Goal: Task Accomplishment & Management: Manage account settings

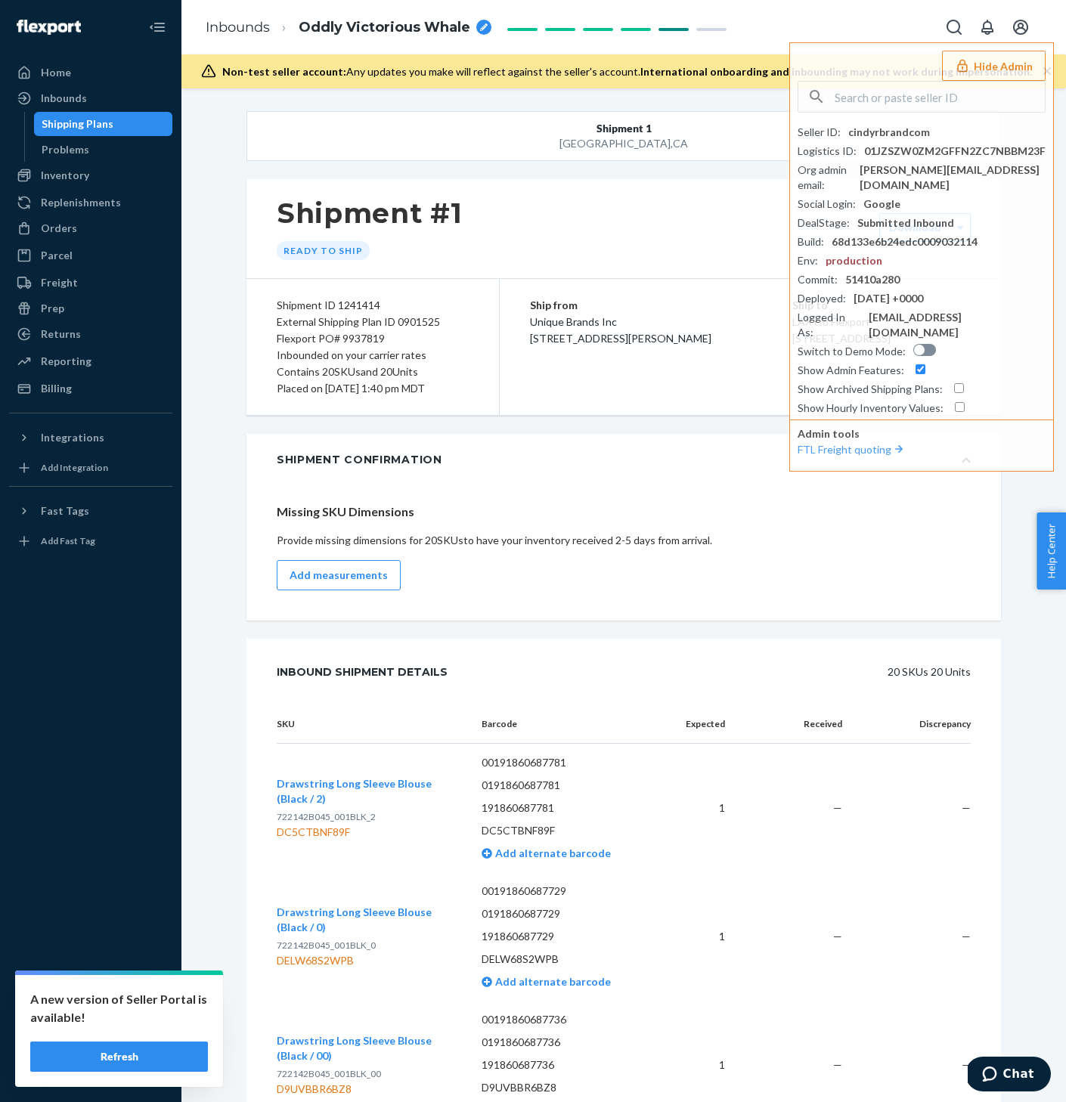
scroll to position [3343, 0]
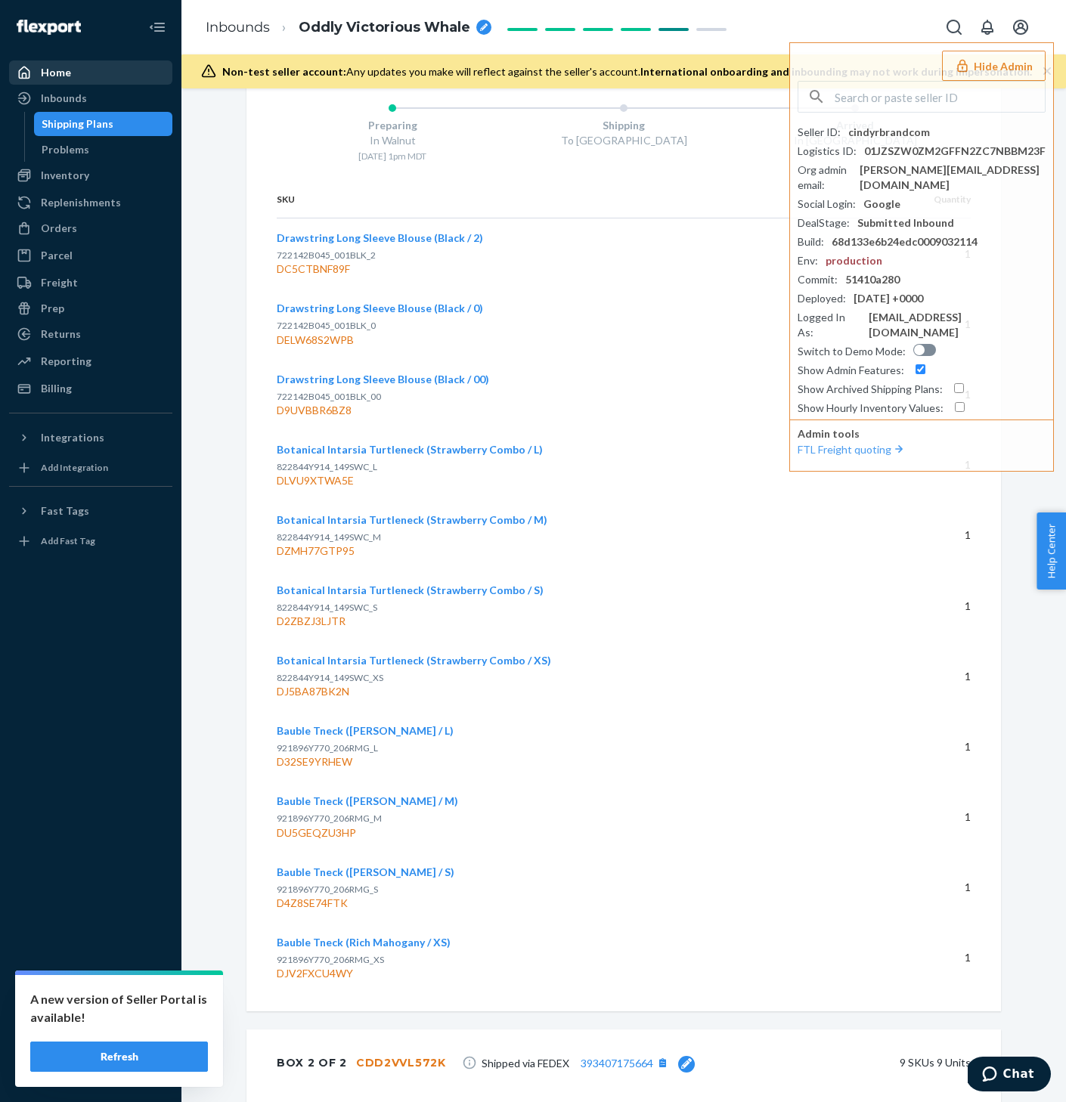
click at [86, 80] on div "Home" at bounding box center [91, 72] width 160 height 21
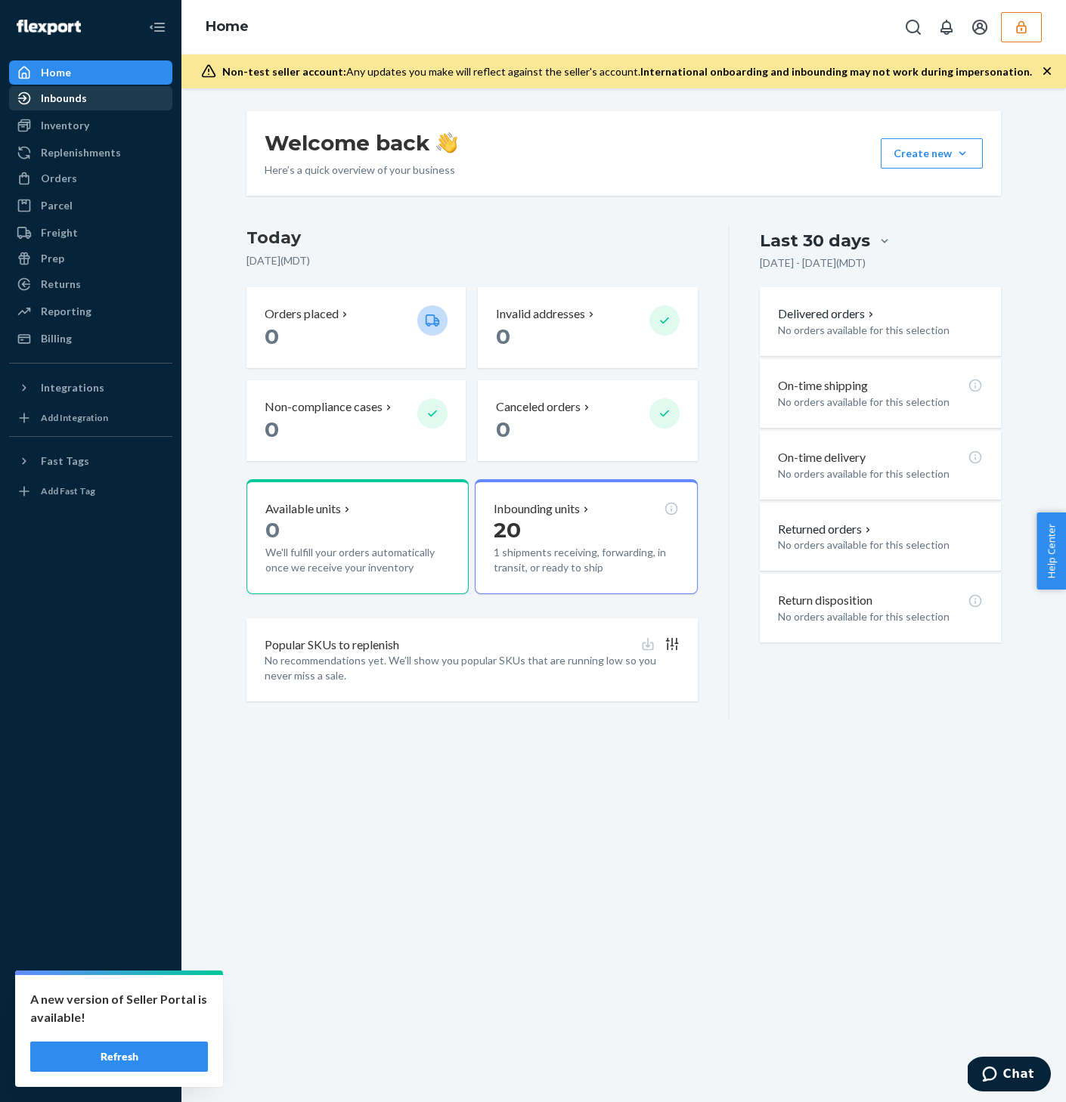
click at [56, 95] on div "Inbounds" at bounding box center [64, 98] width 46 height 15
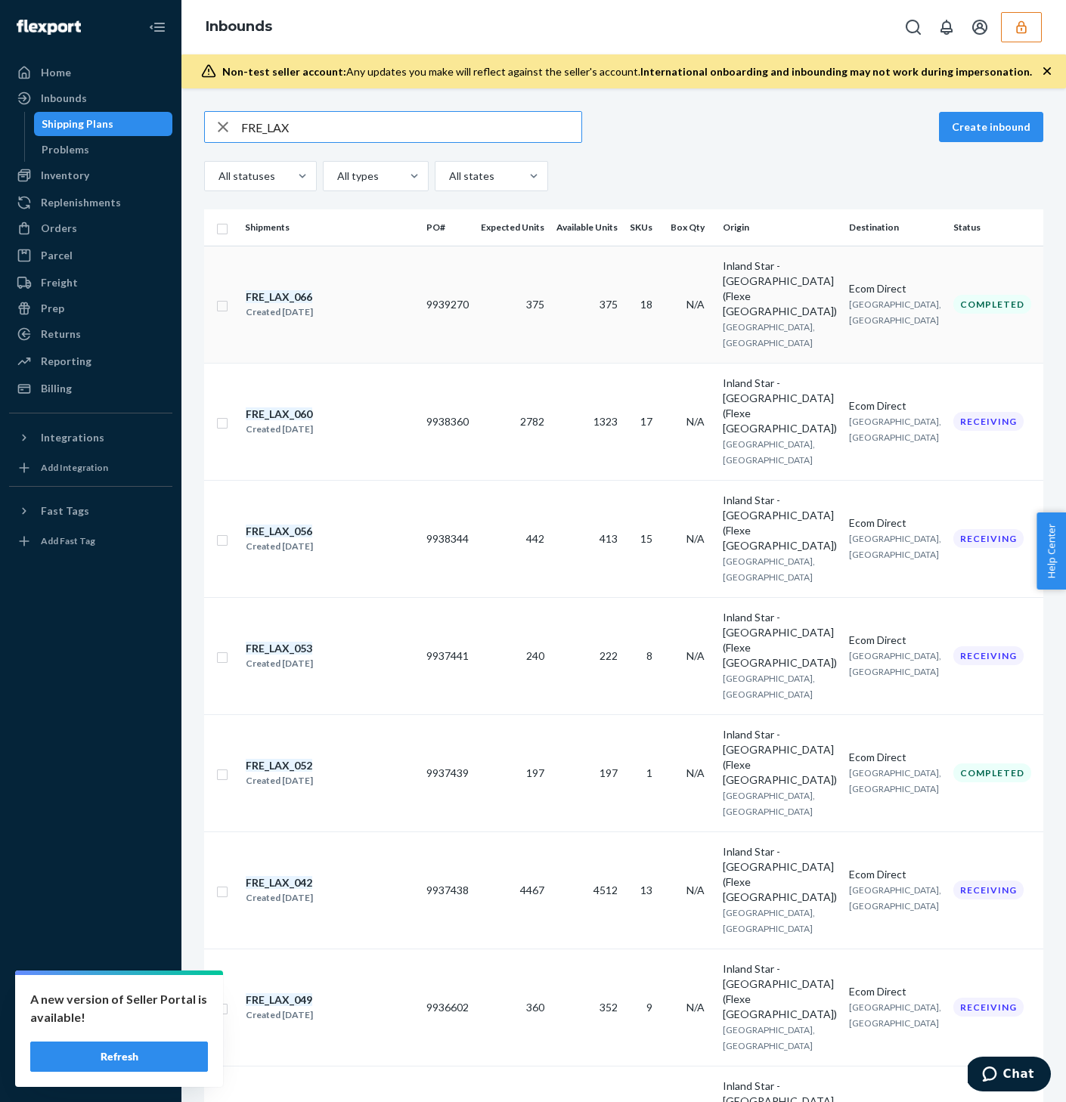
type input "FRE_LAX"
click at [459, 294] on td "9939270" at bounding box center [447, 304] width 54 height 117
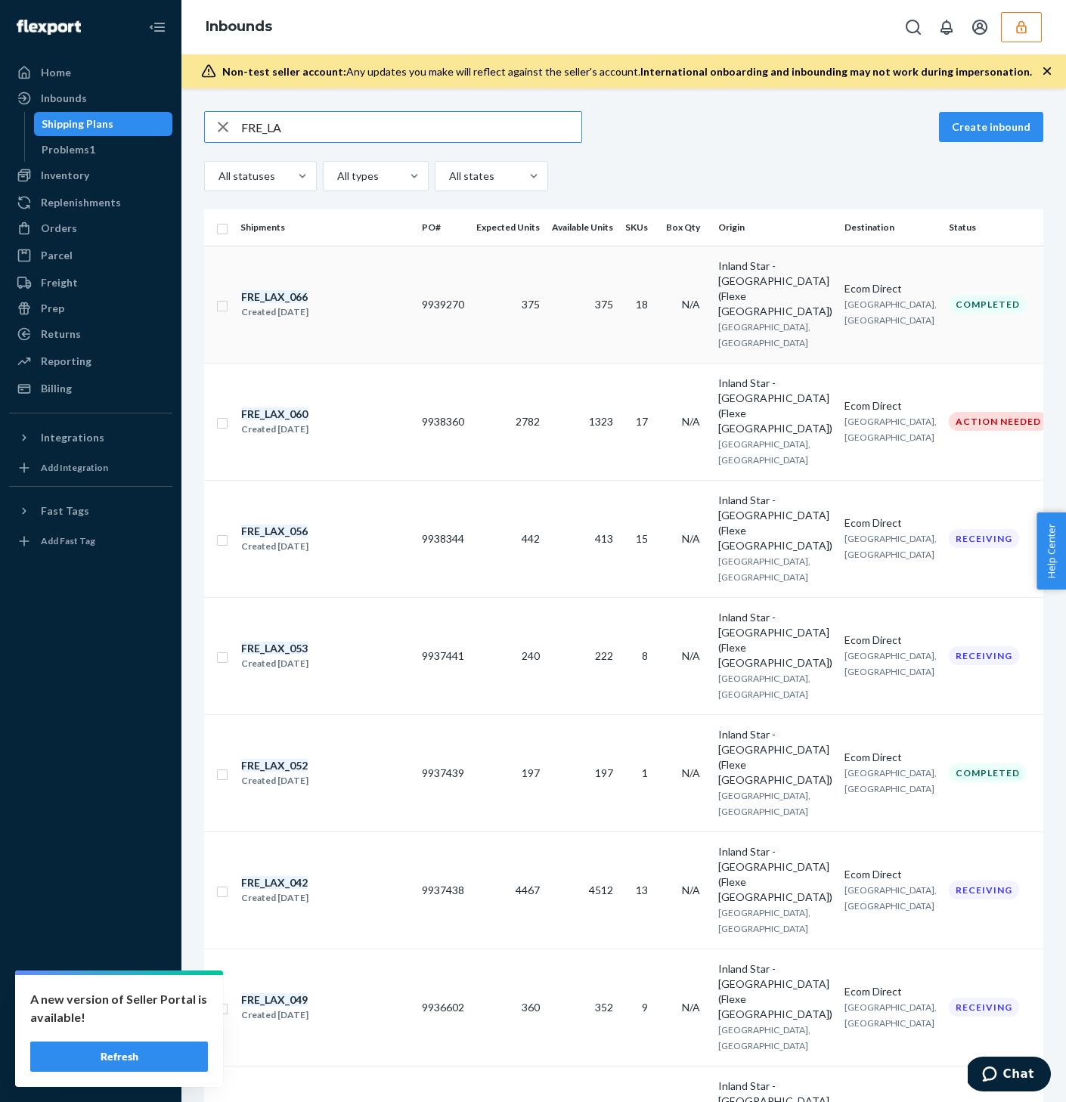
type input "FRE_LA"
click at [364, 295] on div "FRE_LAX_066 Created Sep 18, 2025" at bounding box center [324, 305] width 169 height 32
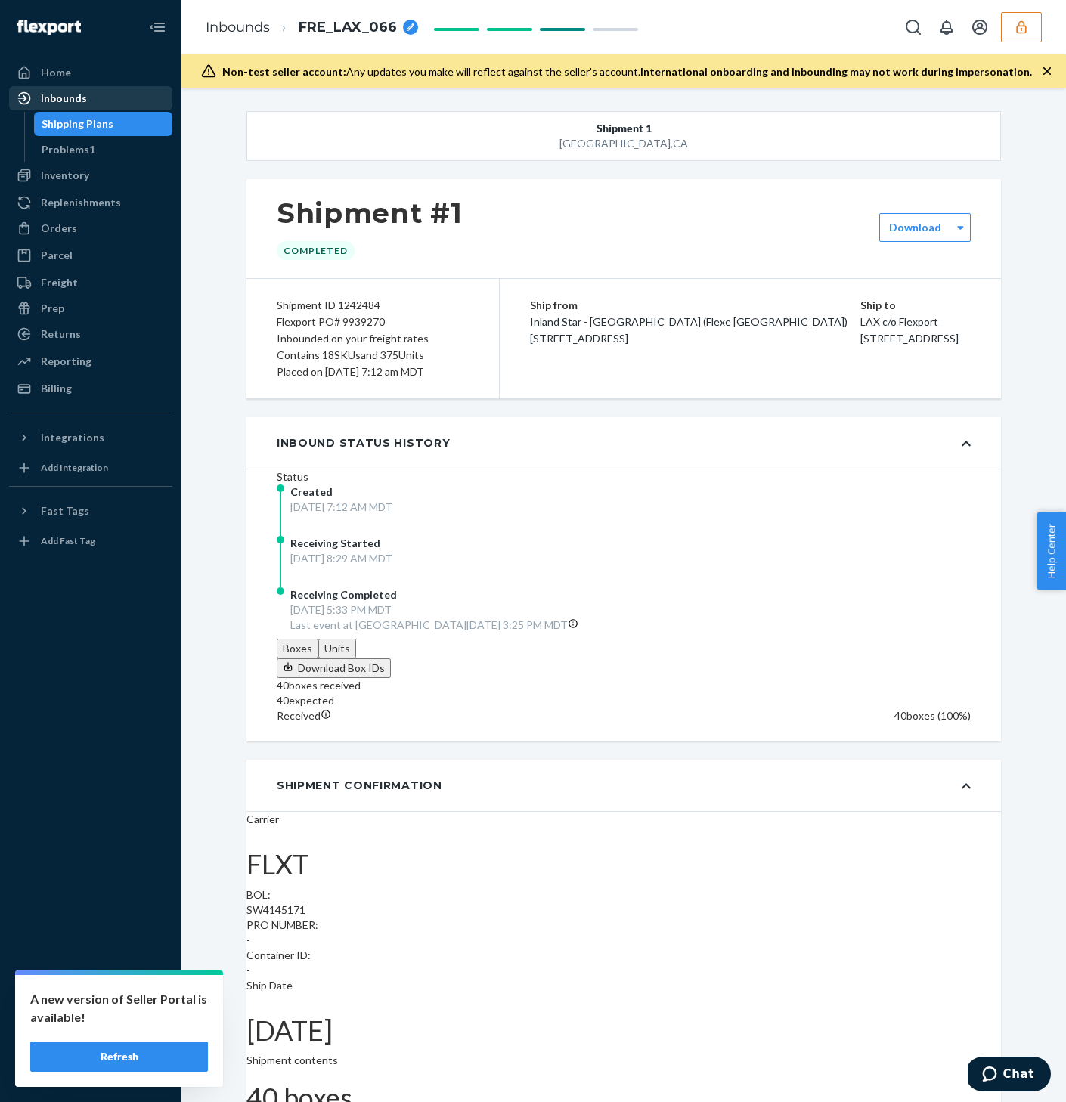
click at [107, 96] on div "Inbounds" at bounding box center [91, 98] width 160 height 21
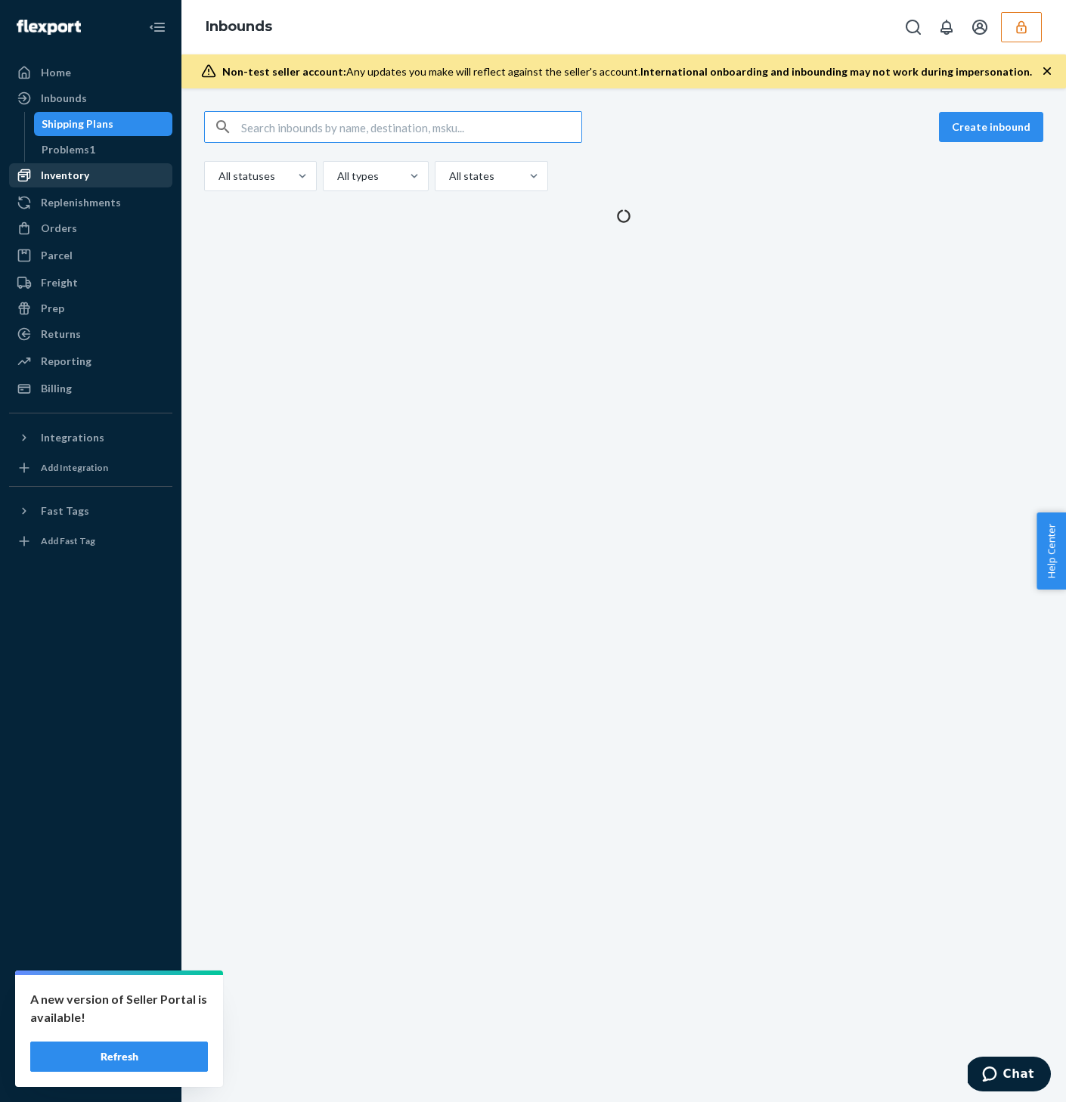
click at [91, 181] on div "Inventory" at bounding box center [91, 175] width 160 height 21
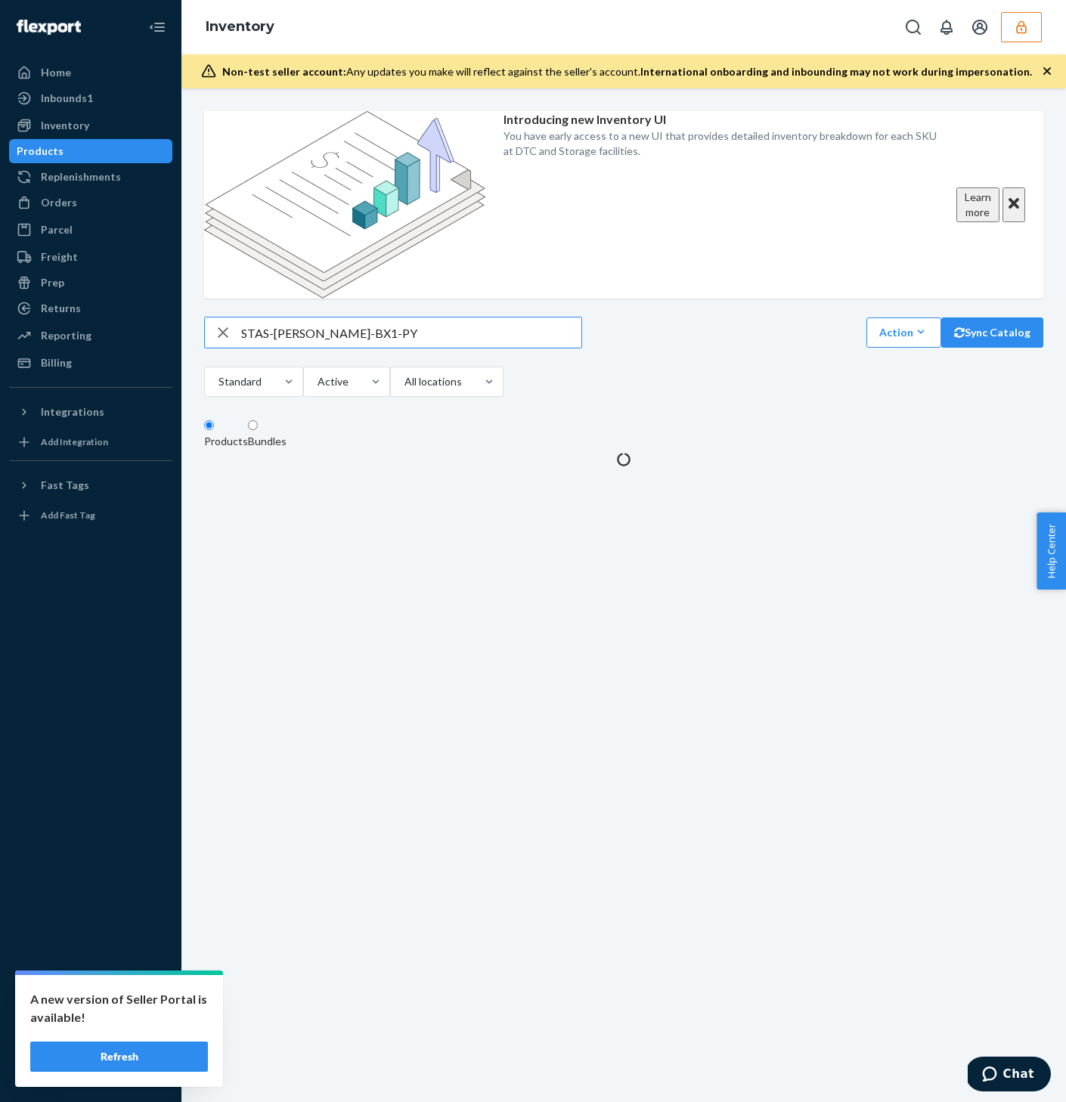
type input "STAS-AC-LD-BX1-PY"
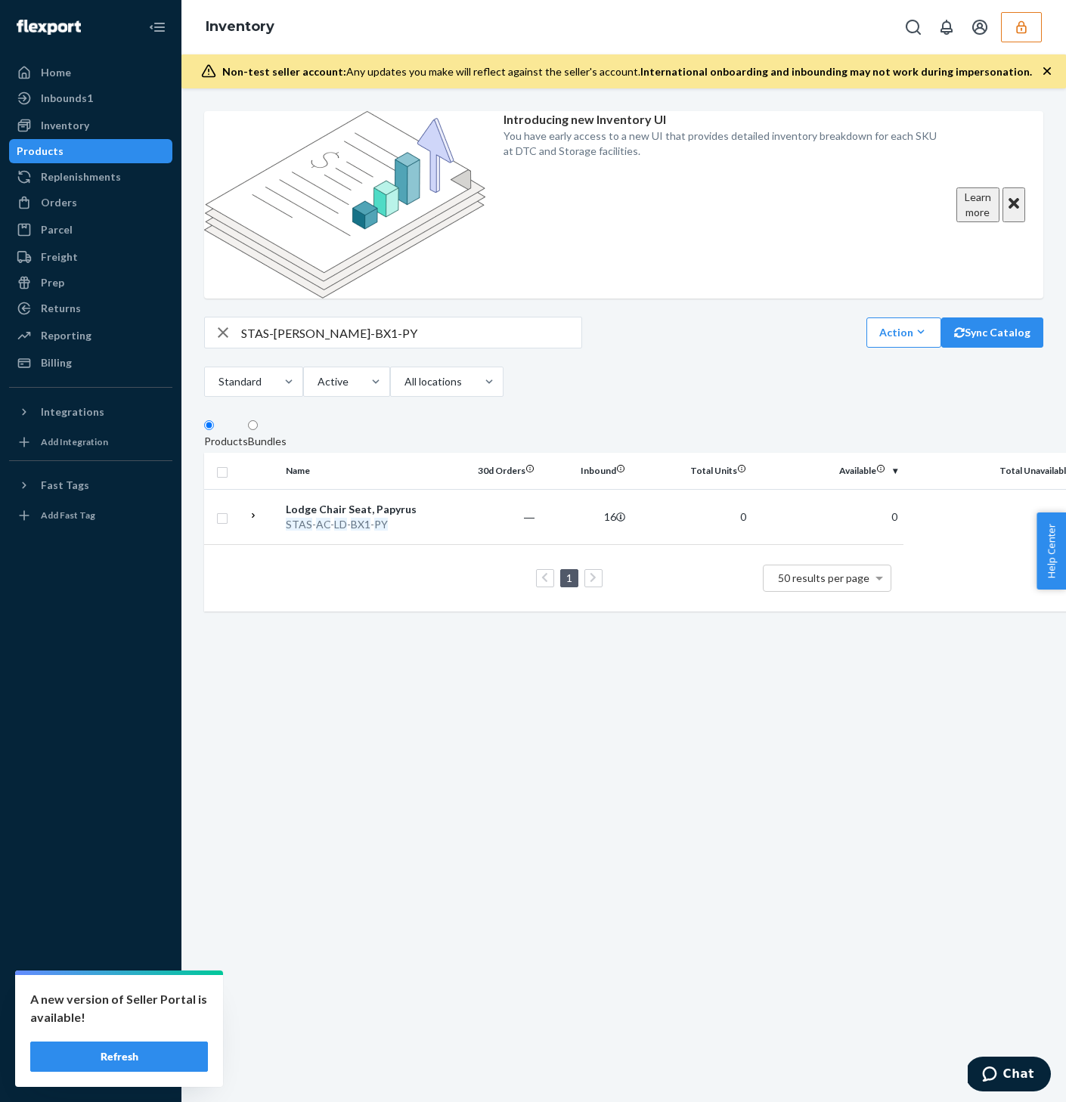
click at [374, 544] on td "1 50 results per page" at bounding box center [553, 577] width 699 height 67
click at [374, 518] on em "PY" at bounding box center [381, 524] width 14 height 13
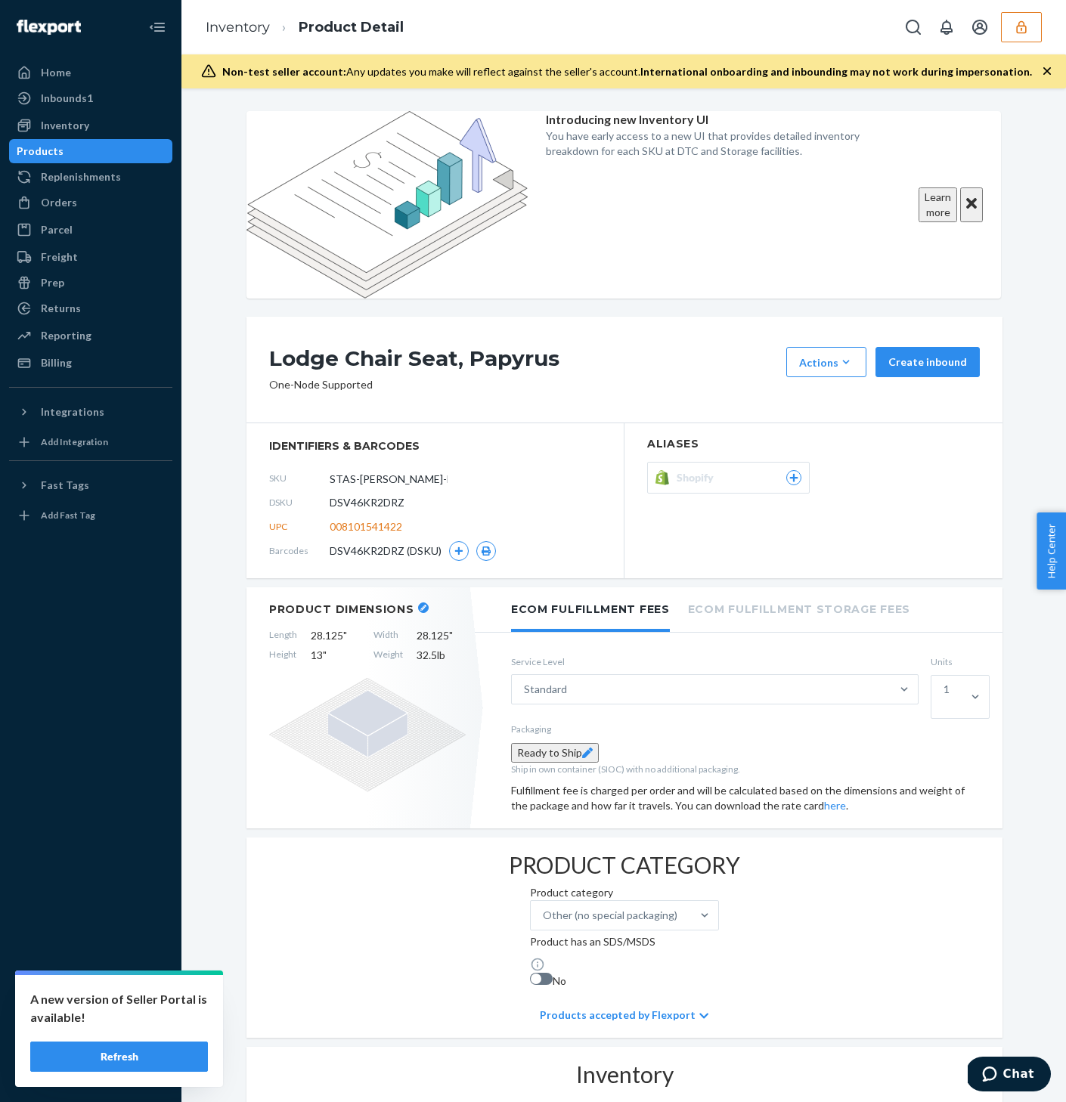
click at [395, 519] on span "008101541422" at bounding box center [366, 526] width 73 height 15
copy span "008101541422"
click at [463, 547] on icon "button" at bounding box center [458, 551] width 9 height 9
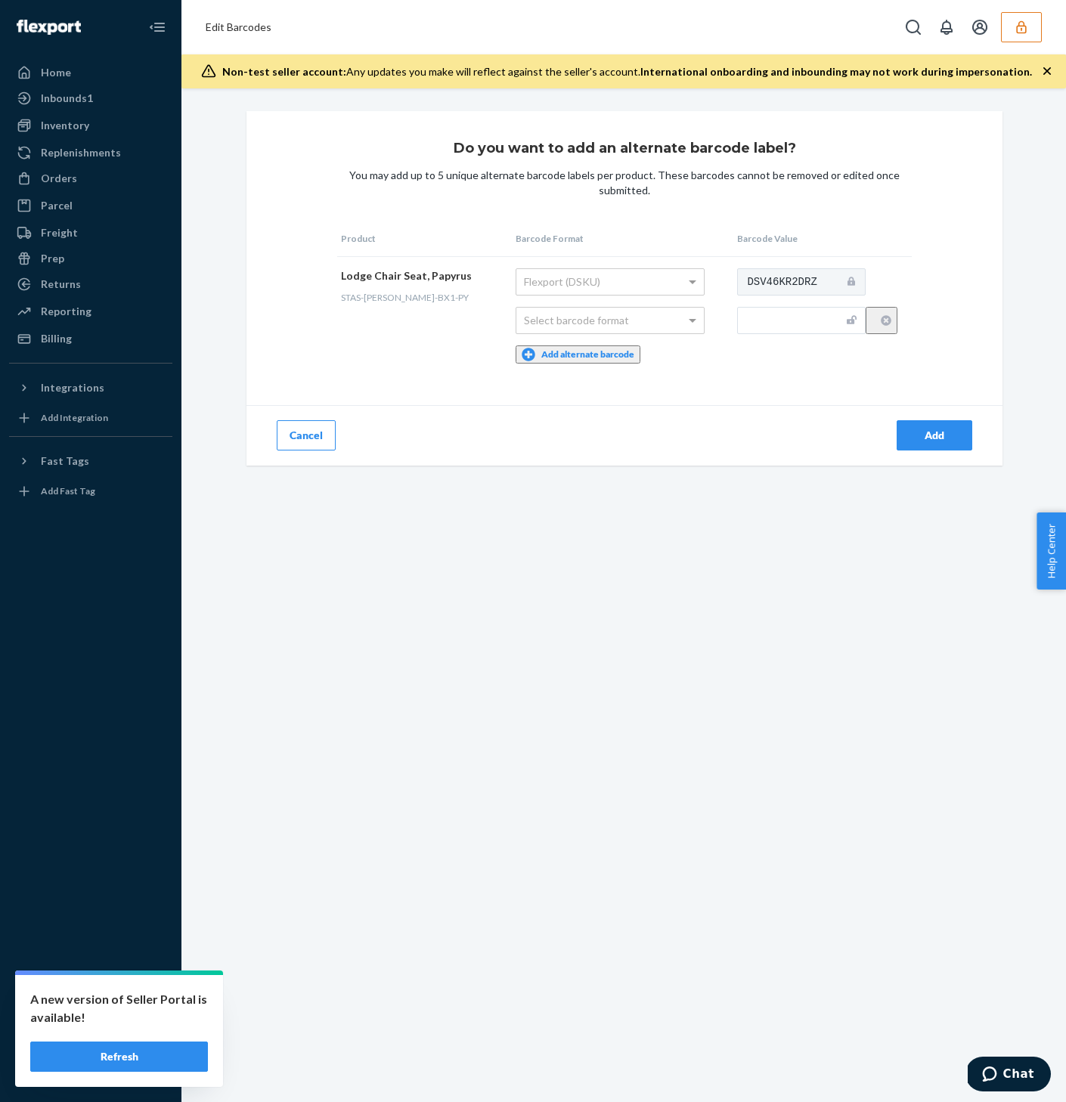
click at [766, 323] on input "text" at bounding box center [801, 320] width 129 height 27
paste input "008101541422"
type input "00810154142248"
click at [637, 323] on div "Select barcode format" at bounding box center [610, 321] width 188 height 26
click at [876, 395] on div "Do you want to add an alternate barcode label? You may add up to 5 unique alter…" at bounding box center [624, 288] width 756 height 355
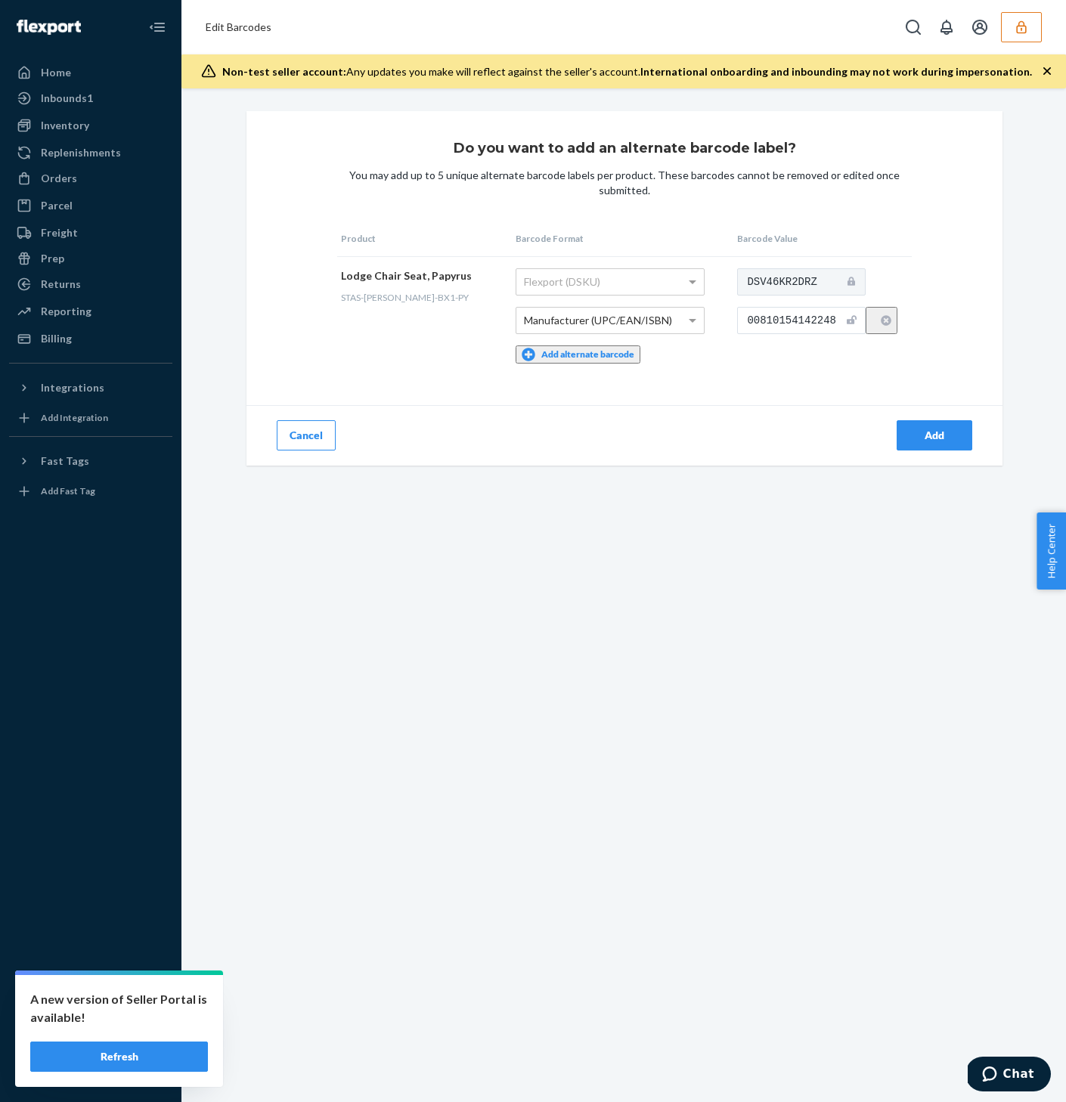
click at [942, 434] on div "Add" at bounding box center [935, 435] width 50 height 15
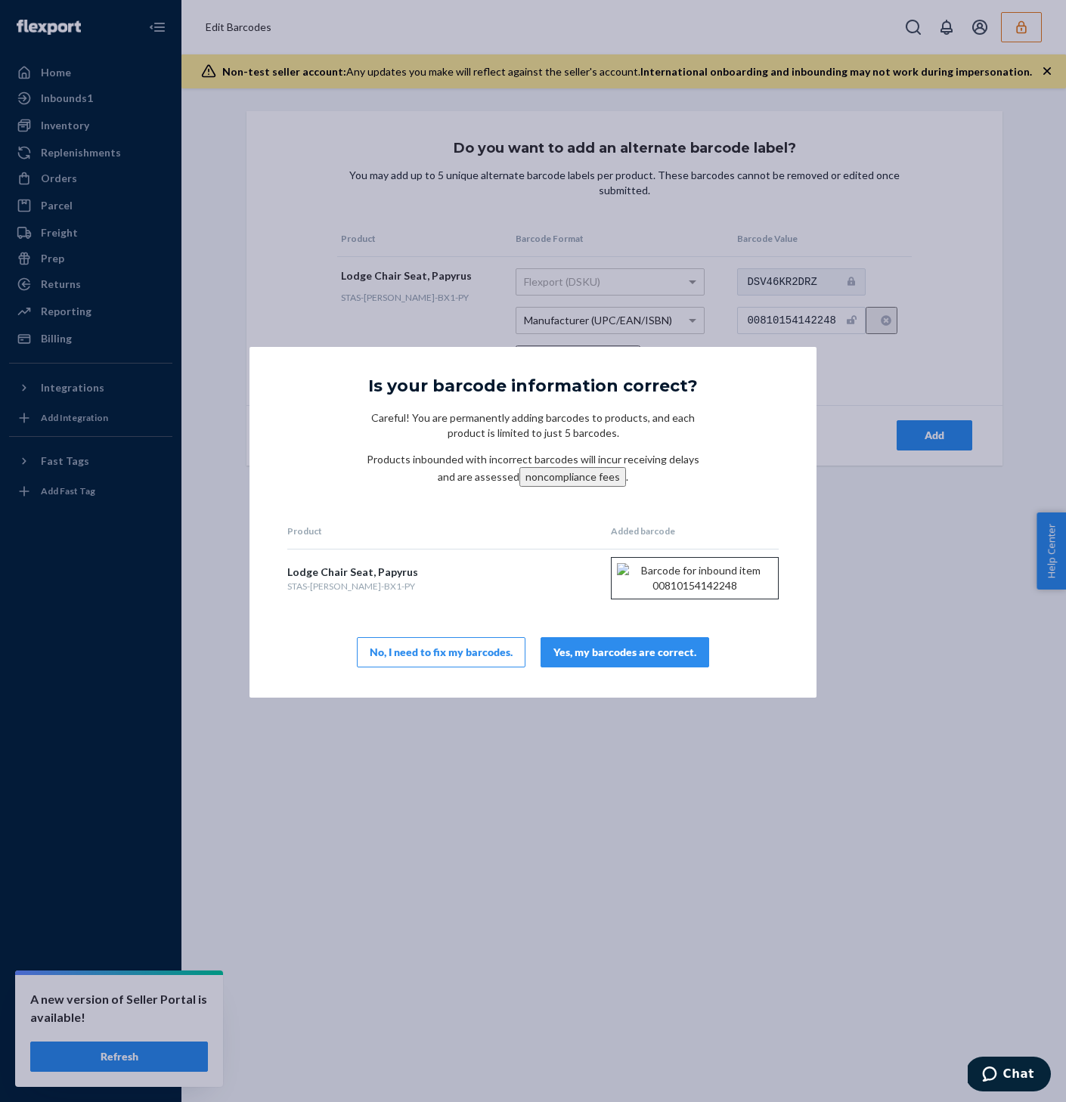
click at [591, 660] on div "Yes, my barcodes are correct." at bounding box center [624, 652] width 143 height 15
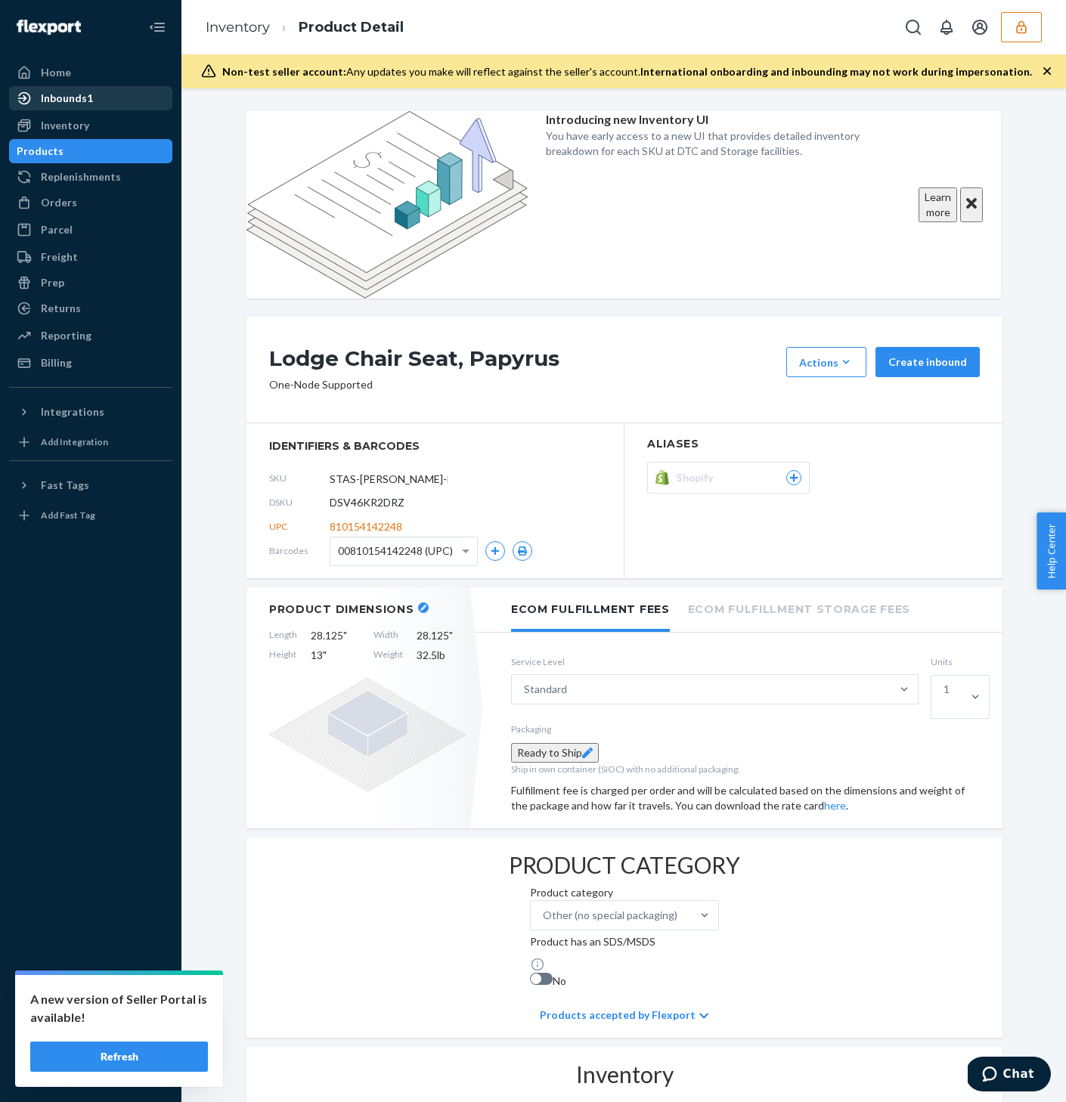
click at [73, 99] on div "Inbounds" at bounding box center [64, 98] width 46 height 15
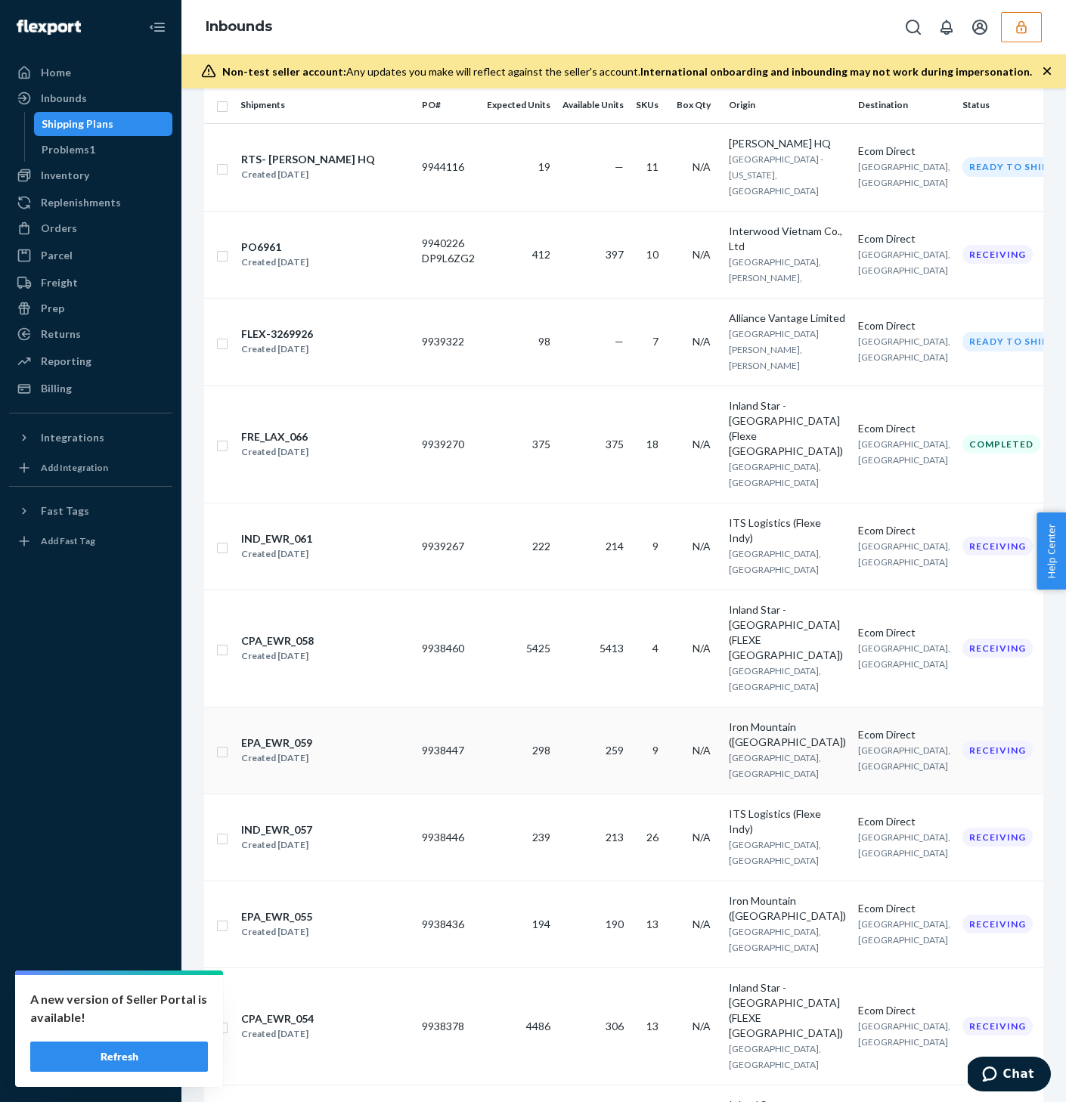
scroll to position [94, 0]
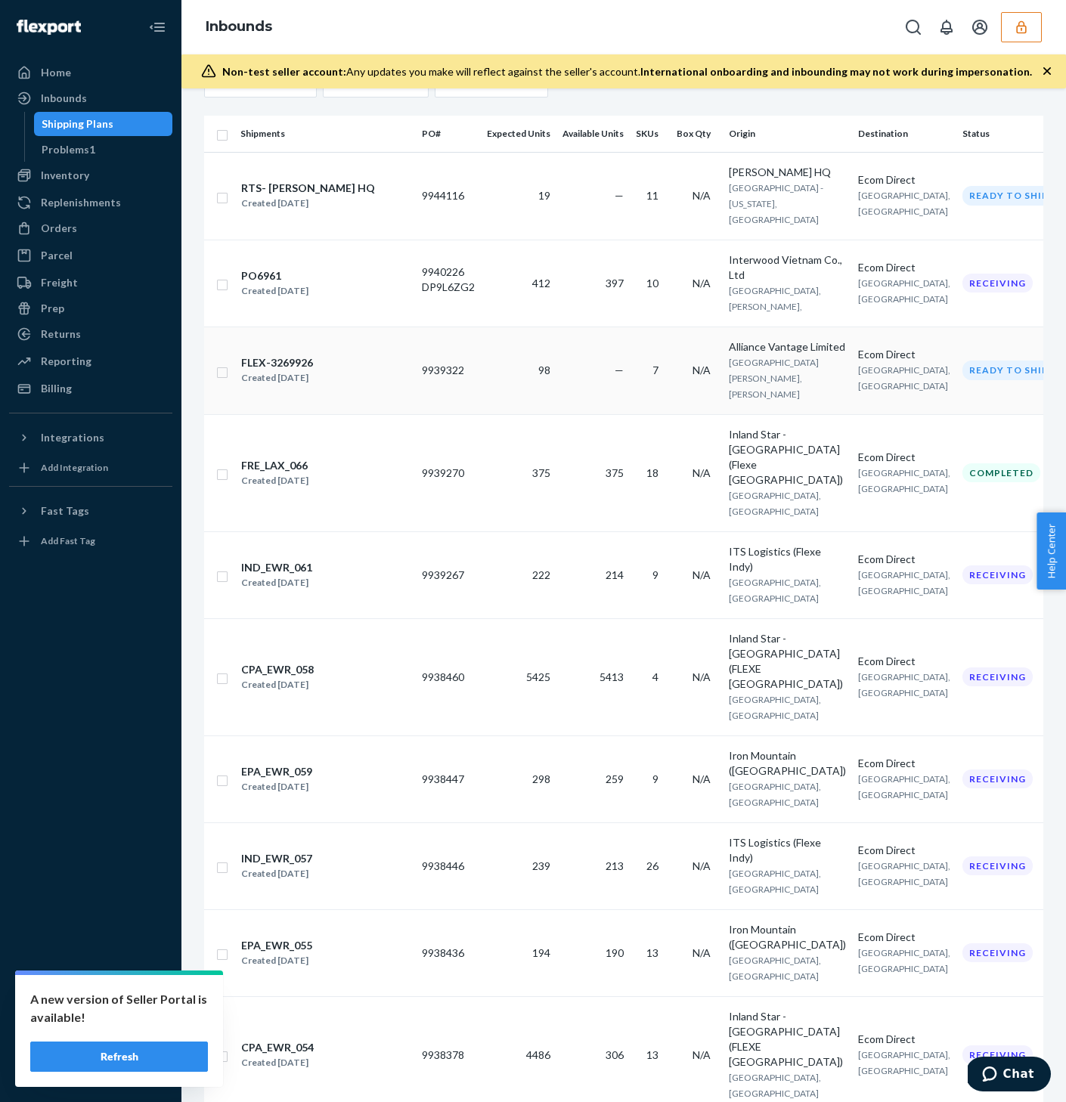
click at [313, 355] on div "FLEX-3269926" at bounding box center [277, 362] width 72 height 15
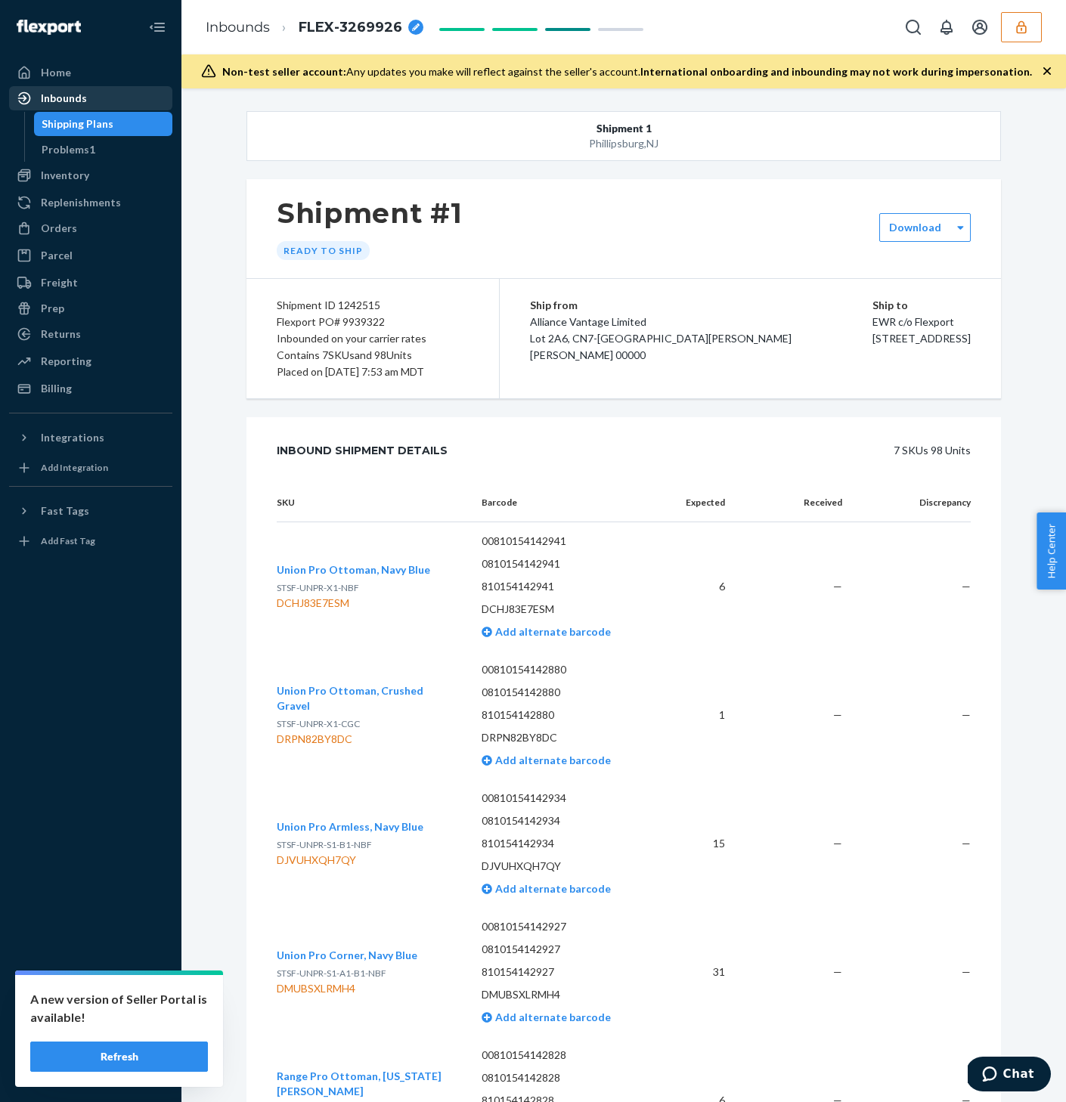
click at [66, 98] on div "Inbounds" at bounding box center [64, 98] width 46 height 15
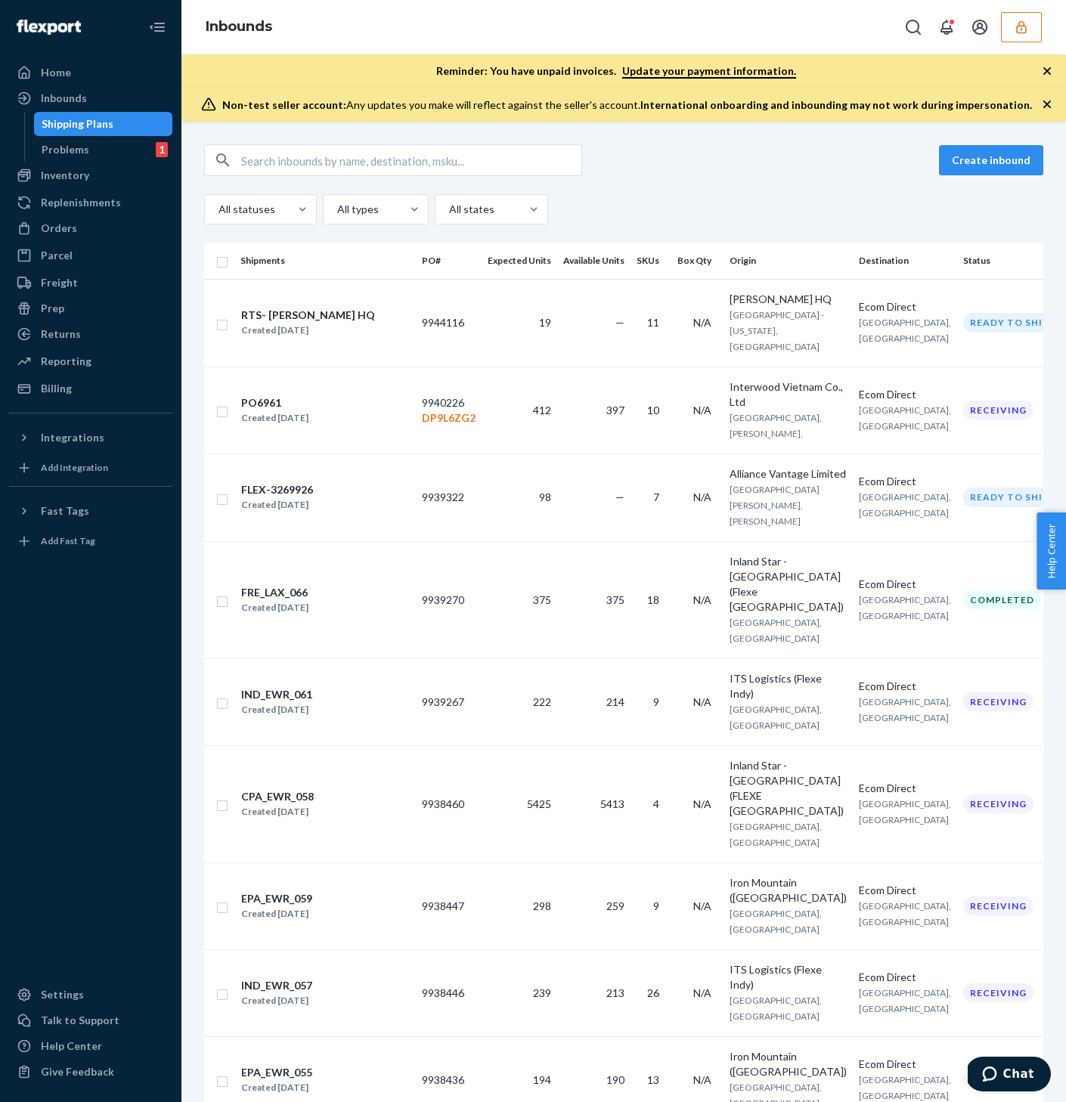
click at [602, 194] on div "All statuses All types All states" at bounding box center [623, 209] width 839 height 30
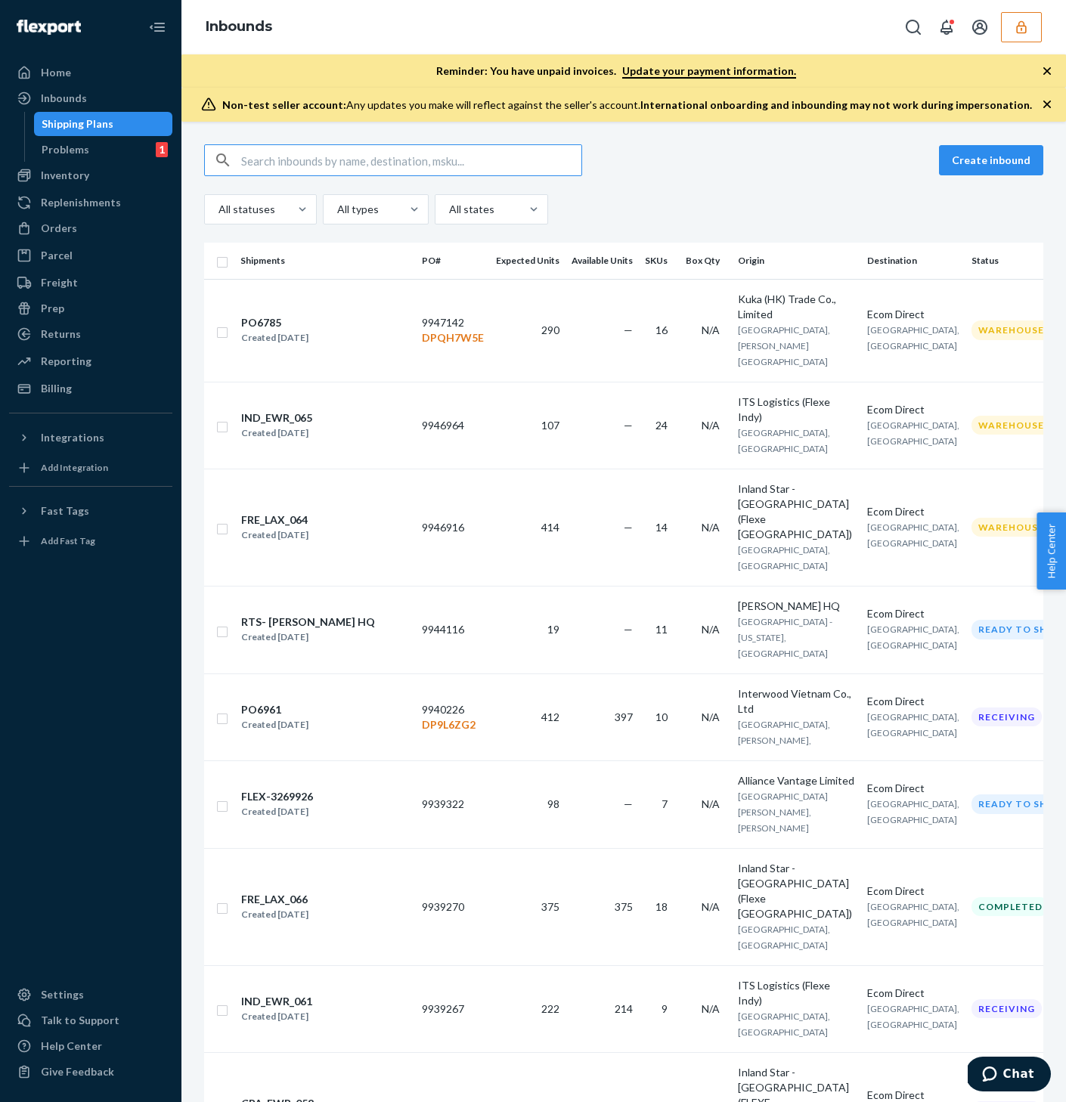
click at [90, 352] on div "Reporting" at bounding box center [91, 361] width 160 height 21
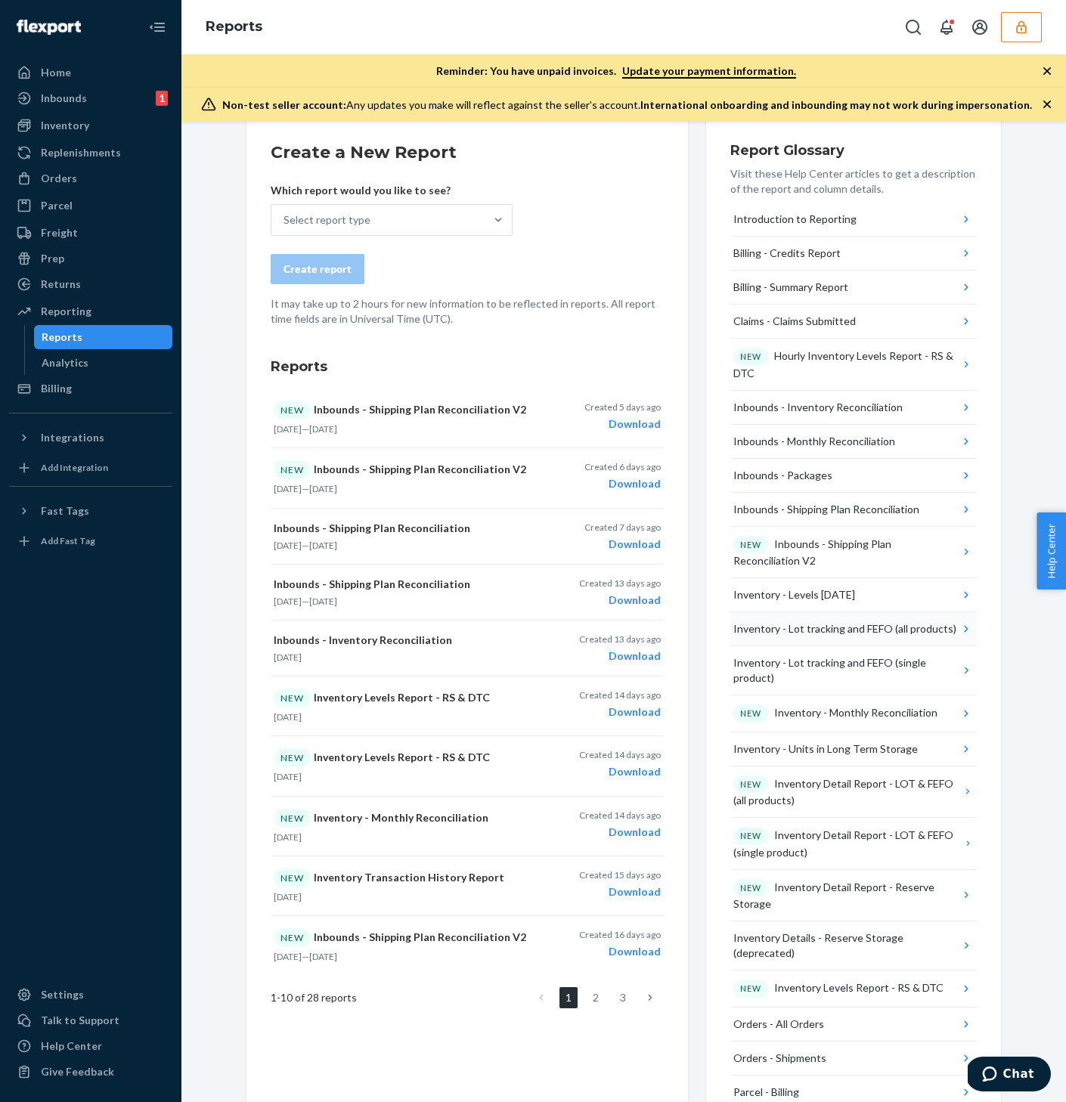
scroll to position [125, 0]
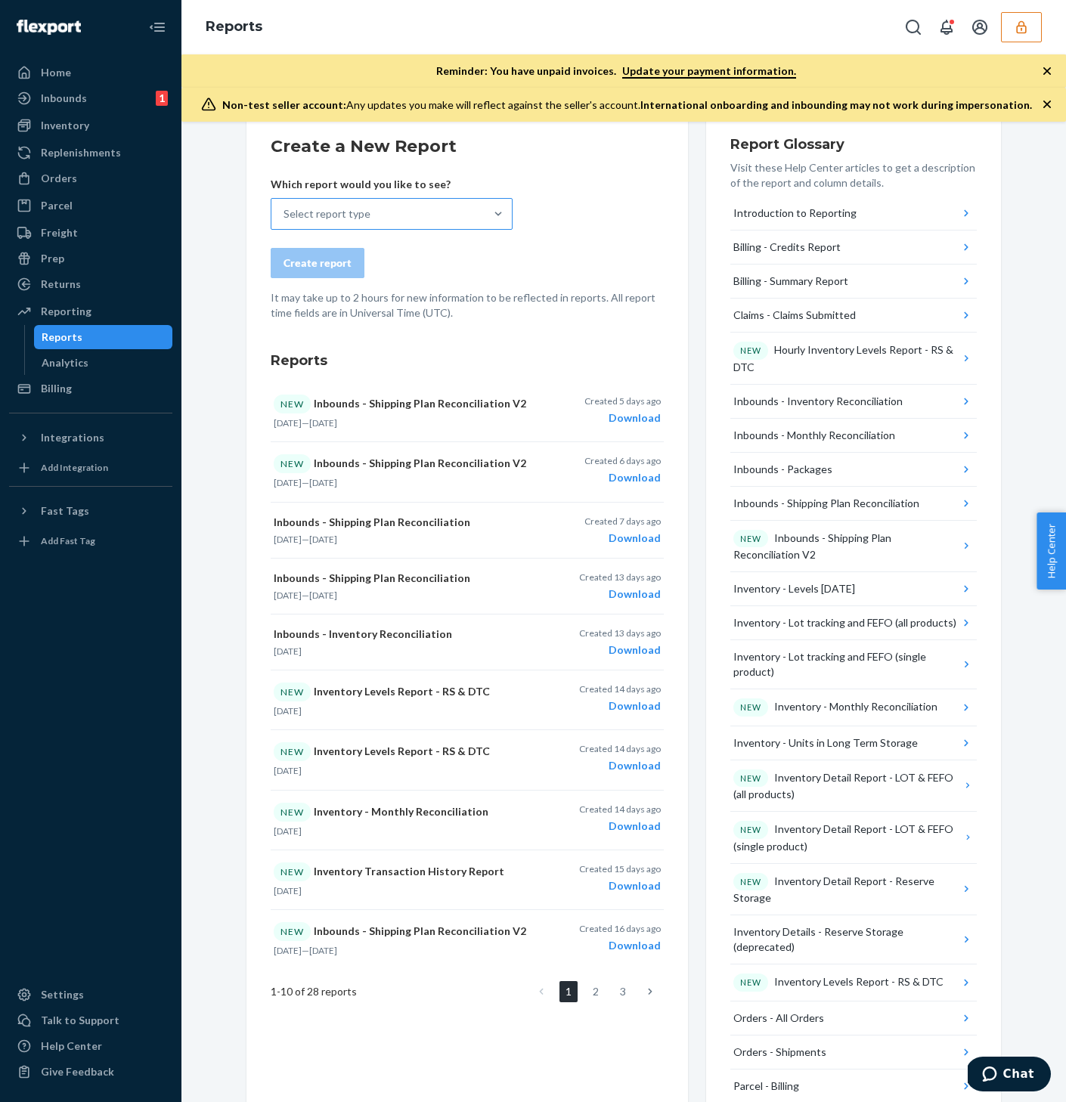
click at [411, 225] on div "Select report type" at bounding box center [377, 214] width 213 height 30
click at [285, 222] on input "Select report type" at bounding box center [285, 213] width 2 height 15
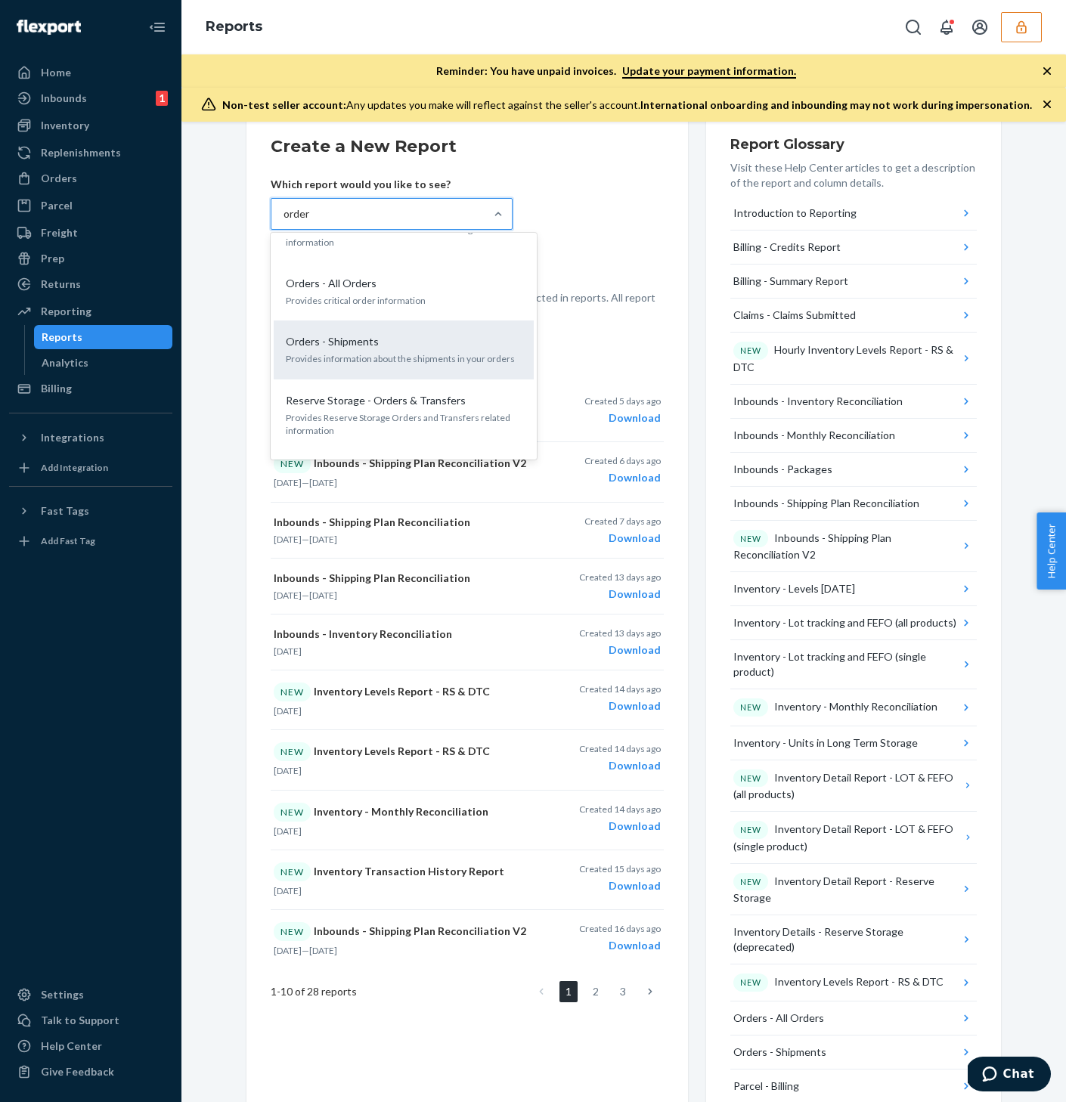
scroll to position [42, 0]
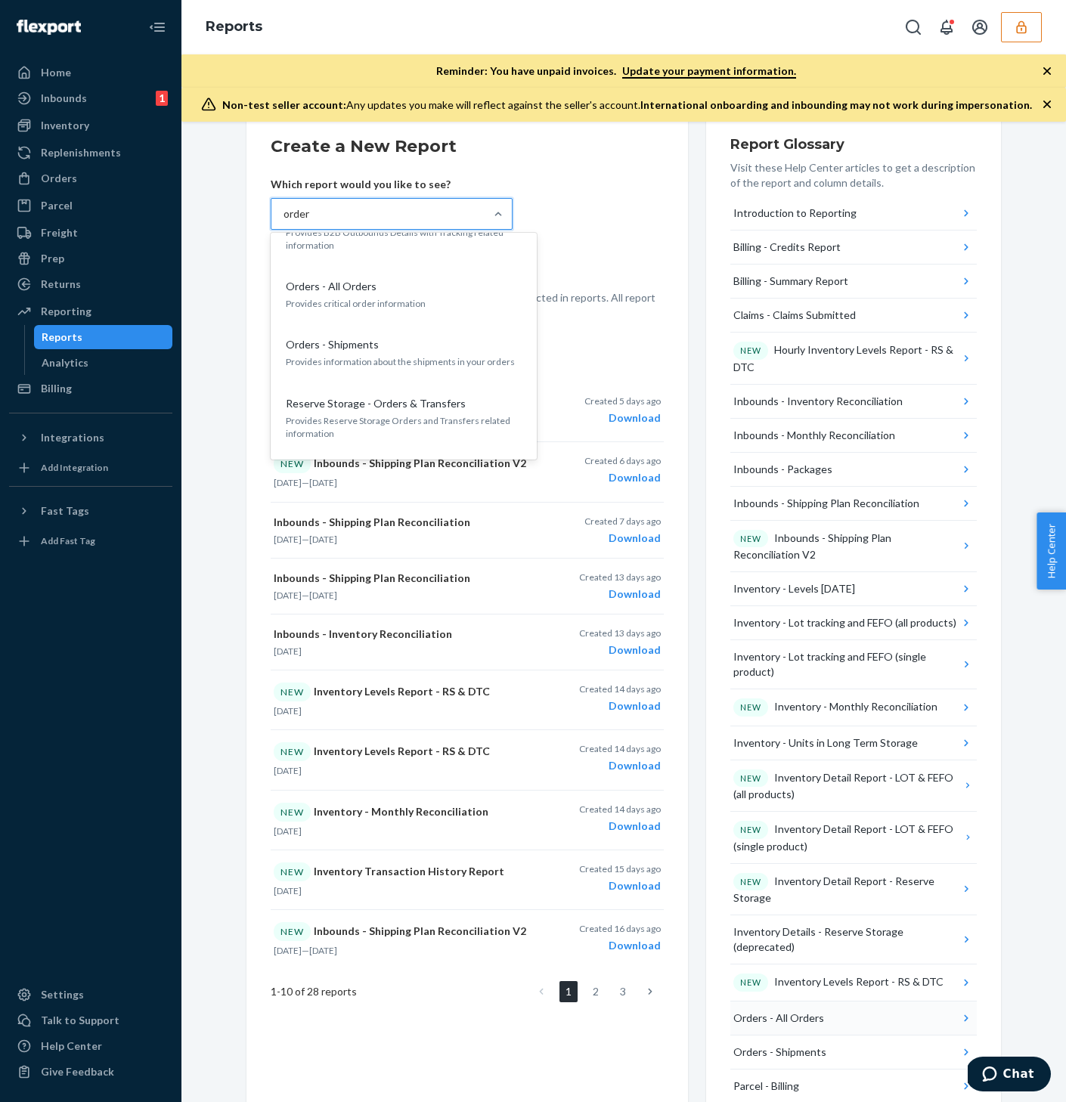
type input "order"
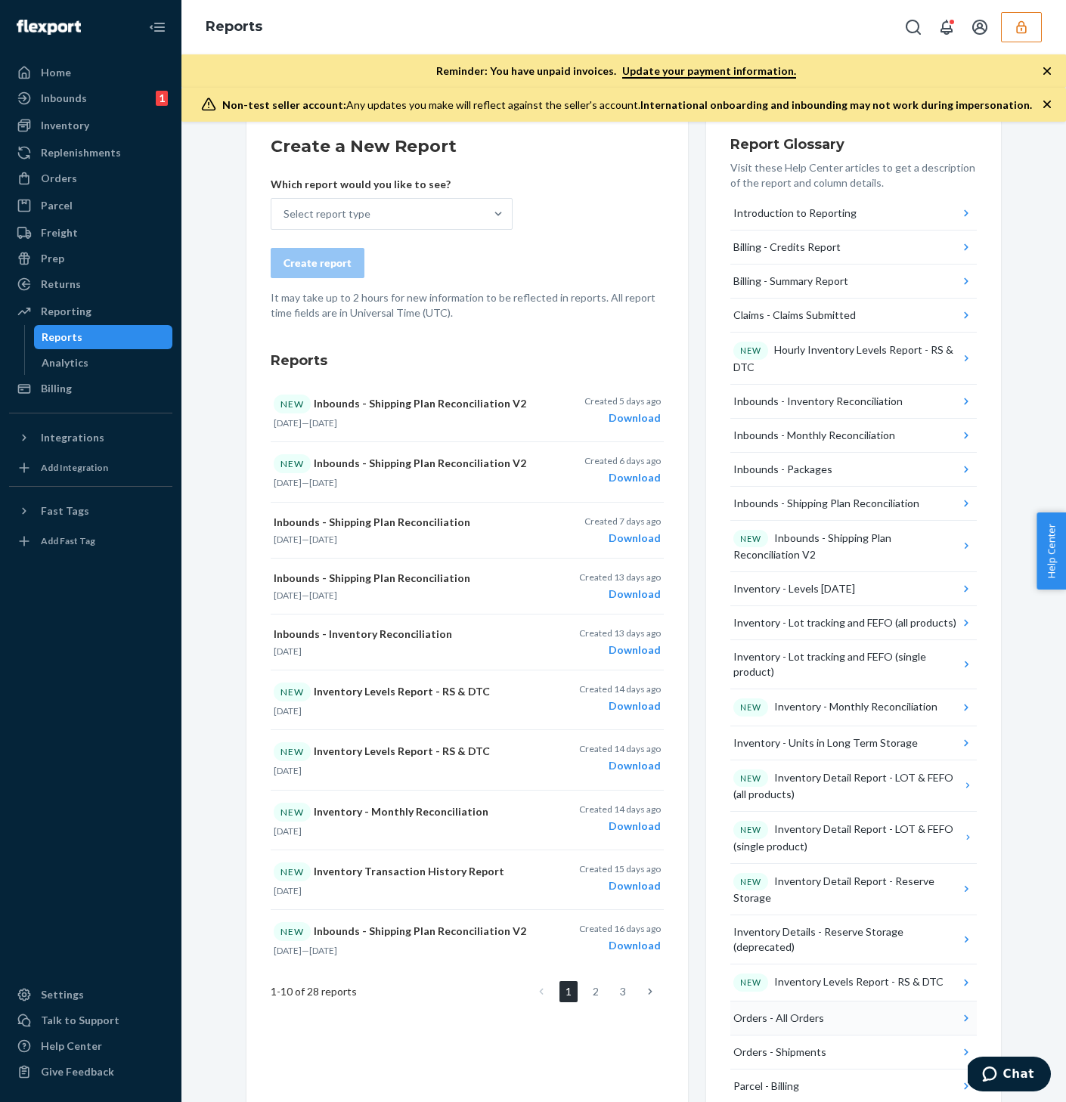
click at [837, 1002] on button "Orders - All Orders" at bounding box center [853, 1019] width 246 height 34
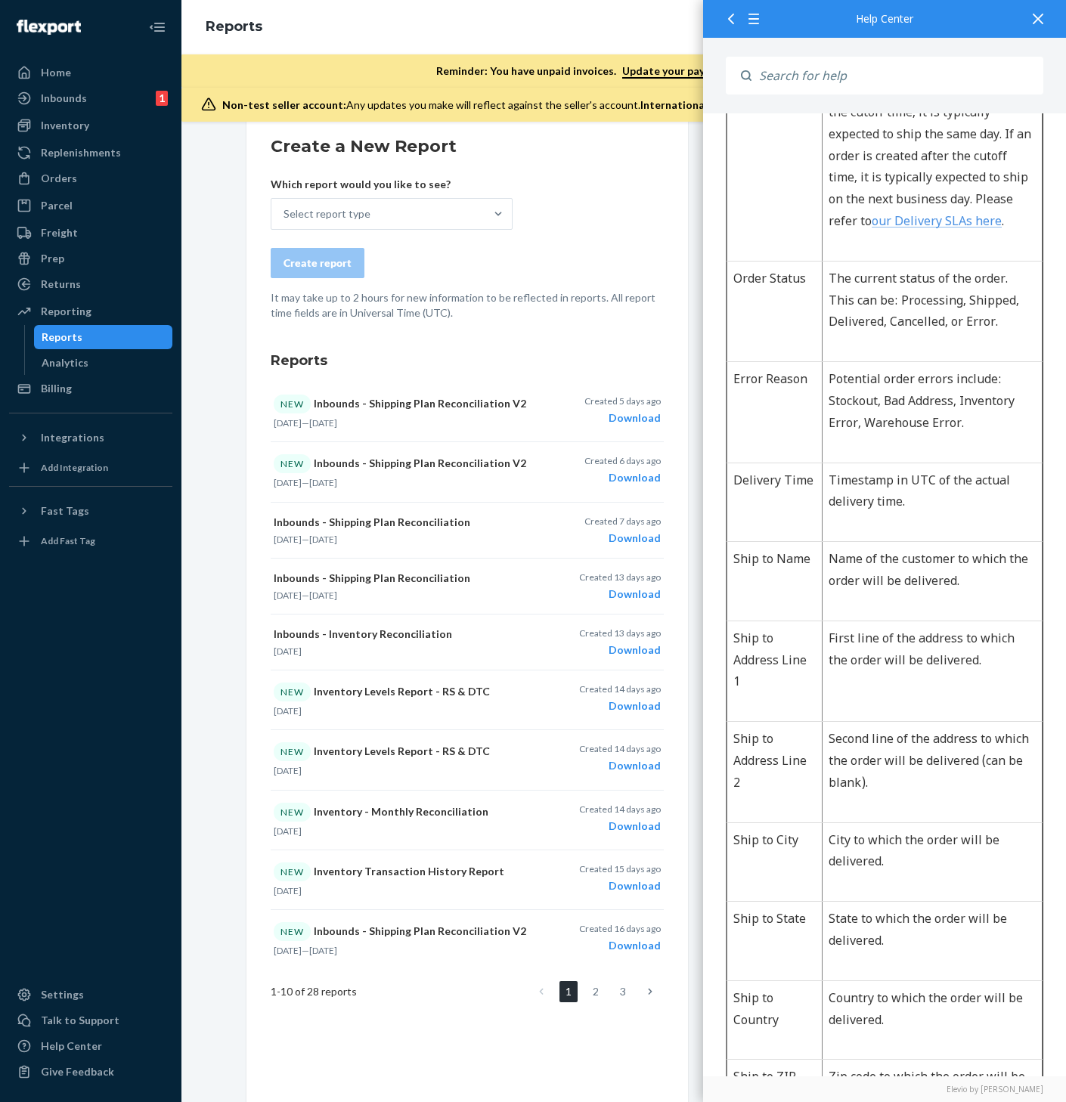
scroll to position [2128, 0]
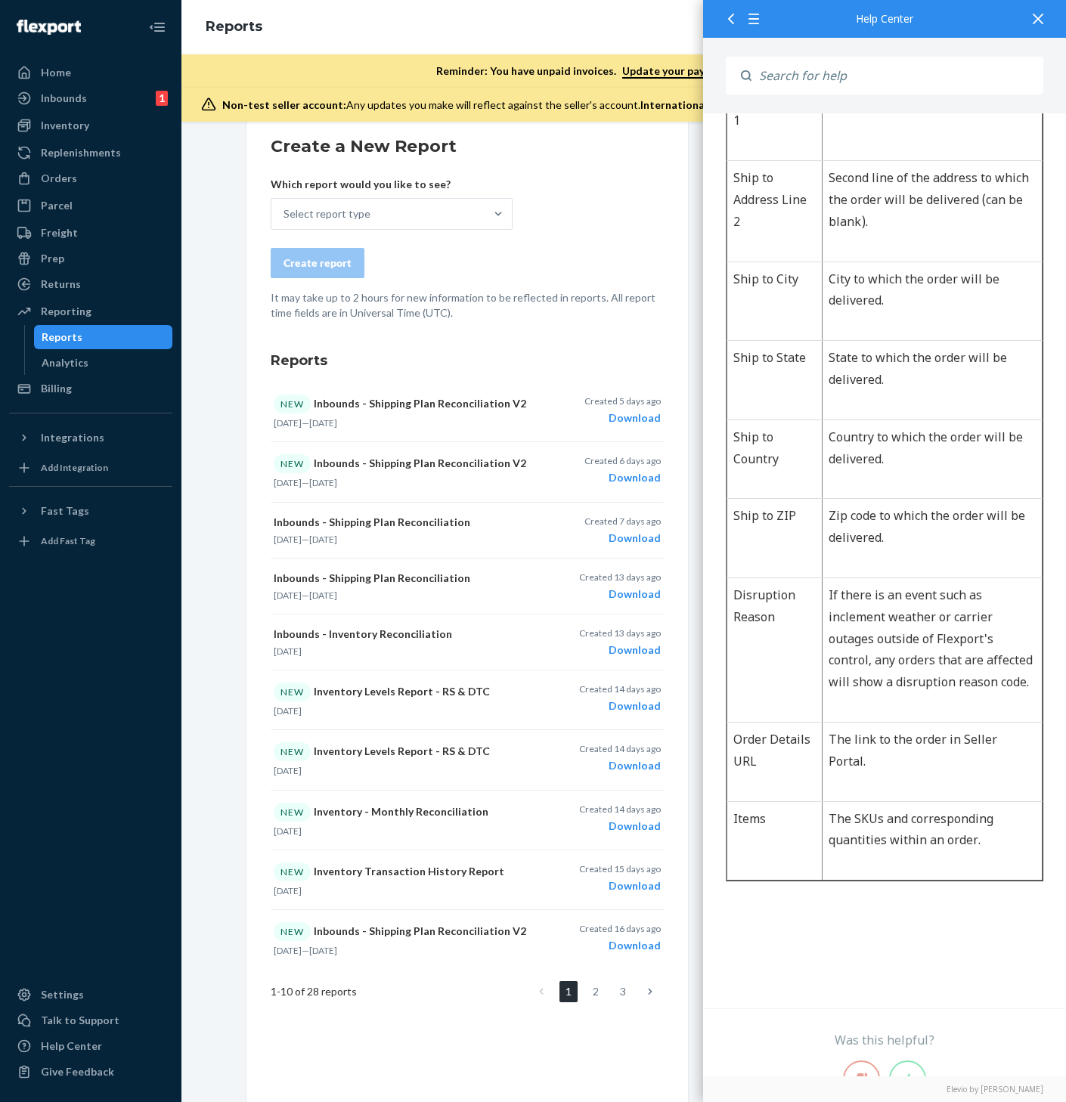
click at [646, 275] on div "Create report" at bounding box center [467, 263] width 393 height 30
click at [422, 212] on div "Select report type" at bounding box center [377, 214] width 213 height 30
click at [285, 212] on input "Select report type" at bounding box center [285, 213] width 2 height 15
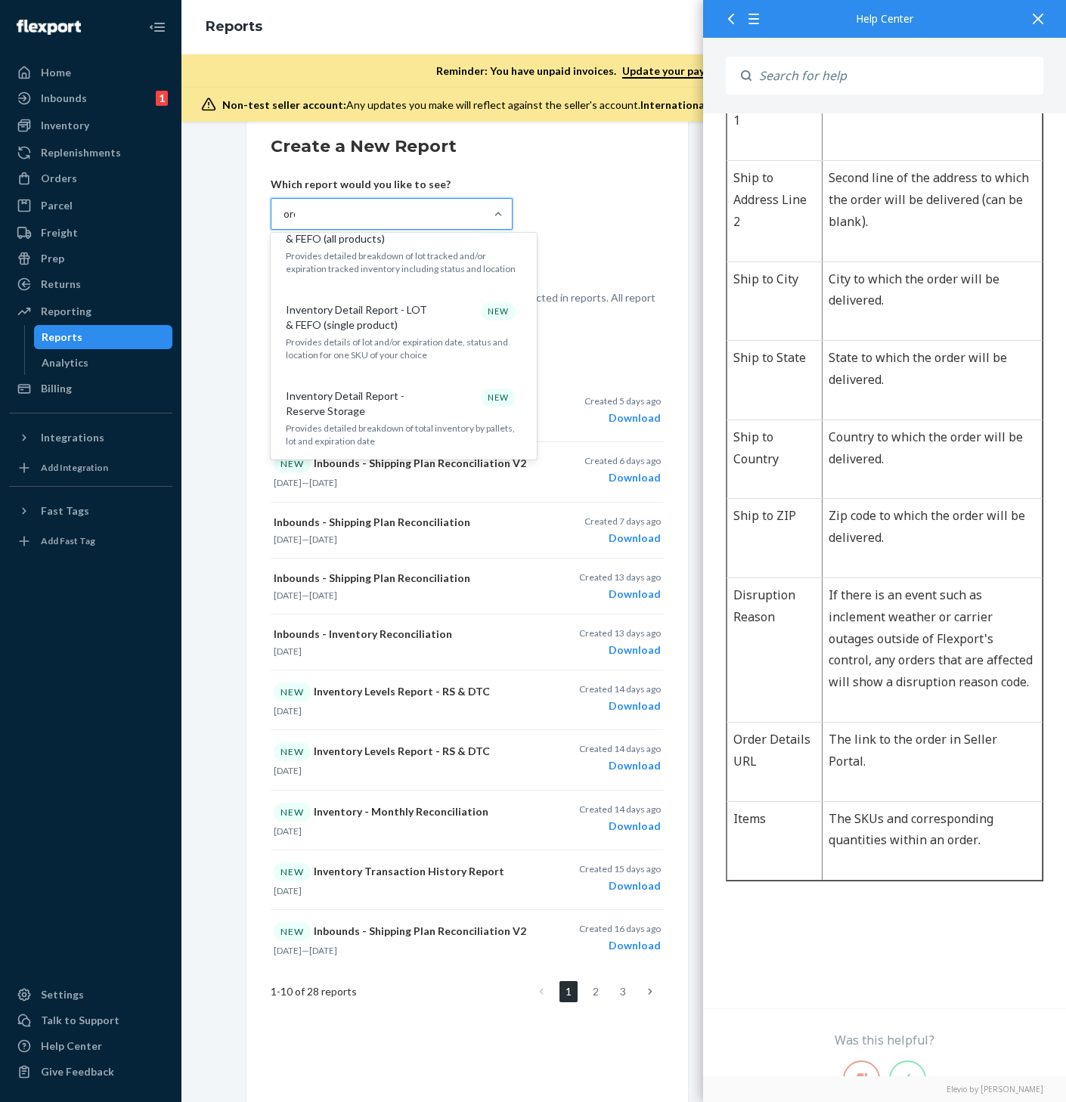
scroll to position [110, 0]
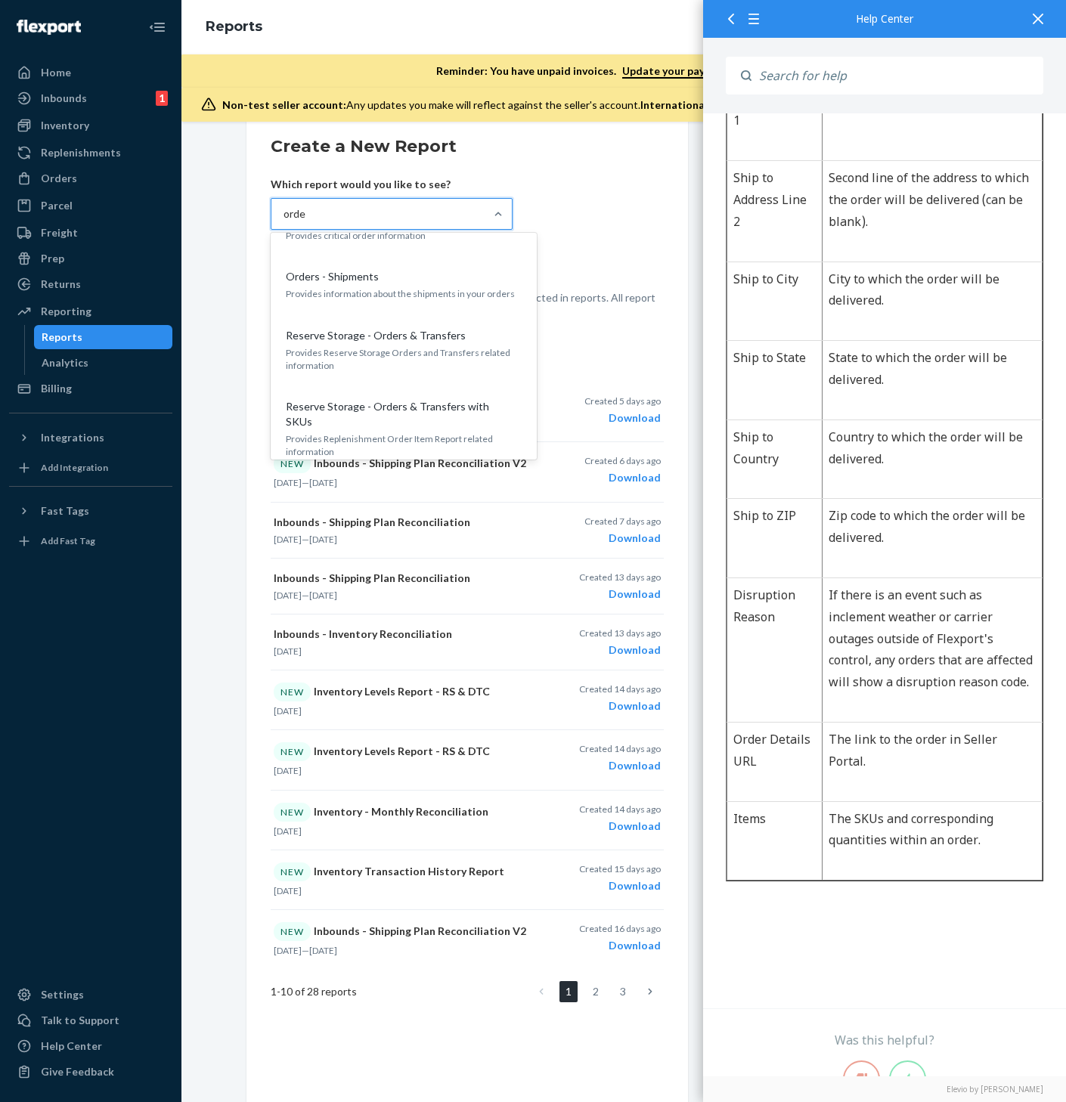
type input "order"
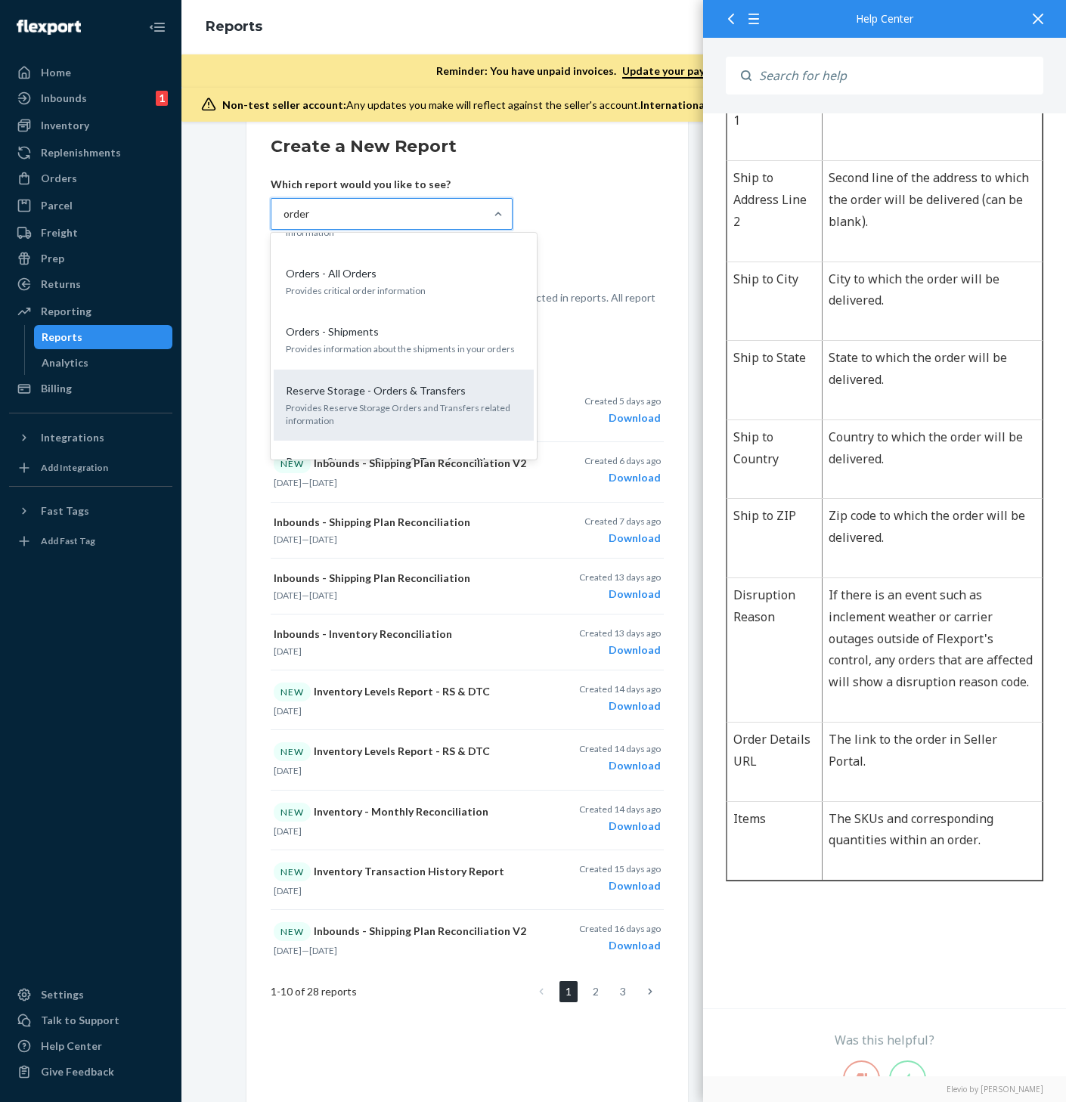
scroll to position [54, 0]
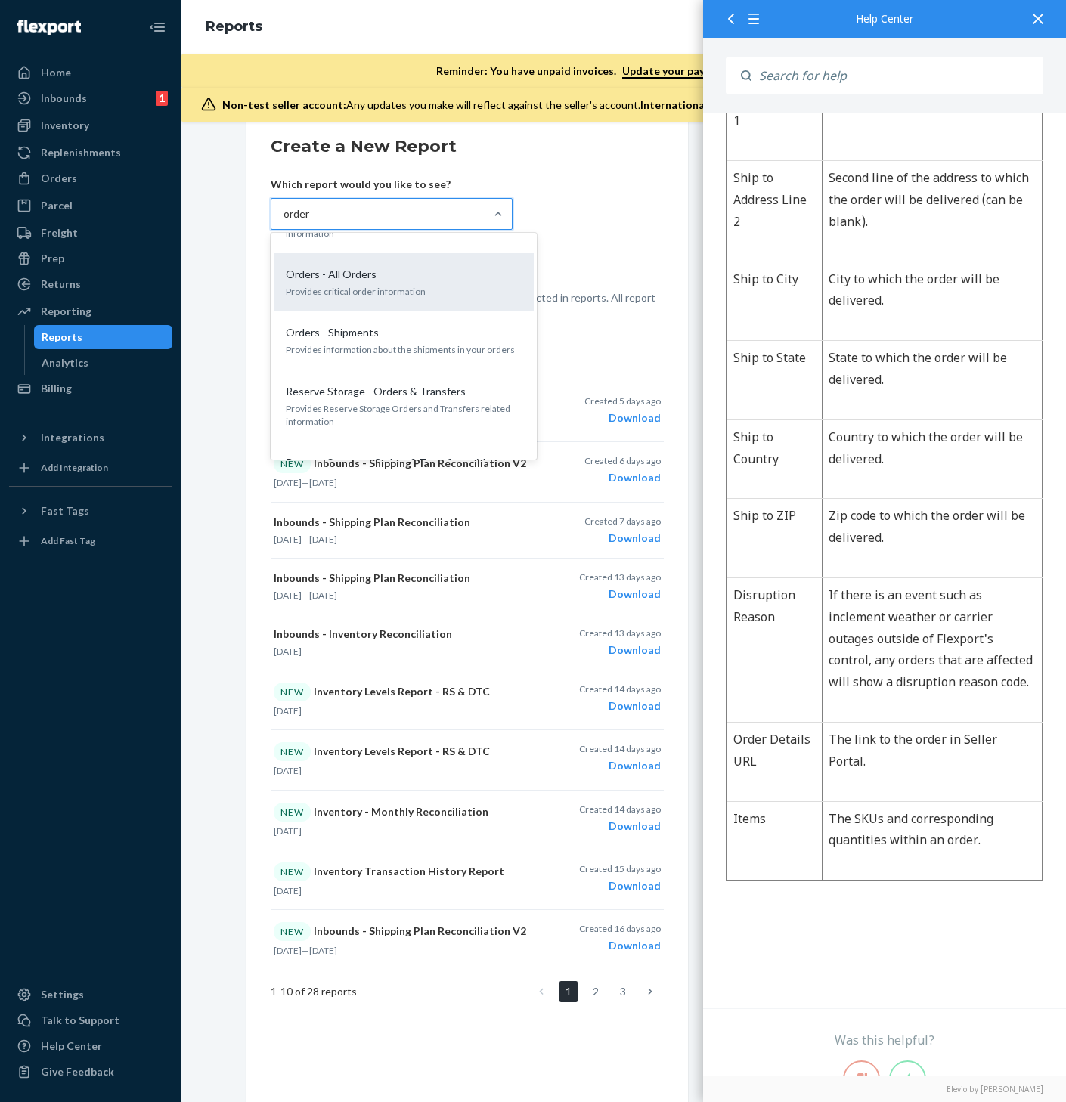
click at [349, 294] on p "Provides critical order information" at bounding box center [404, 291] width 236 height 13
click at [311, 222] on input "order" at bounding box center [297, 213] width 27 height 15
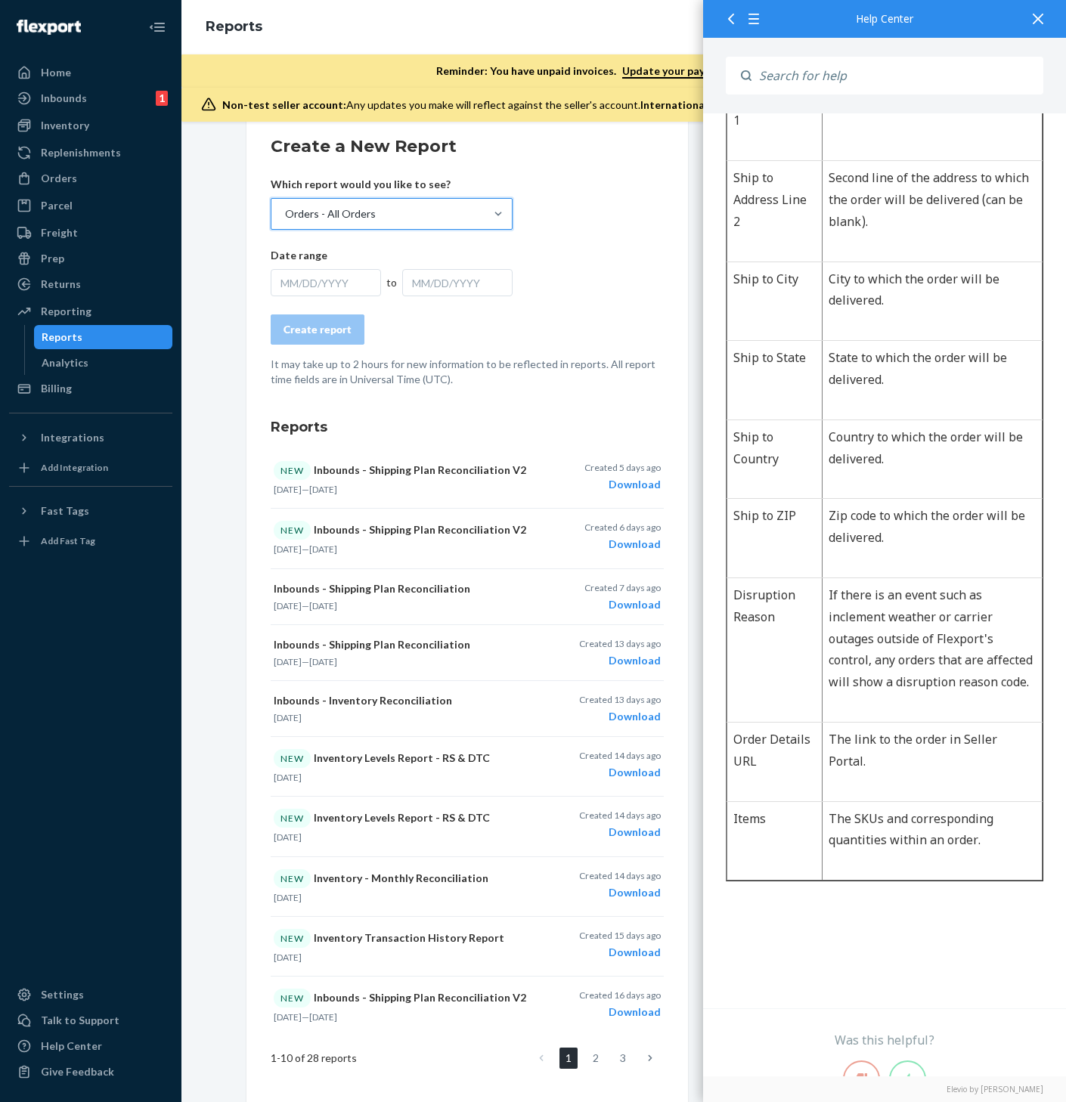
click at [336, 279] on div "MM/DD/YYYY" at bounding box center [326, 282] width 110 height 27
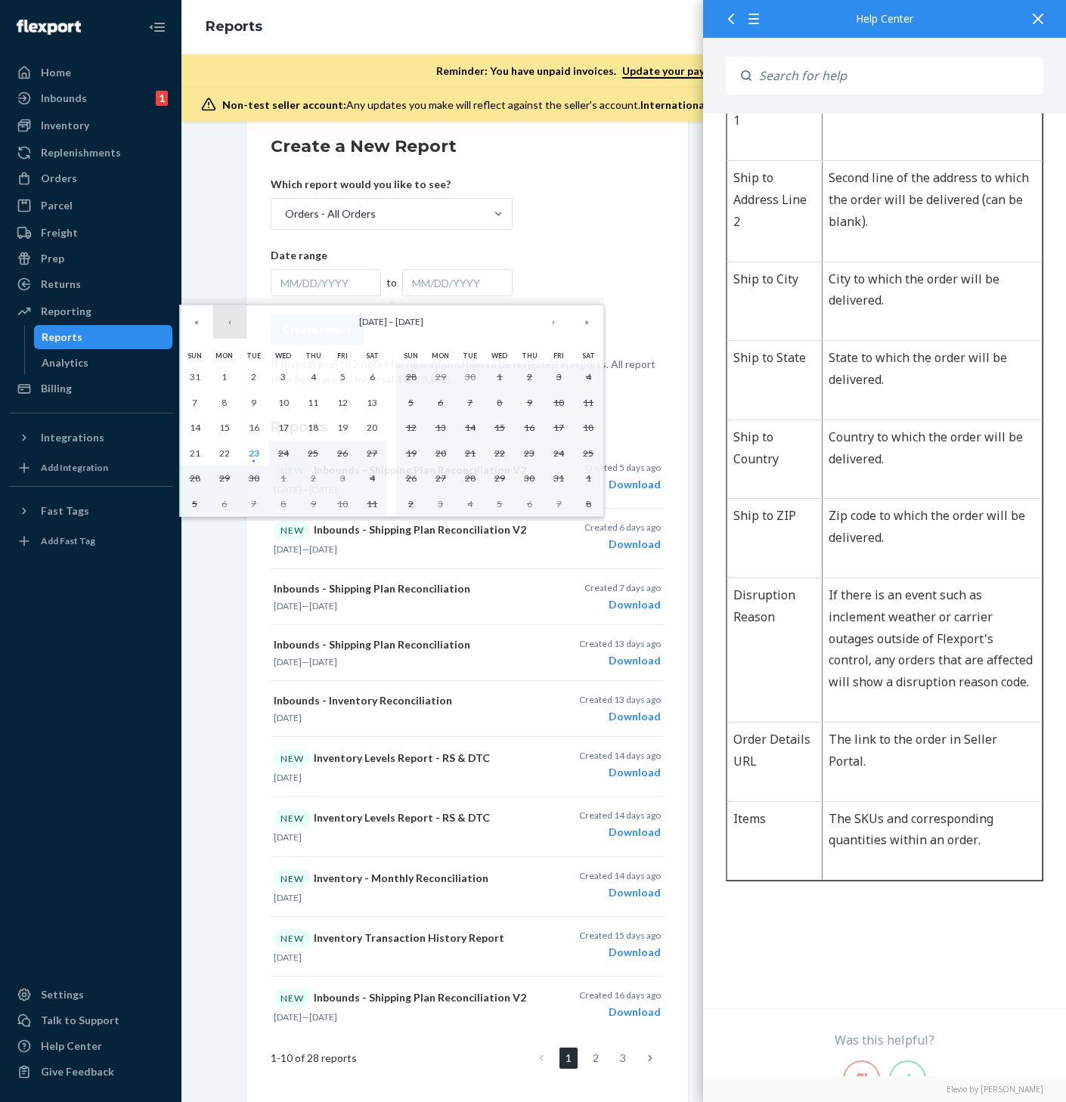
click at [226, 324] on button "‹" at bounding box center [229, 321] width 33 height 33
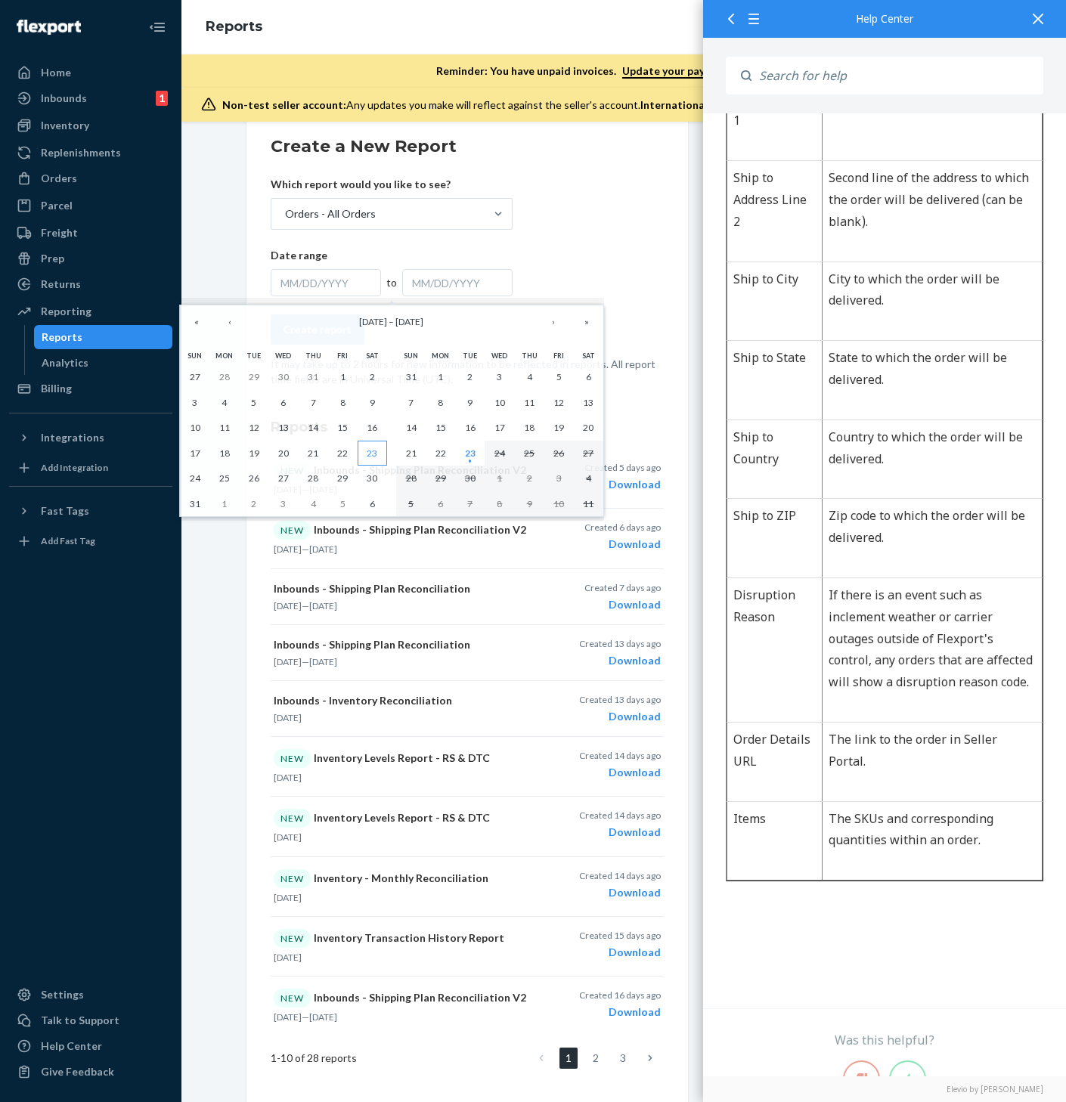
click at [369, 454] on abbr "23" at bounding box center [372, 453] width 11 height 11
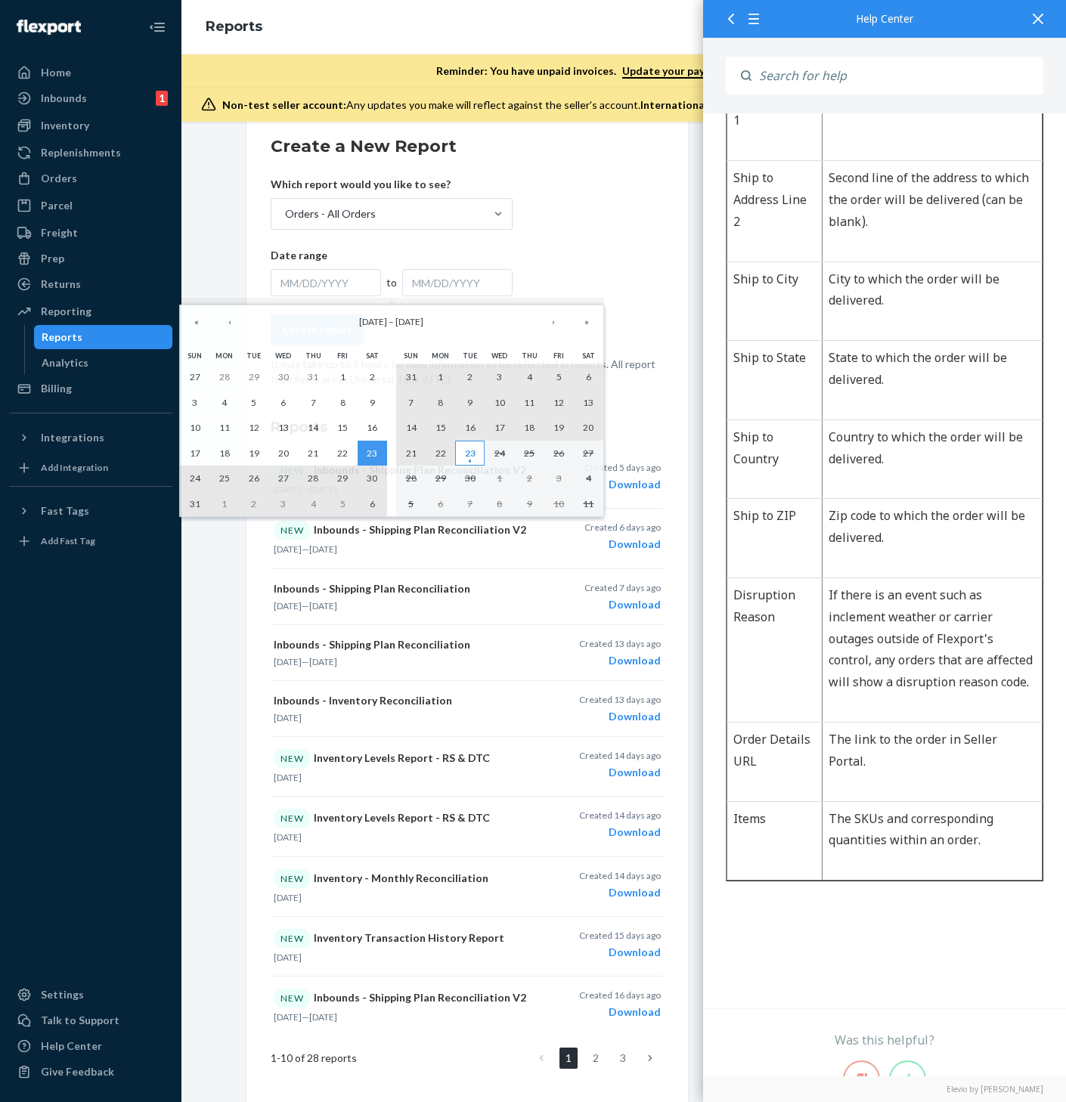
click at [470, 455] on abbr "23" at bounding box center [470, 453] width 11 height 11
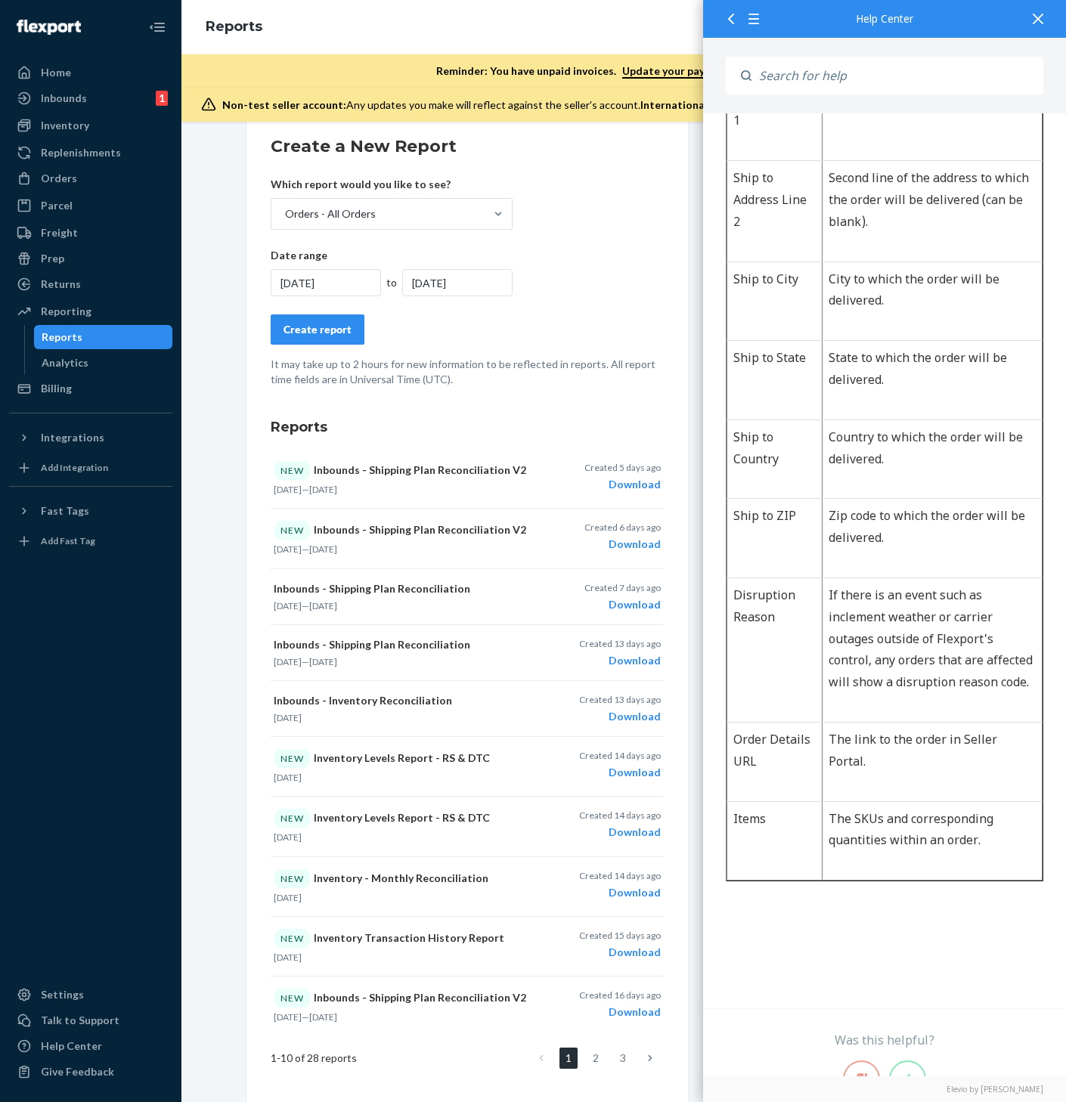
click at [327, 326] on div "Create report" at bounding box center [318, 329] width 68 height 15
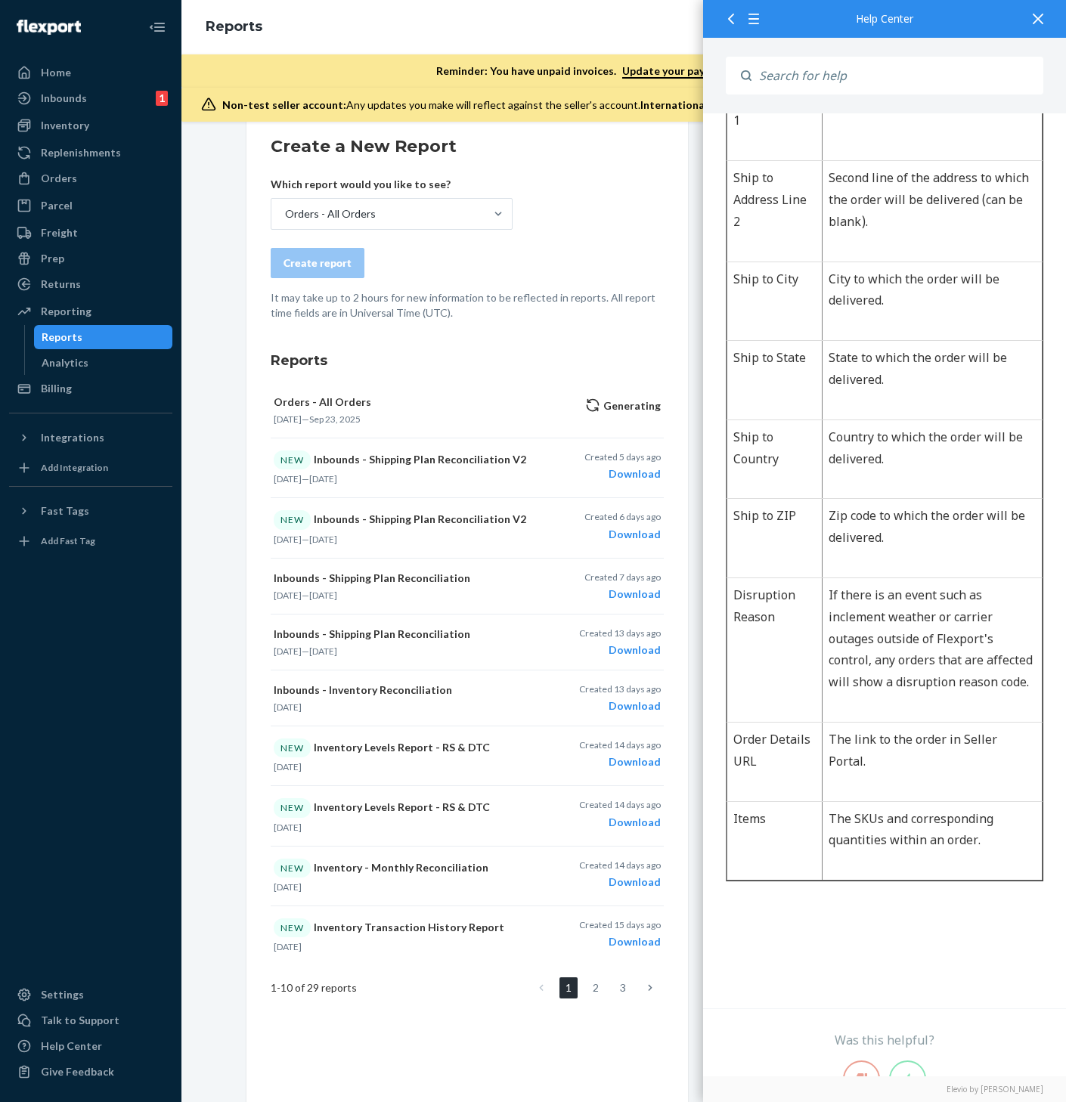
click at [1041, 8] on div at bounding box center [1037, 18] width 33 height 37
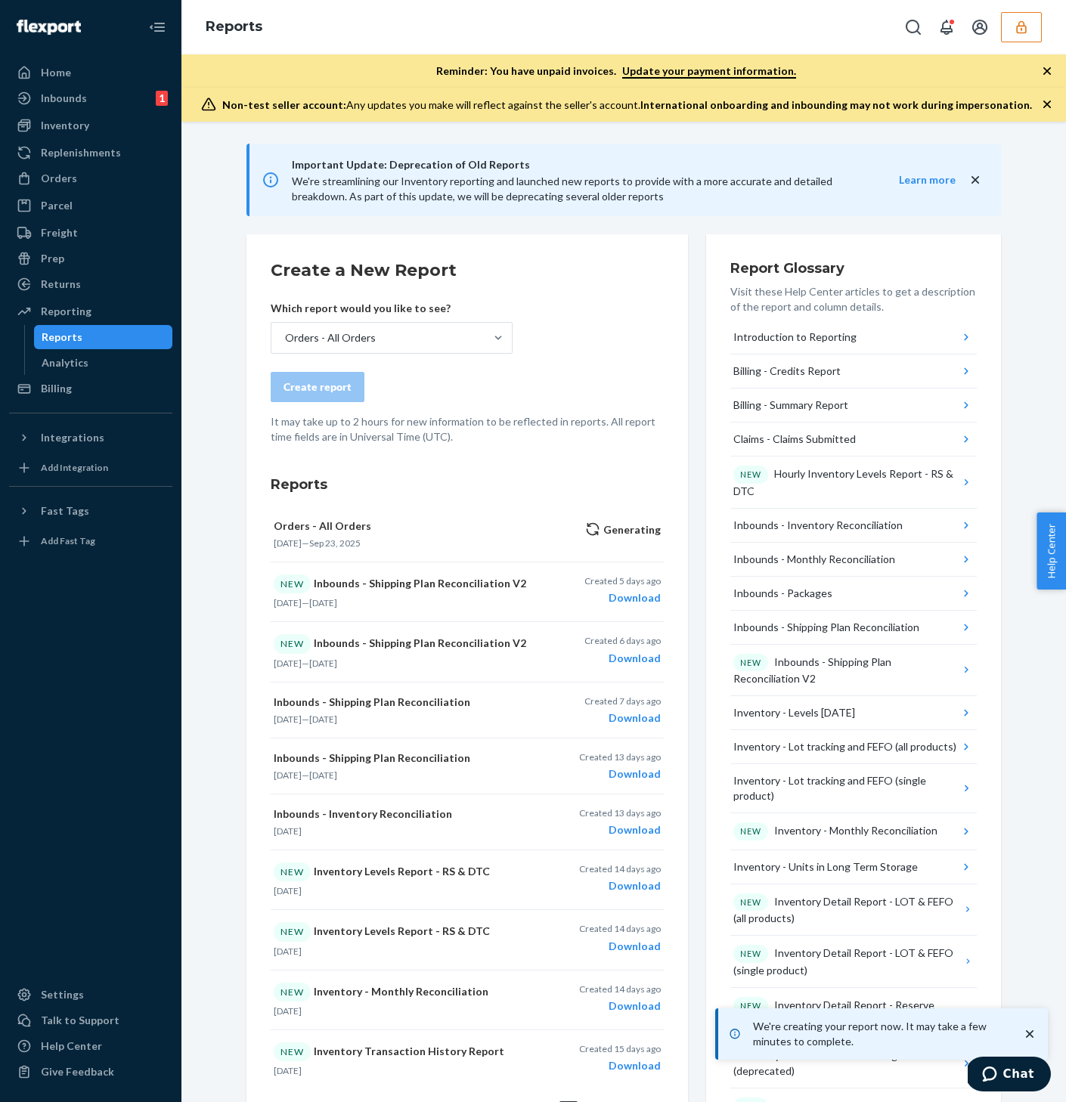
scroll to position [0, 0]
click at [976, 182] on icon "close" at bounding box center [975, 180] width 15 height 15
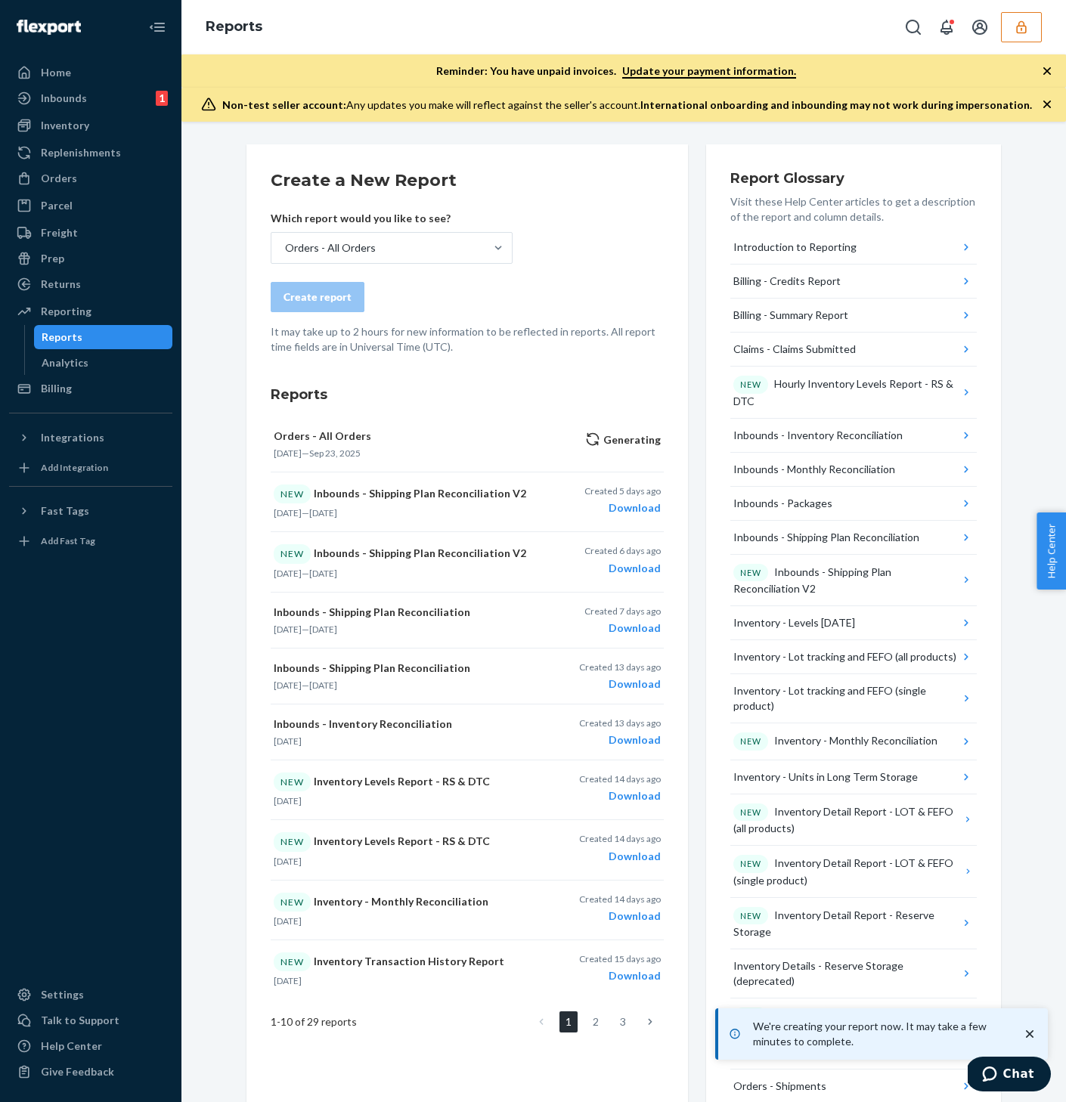
click at [1050, 71] on icon "button" at bounding box center [1047, 71] width 15 height 15
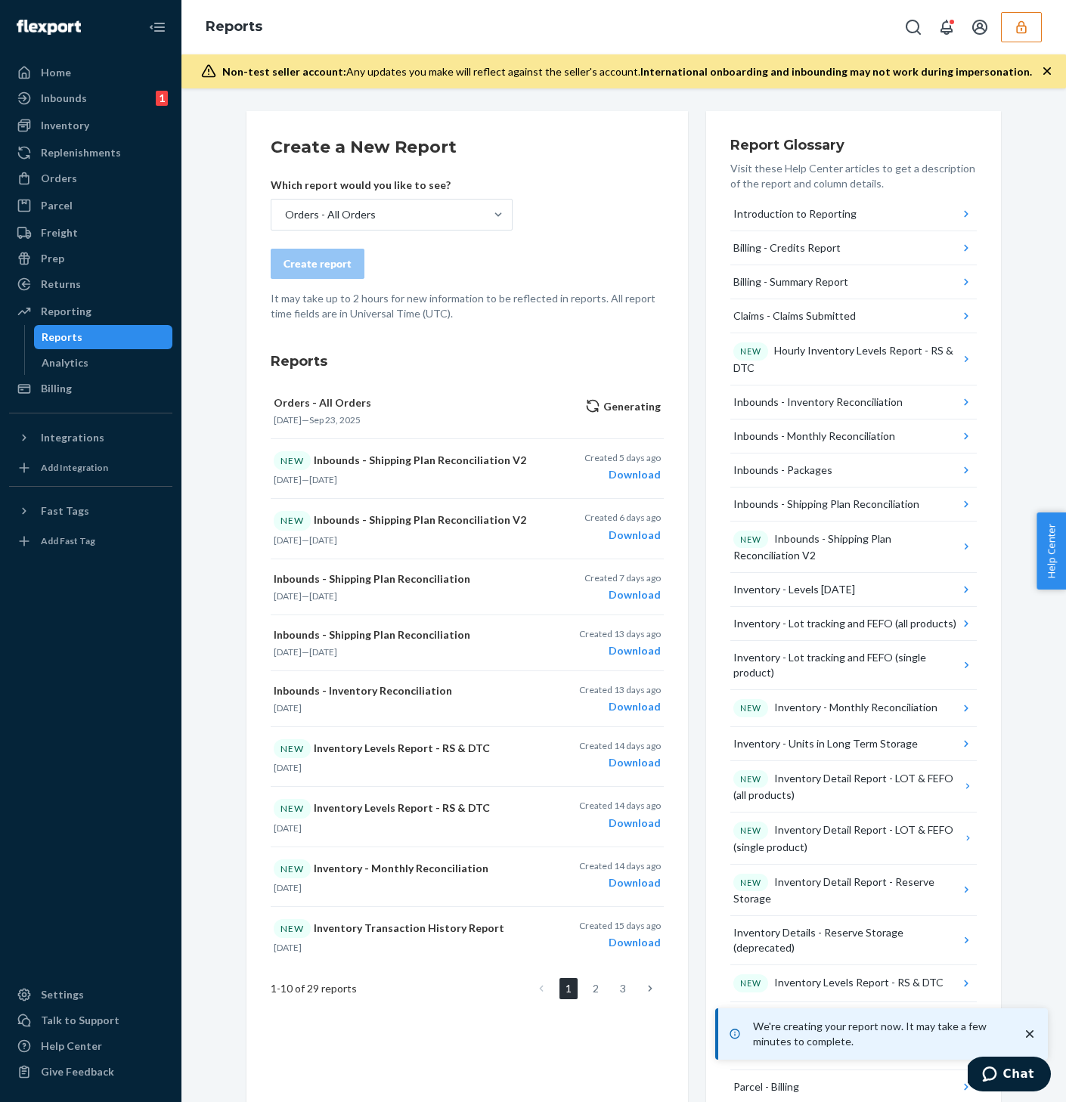
click at [1049, 61] on div "Non-test seller account: Any updates you make will reflect against the seller's…" at bounding box center [623, 71] width 885 height 34
click at [1040, 73] on icon "button" at bounding box center [1047, 71] width 15 height 15
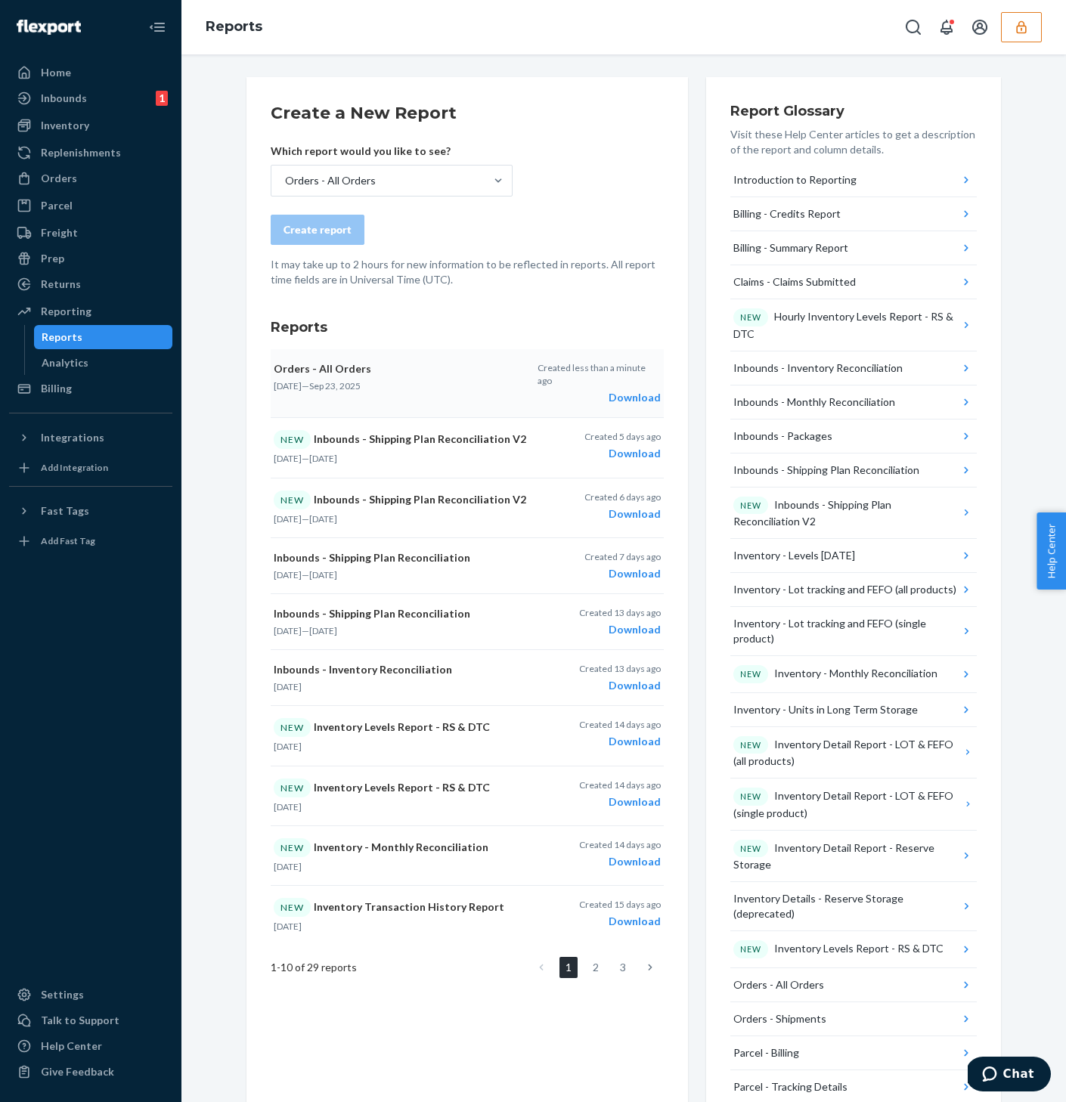
click at [625, 390] on div "Download" at bounding box center [599, 397] width 123 height 15
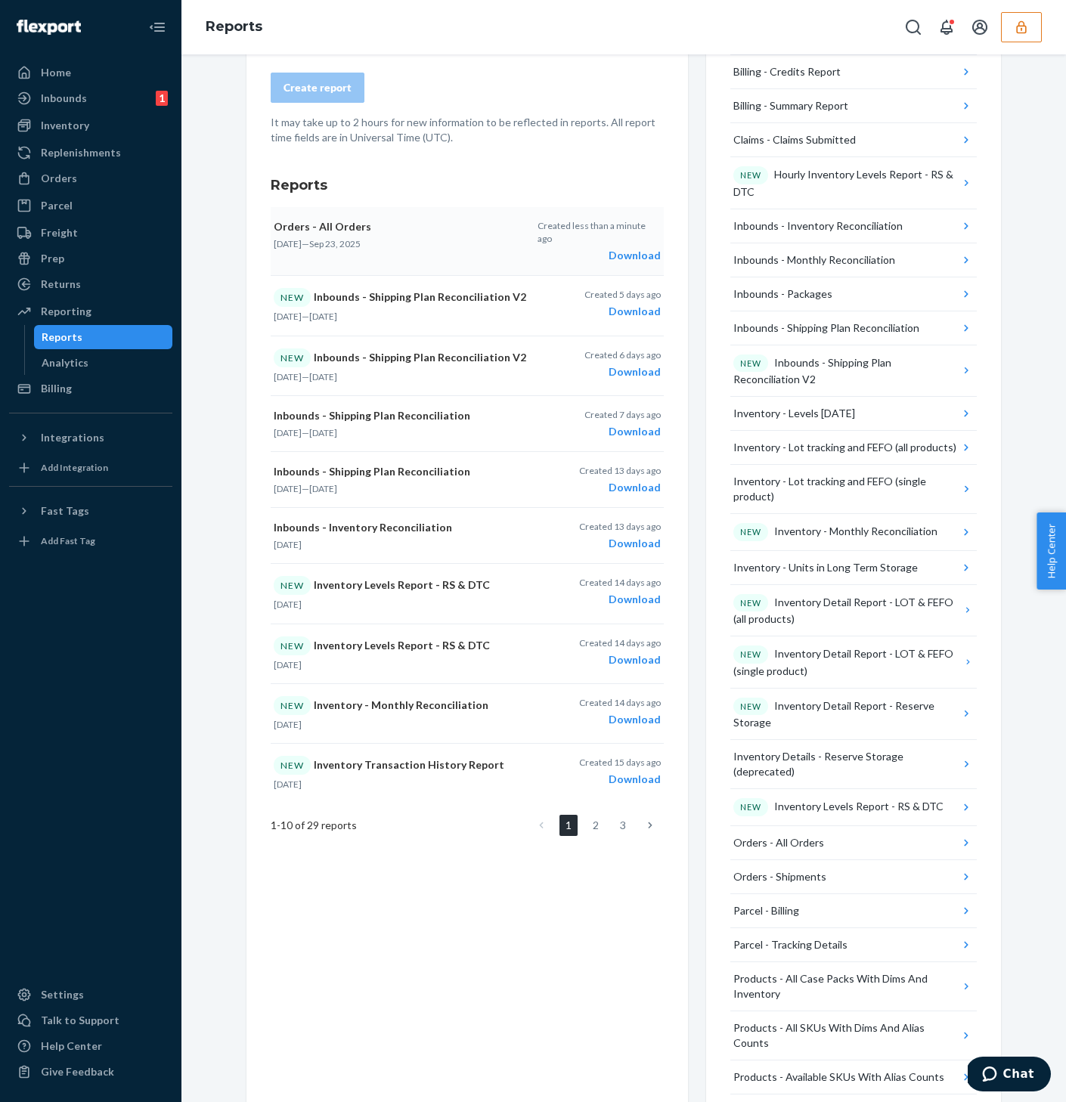
scroll to position [318, 0]
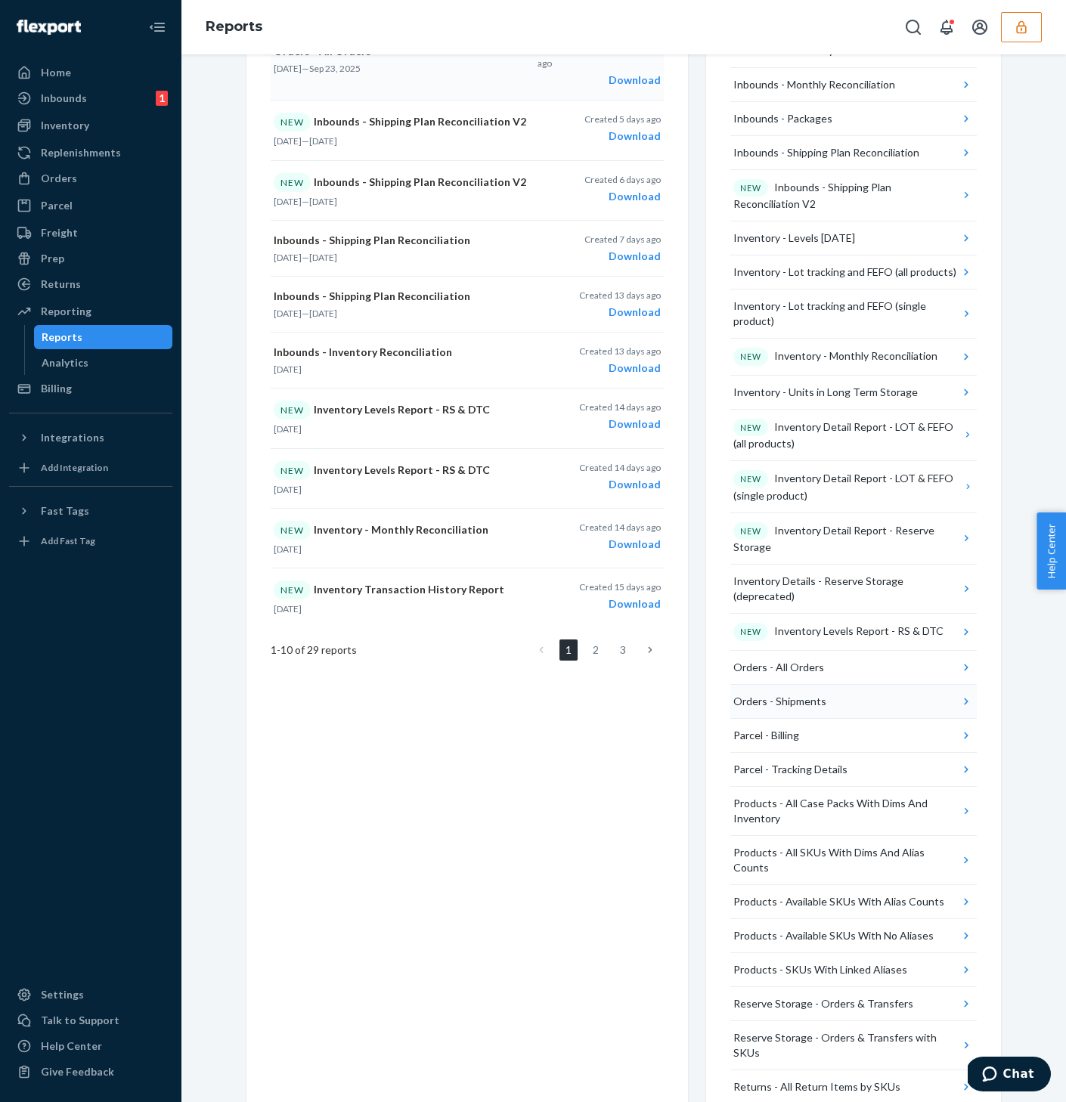
click at [879, 685] on button "Orders - Shipments" at bounding box center [853, 702] width 246 height 34
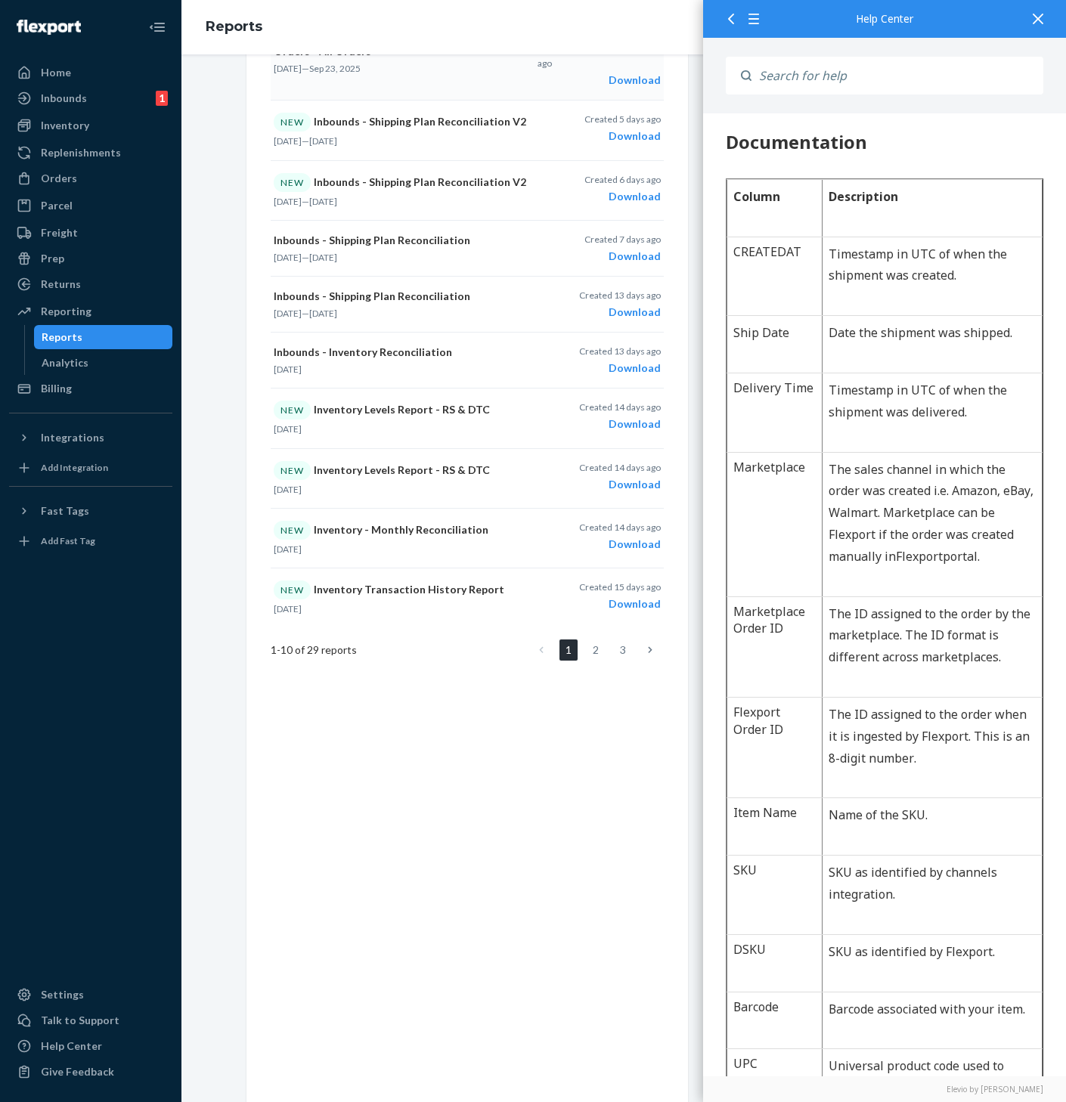
scroll to position [0, 0]
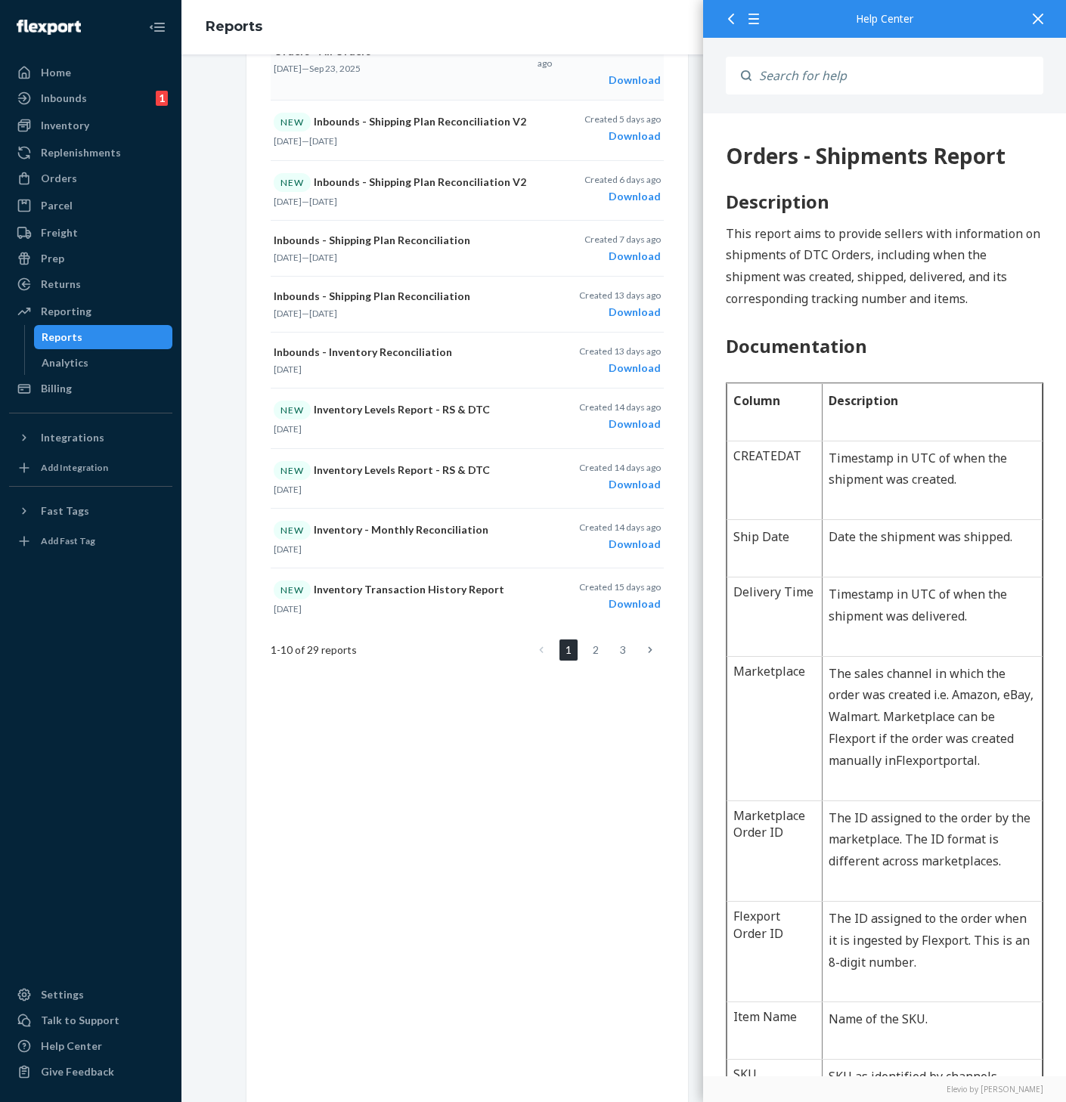
click at [1046, 17] on div at bounding box center [1037, 18] width 33 height 37
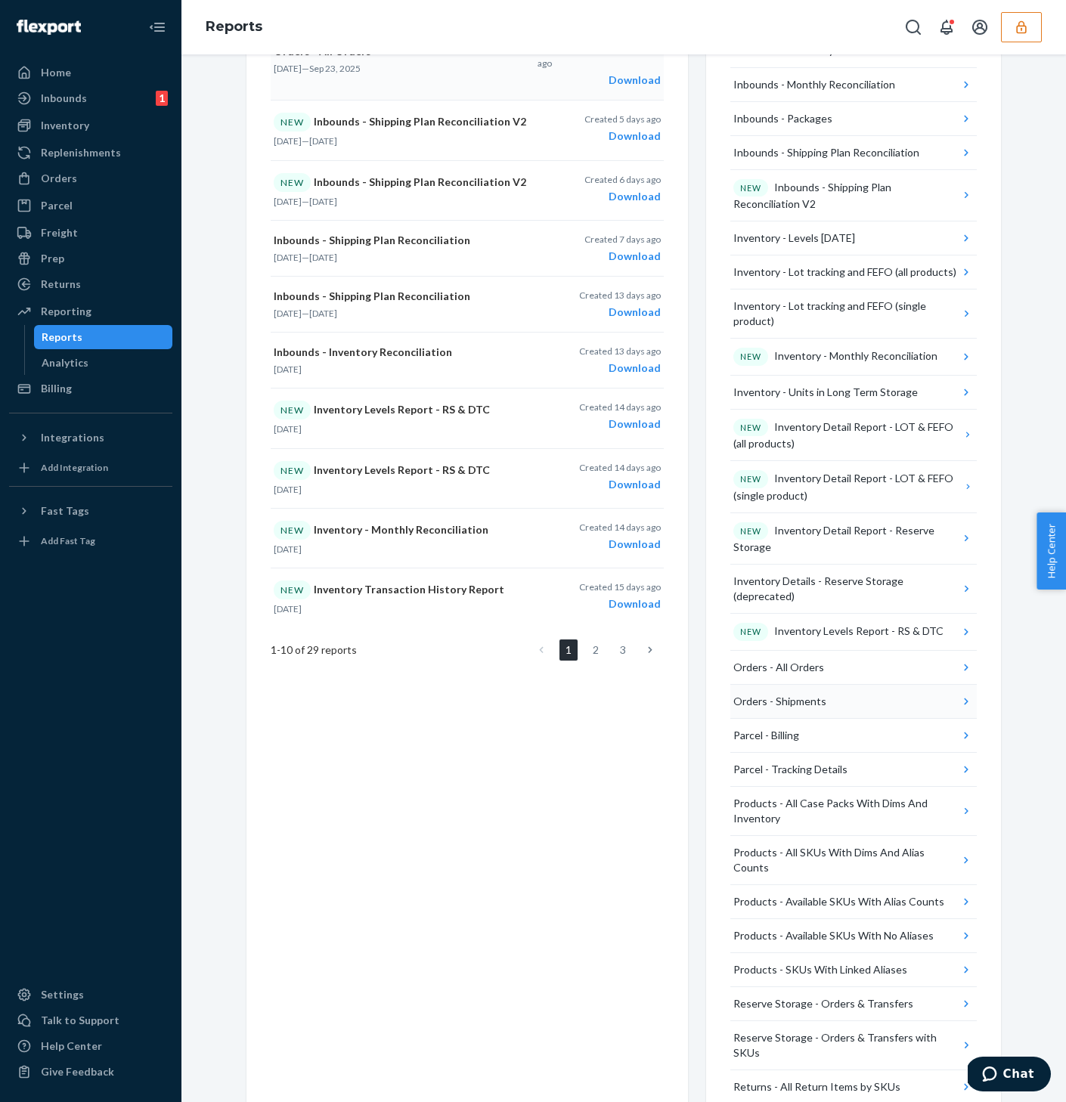
click at [821, 694] on div "Orders - Shipments" at bounding box center [779, 701] width 93 height 15
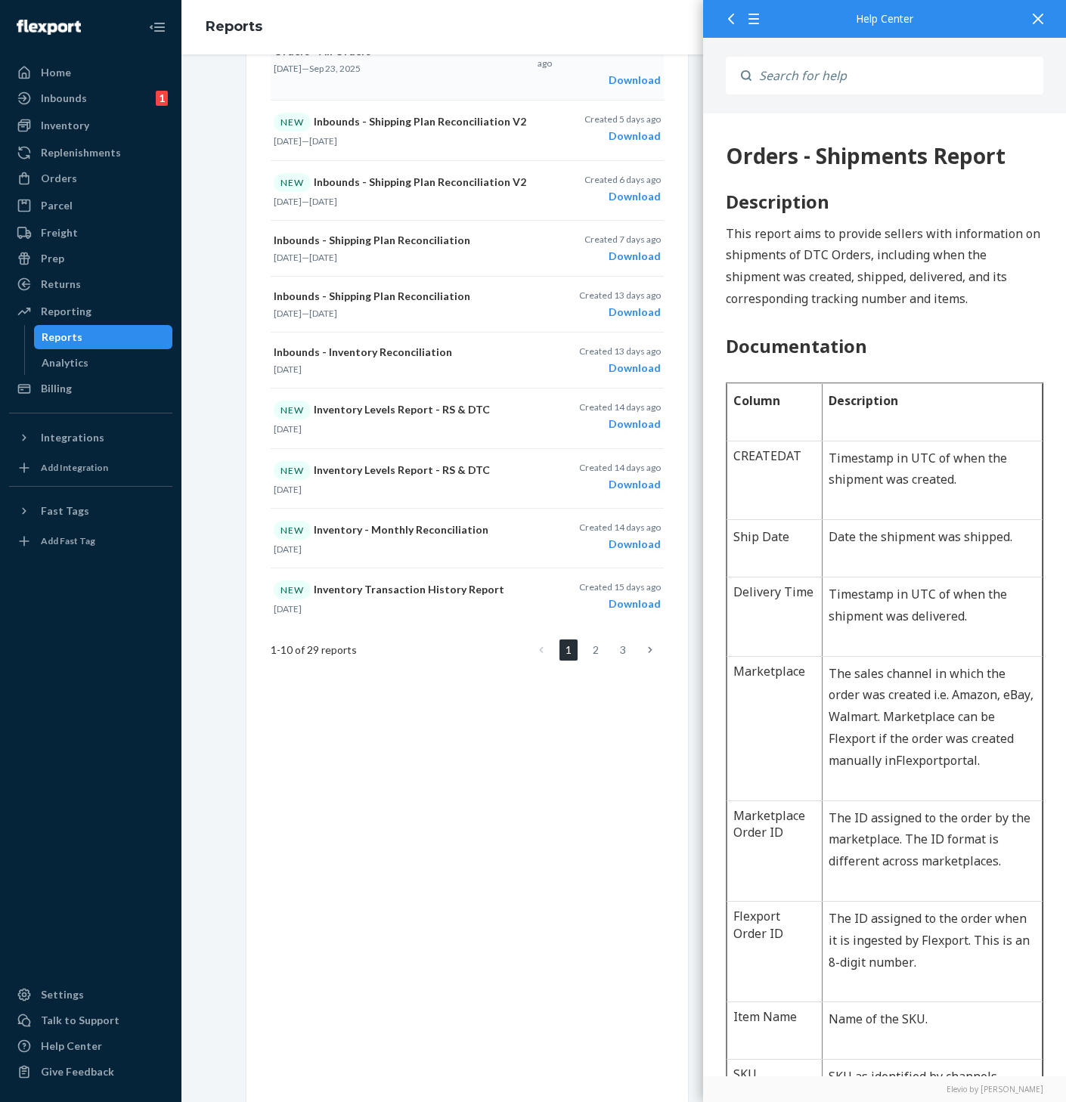
click at [1045, 19] on div at bounding box center [1037, 18] width 33 height 37
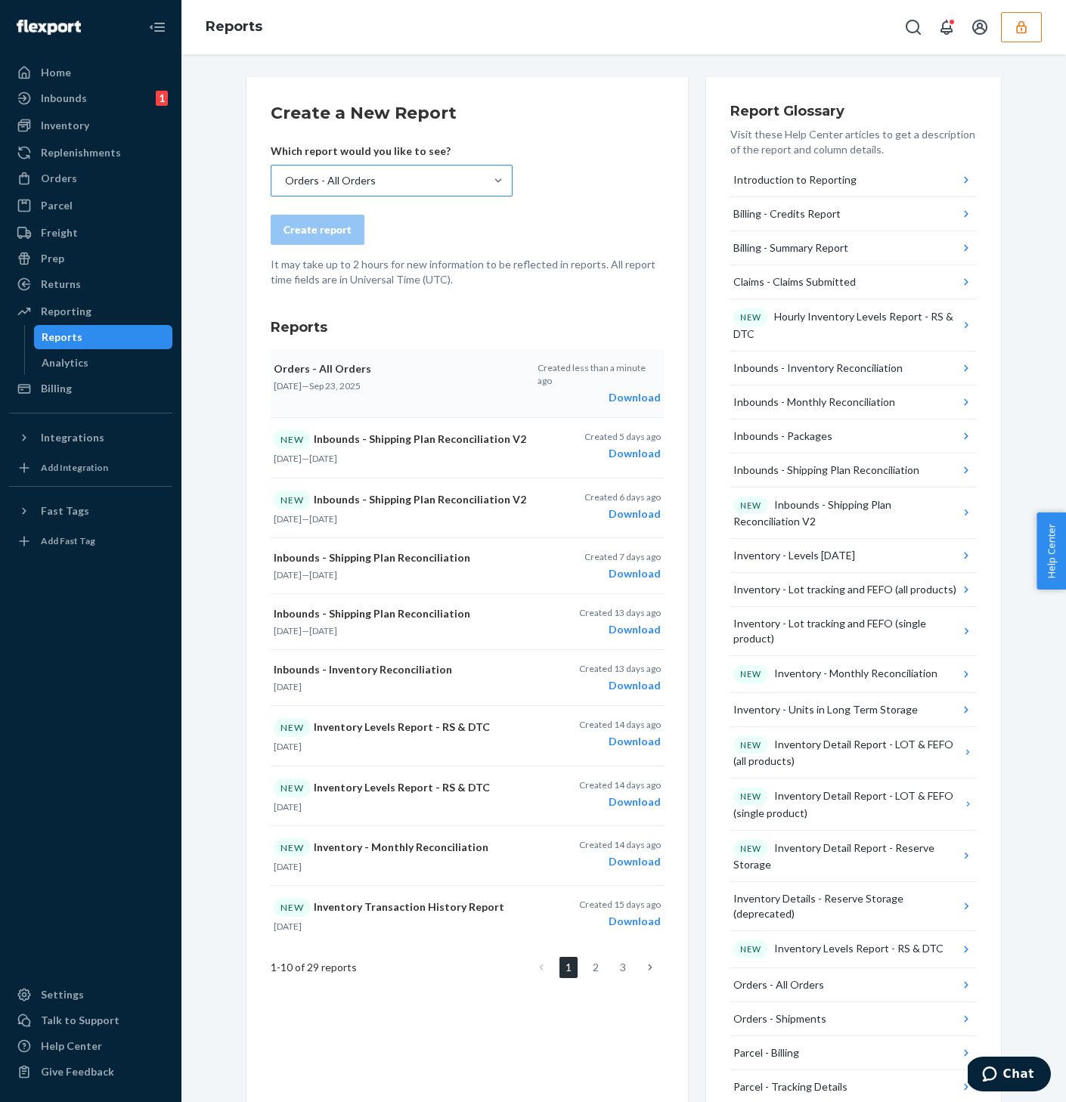
click at [389, 195] on div "Orders - All Orders" at bounding box center [377, 181] width 213 height 30
click at [285, 188] on input "Orders - All Orders" at bounding box center [285, 180] width 2 height 15
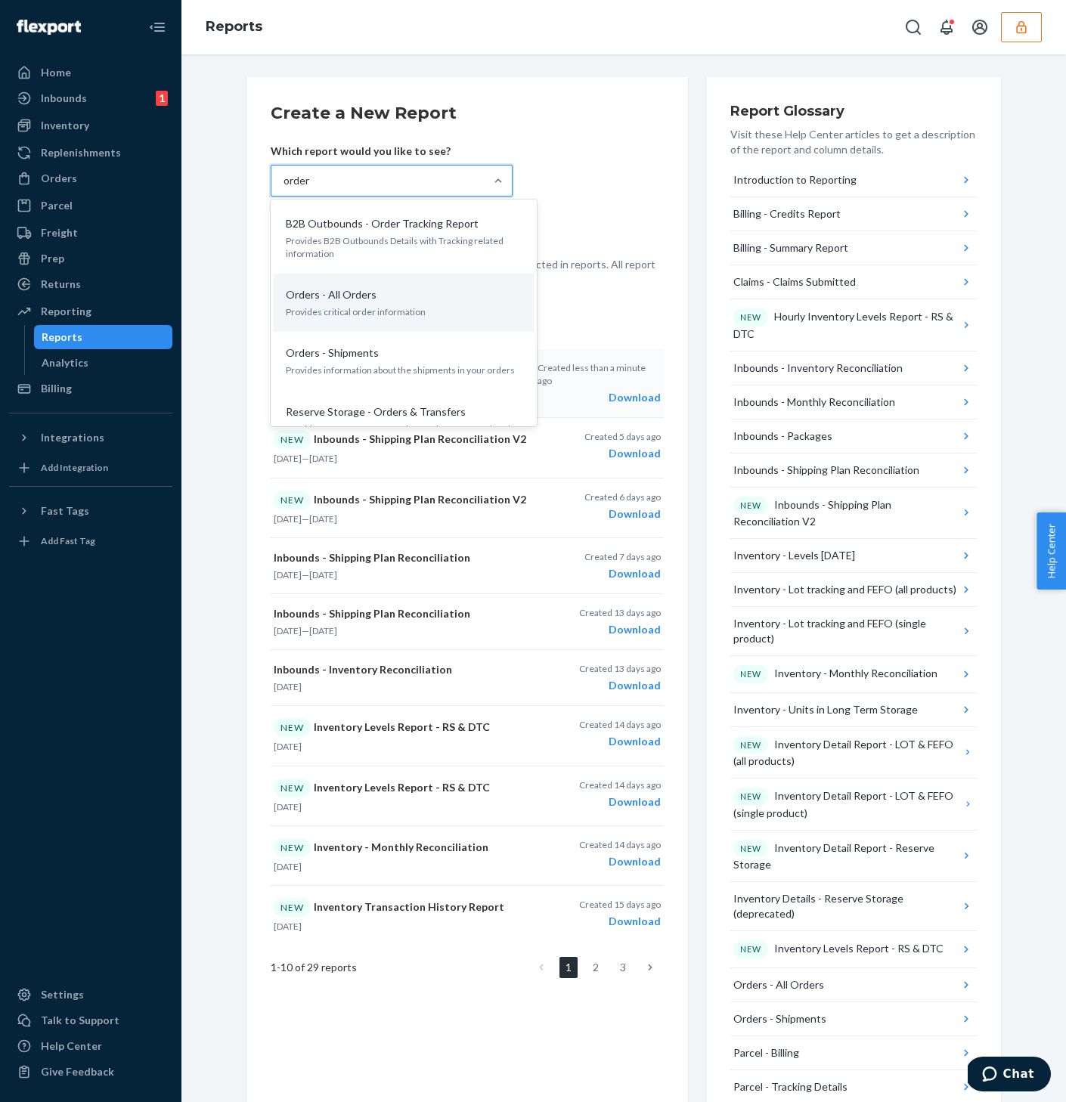
type input "orders"
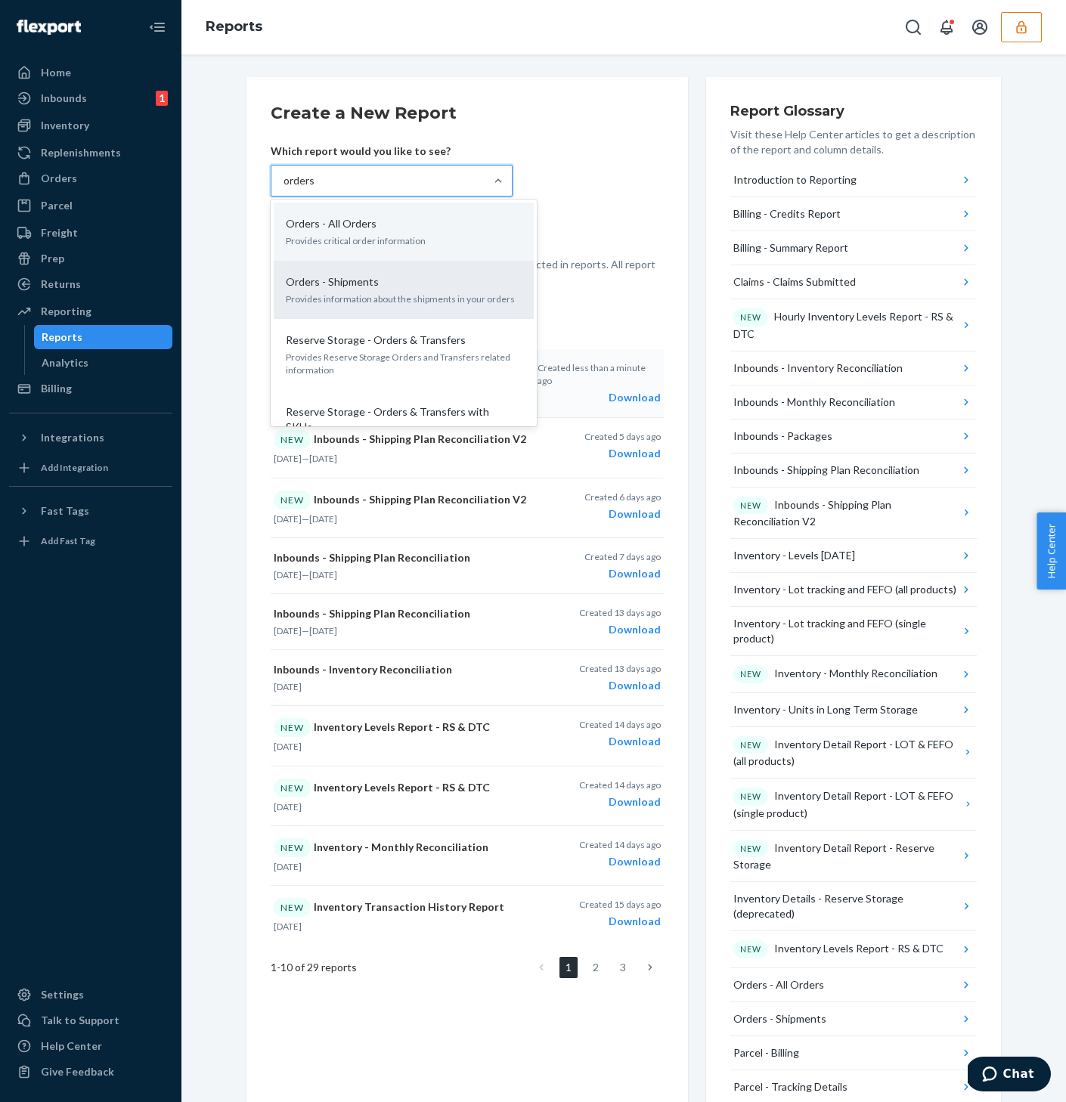
click at [345, 304] on p "Provides information about the shipments in your orders" at bounding box center [404, 299] width 236 height 13
click at [315, 188] on input "orders" at bounding box center [300, 180] width 32 height 15
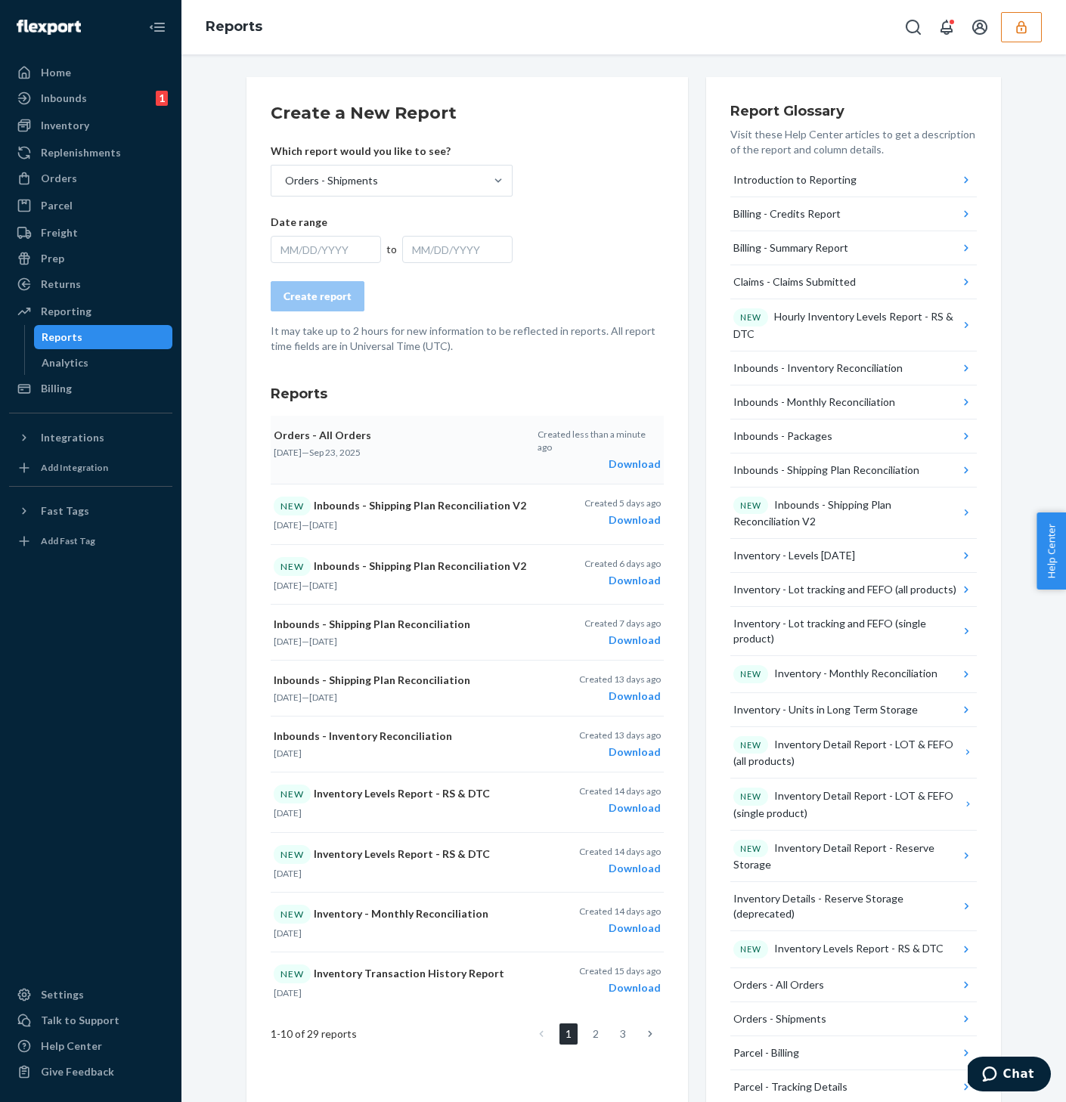
click at [304, 259] on div "MM/DD/YYYY" at bounding box center [326, 249] width 110 height 27
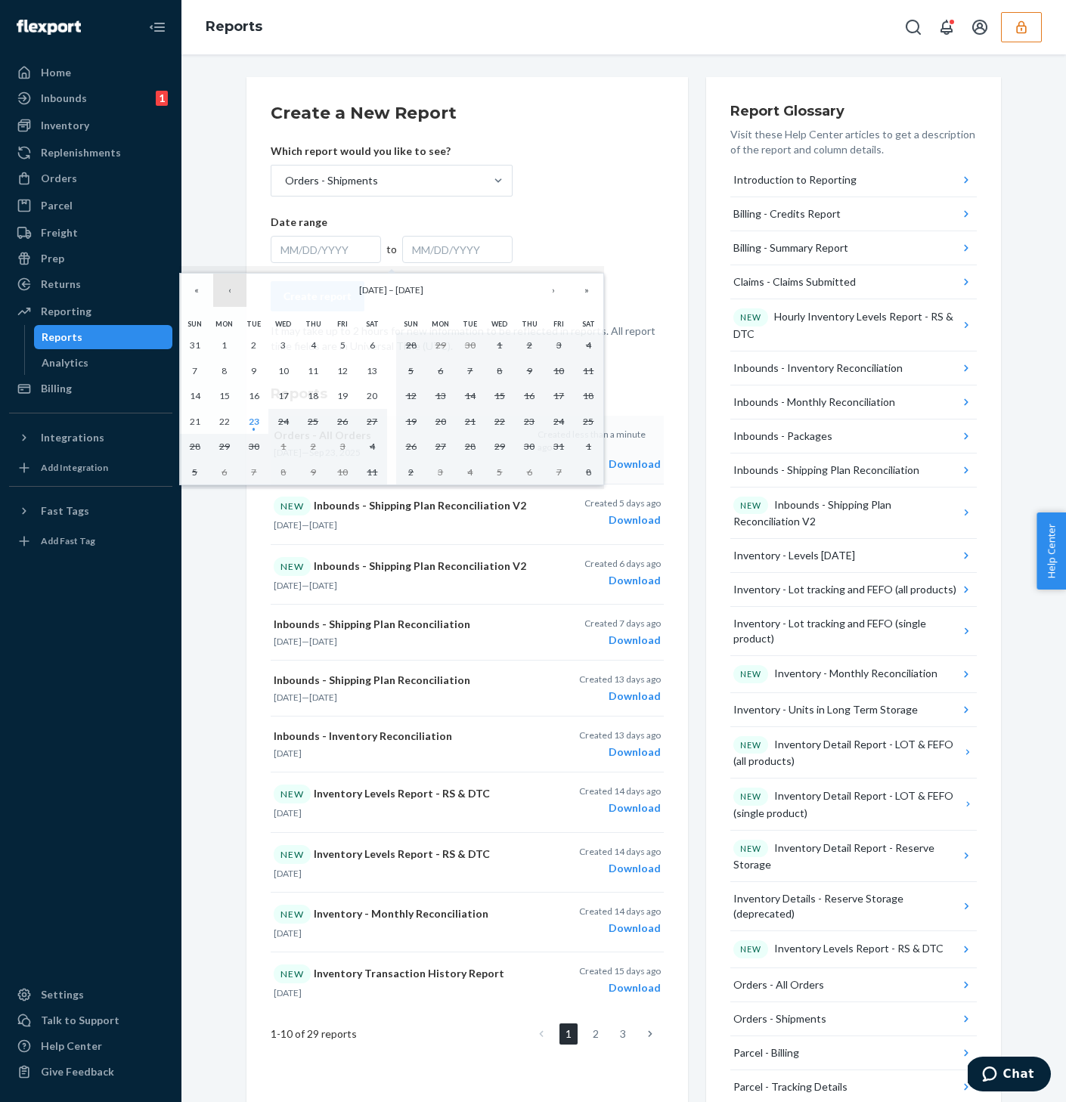
click at [229, 293] on button "‹" at bounding box center [229, 290] width 33 height 33
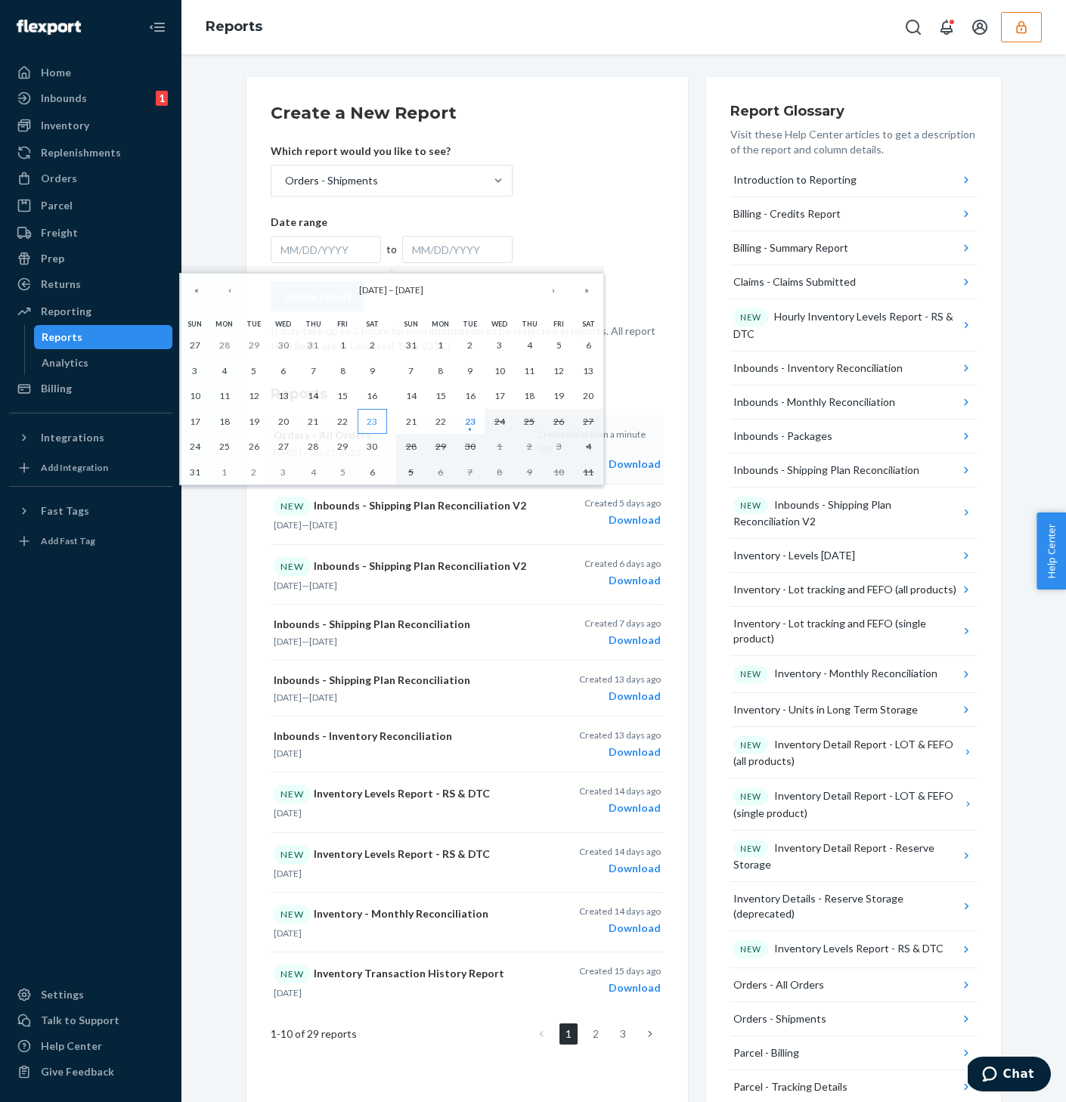
click at [366, 415] on button "23" at bounding box center [372, 422] width 29 height 26
click at [343, 416] on abbr "22" at bounding box center [342, 421] width 11 height 11
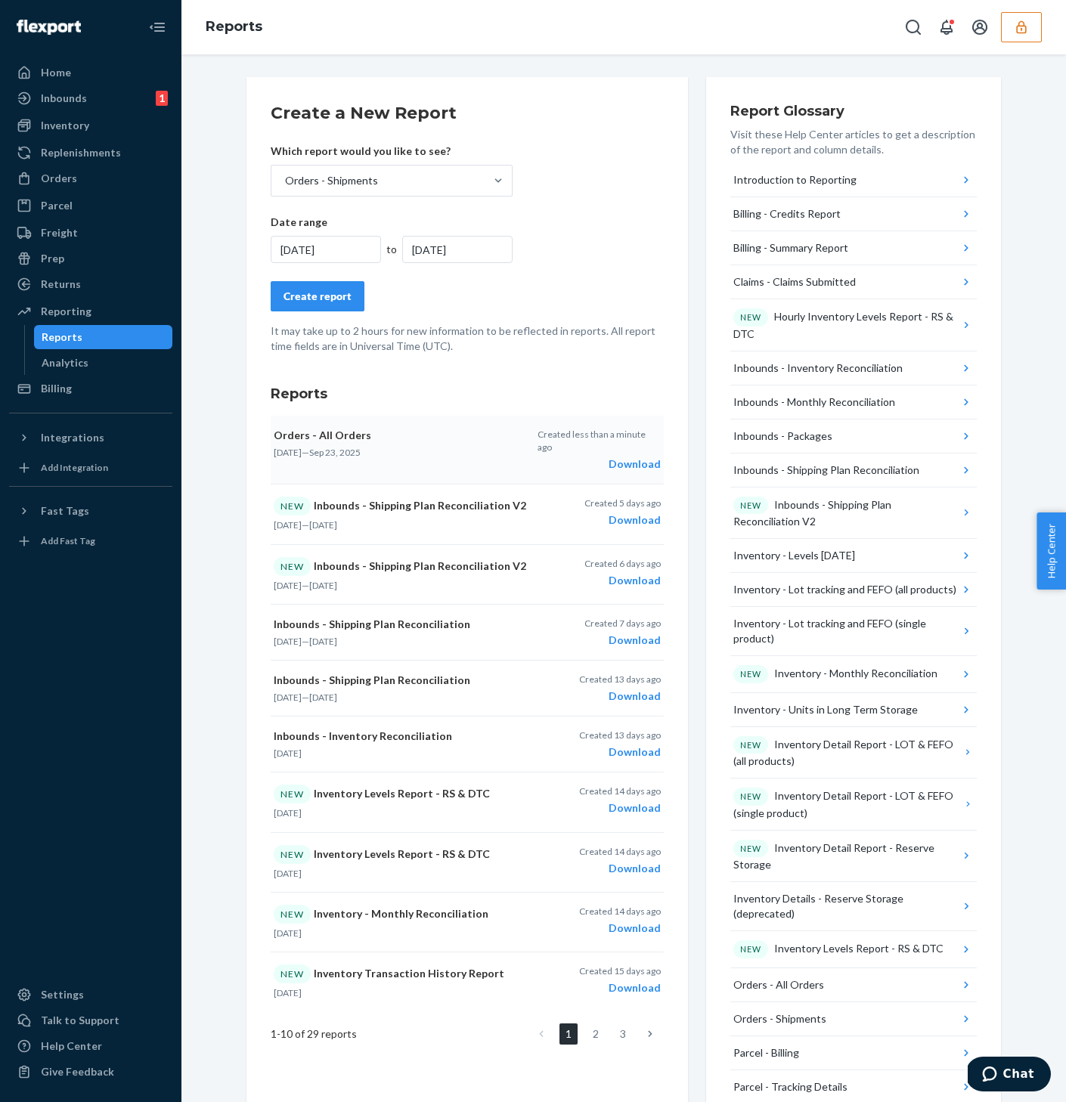
click at [334, 260] on div "8/22/2025" at bounding box center [326, 249] width 110 height 27
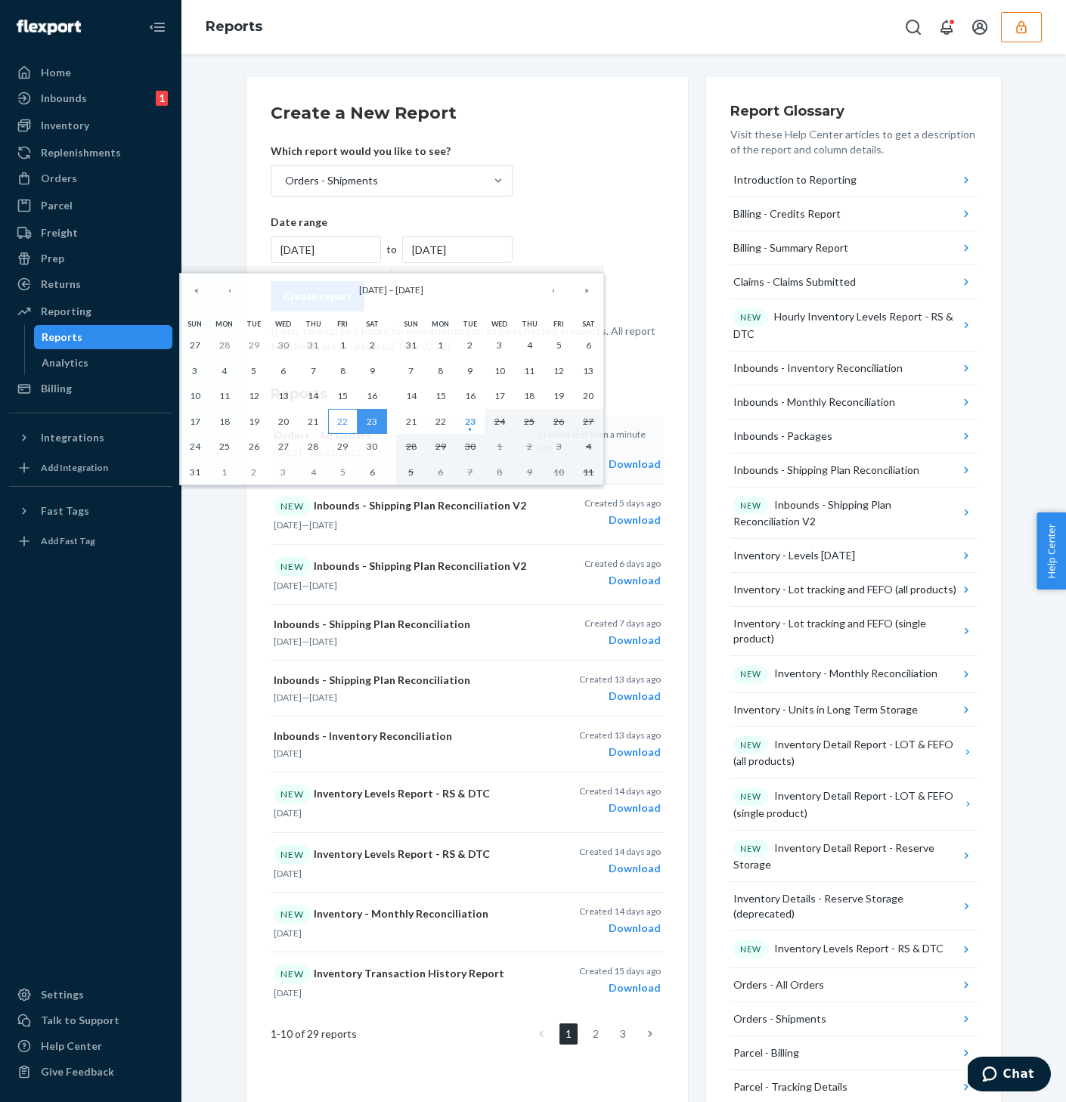
click at [346, 419] on abbr "22" at bounding box center [342, 421] width 11 height 11
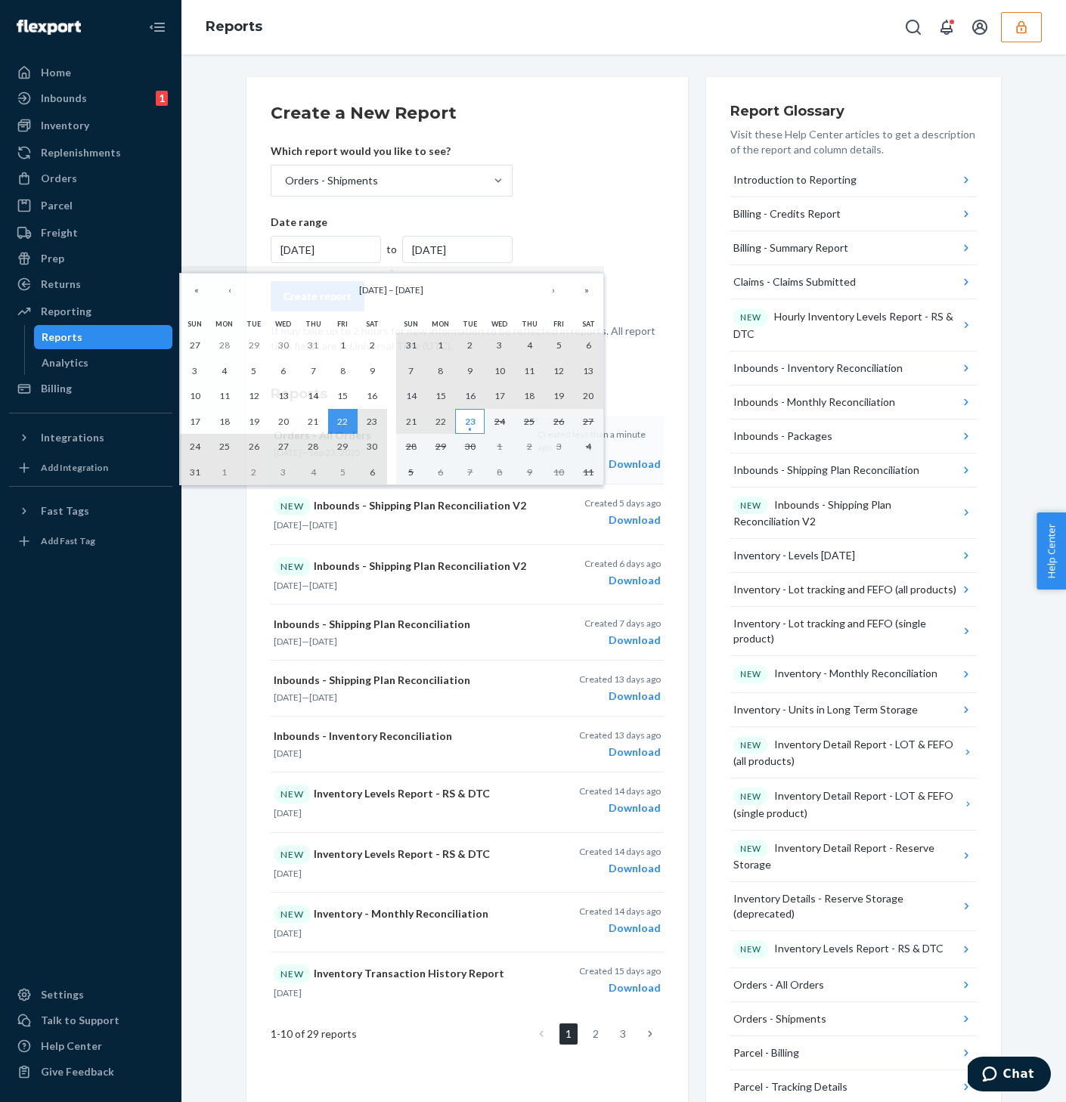
click at [470, 423] on abbr "23" at bounding box center [470, 421] width 11 height 11
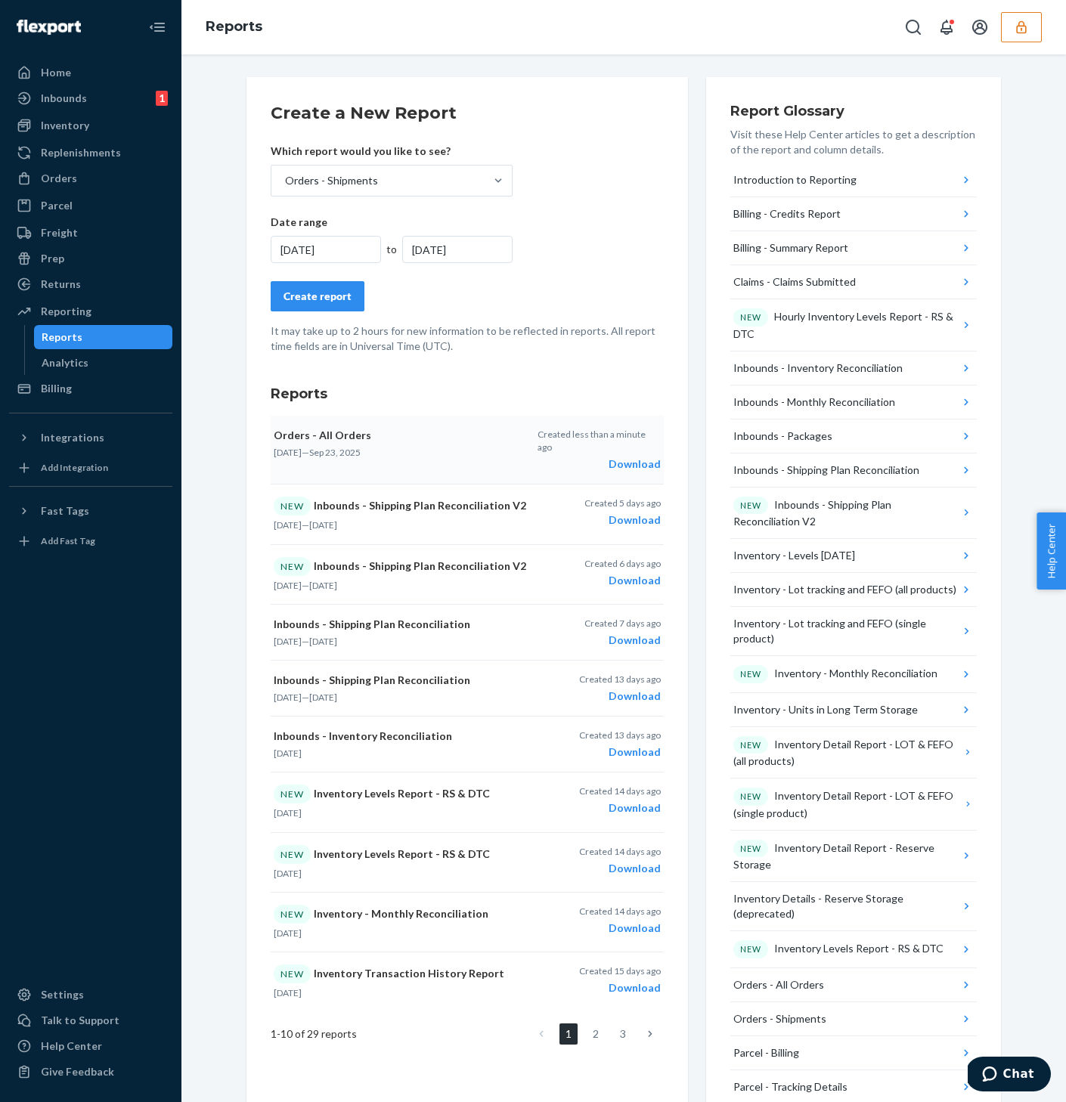
click at [336, 304] on button "Create report" at bounding box center [318, 296] width 94 height 30
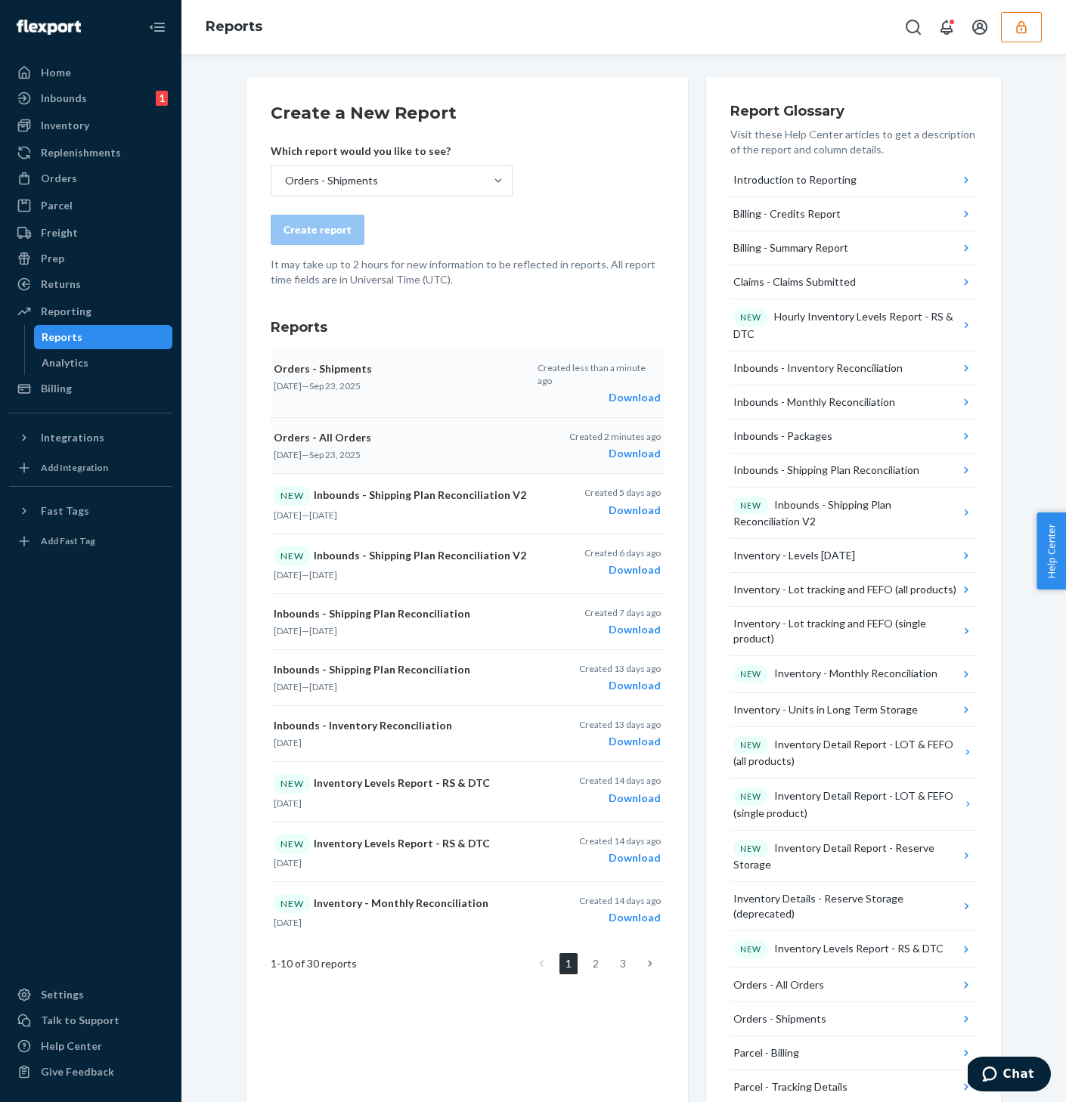
click at [552, 398] on button "Orders - Shipments Aug 22, 2025 — Sep 23, 2025 Created less than a minute ago D…" at bounding box center [467, 383] width 393 height 69
click at [89, 92] on div "Inbounds 1" at bounding box center [91, 98] width 160 height 21
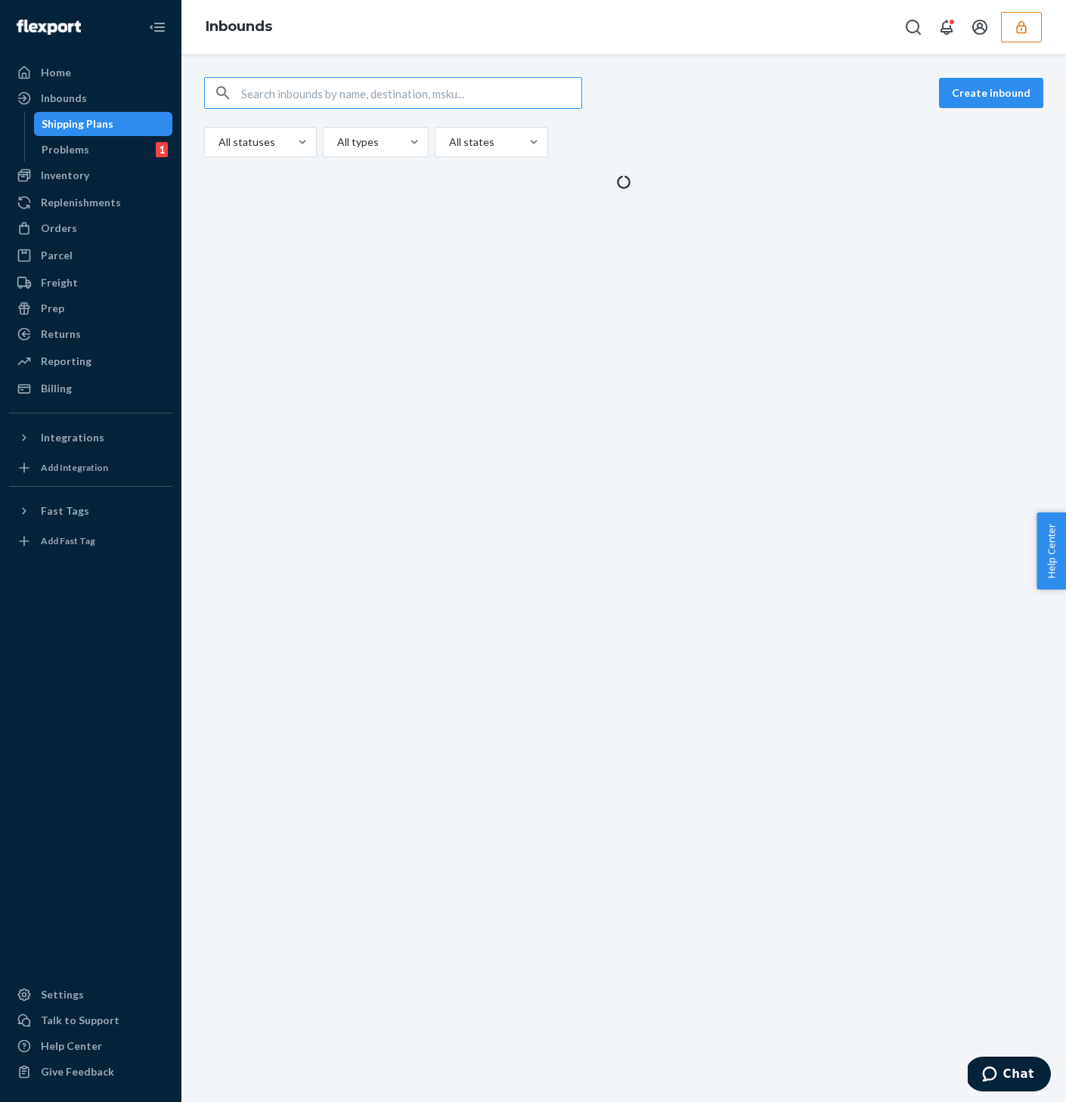
type input "9946916"
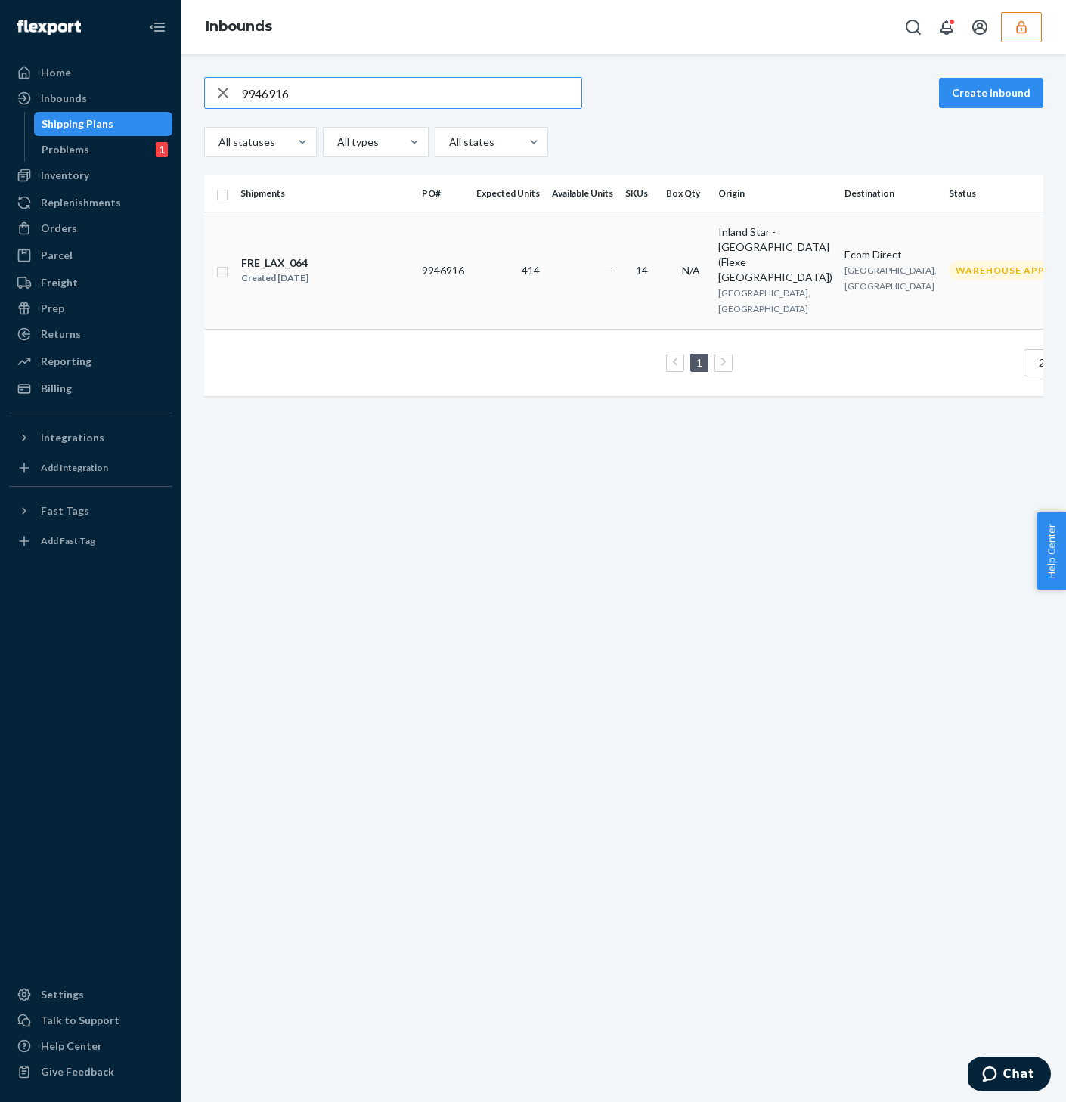
type input "9946916"
copy div "FRE_LAX_064"
drag, startPoint x: 312, startPoint y: 247, endPoint x: 242, endPoint y: 245, distance: 70.4
click at [242, 256] on div "FRE_LAX_064" at bounding box center [274, 263] width 67 height 15
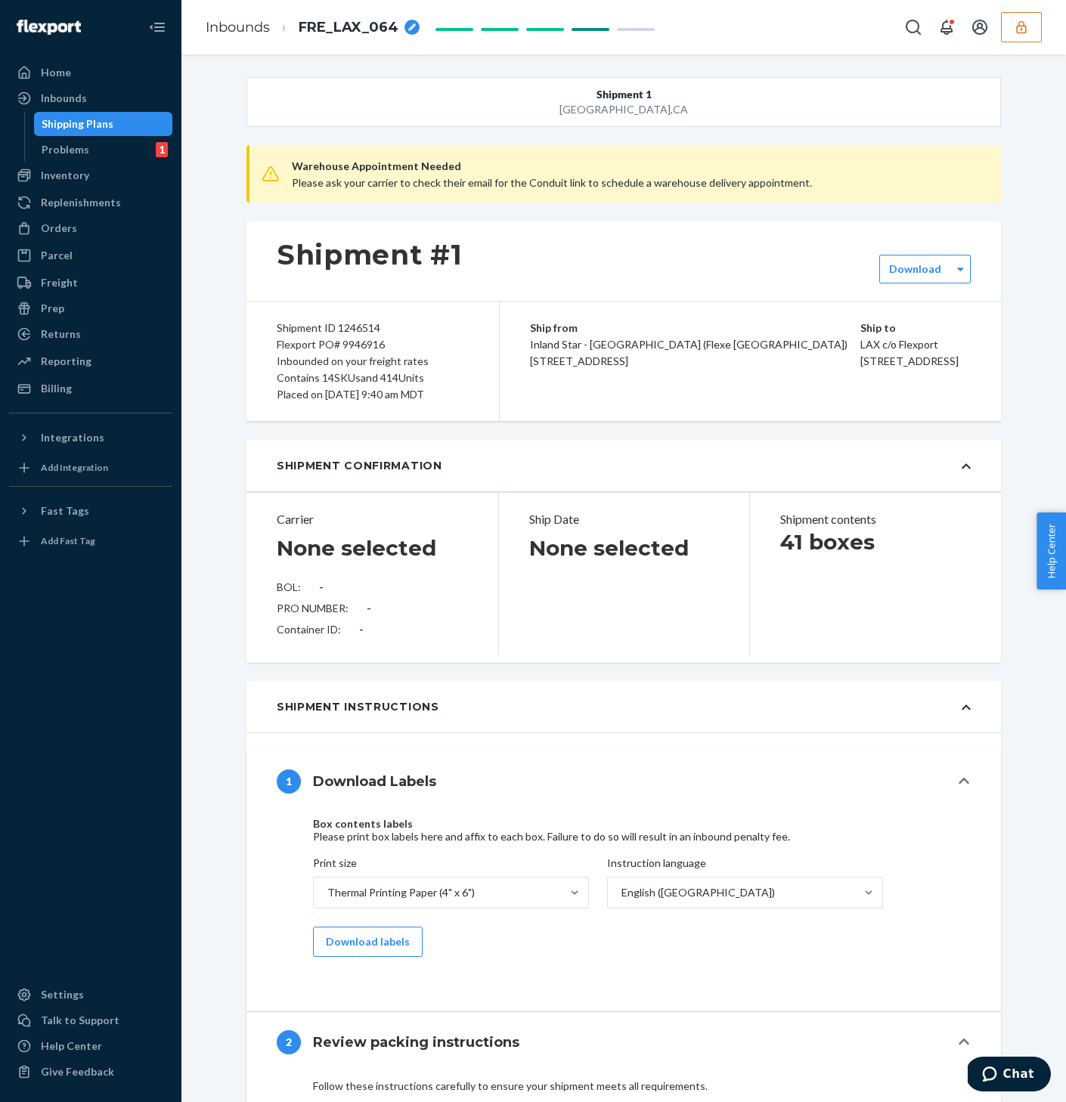
type input "SW4145171"
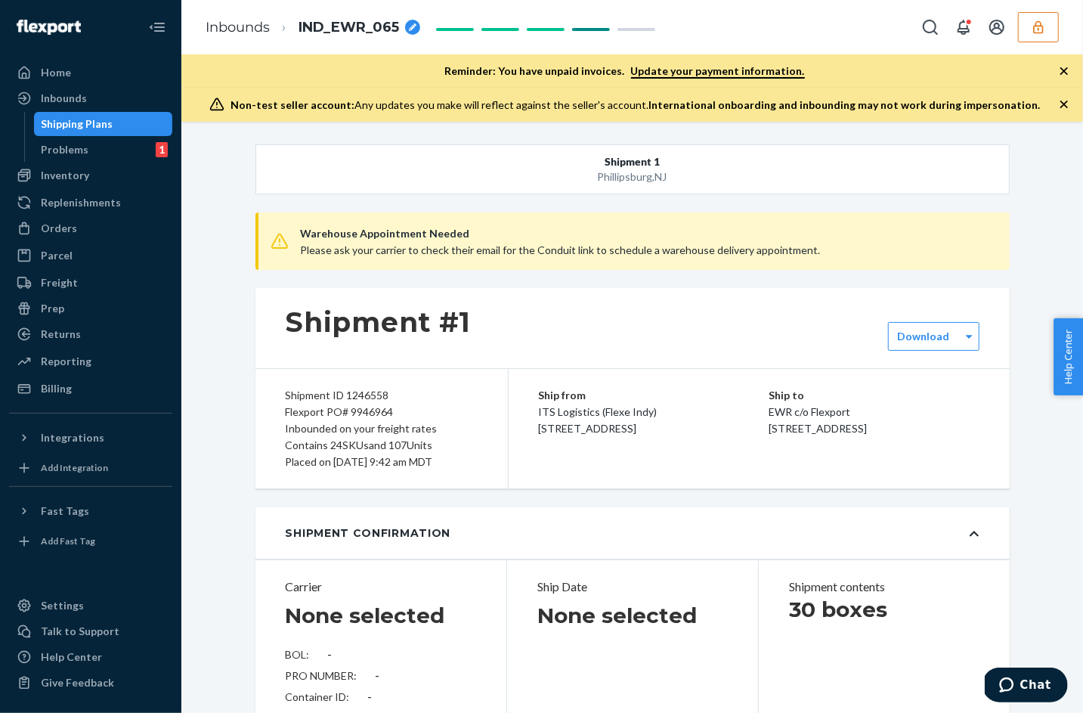
type input "SW4145279"
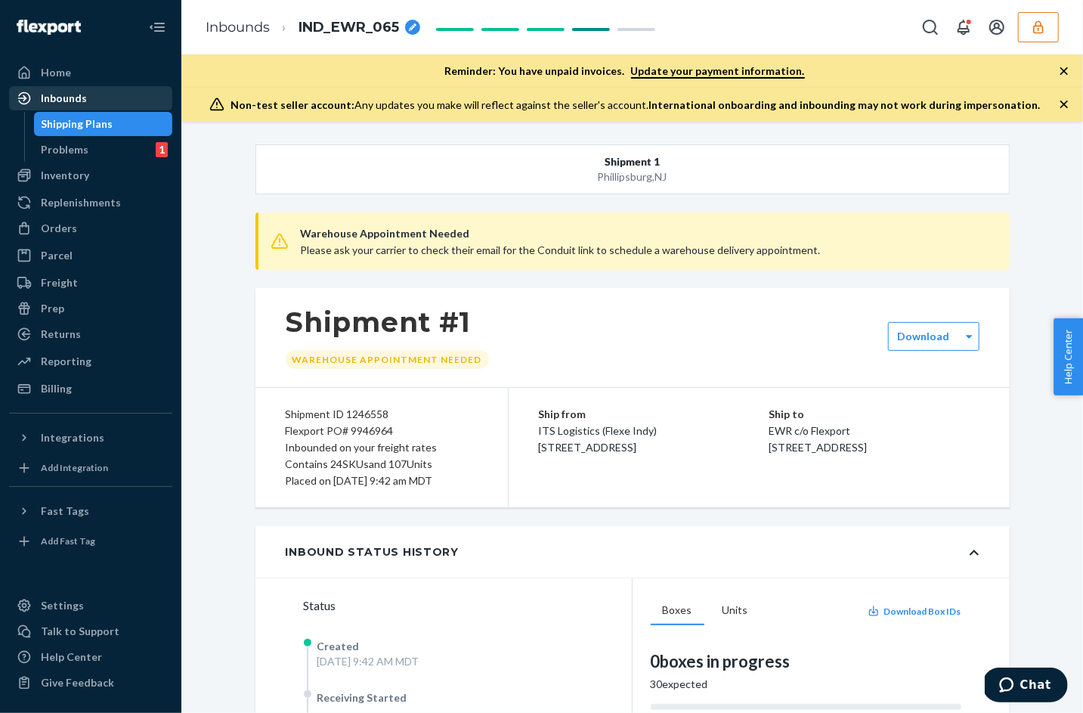
click at [73, 88] on div "Inbounds" at bounding box center [91, 98] width 160 height 21
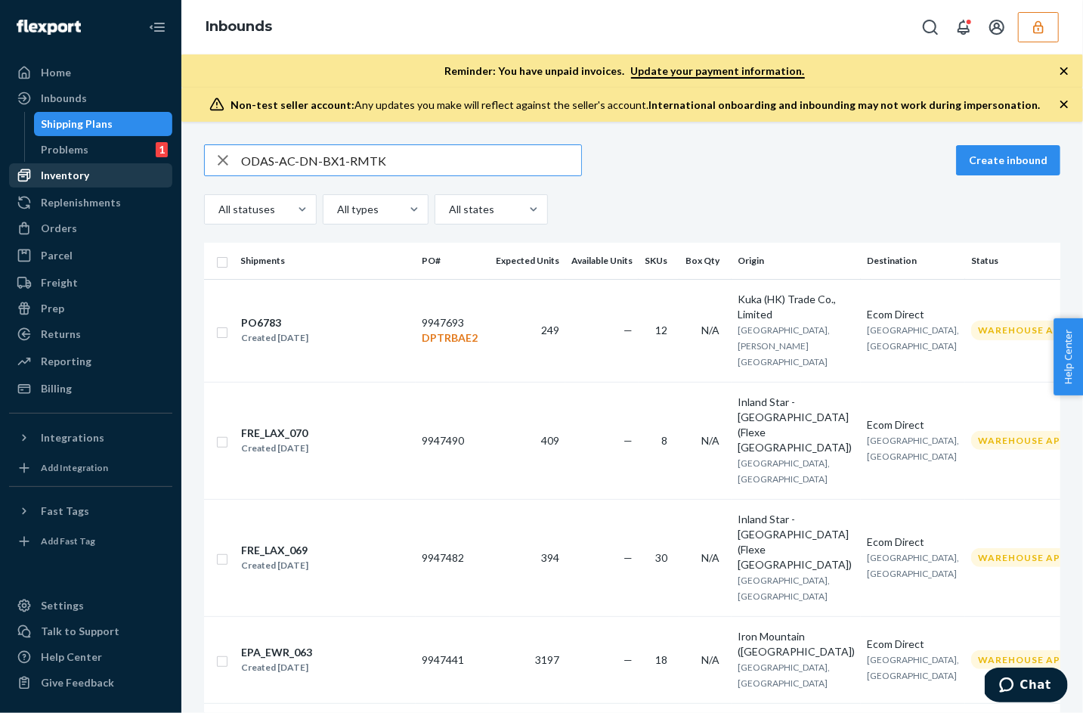
type input "ODAS-AC-DN-BX1-RMTK"
click at [91, 177] on div "Inventory" at bounding box center [91, 175] width 160 height 21
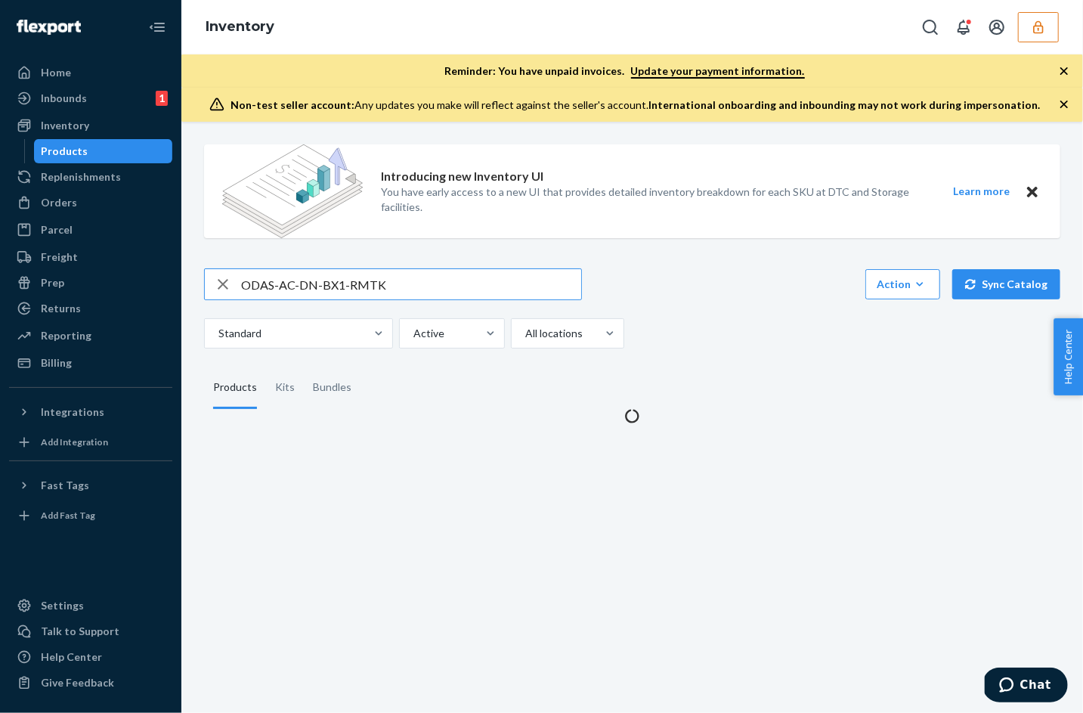
type input "ODAS-AC-DN-BX1-RMTK"
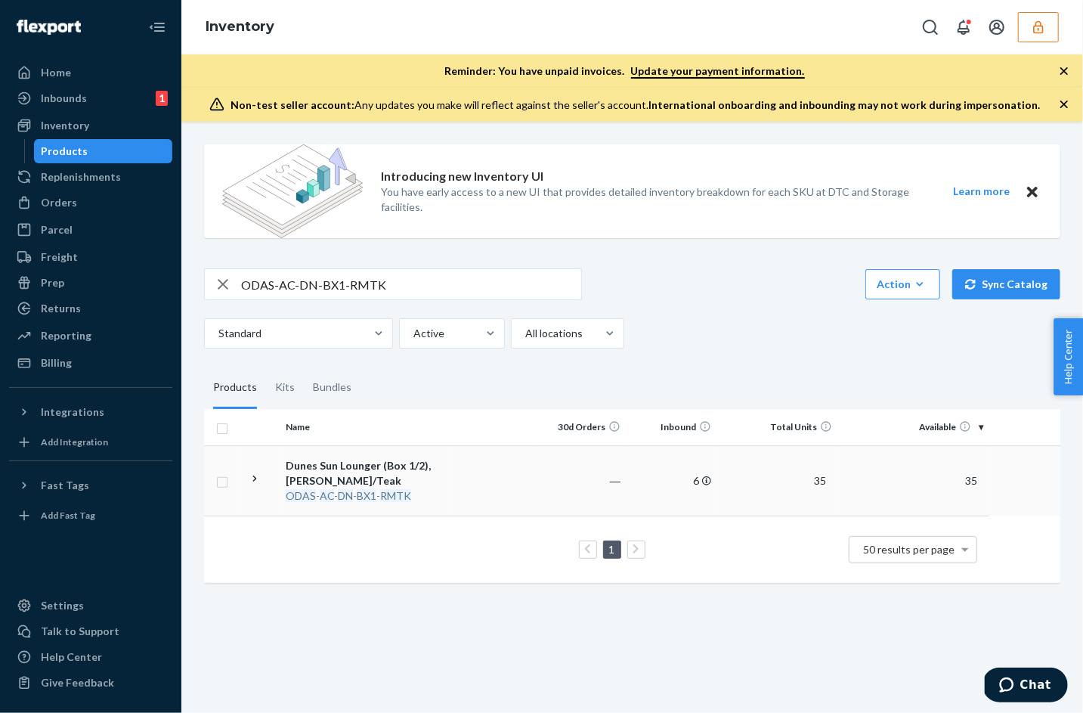
click at [370, 471] on div "Dunes Sun Lounger (Box 1/2), Rosemary/Teak" at bounding box center [365, 473] width 158 height 30
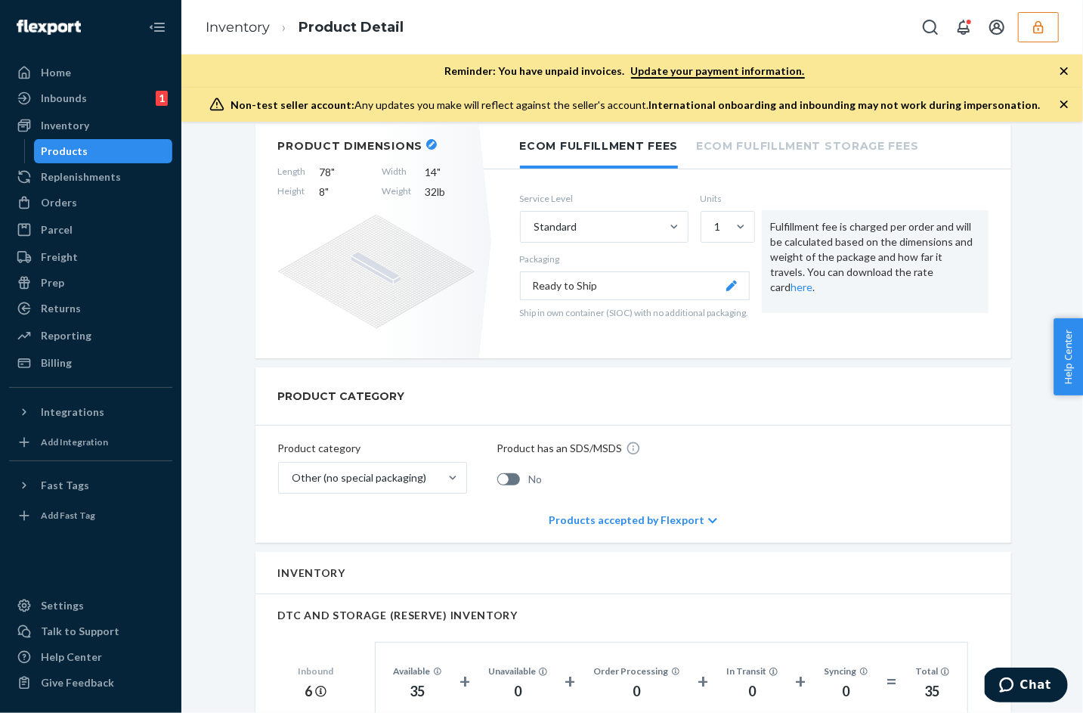
scroll to position [254, 0]
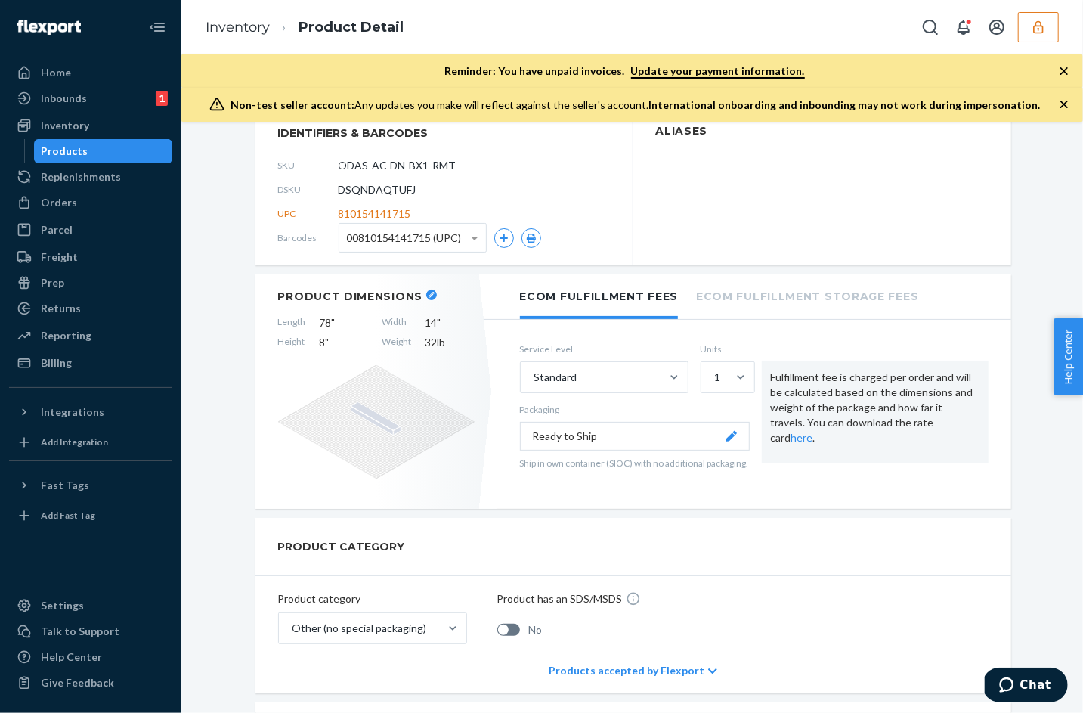
click at [386, 182] on span "DSQNDAQTUFJ" at bounding box center [378, 189] width 78 height 15
copy span "DSQNDAQTUFJ"
click at [59, 98] on div "Inbounds" at bounding box center [64, 98] width 46 height 15
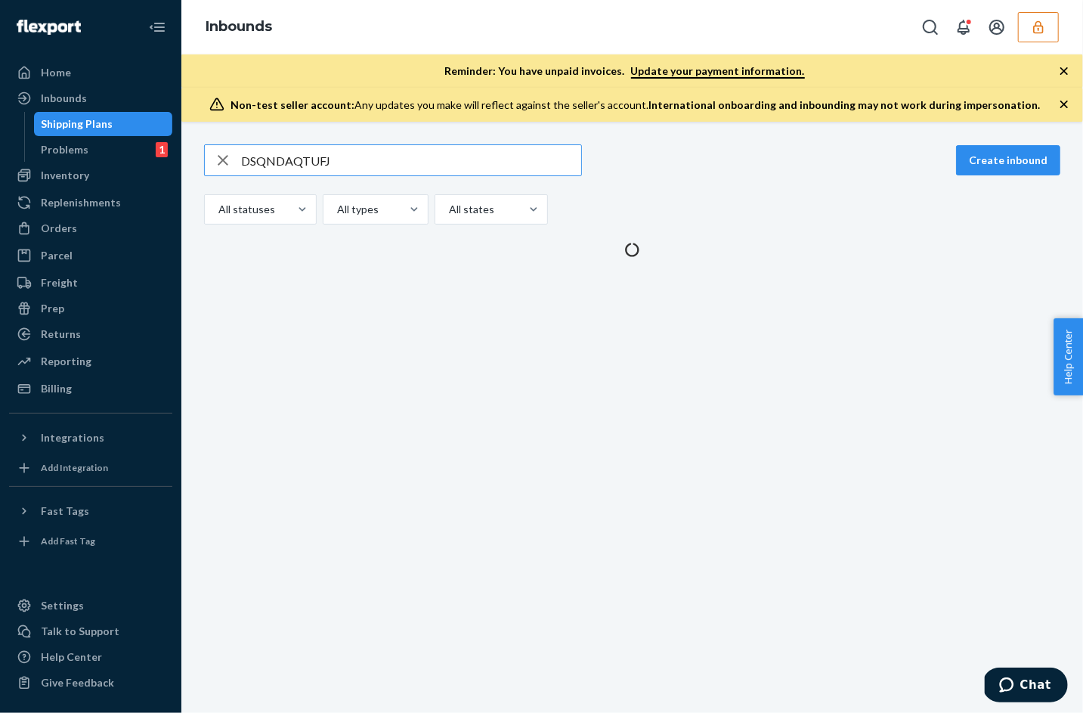
type input "DSQNDAQTUFJ"
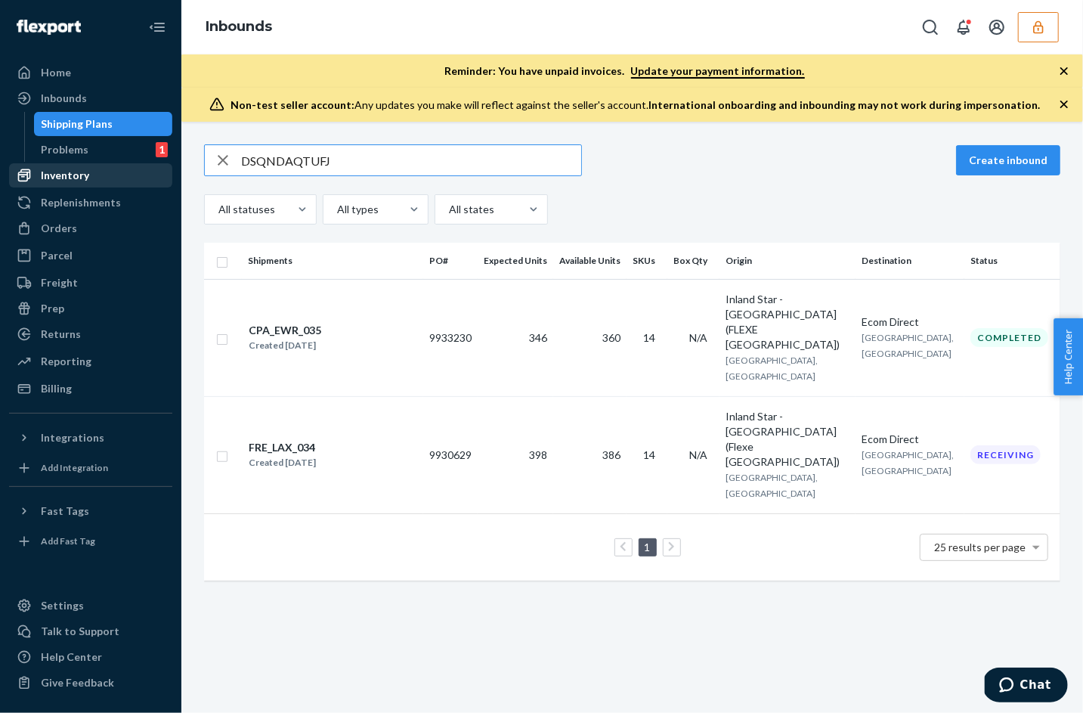
click at [50, 174] on div "Inventory" at bounding box center [65, 175] width 48 height 15
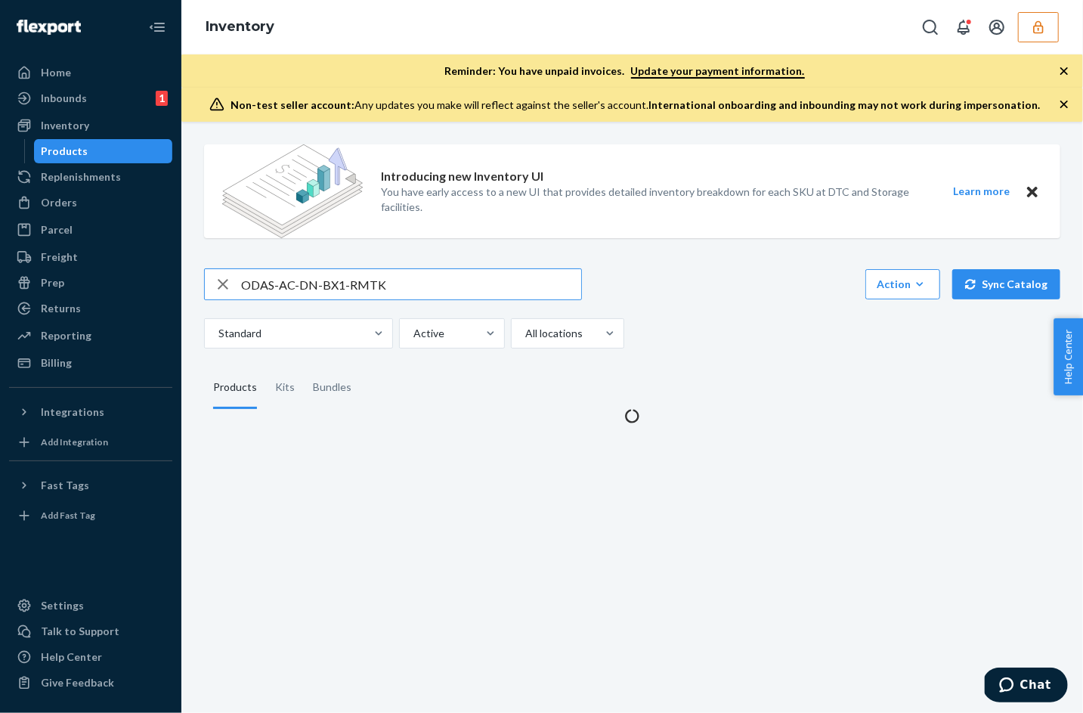
click at [274, 275] on input "ODAS-AC-DN-BX1-RMTK" at bounding box center [411, 284] width 340 height 30
click at [272, 275] on input "ODAS-AC-DN-BX1-RMTK" at bounding box center [411, 284] width 340 height 30
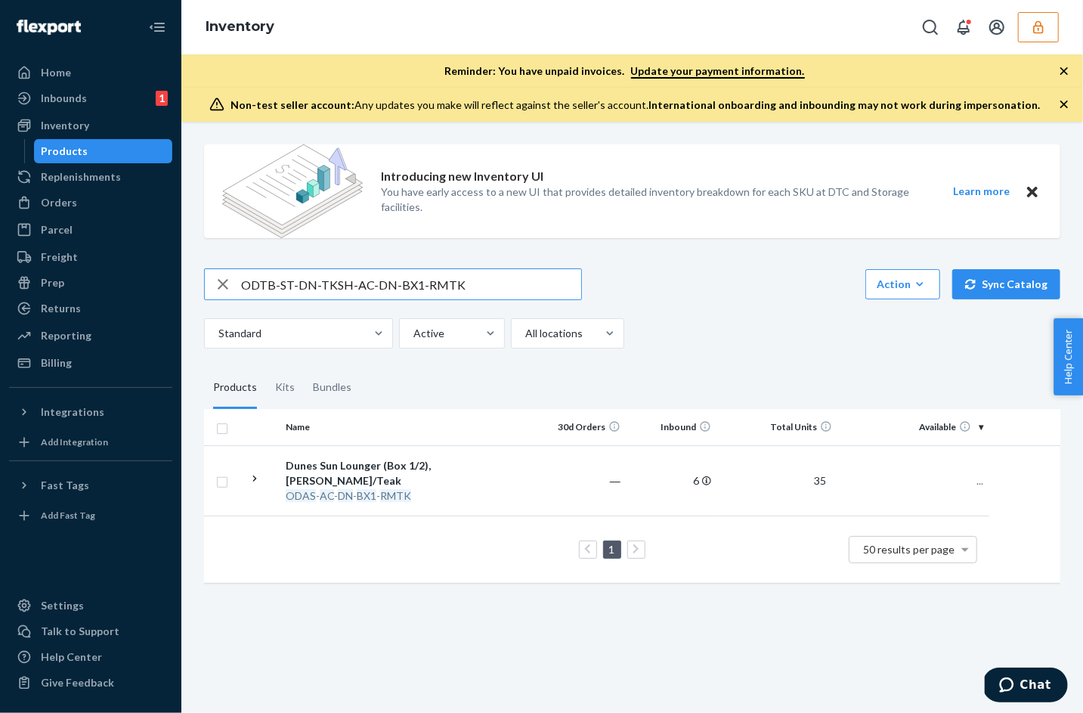
click at [335, 282] on input "ODTB-ST-DN-TKSH-AC-DN-BX1-RMTK" at bounding box center [411, 284] width 340 height 30
type input "ODTB-ST-DN-TKSH"
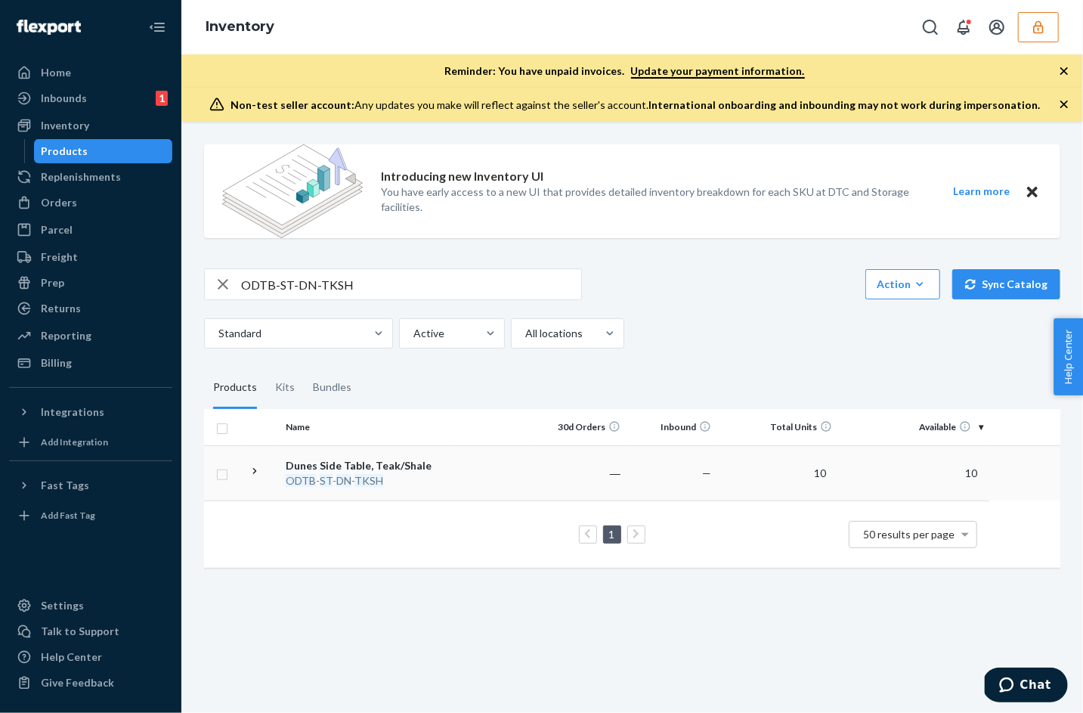
click at [360, 479] on em "TKSH" at bounding box center [369, 480] width 29 height 13
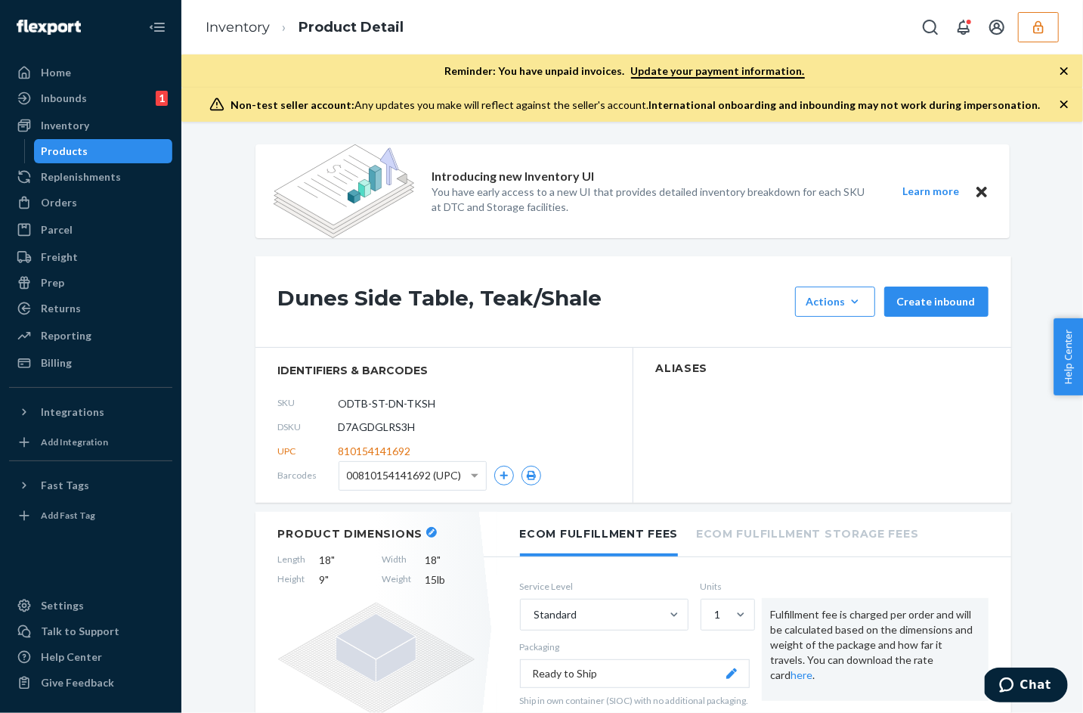
click at [368, 423] on span "D7AGDGLRS3H" at bounding box center [377, 427] width 77 height 15
copy span "D7AGDGLRS3H"
click at [64, 100] on div "Inbounds" at bounding box center [64, 98] width 46 height 15
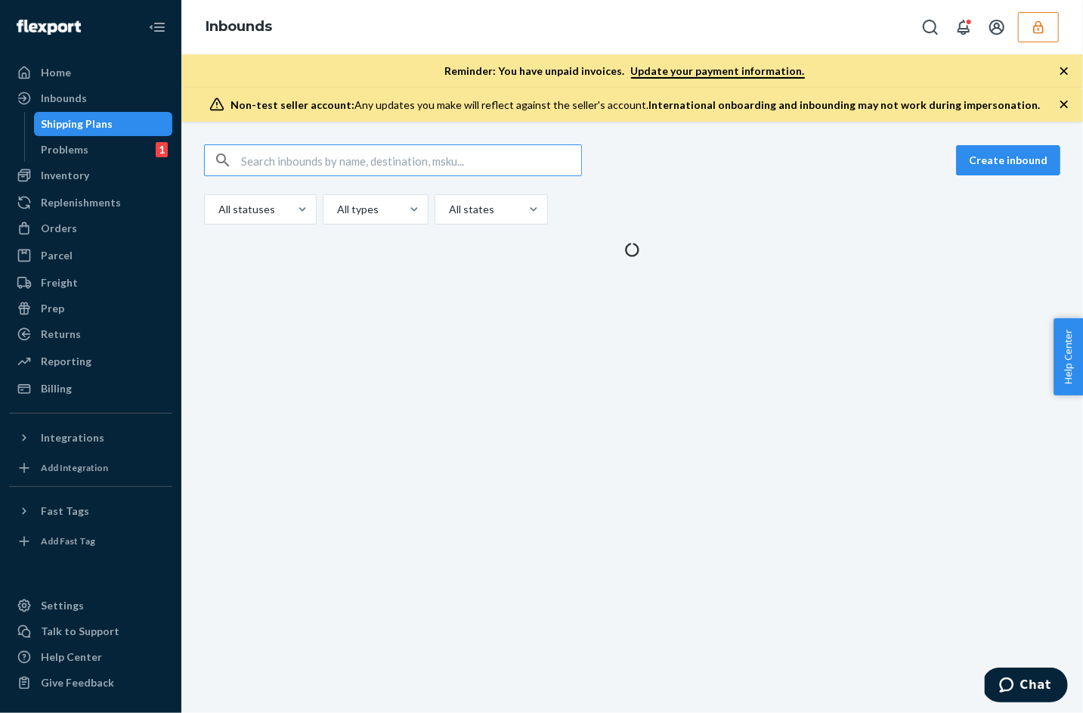
click at [315, 160] on input "text" at bounding box center [411, 160] width 340 height 30
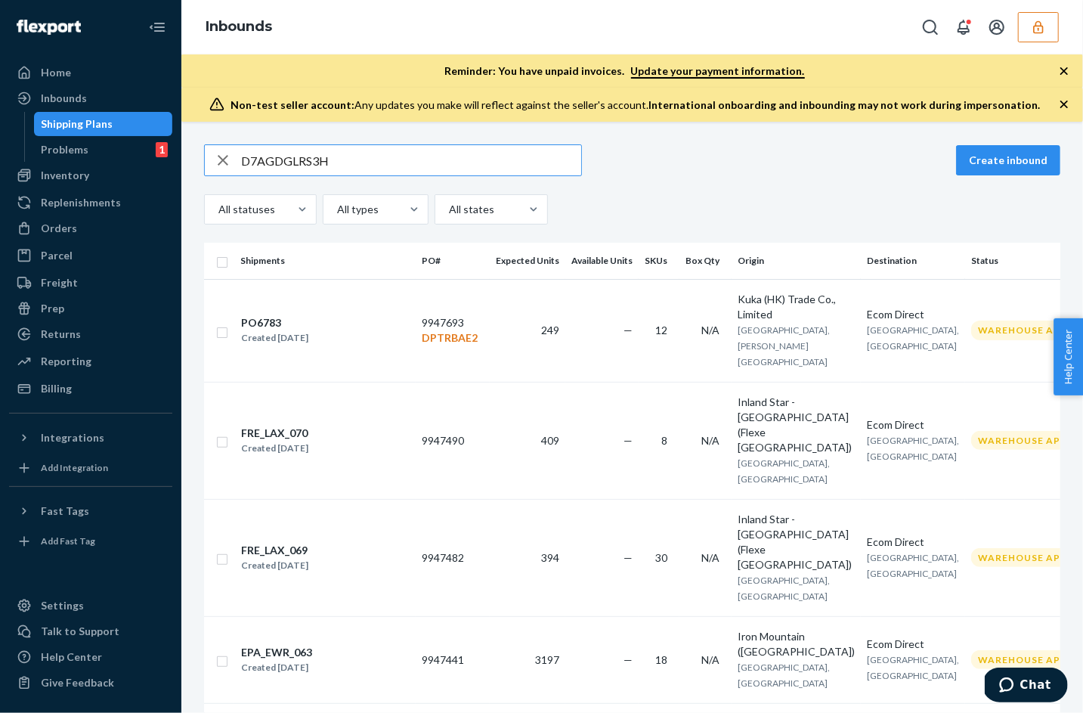
type input "D7AGDGLRS3H"
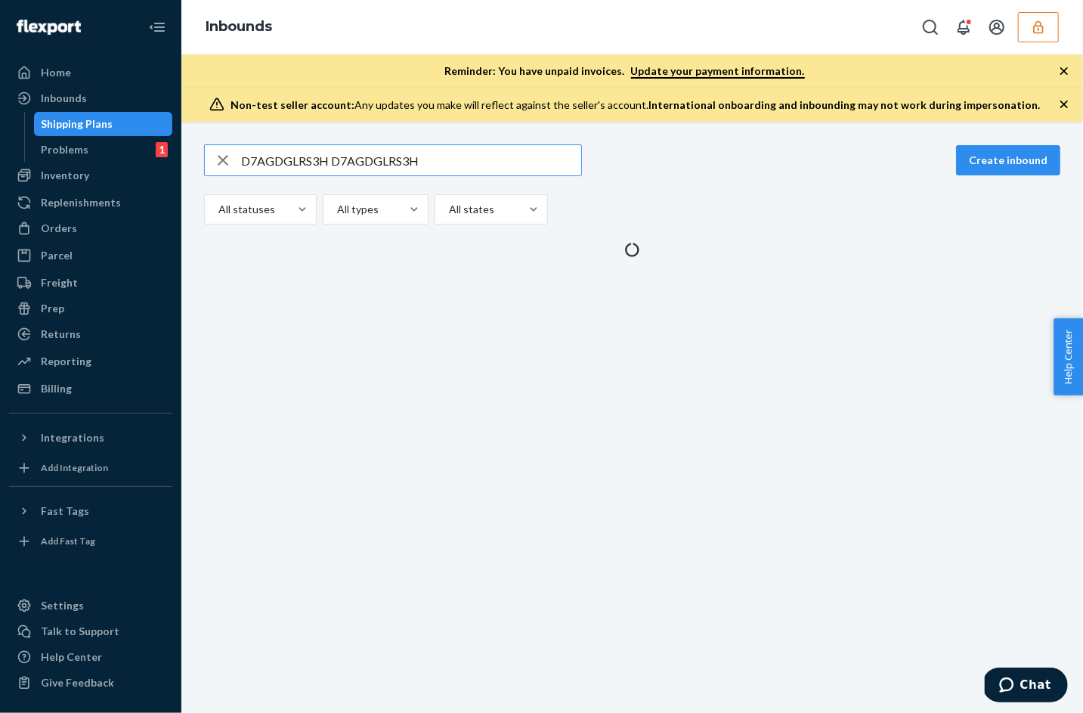
type input "D7AGDGLRS3H"
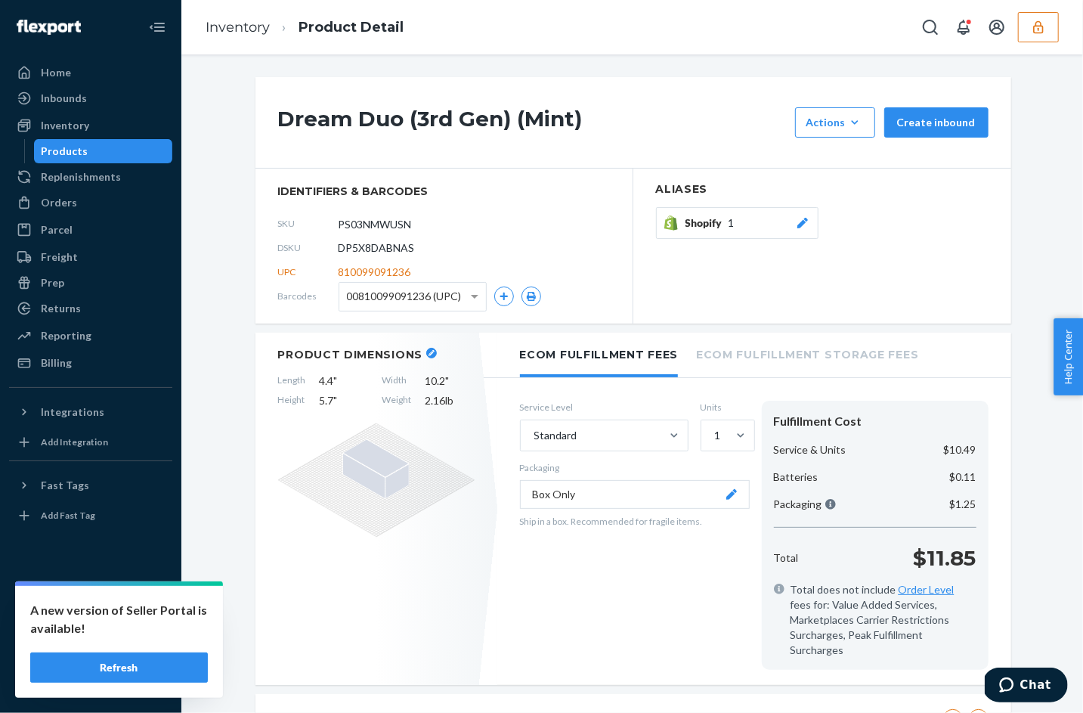
scroll to position [533, 0]
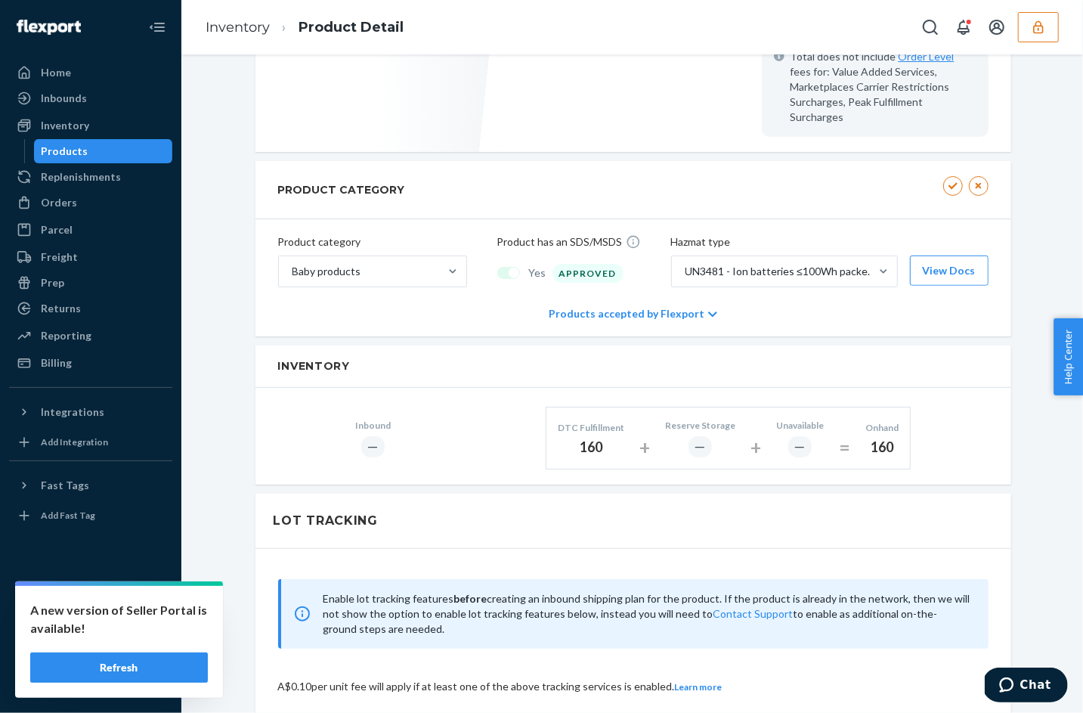
click at [1041, 23] on icon "button" at bounding box center [1039, 26] width 10 height 13
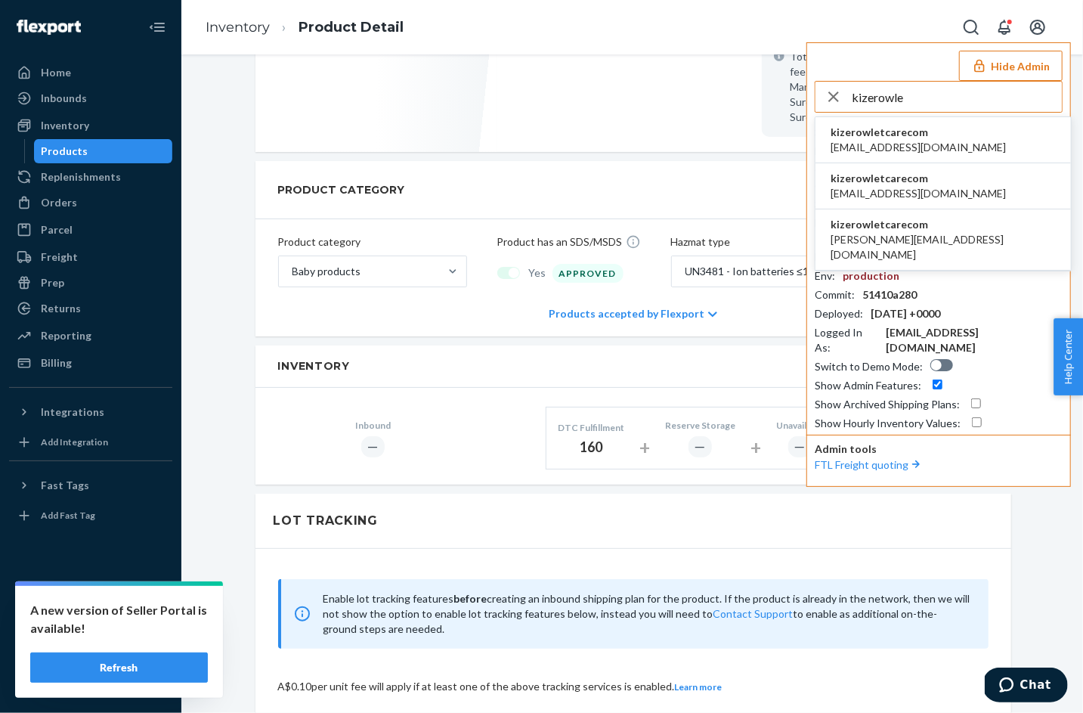
type input "kizerowle"
copy span "kizerowletcarecom"
click at [865, 137] on span "kizerowletcarecom" at bounding box center [918, 132] width 175 height 15
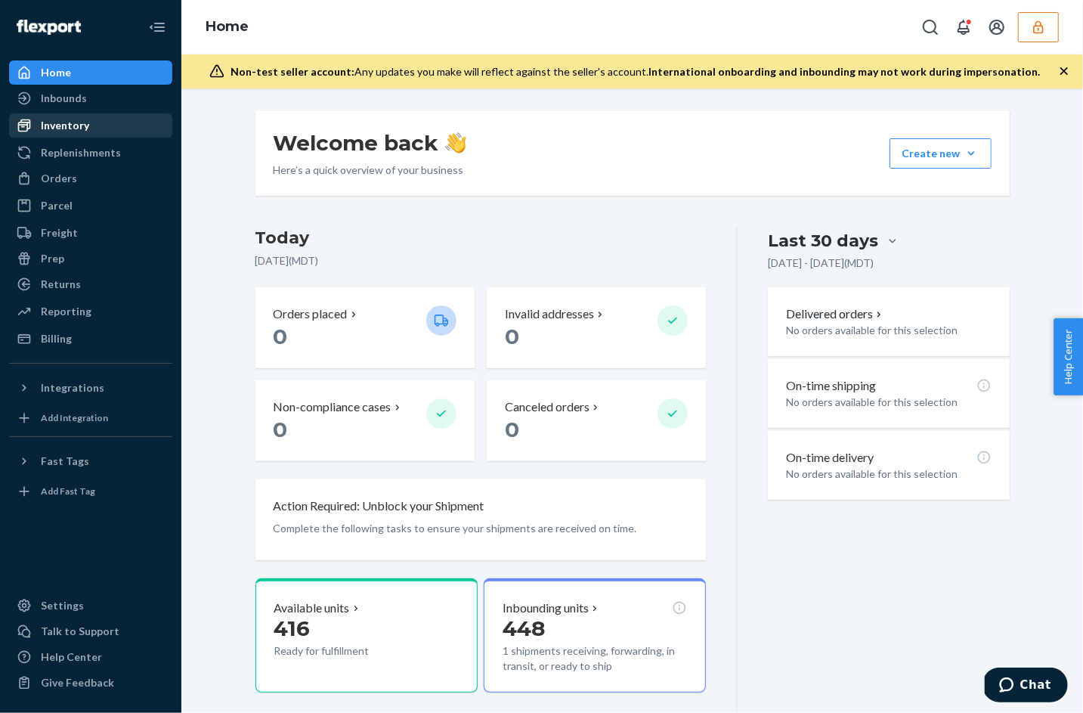
click at [62, 118] on div "Inventory" at bounding box center [65, 125] width 48 height 15
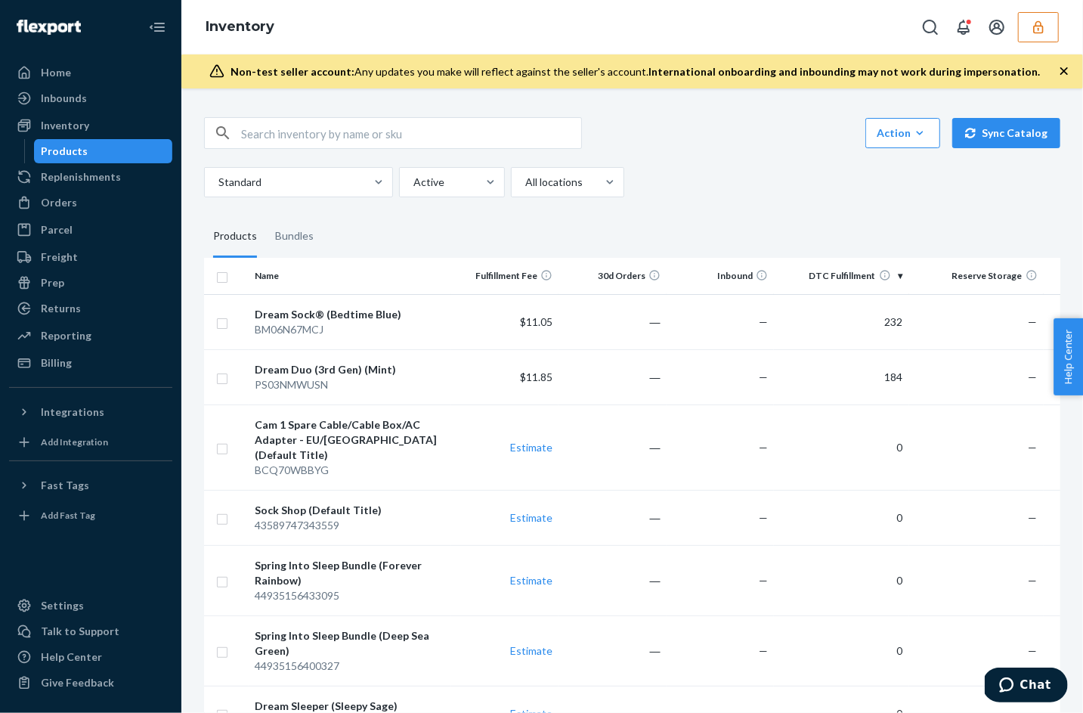
click at [1041, 30] on icon "button" at bounding box center [1038, 27] width 15 height 15
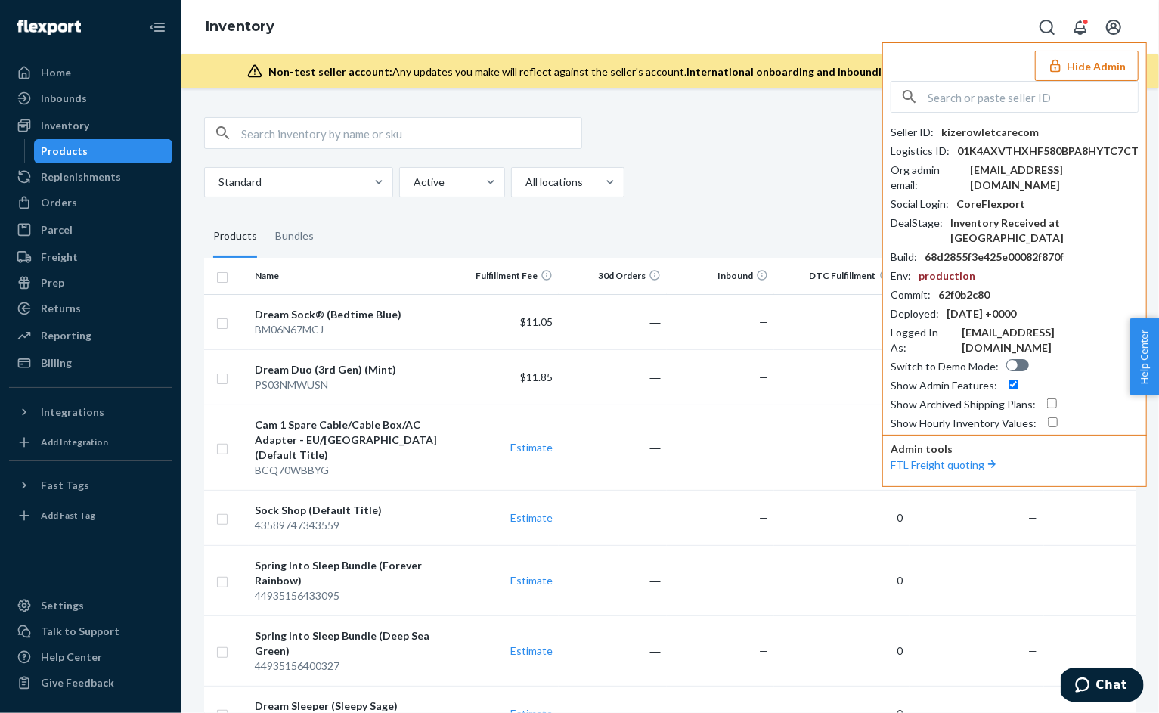
click at [4, 275] on div "Home Inbounds Shipping Plans Problems Inventory Products Replenishments Orders …" at bounding box center [90, 356] width 181 height 713
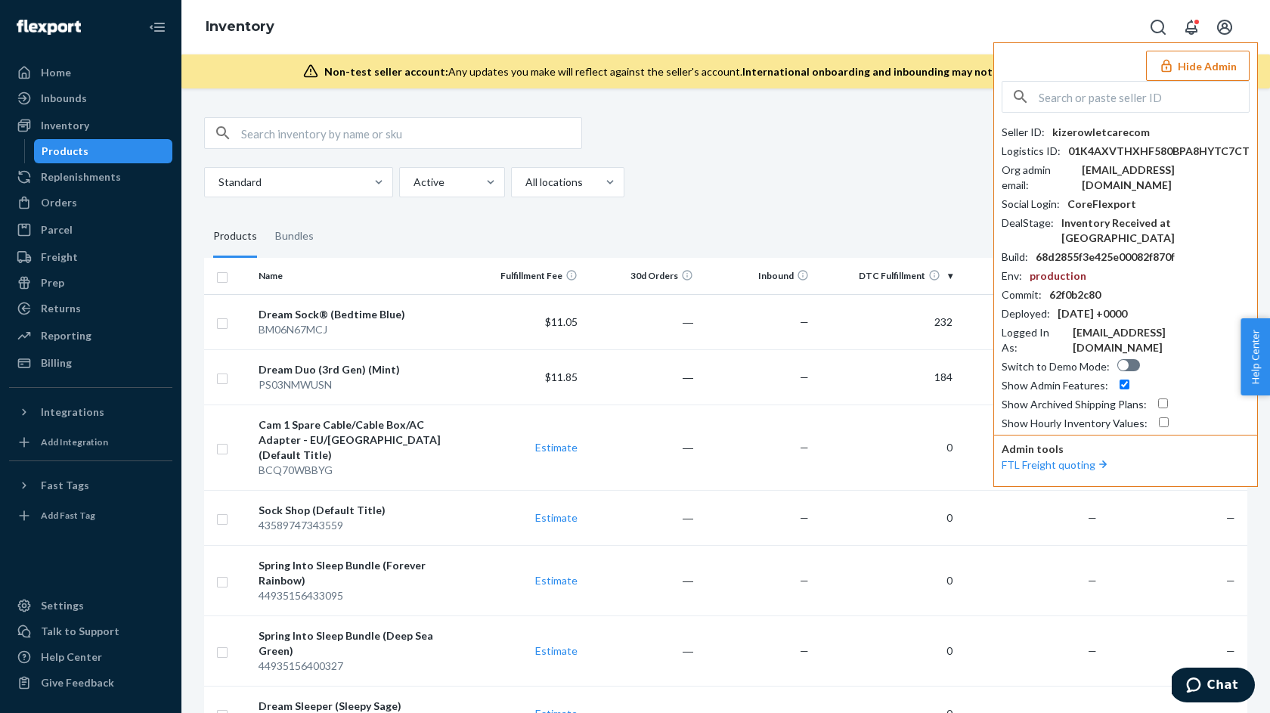
click at [1083, 64] on button "Hide Admin" at bounding box center [1198, 66] width 104 height 30
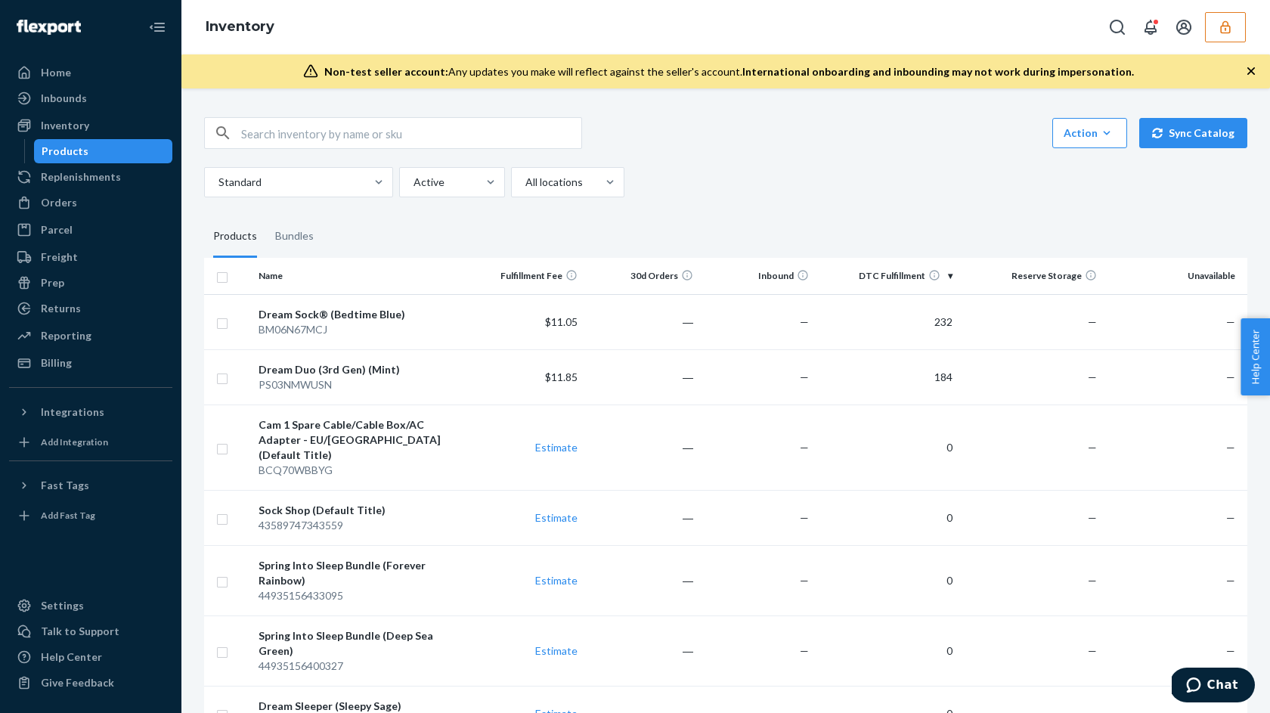
click at [279, 137] on input "text" at bounding box center [411, 133] width 340 height 30
click at [76, 86] on link "Inbounds" at bounding box center [90, 98] width 163 height 24
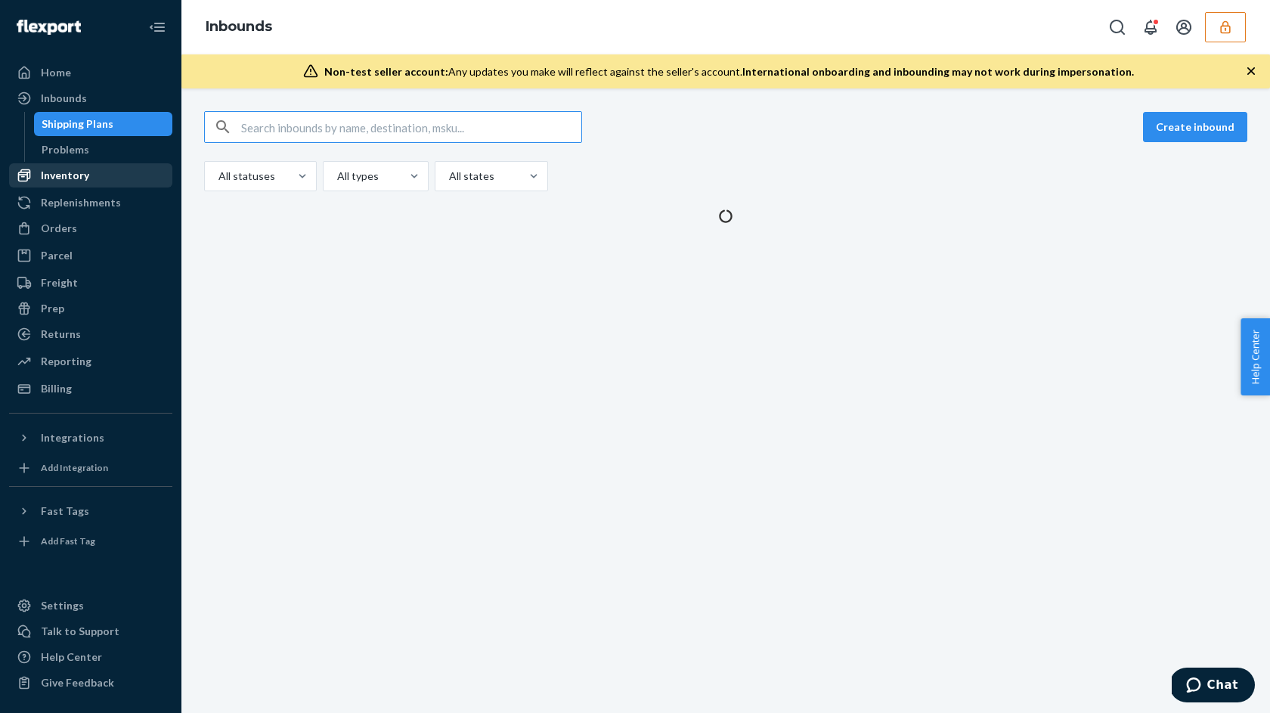
click at [64, 179] on div "Inventory" at bounding box center [65, 175] width 48 height 15
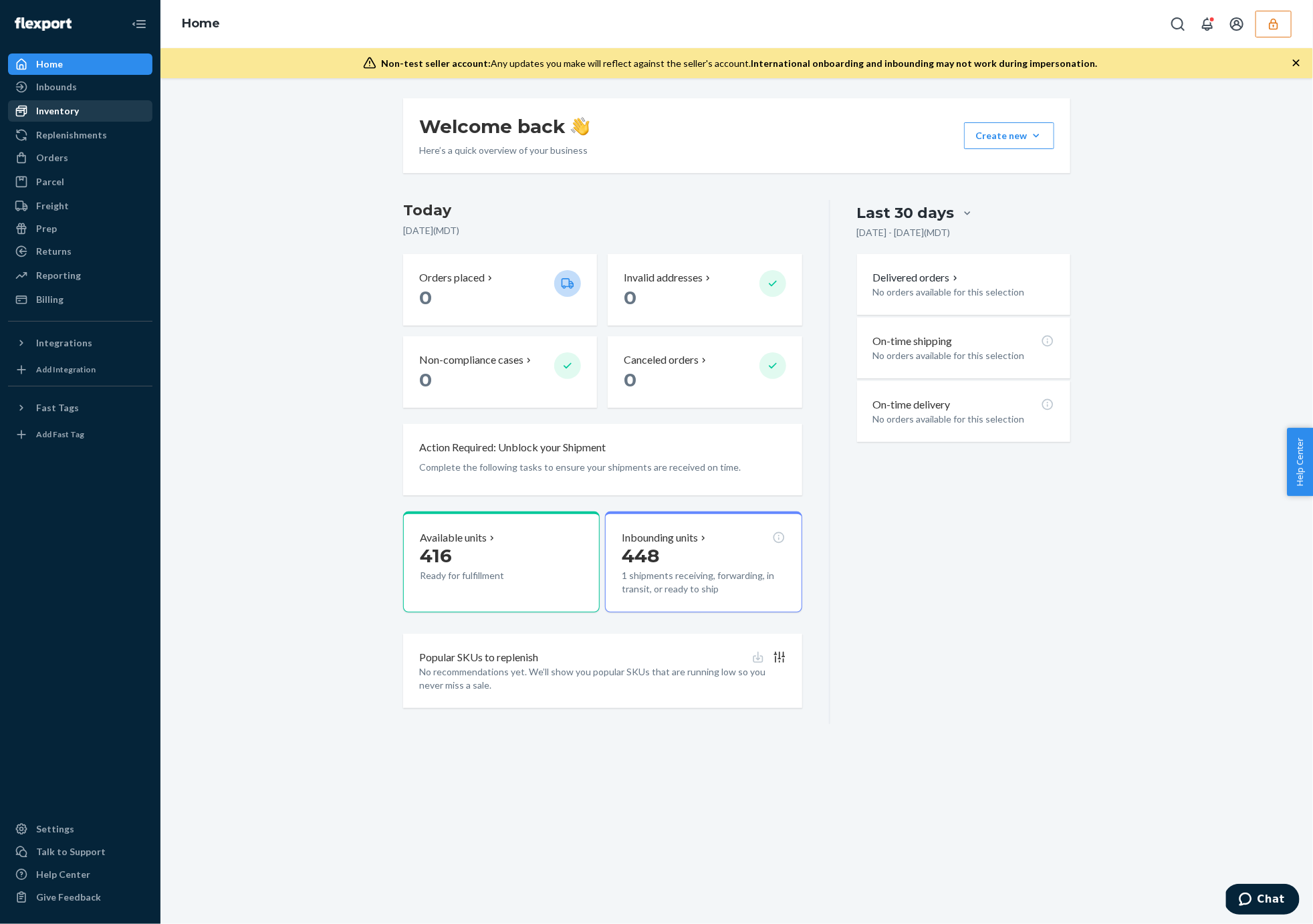
click at [124, 108] on div "Inventory" at bounding box center [80, 111] width 141 height 19
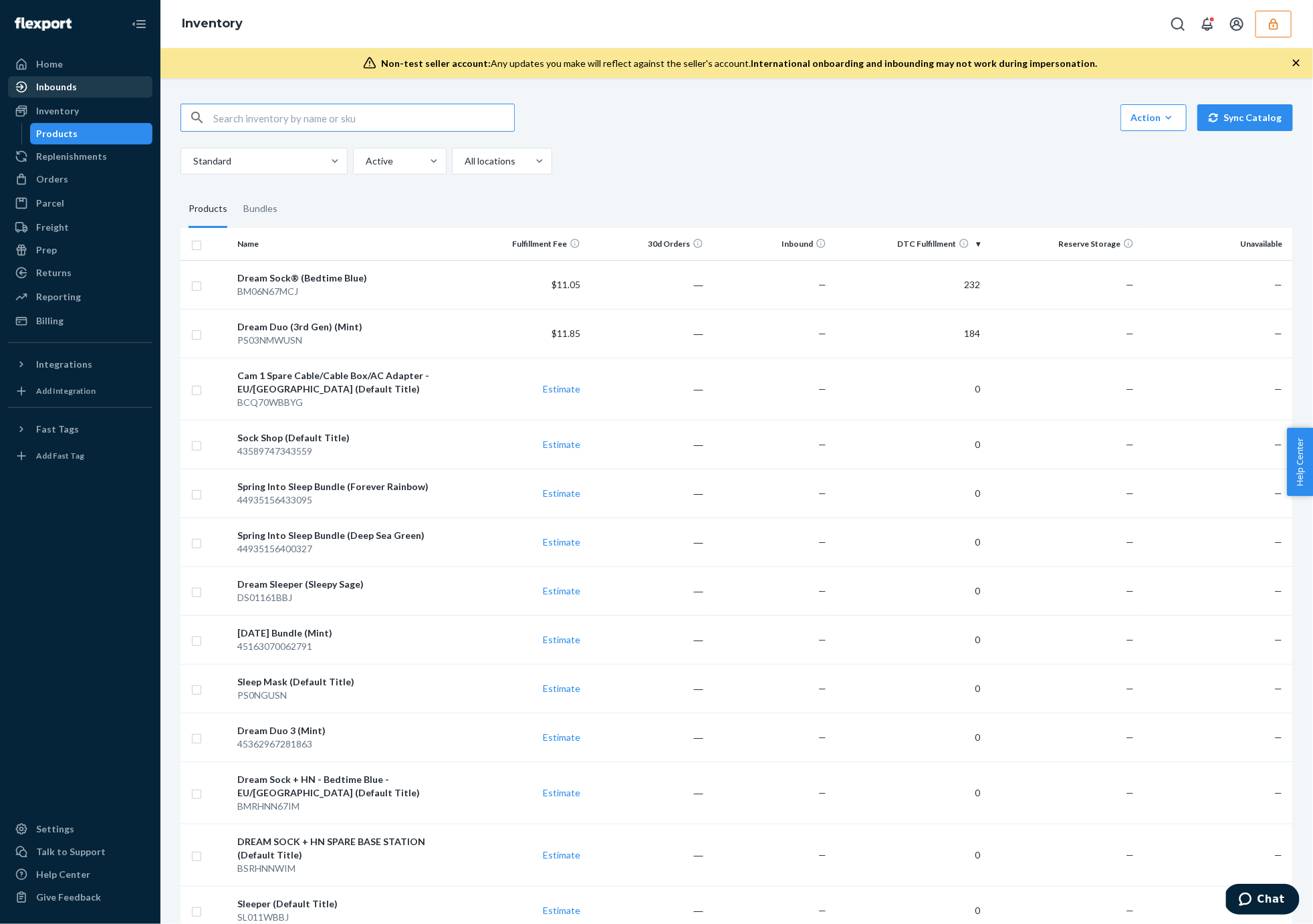
click at [122, 87] on div "Inbounds" at bounding box center [80, 87] width 141 height 19
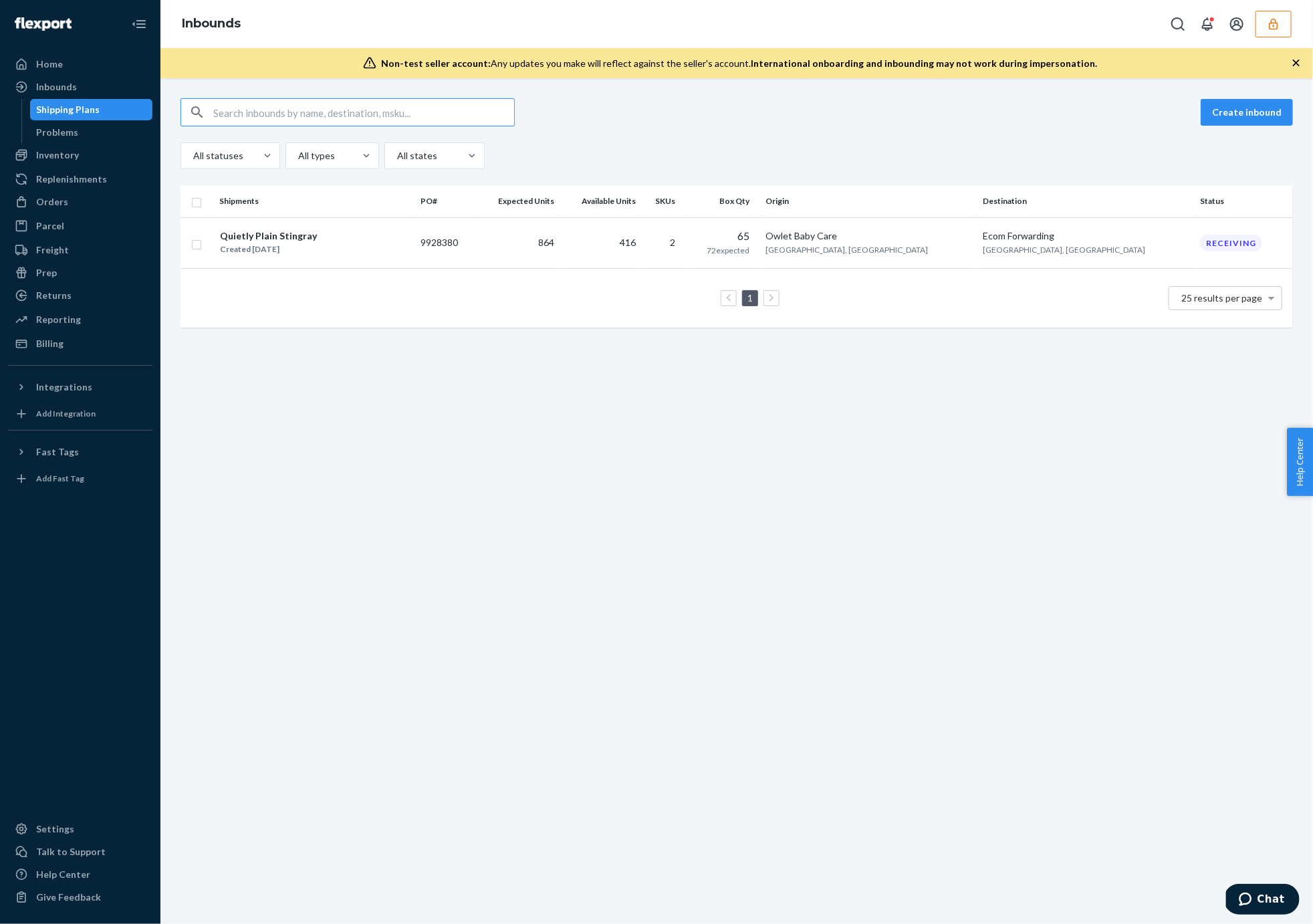
click at [303, 177] on div "Create inbound All statuses All types All states Shipments PO# Expected Units A…" at bounding box center [737, 219] width 1112 height 242
click at [1273, 26] on icon "button" at bounding box center [1273, 23] width 9 height 11
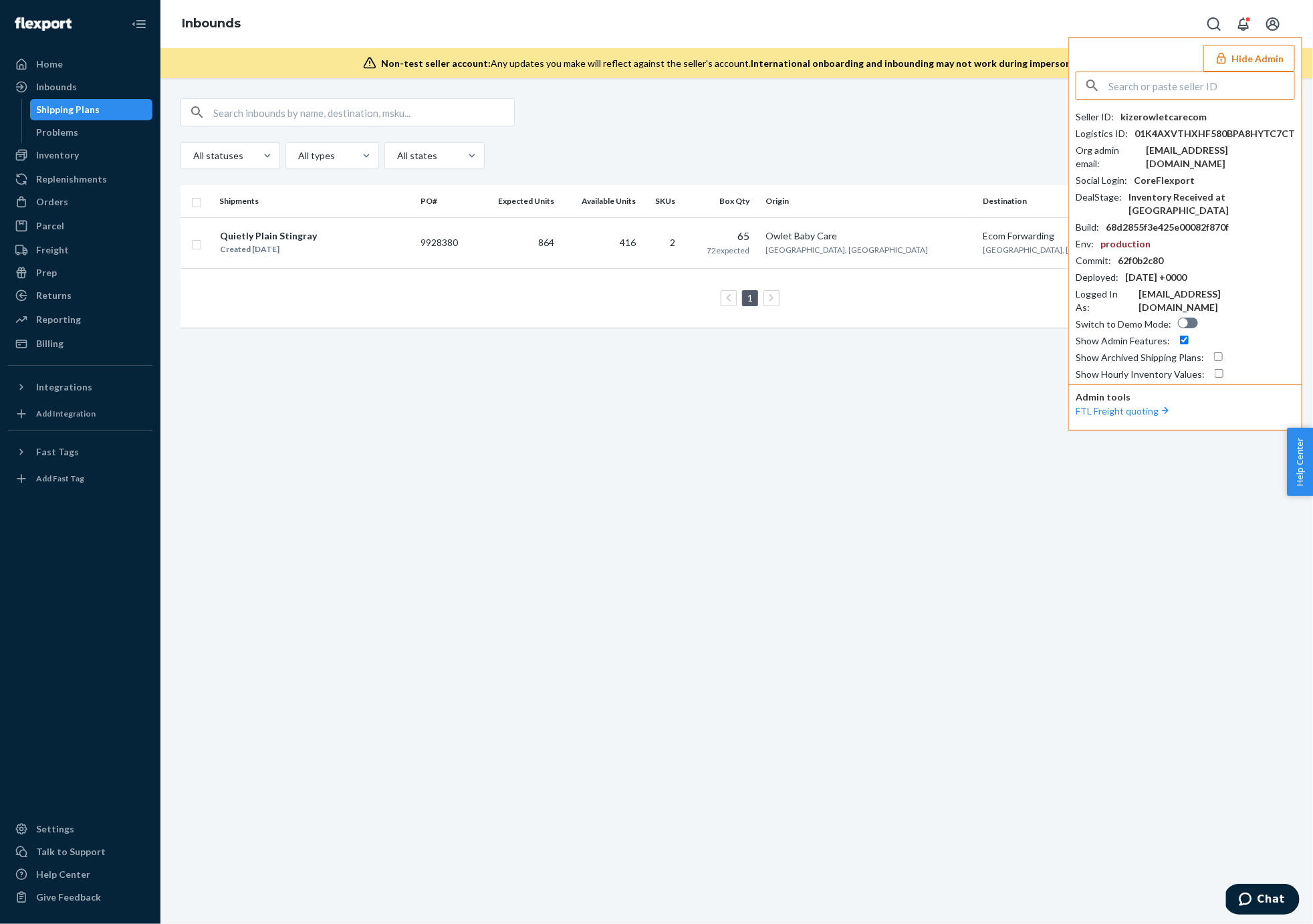
click at [772, 549] on div "Create inbound All statuses All types All states Shipments PO# Expected Units A…" at bounding box center [736, 500] width 1152 height 845
click at [553, 363] on div "Create inbound All statuses All types All states Shipments PO# Expected Units A…" at bounding box center [736, 500] width 1152 height 845
click at [13, 386] on div "Integrations" at bounding box center [80, 386] width 141 height 19
click at [34, 383] on div at bounding box center [26, 386] width 21 height 13
click at [44, 205] on div "Orders" at bounding box center [52, 202] width 32 height 13
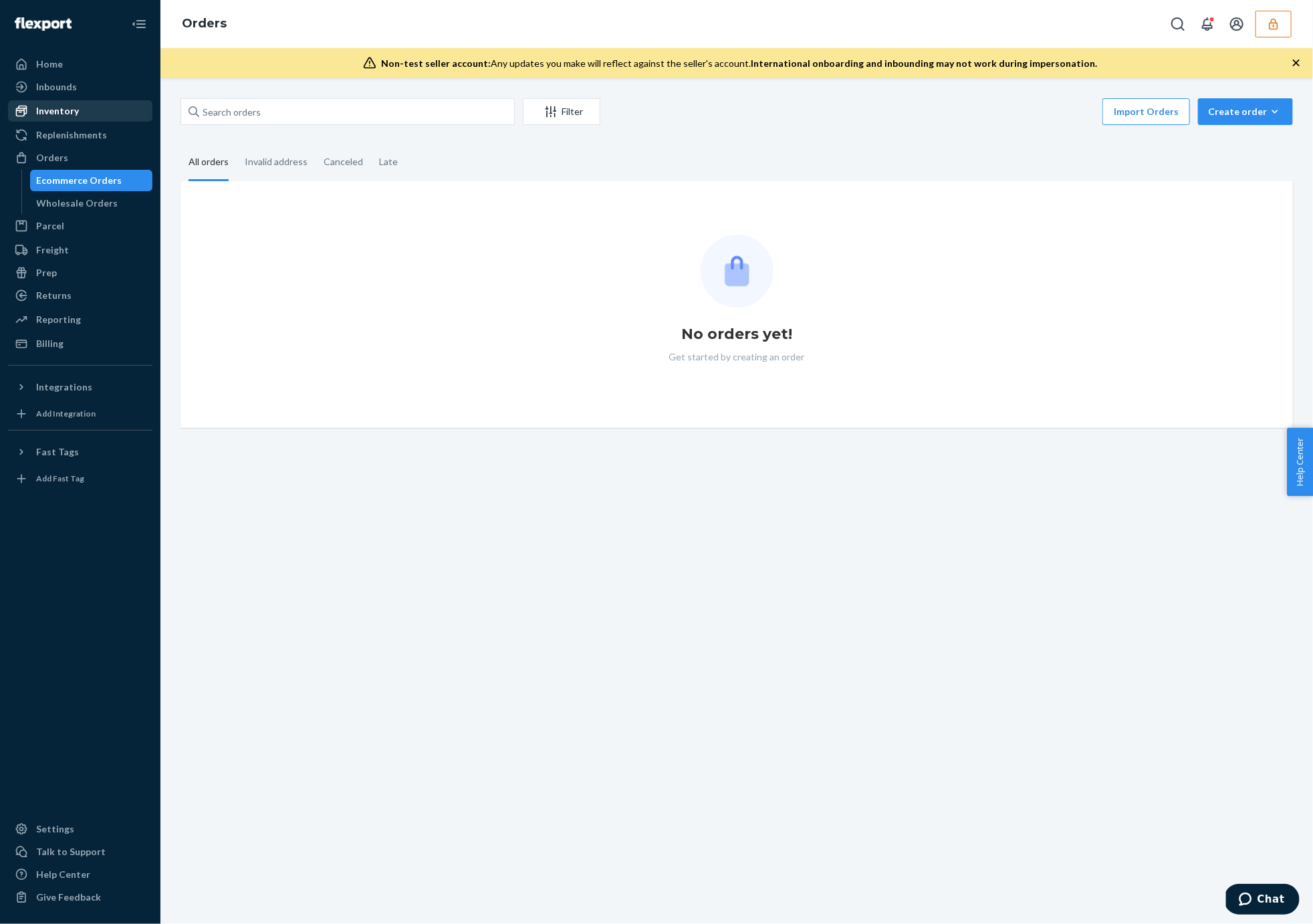
click at [59, 109] on div "Inventory" at bounding box center [57, 111] width 42 height 13
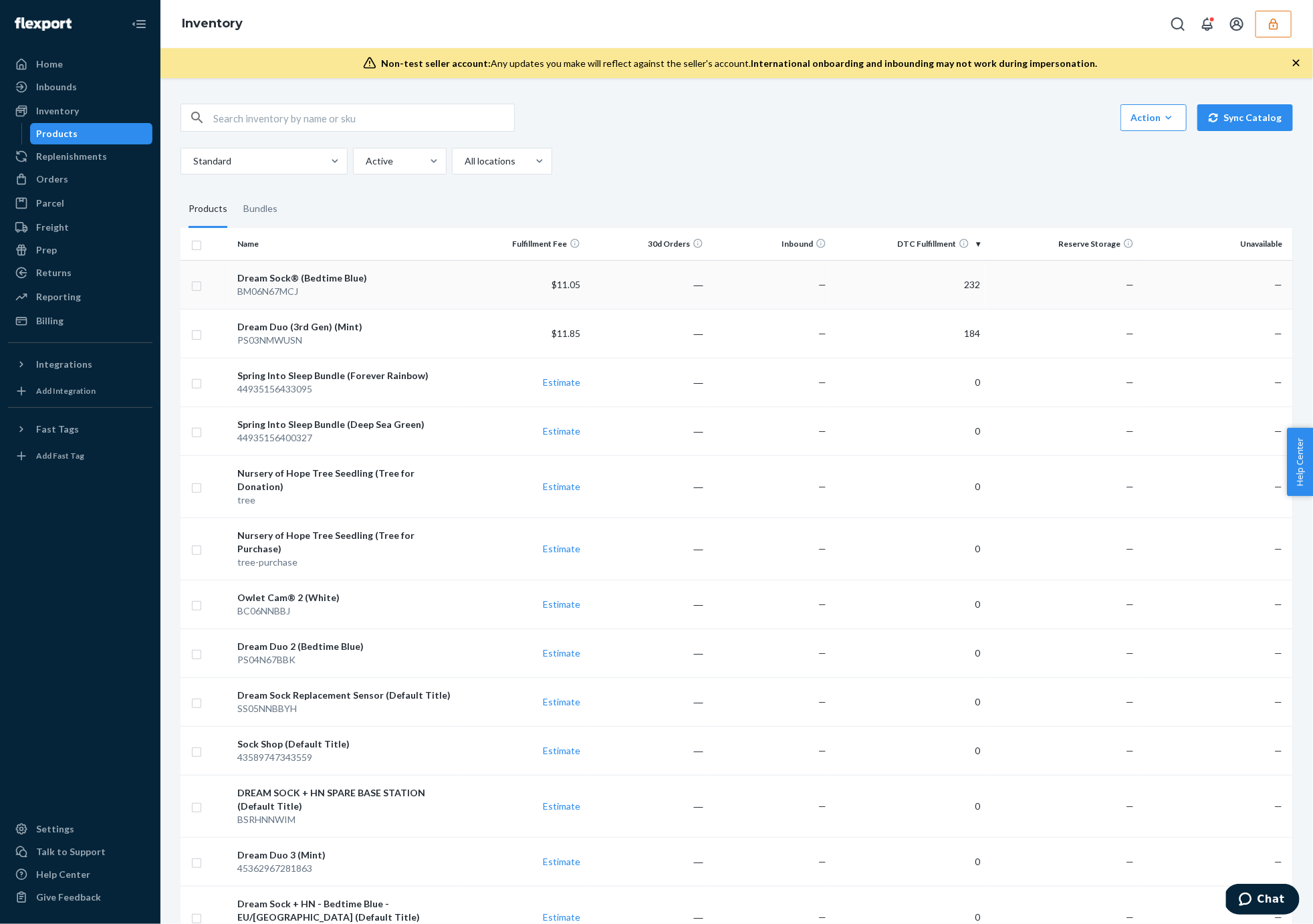
click at [375, 299] on td "Dream Sock® (Bedtime Blue) BM06N67MCJ" at bounding box center [347, 284] width 231 height 49
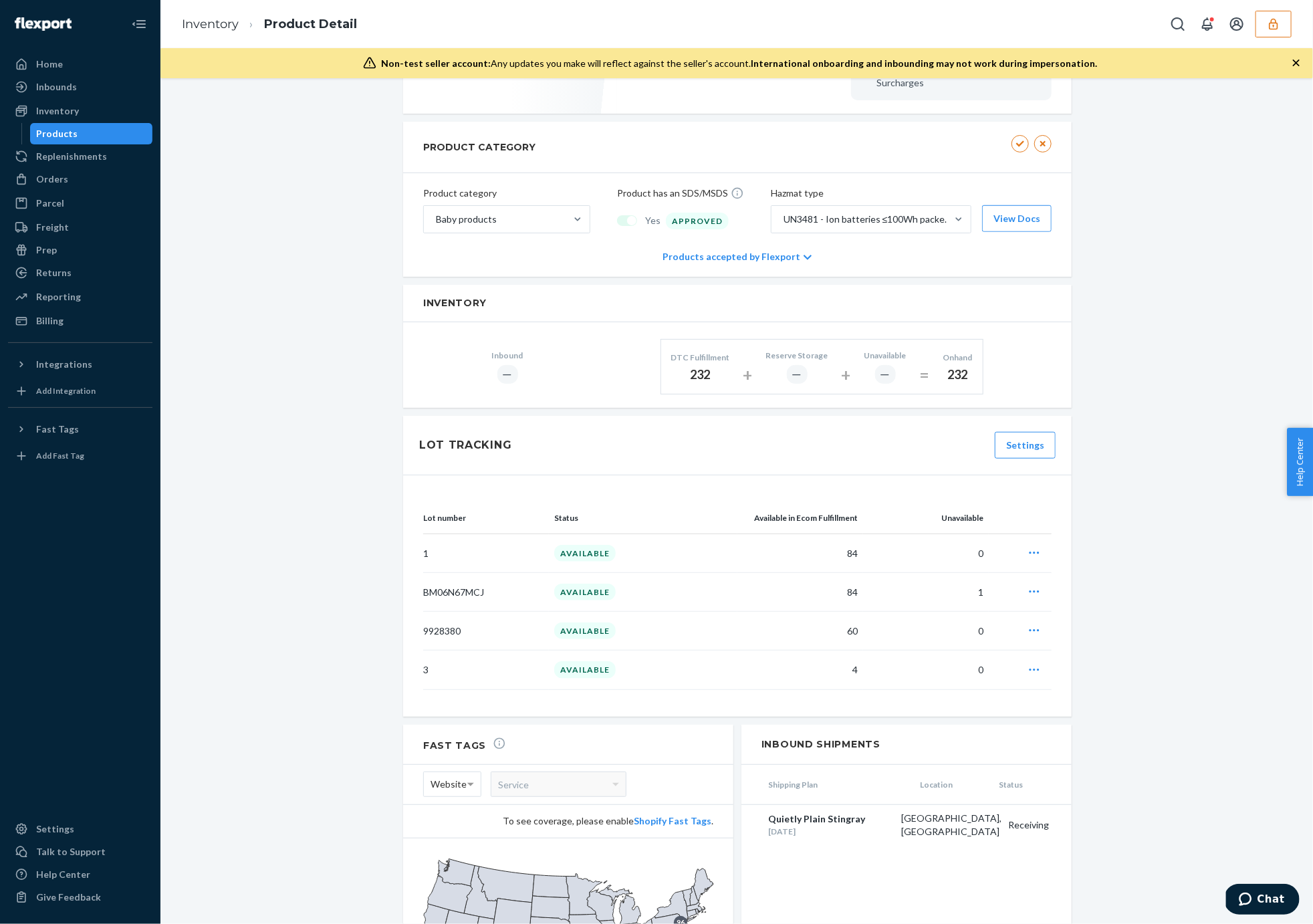
scroll to position [523, 0]
click at [1274, 20] on icon "button" at bounding box center [1273, 24] width 13 height 13
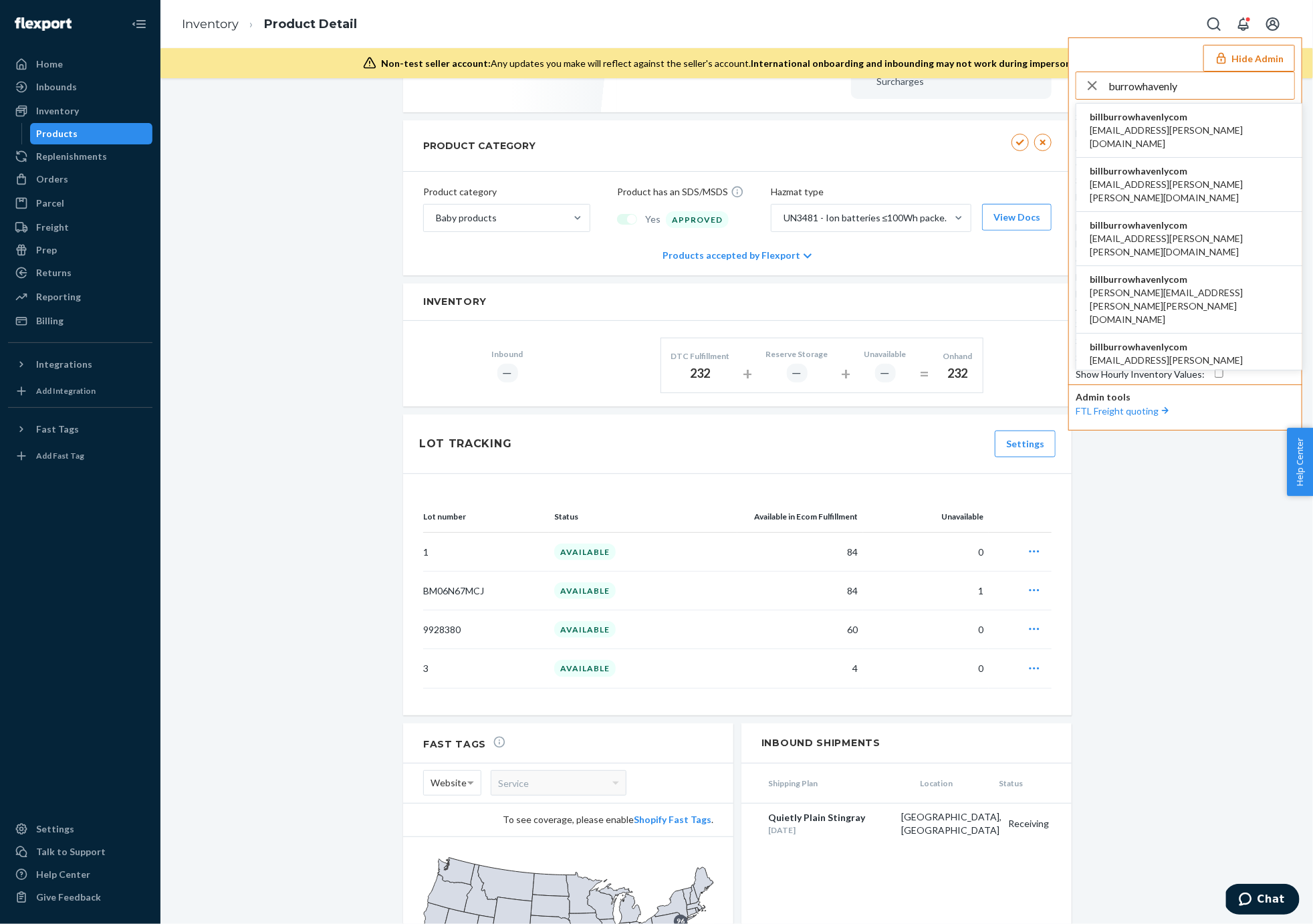
type input "burrowhavenly"
click at [1148, 120] on span "billburrowhavenlycom" at bounding box center [1188, 117] width 199 height 13
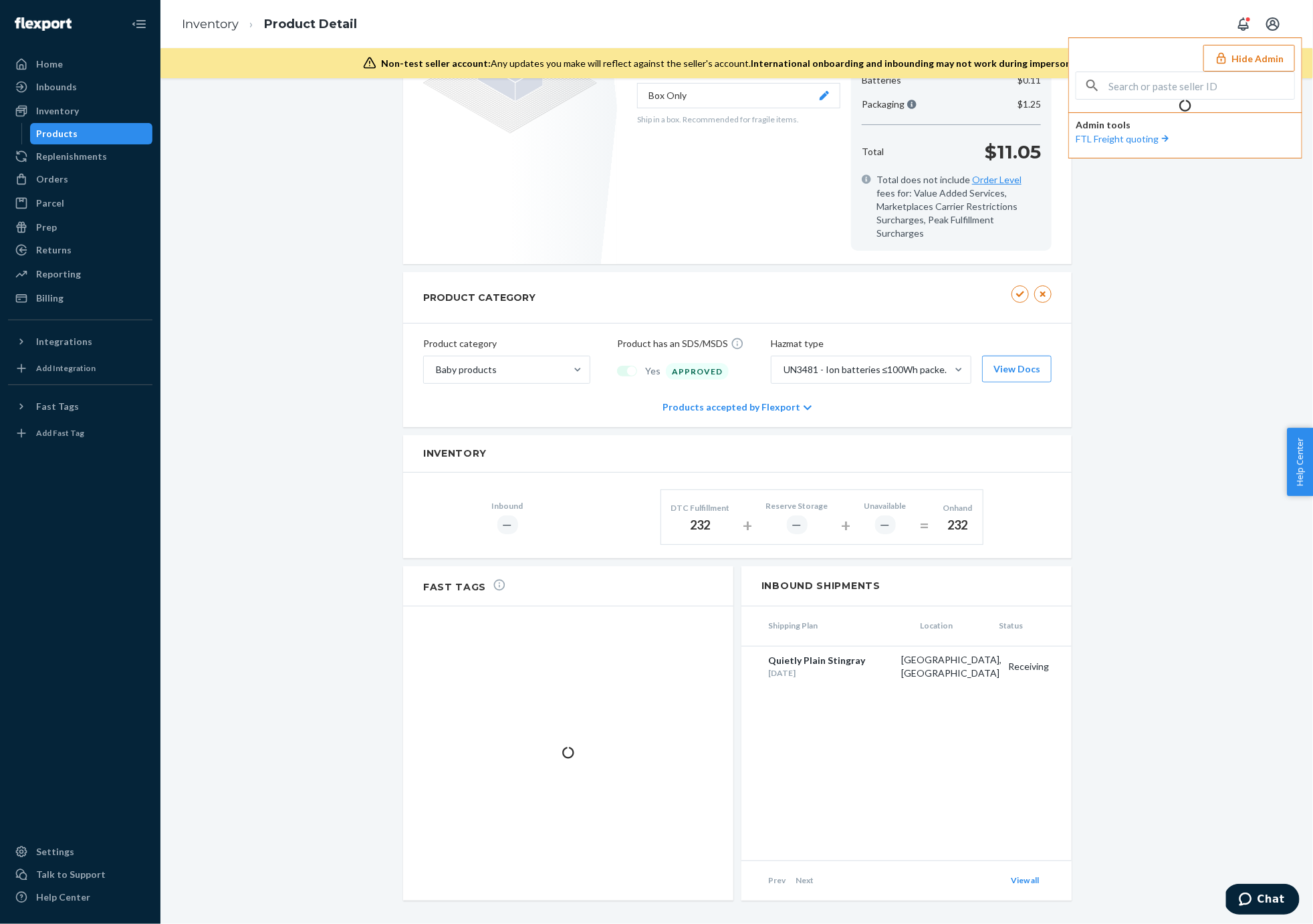
scroll to position [577, 0]
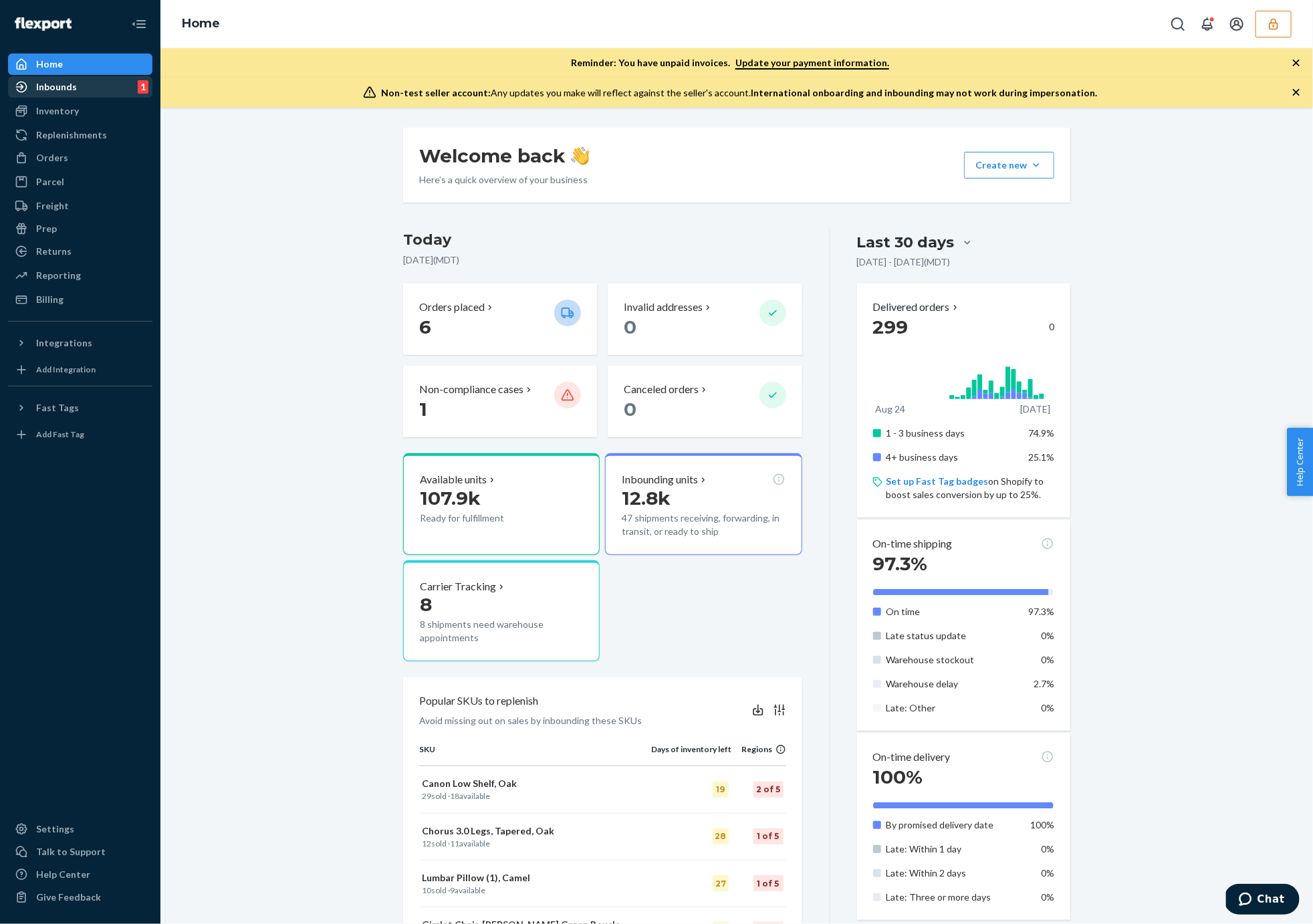
click at [109, 90] on div "Inbounds 1" at bounding box center [80, 87] width 141 height 19
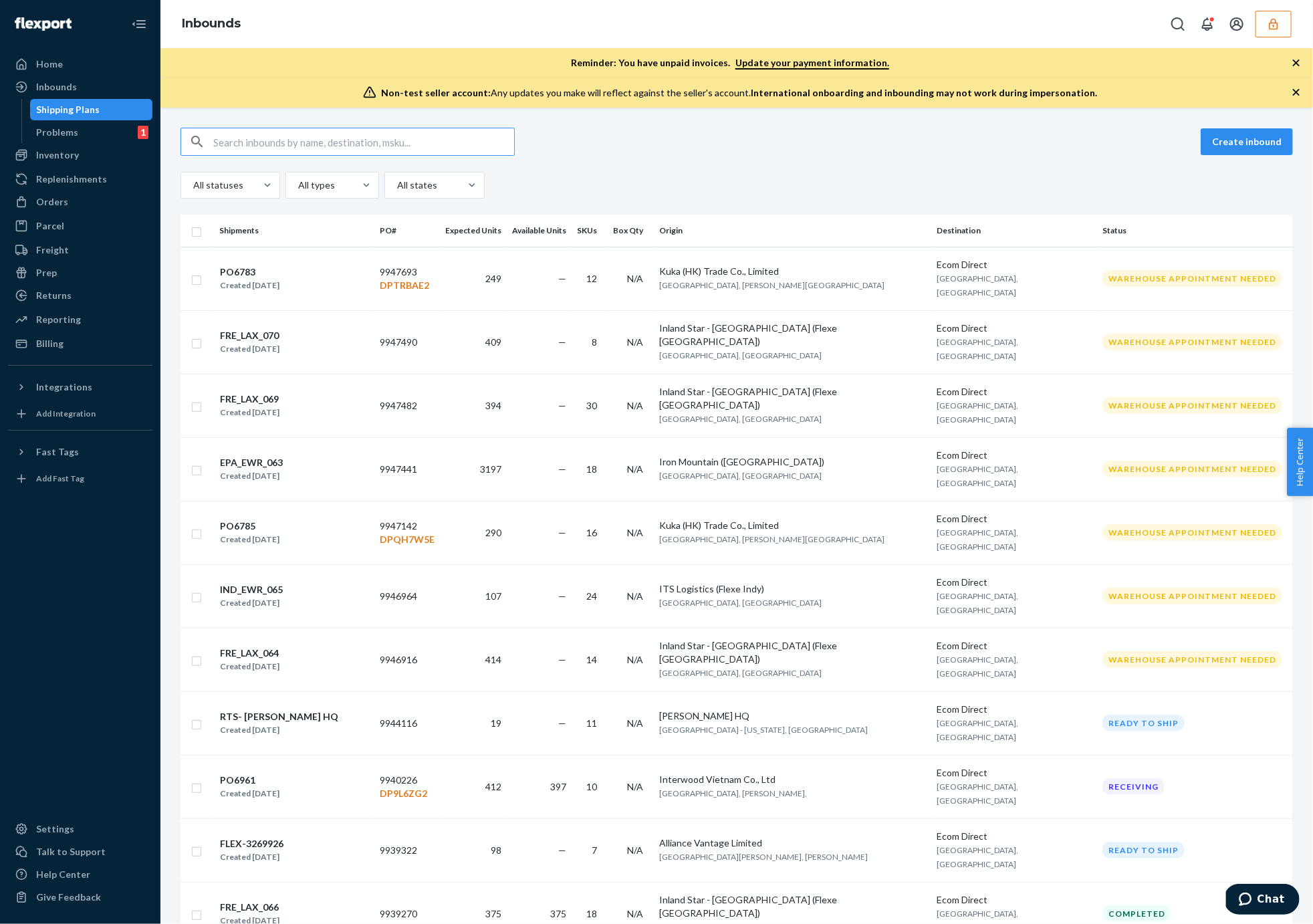
type input "ODTB-ST-DN-TKRM"
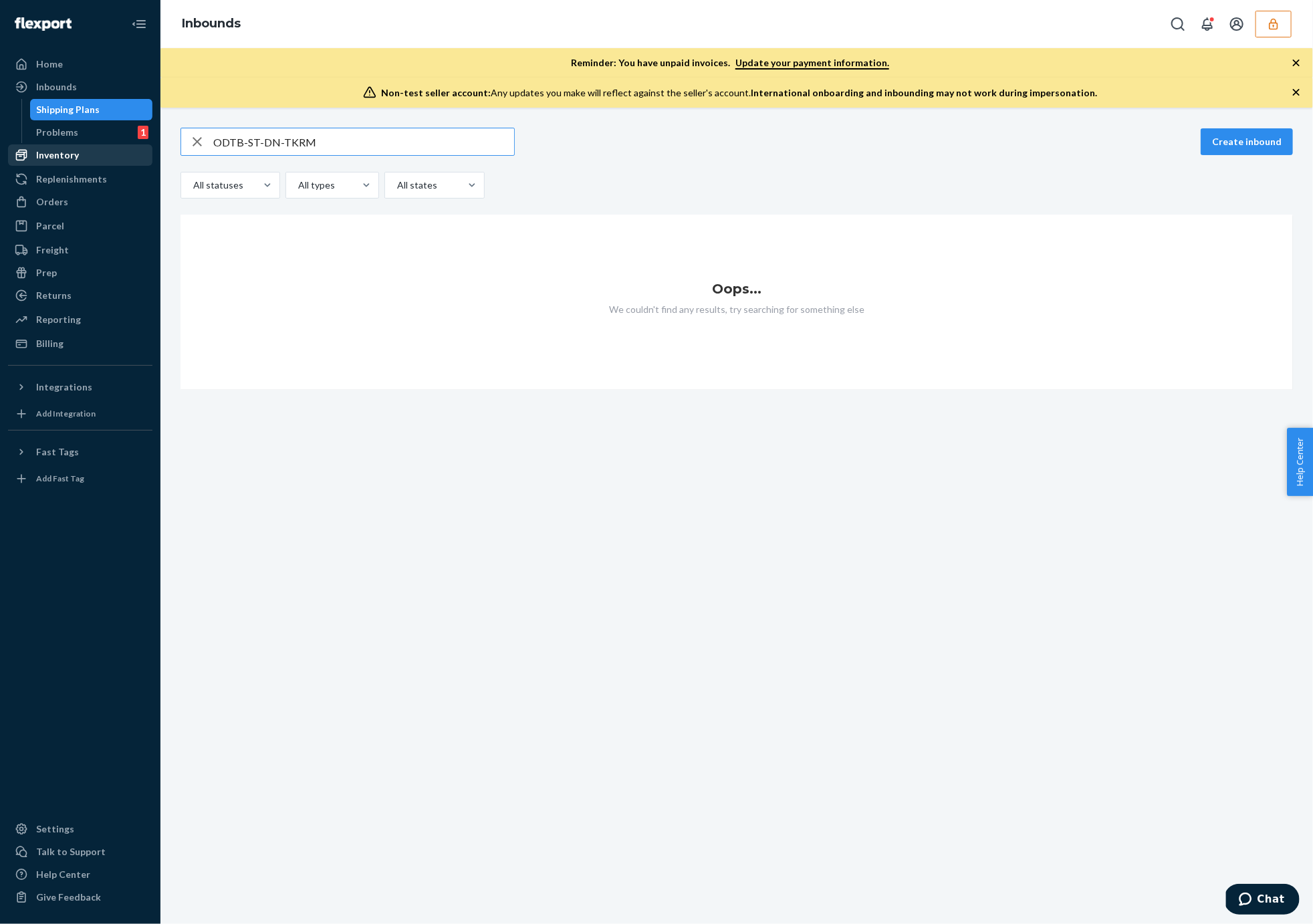
type input "ODTB-ST-DN-TKRM"
click at [66, 149] on div "Inventory" at bounding box center [57, 155] width 42 height 13
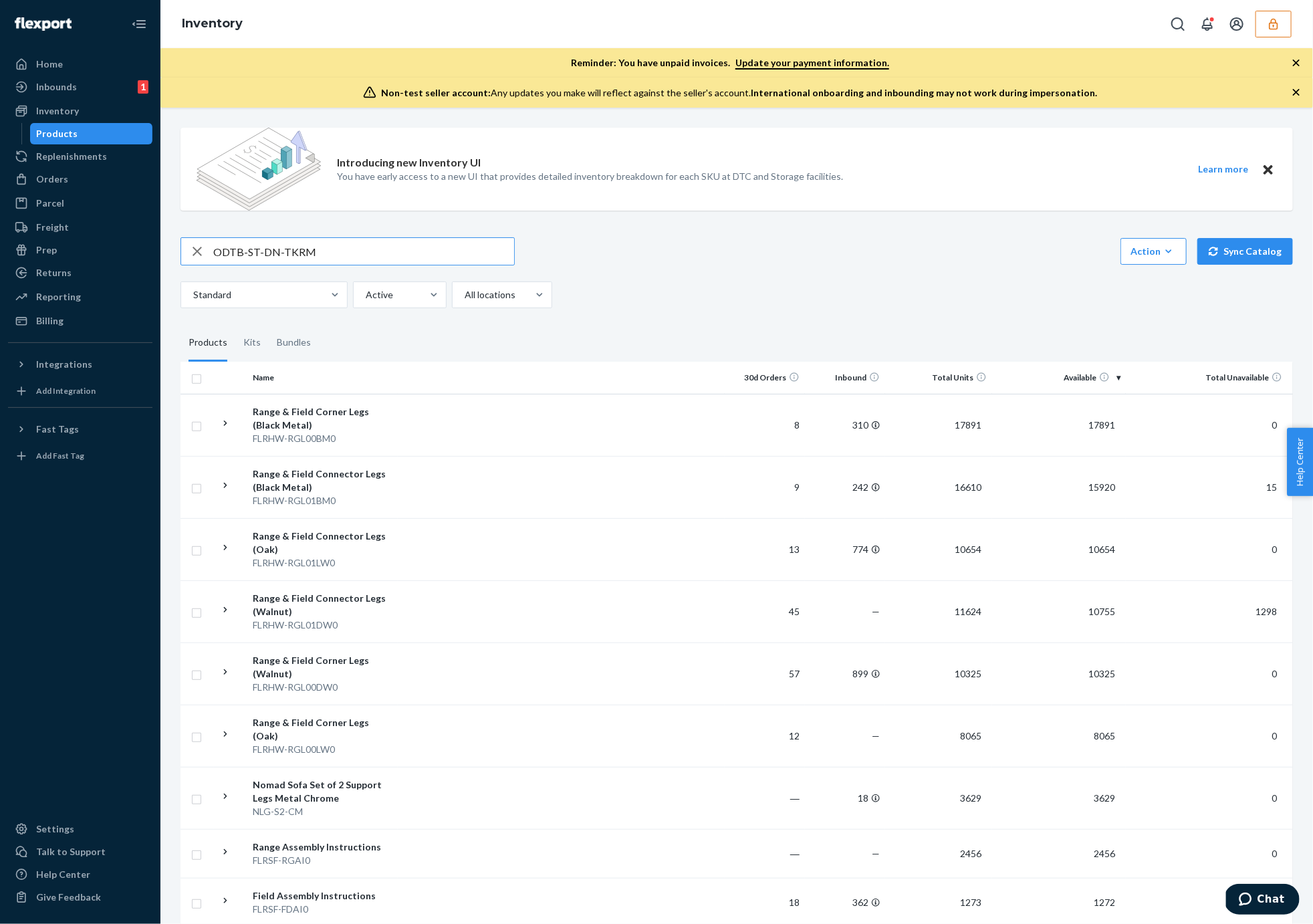
type input "ODTB-ST-DN-TKRM"
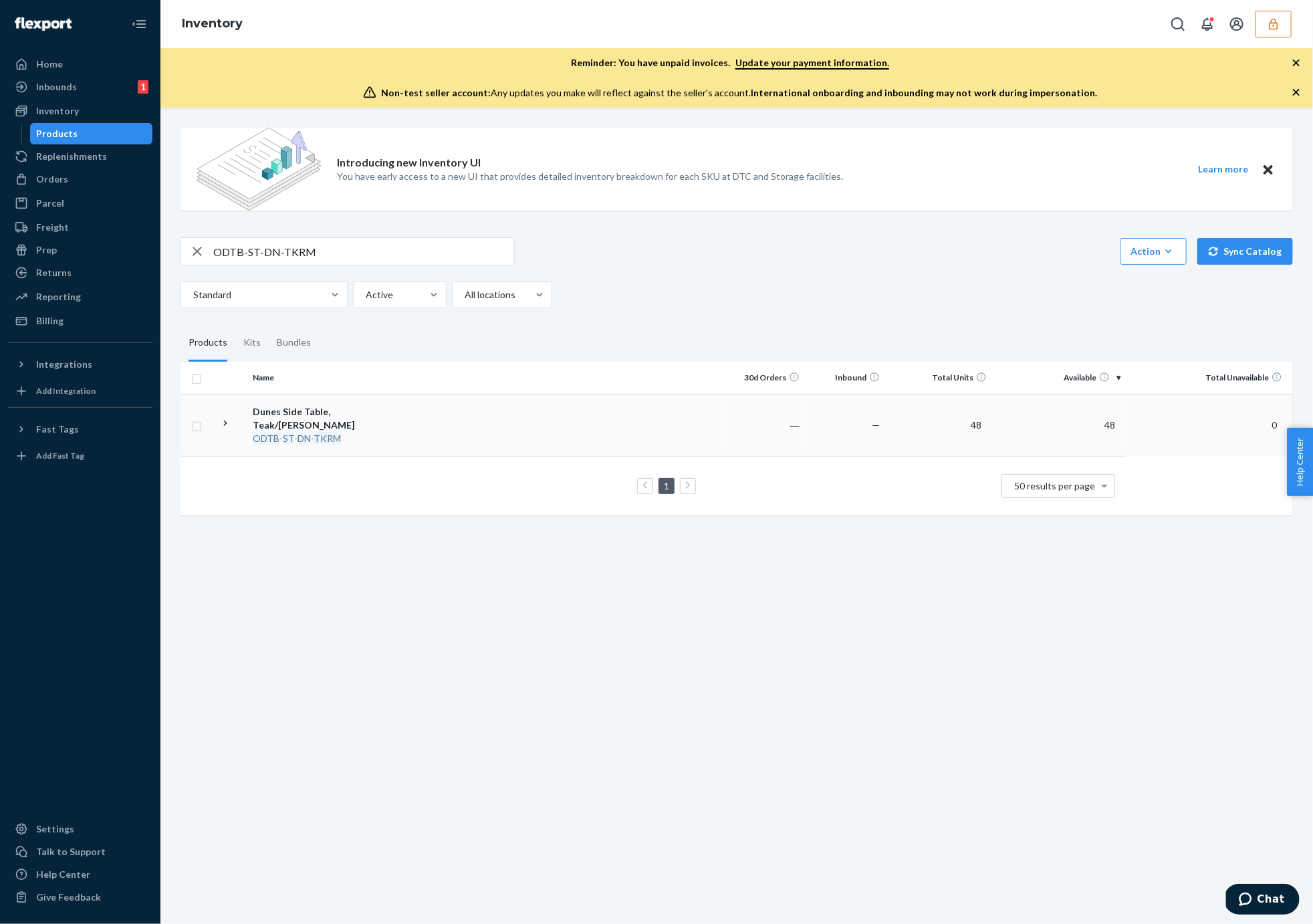
click at [317, 421] on div "Dunes Side Table, Teak/Rosemary" at bounding box center [323, 418] width 140 height 27
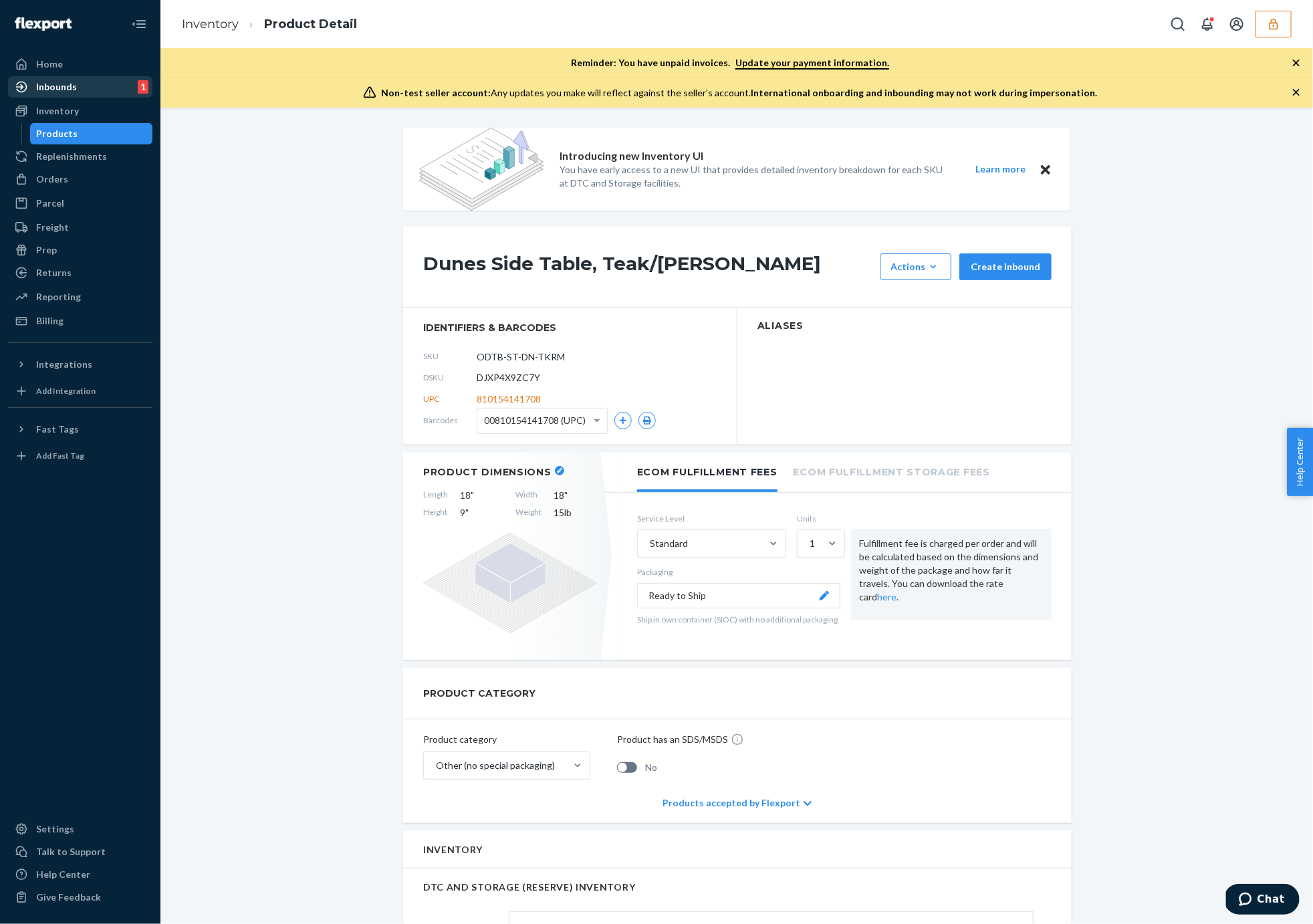
click at [63, 84] on div "Inbounds" at bounding box center [57, 87] width 41 height 13
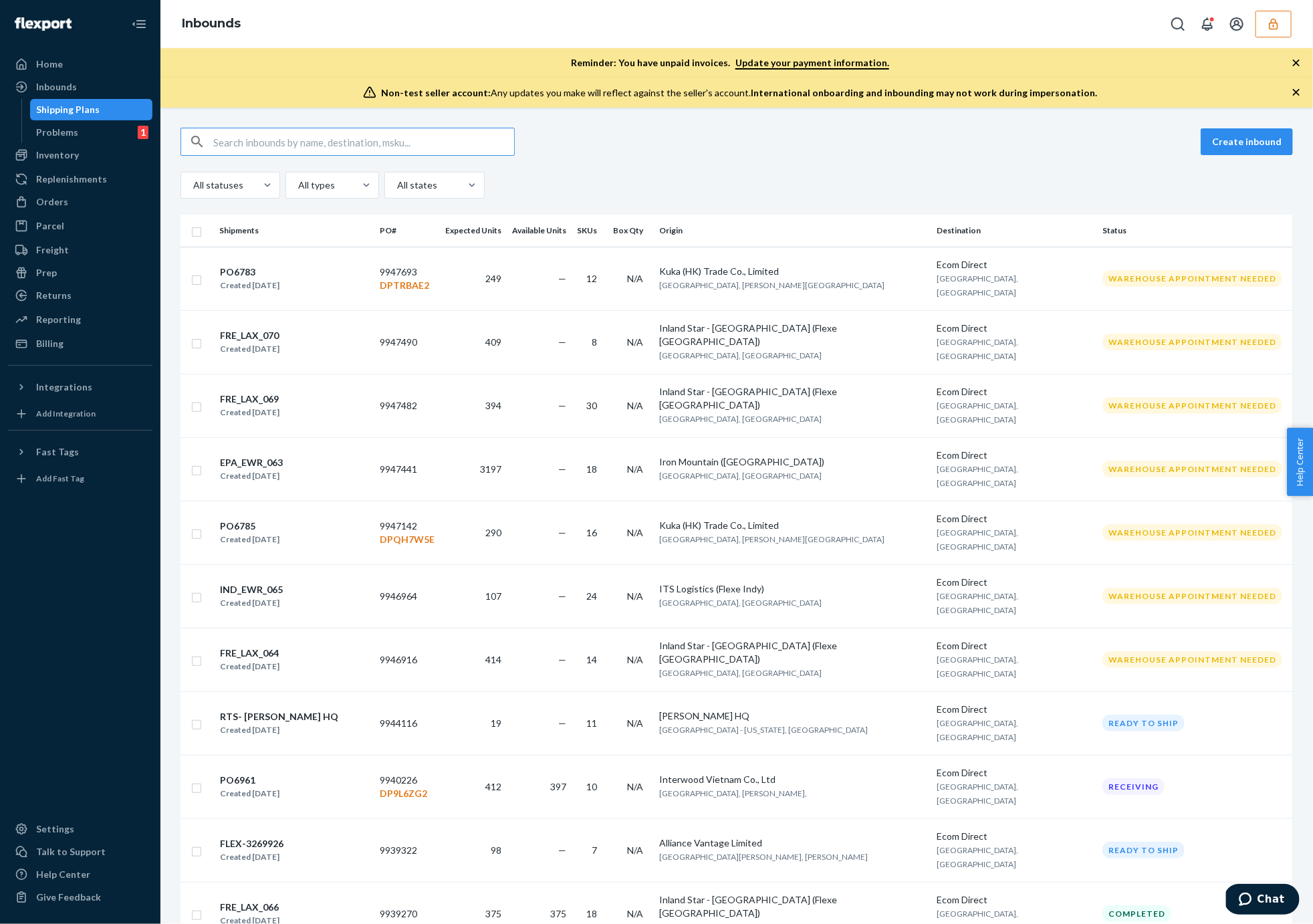
type input "DJXP4X9ZC7Y"
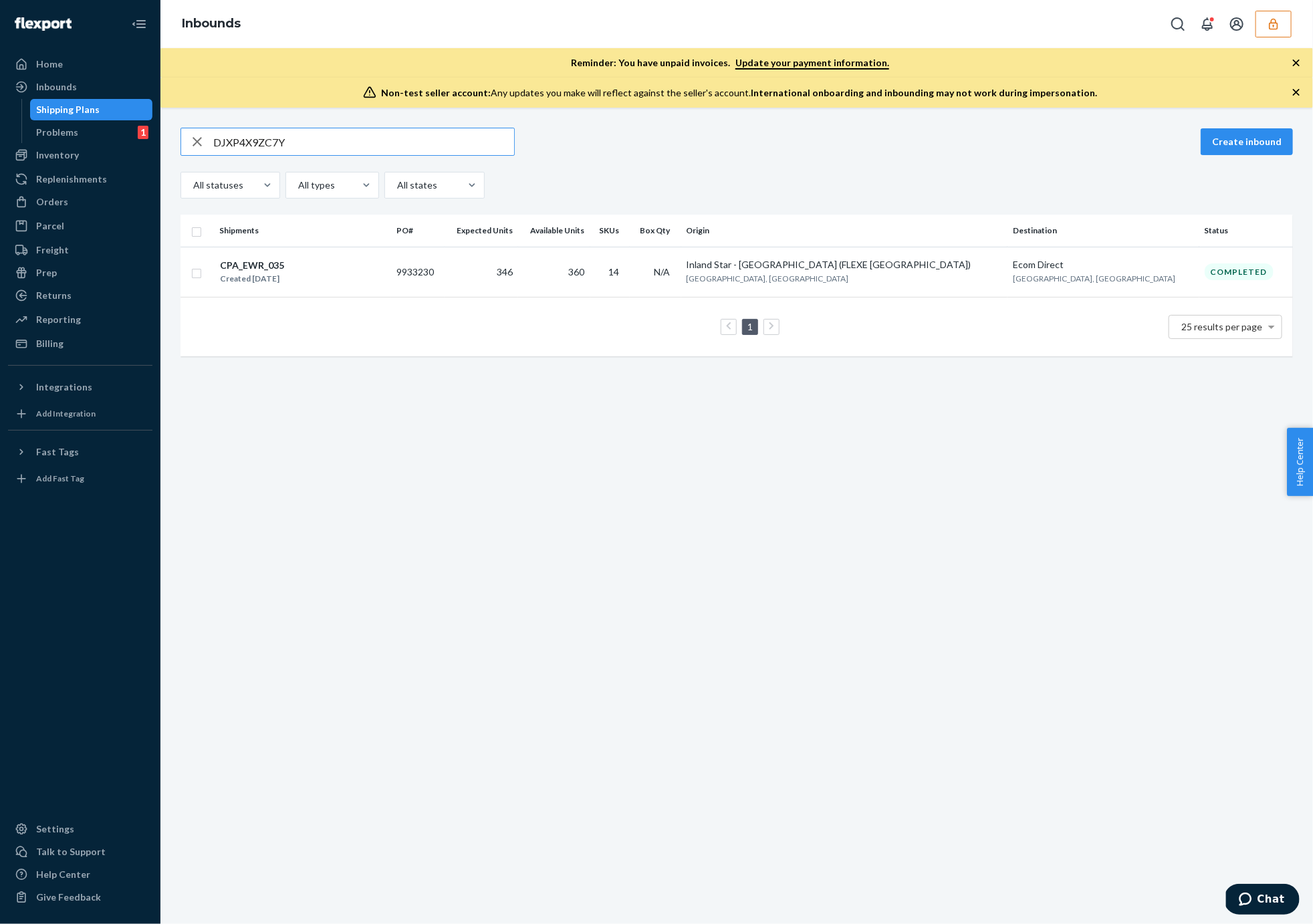
type input "DJXP4X9ZC7Y"
click at [42, 157] on div "Inventory" at bounding box center [57, 155] width 42 height 13
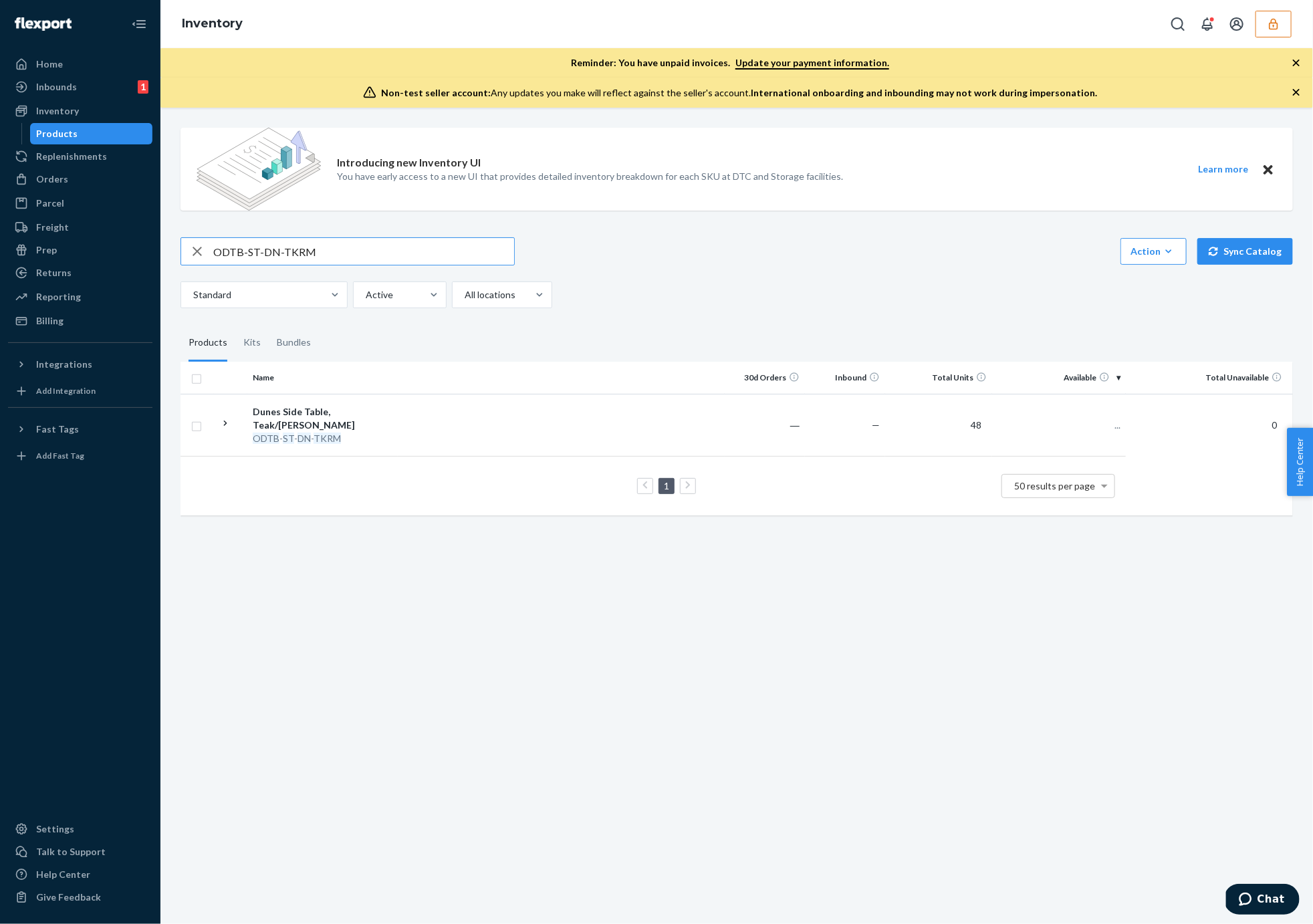
click at [259, 251] on input "ODTB-ST-DN-TKRM" at bounding box center [363, 251] width 301 height 27
type input "ODTB-ST-DN-TKSH"
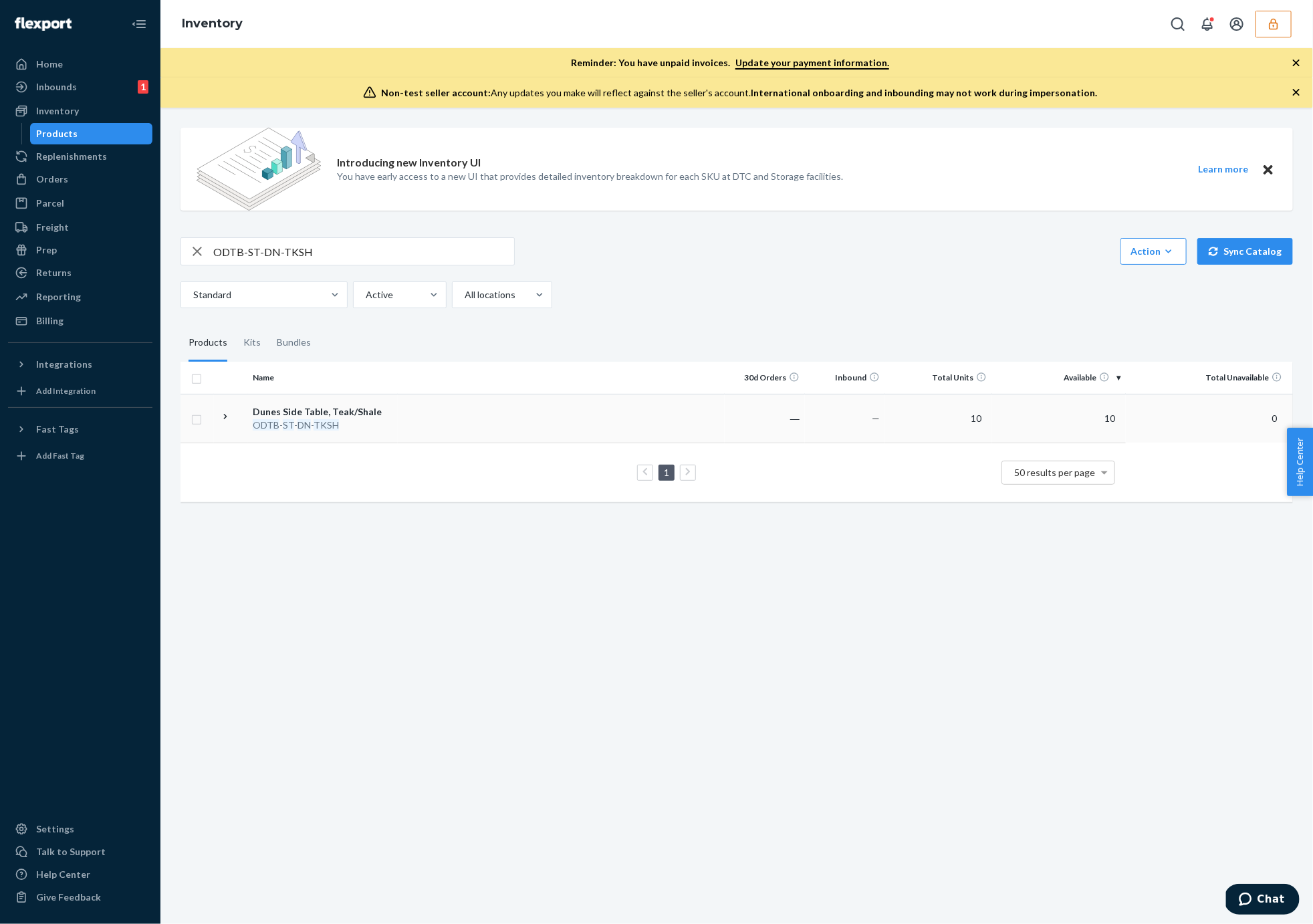
click at [402, 420] on td at bounding box center [561, 417] width 327 height 49
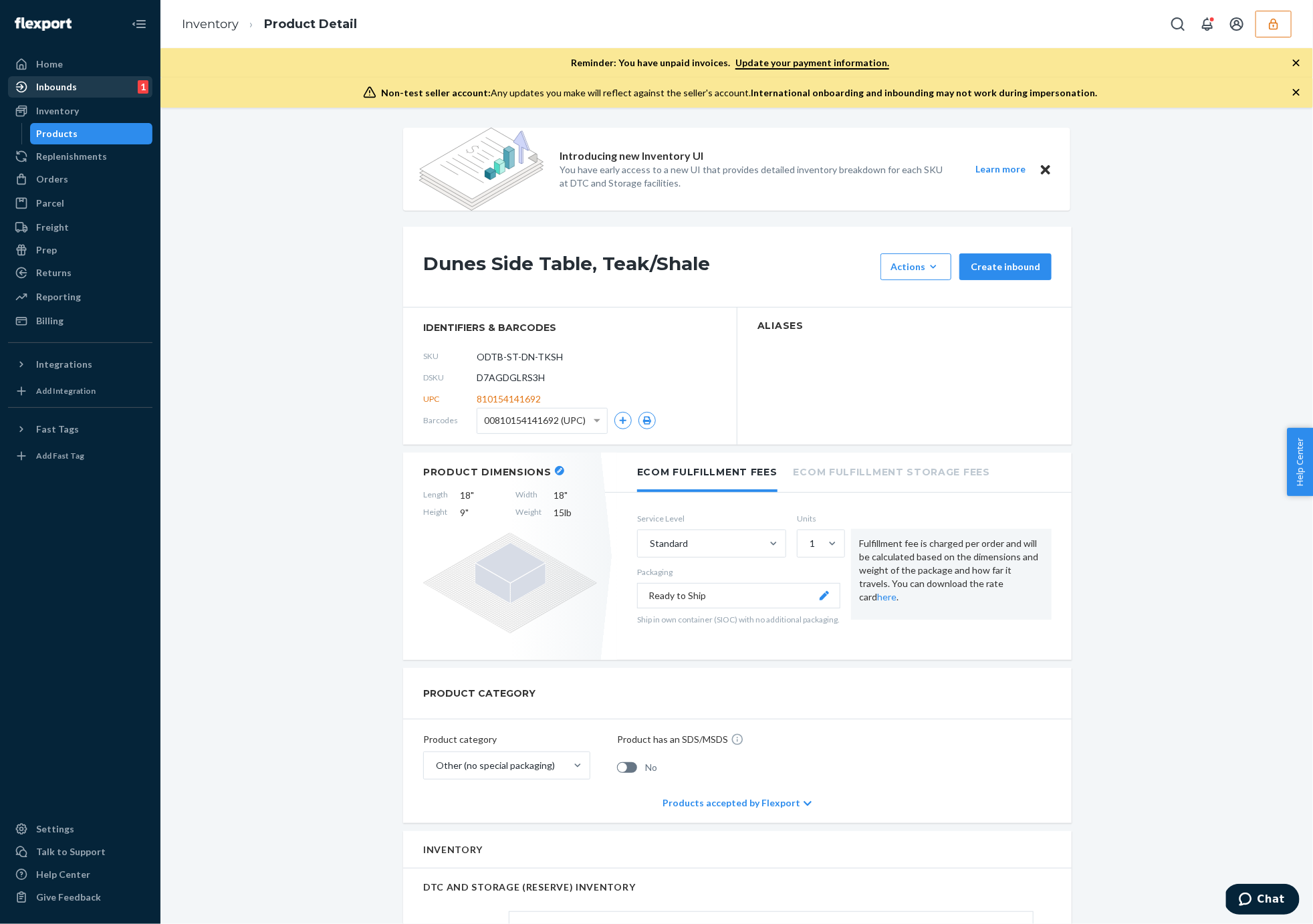
click at [46, 91] on div "Inbounds" at bounding box center [57, 87] width 41 height 13
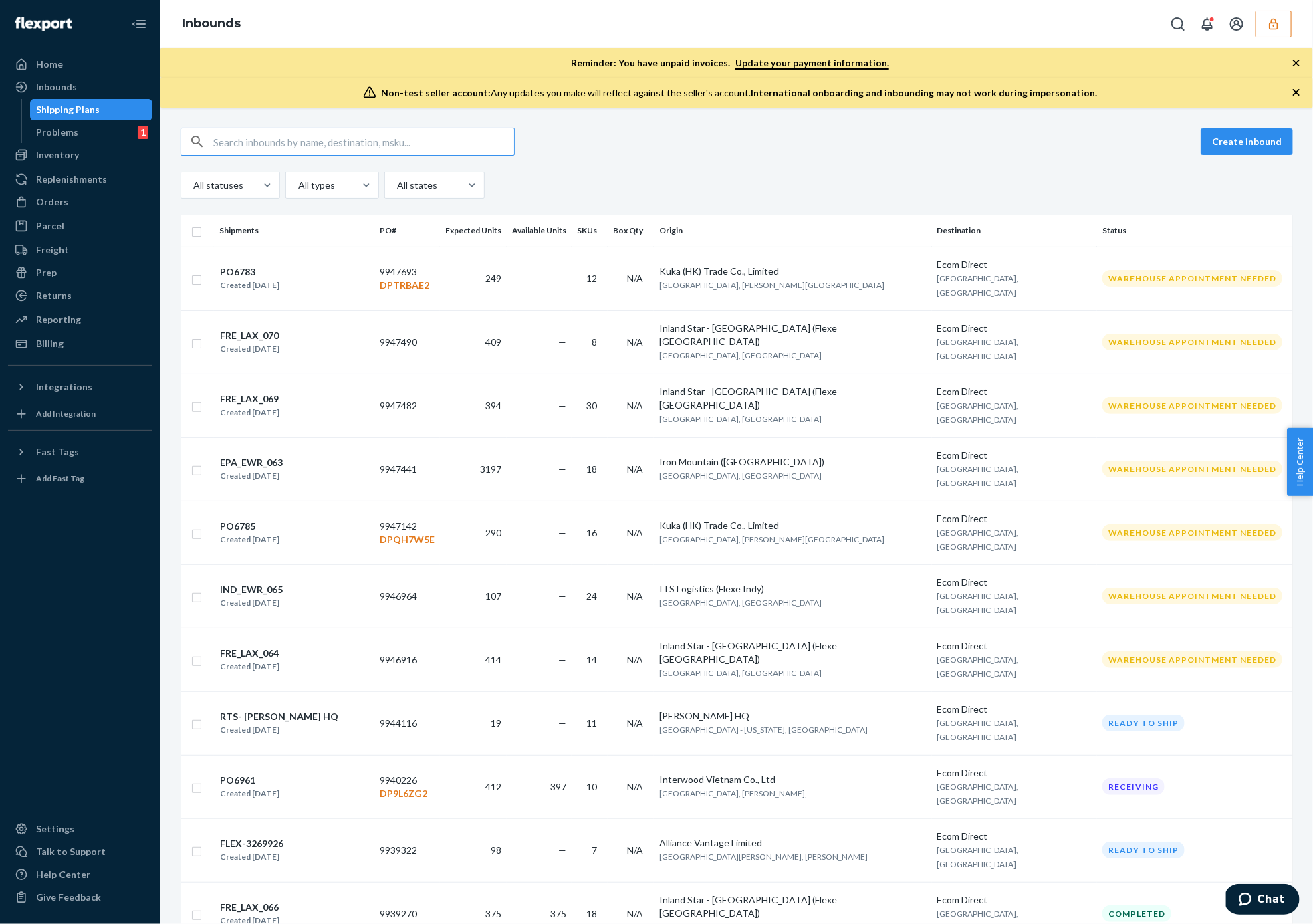
type input "D7AGDGLRS3H"
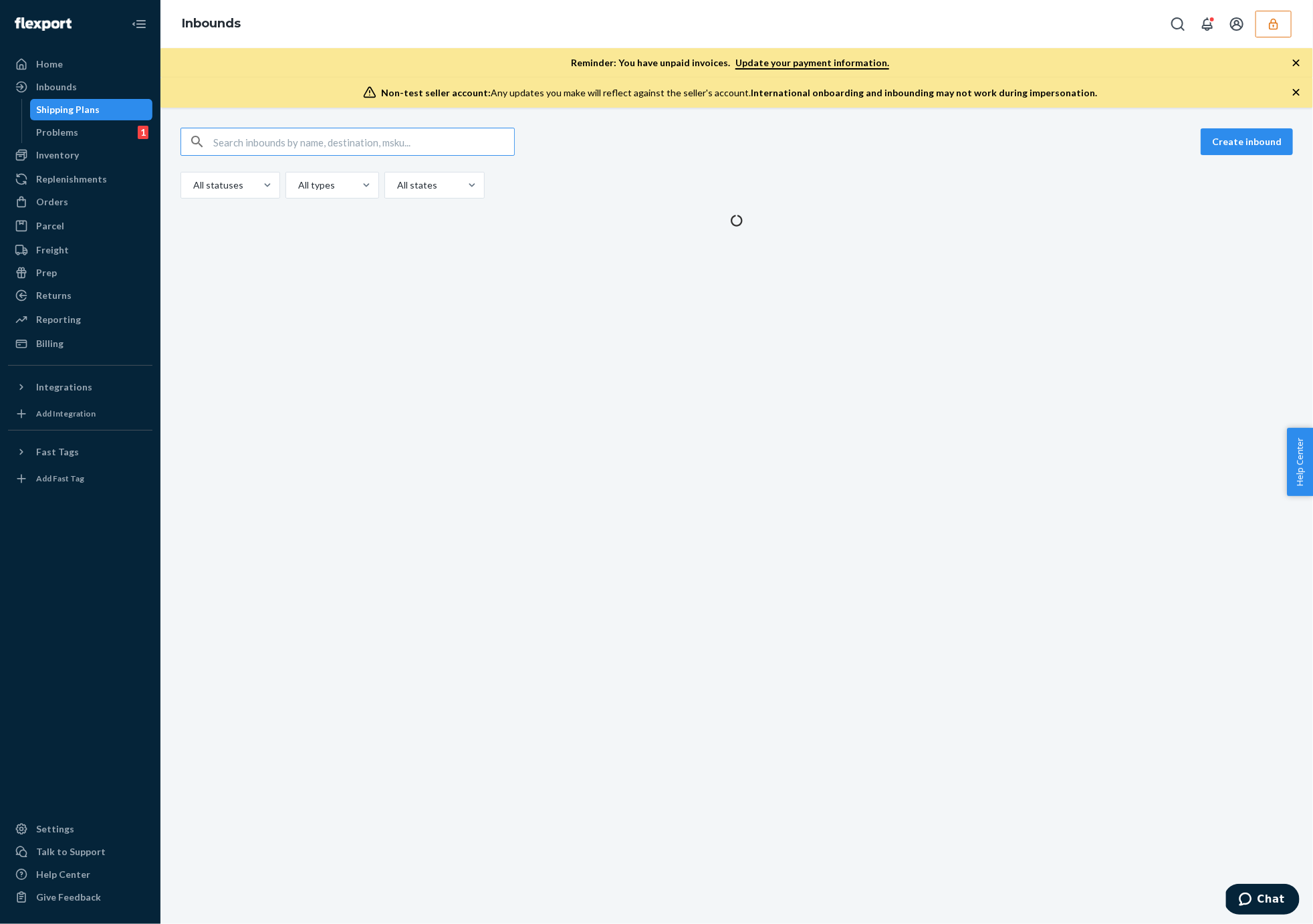
type input "D7AGDGLRS3H"
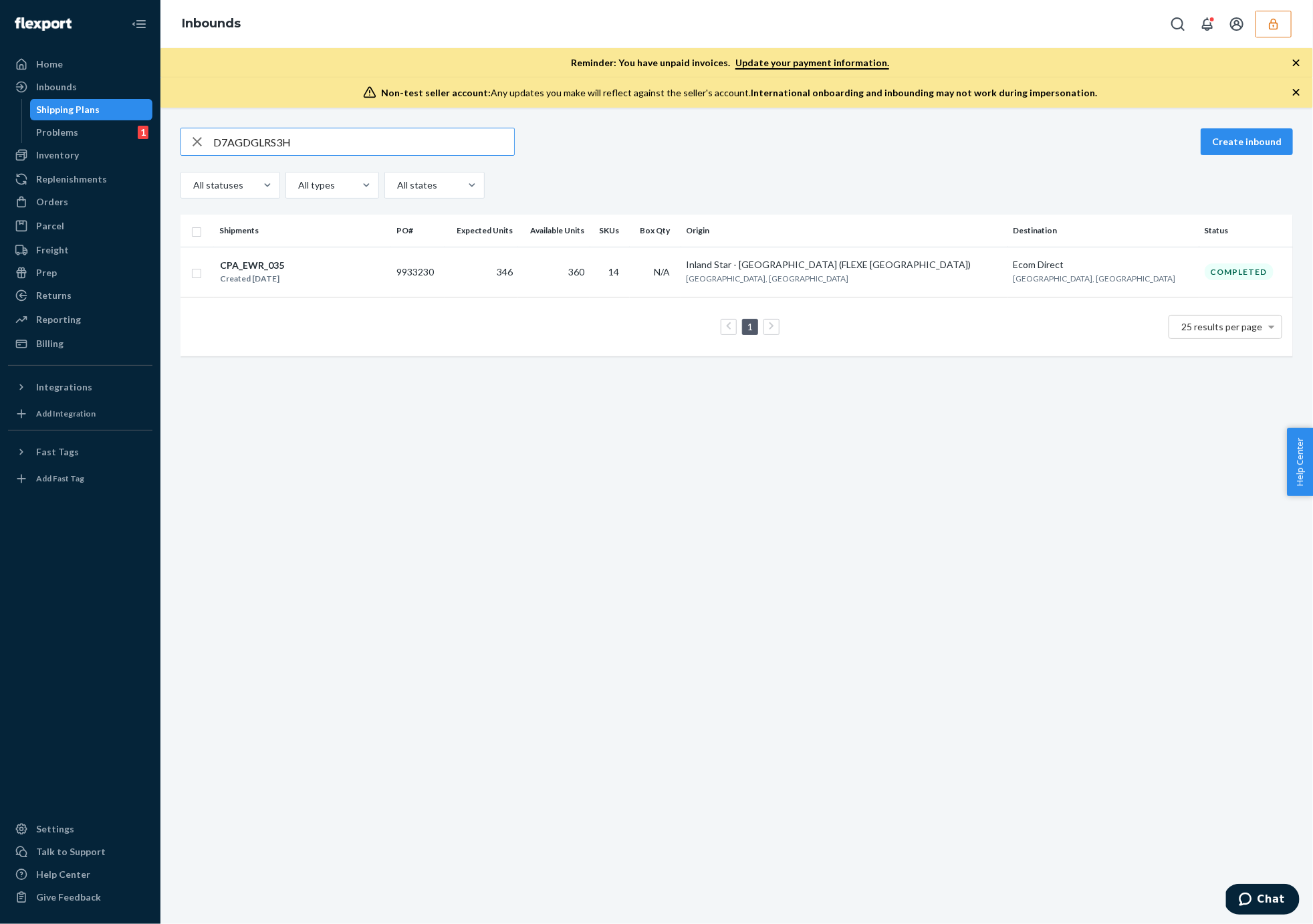
click at [256, 141] on input "D7AGDGLRS3H" at bounding box center [363, 141] width 301 height 27
paste input "ODAS-AC-DN-BX1-RMTK"
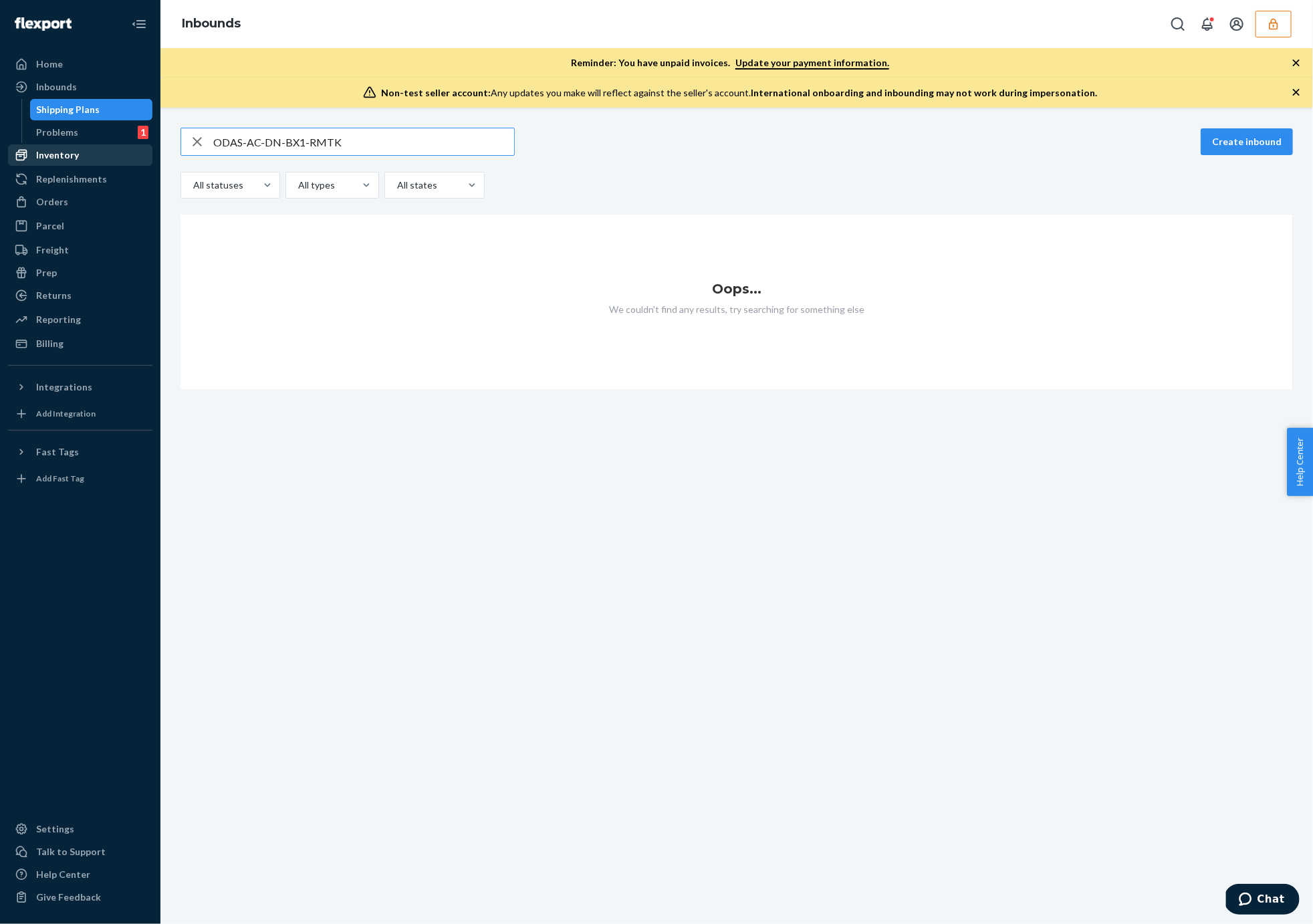
type input "ODAS-AC-DN-BX1-RMTK"
click at [62, 155] on div "Inventory" at bounding box center [57, 155] width 42 height 13
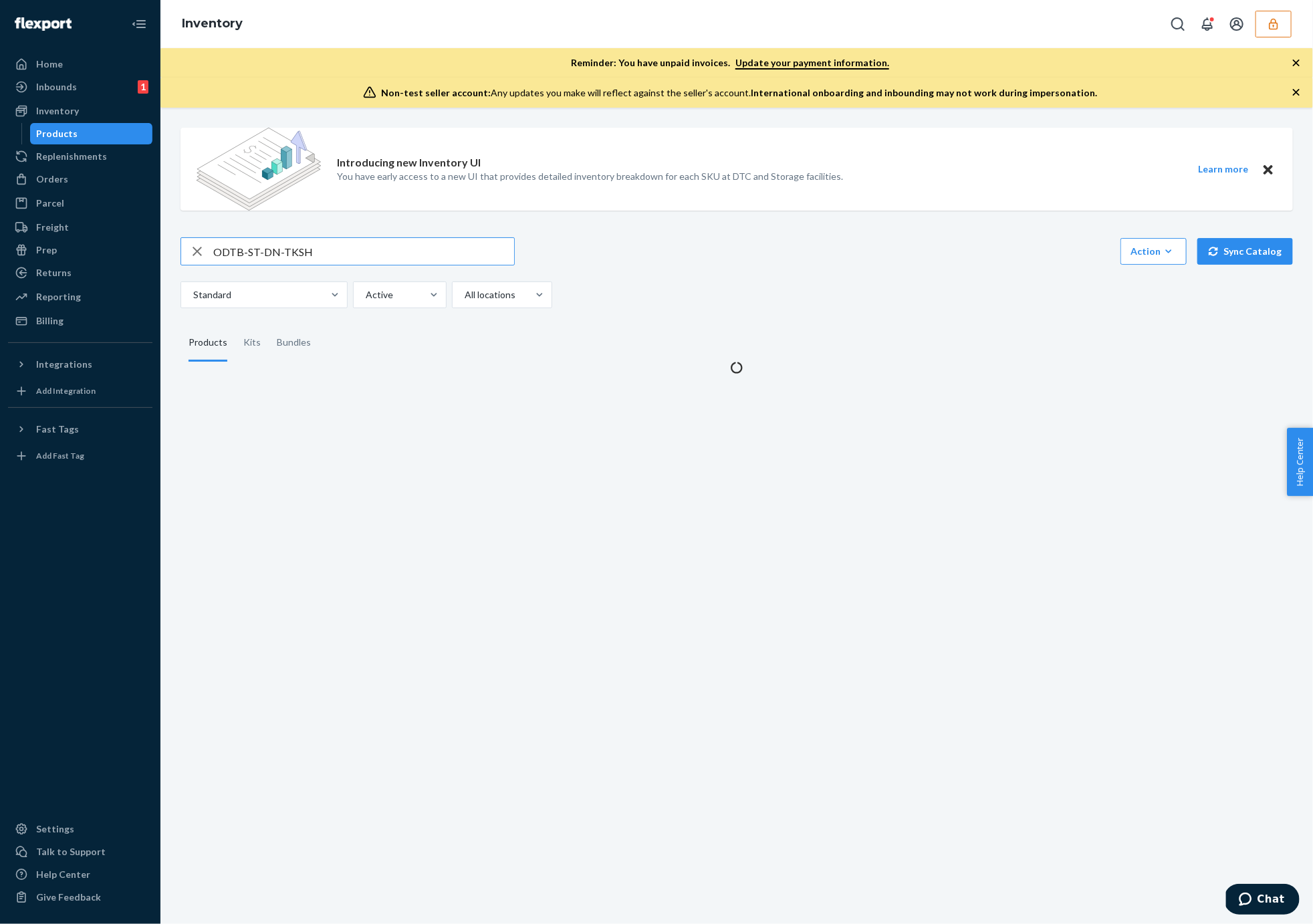
click at [266, 256] on input "ODTB-ST-DN-TKSH" at bounding box center [363, 251] width 301 height 27
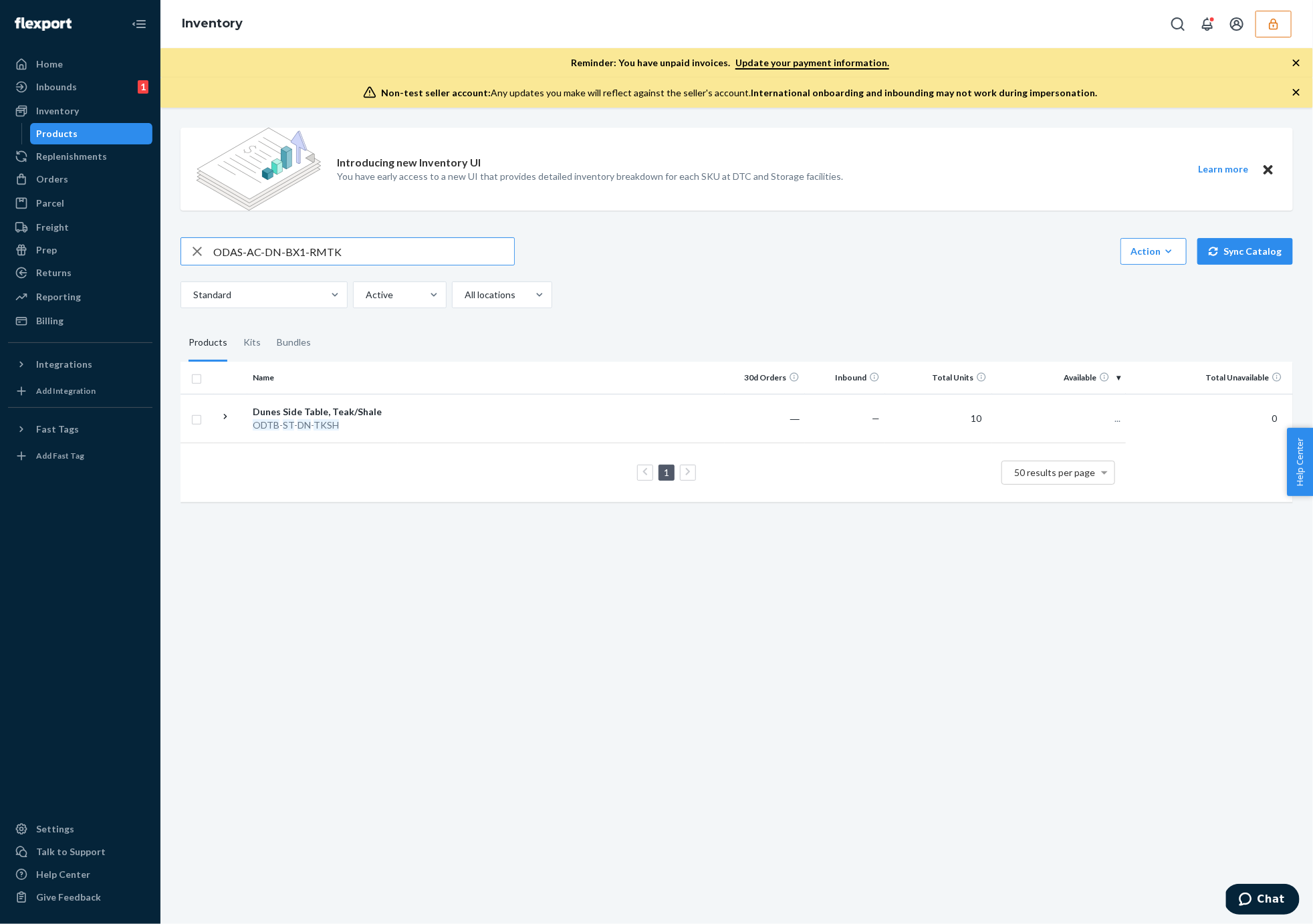
type input "ODAS-AC-DN-BX1-RMTK"
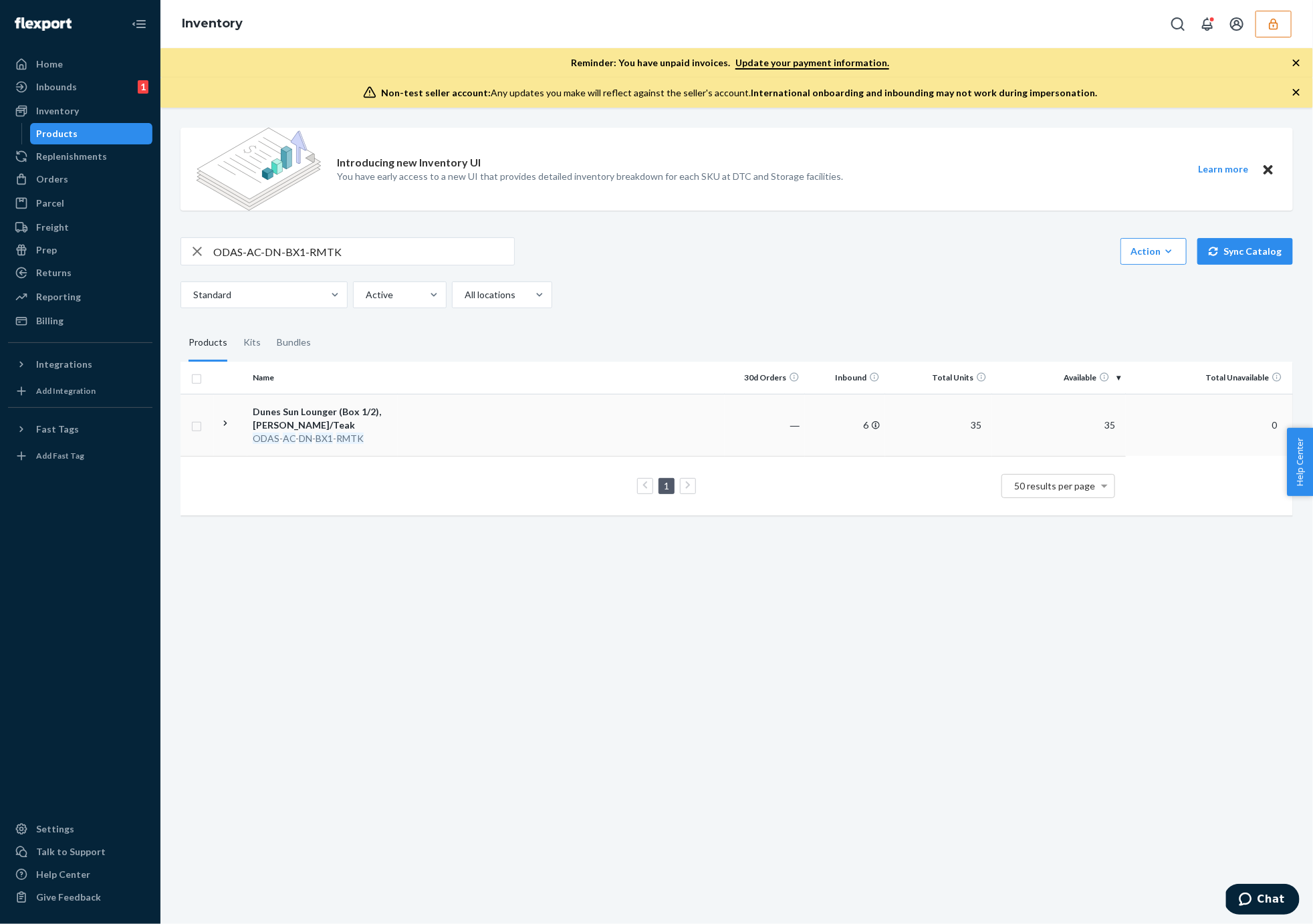
click at [316, 418] on div "Dunes Sun Lounger (Box 1/2), Rosemary/Teak" at bounding box center [323, 418] width 140 height 27
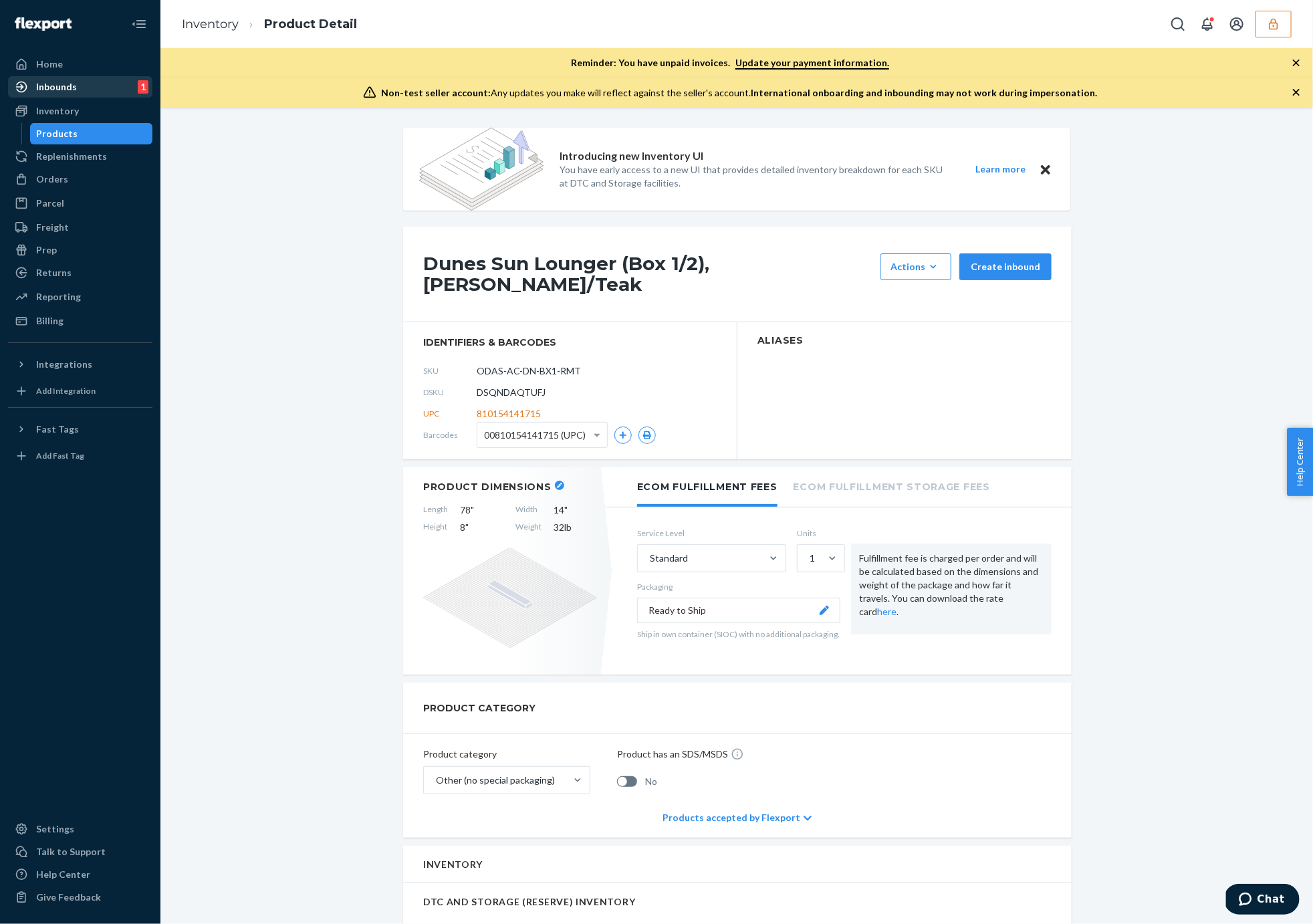
click at [50, 80] on div "Inbounds" at bounding box center [57, 87] width 41 height 13
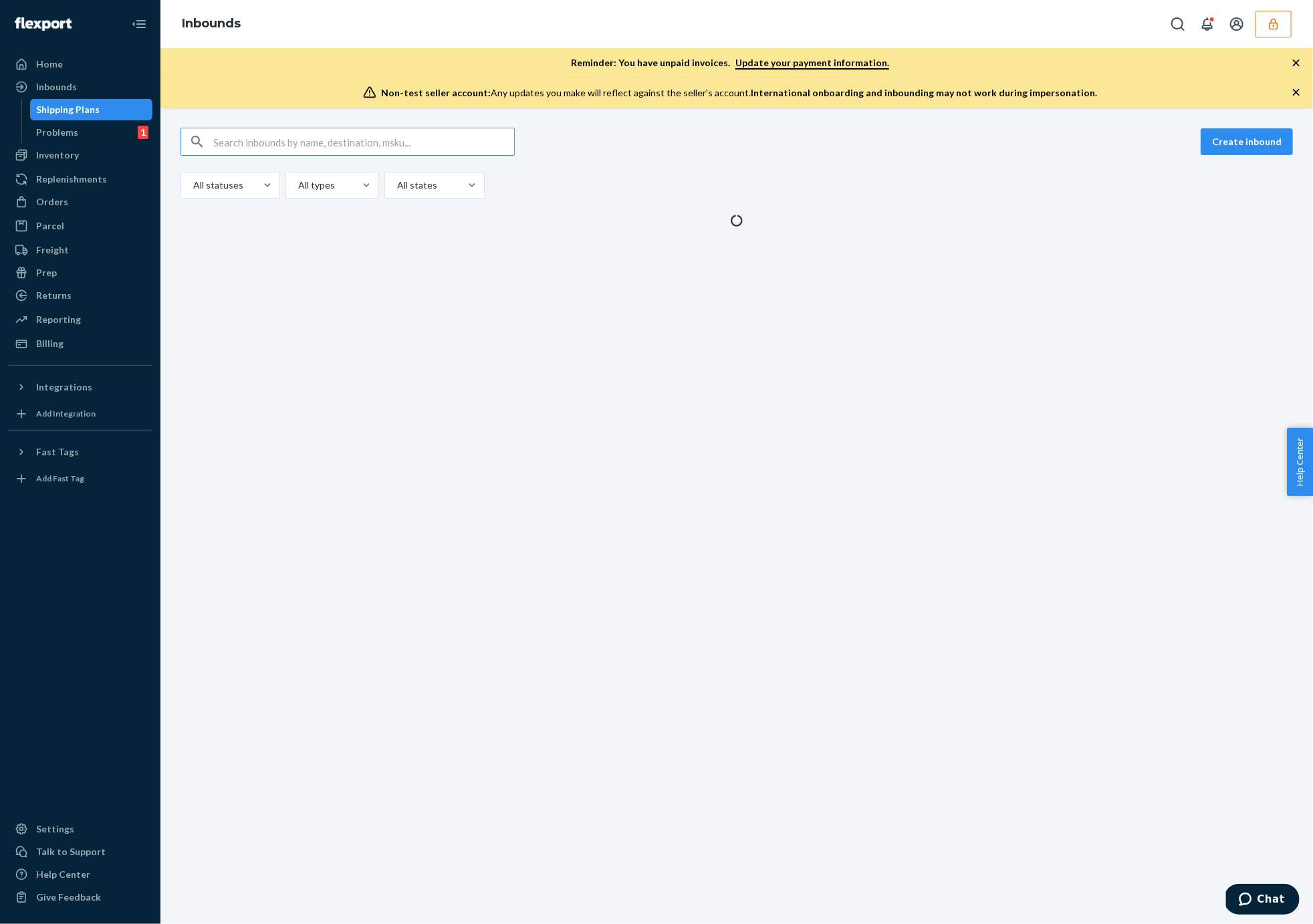
click at [281, 143] on input "text" at bounding box center [363, 141] width 301 height 27
type input "DSQNDAQTUFJ"
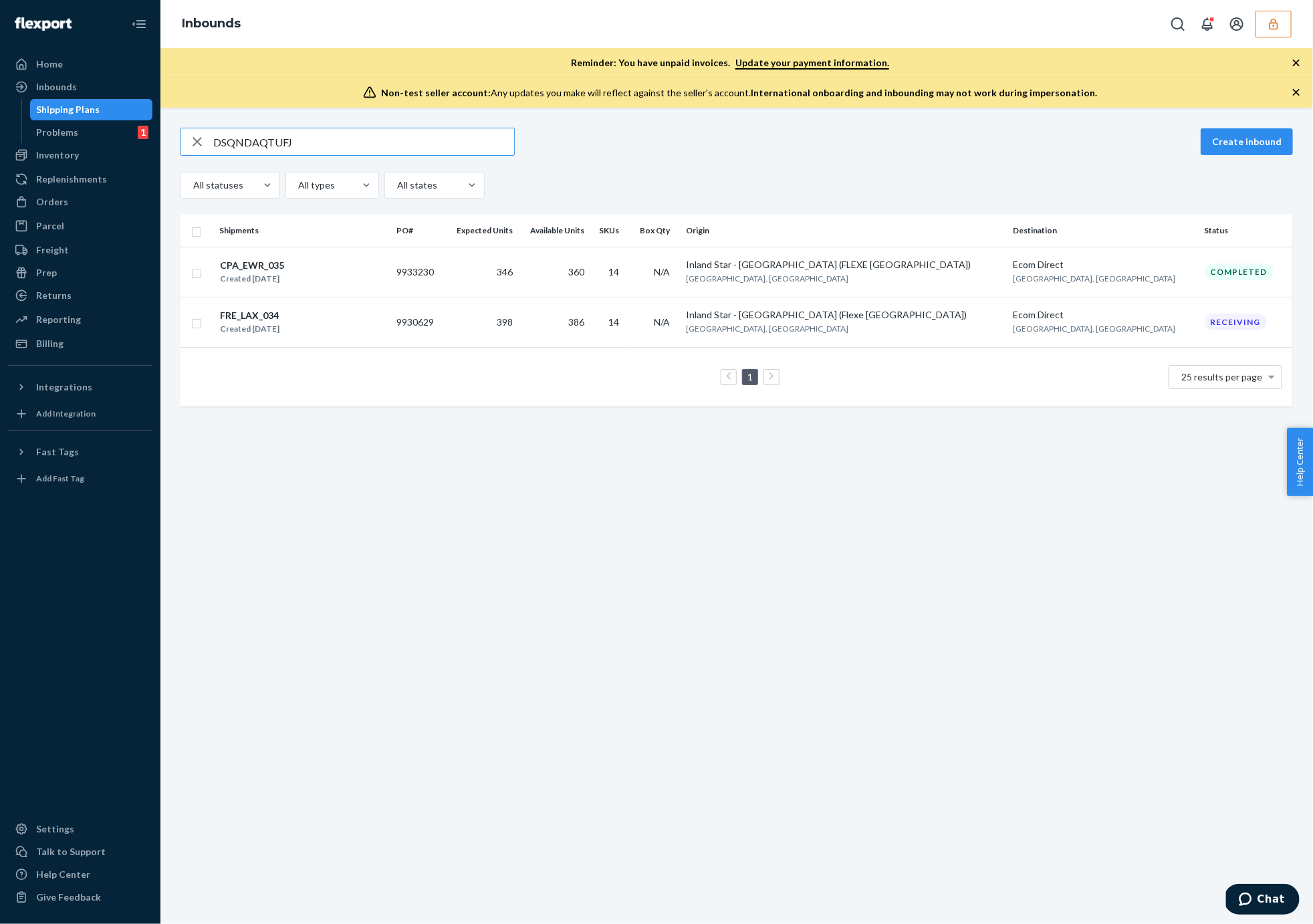
type input "DSQNDAQTUFJ"
click at [296, 150] on input "DSQNDAQTUFJ" at bounding box center [363, 141] width 301 height 27
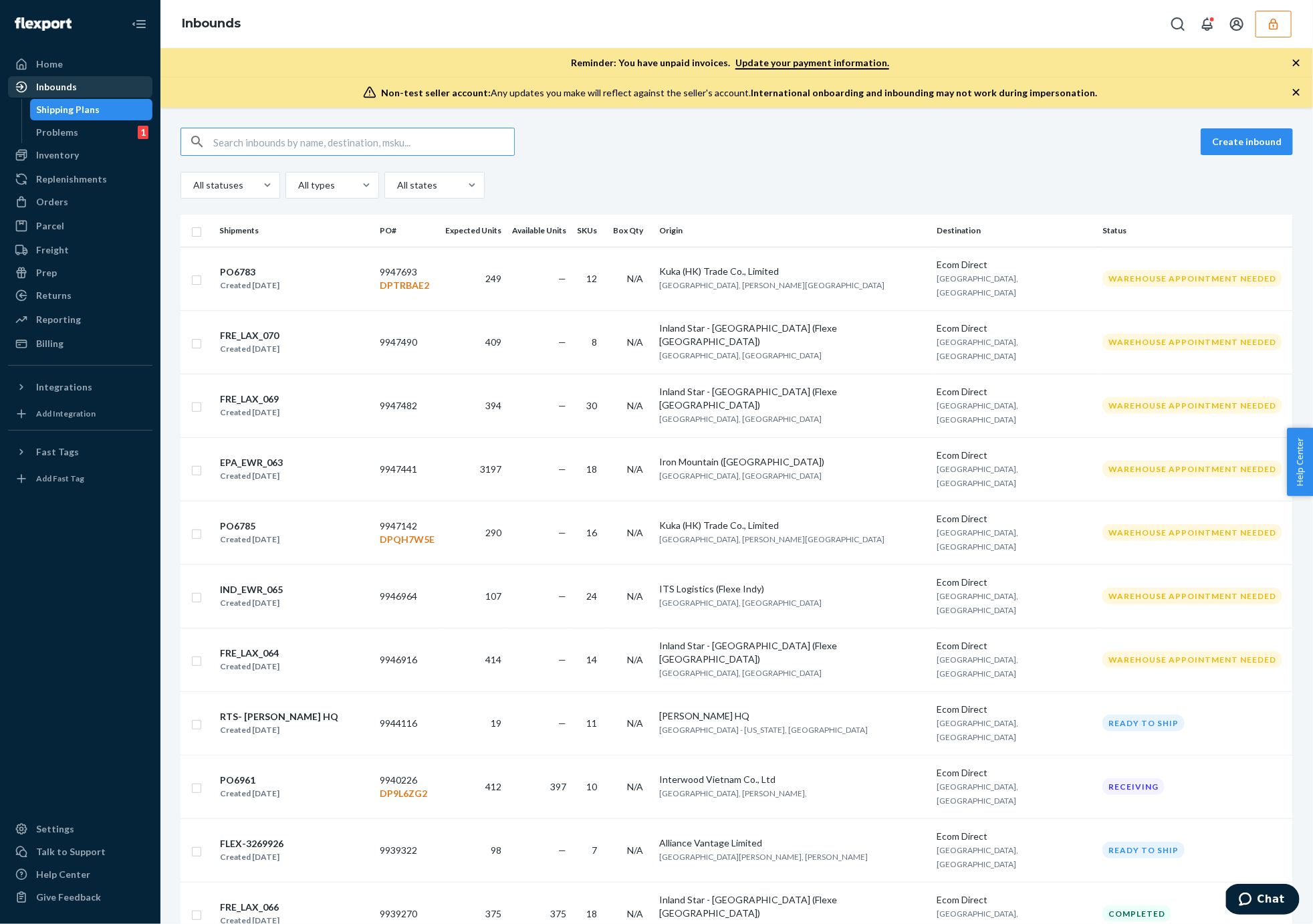
click at [65, 90] on div "Inbounds" at bounding box center [57, 87] width 41 height 13
click at [697, 168] on div "Create inbound All statuses All types All states" at bounding box center [737, 163] width 1112 height 71
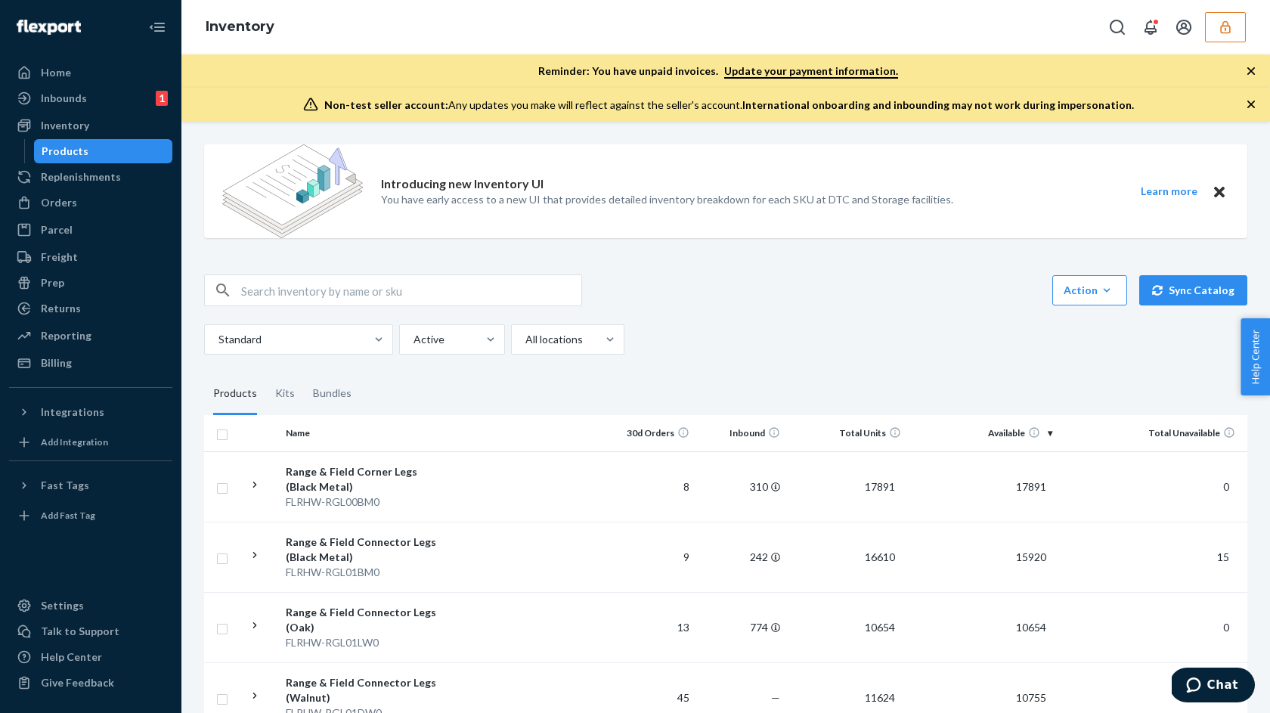
click at [397, 299] on input "text" at bounding box center [411, 290] width 340 height 30
paste input "DHFFL7S6DUJ"
type input "DHFFL7S6DUJ"
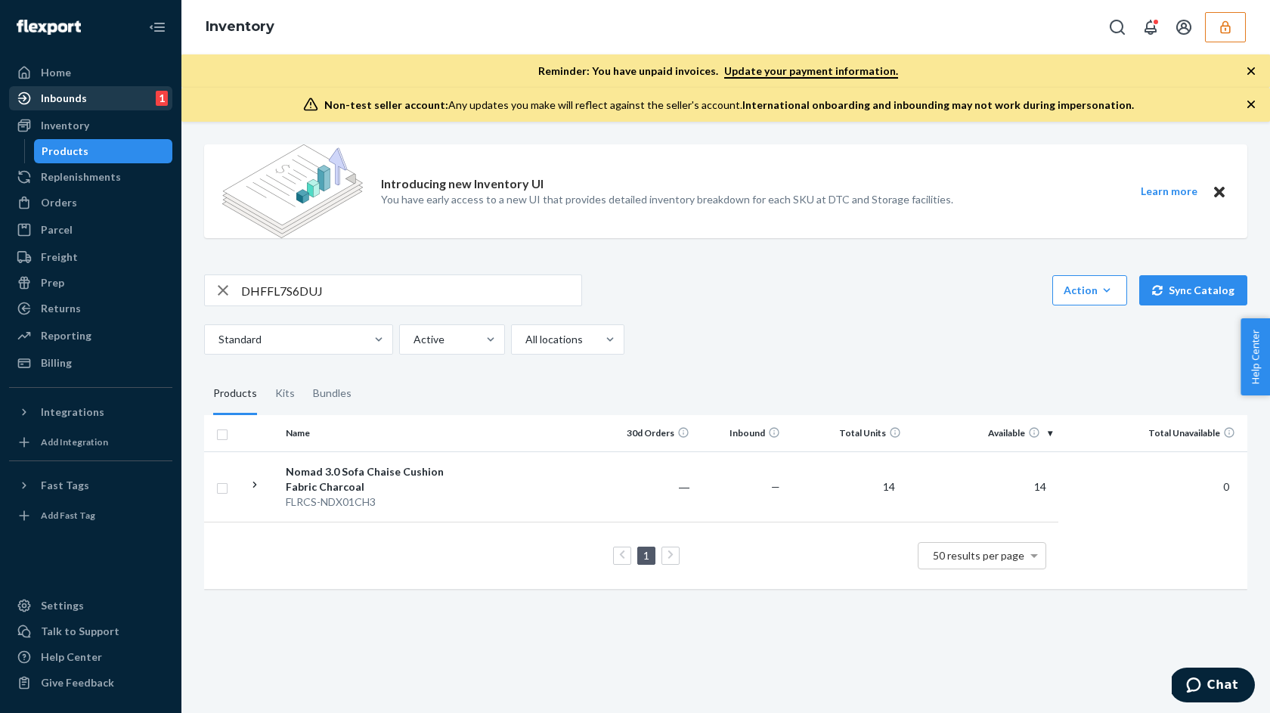
click at [86, 95] on div "Inbounds 1" at bounding box center [91, 98] width 160 height 21
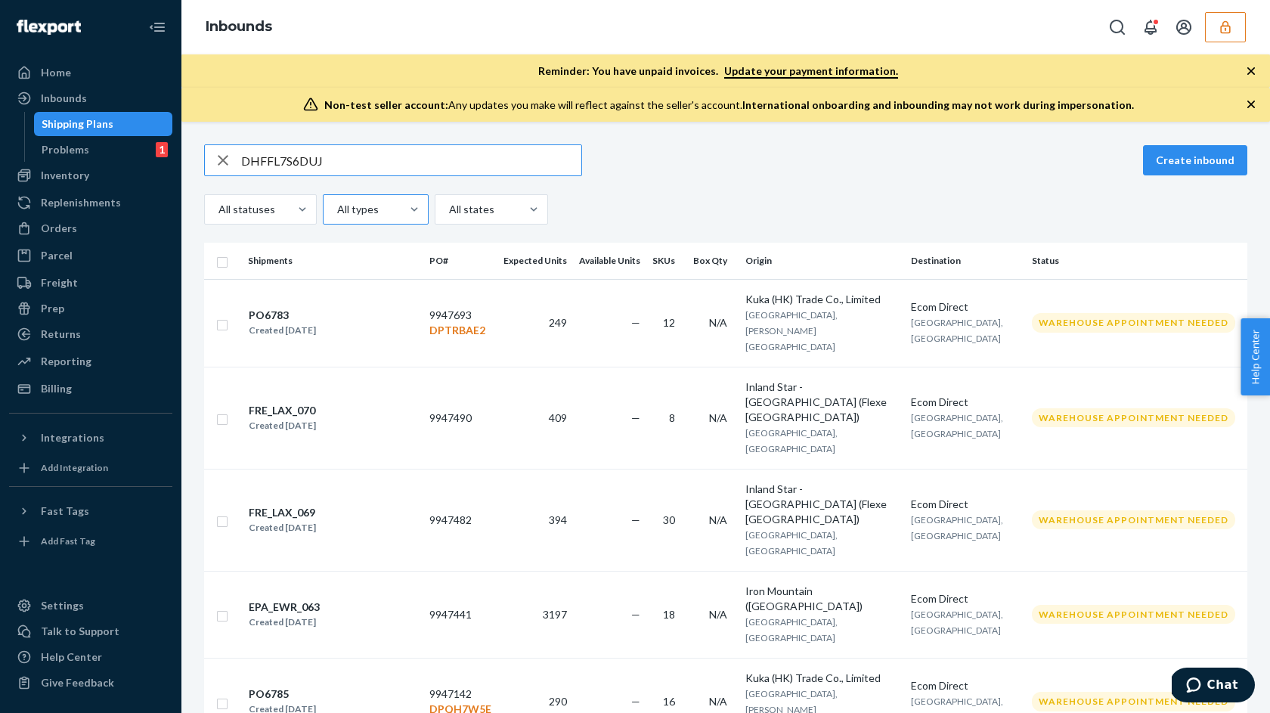
type input "DHFFL7S6DUJ"
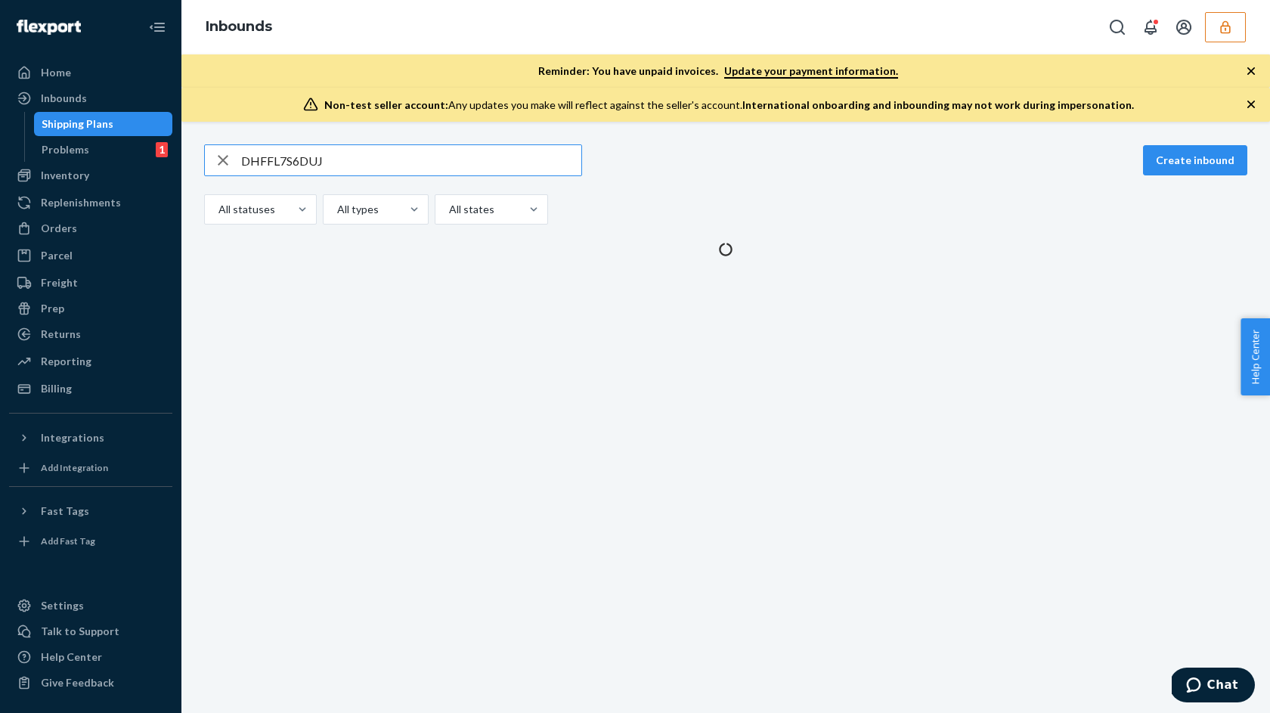
type input "DHFFL7S6DUJ"
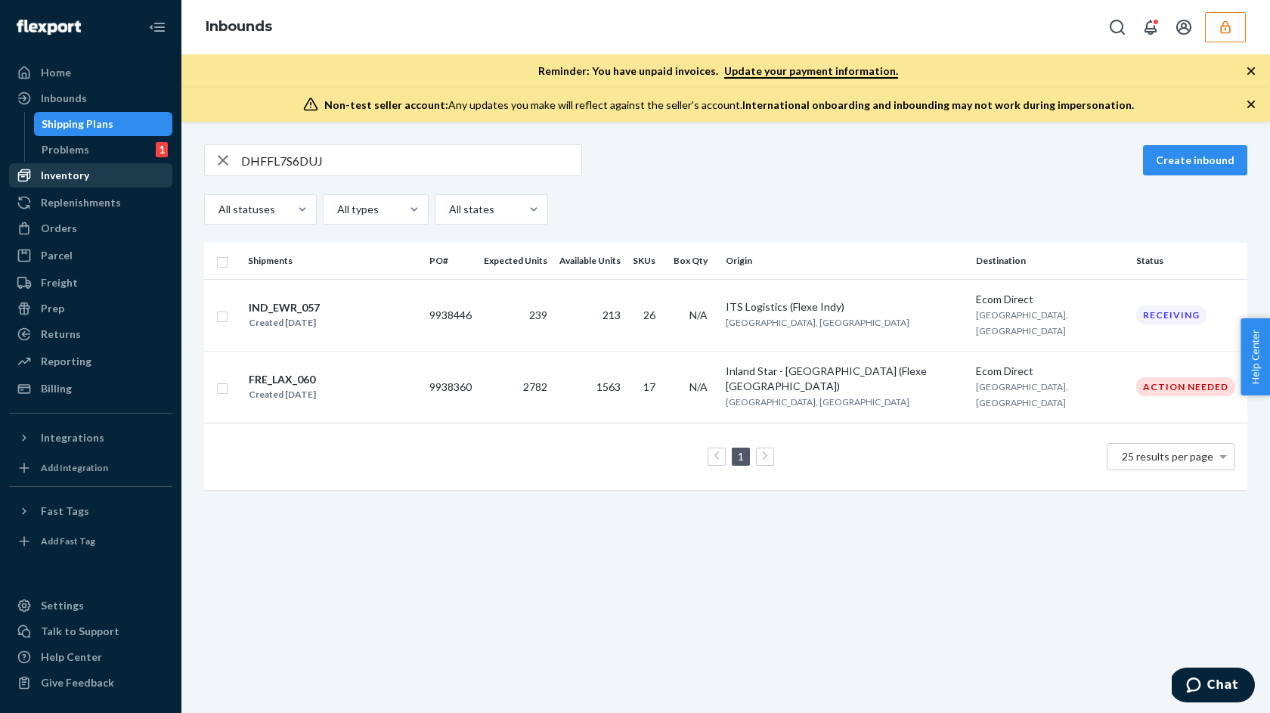
click at [76, 178] on div "Inventory" at bounding box center [65, 175] width 48 height 15
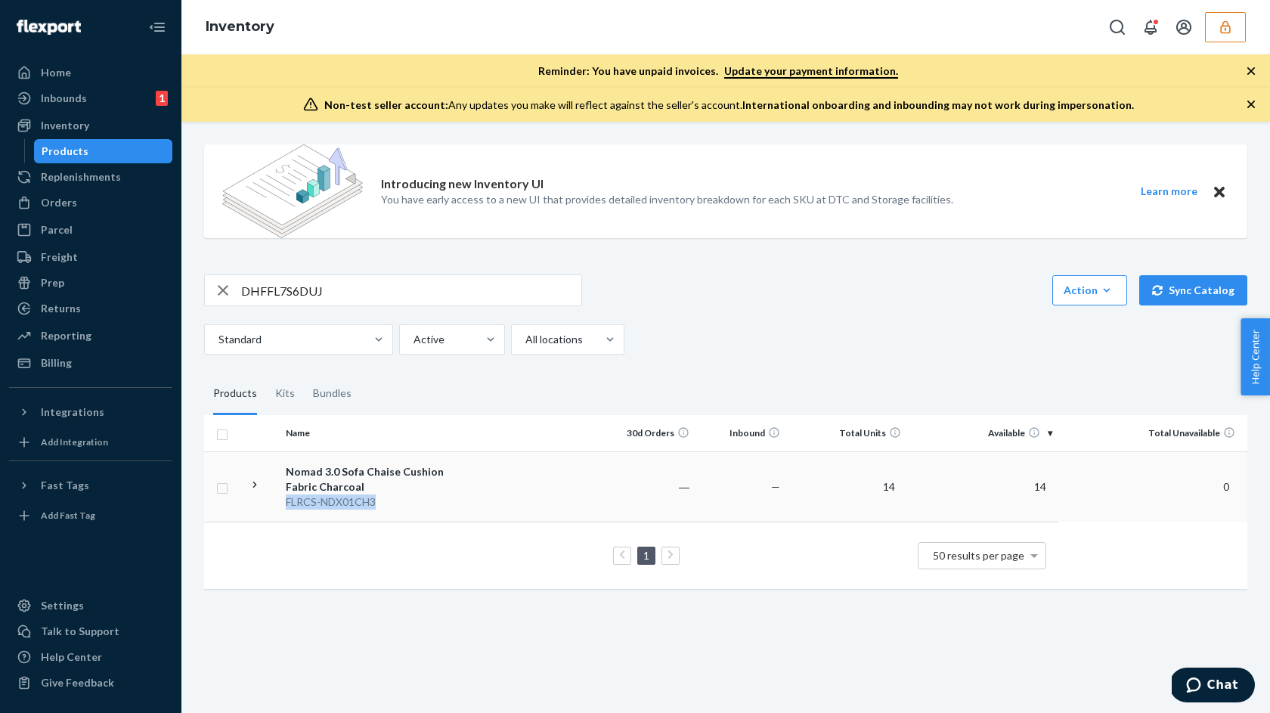
copy div "FLRCS-NDX01CH3"
drag, startPoint x: 392, startPoint y: 500, endPoint x: 282, endPoint y: 502, distance: 109.7
click at [282, 502] on td "Nomad 3.0 Sofa Chaise Cushion Fabric Charcoal FLRCS-NDX01CH3" at bounding box center [365, 486] width 170 height 70
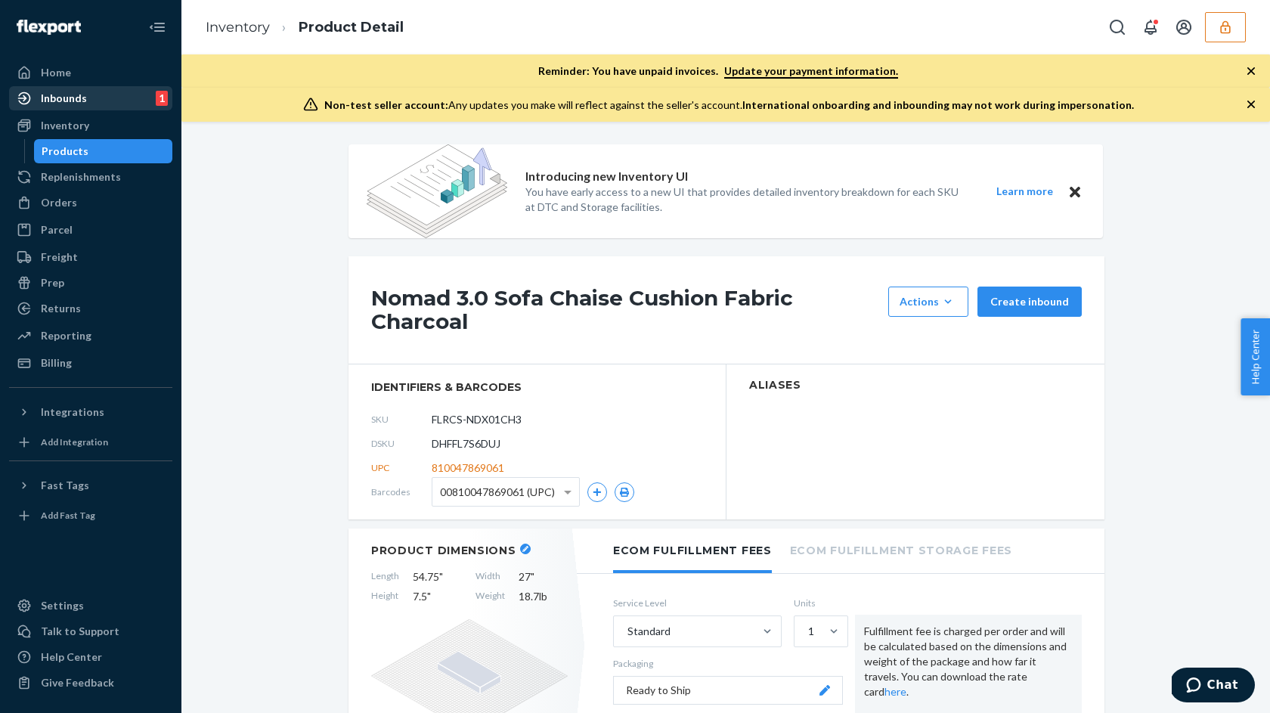
click at [88, 106] on div "Inbounds 1" at bounding box center [91, 98] width 160 height 21
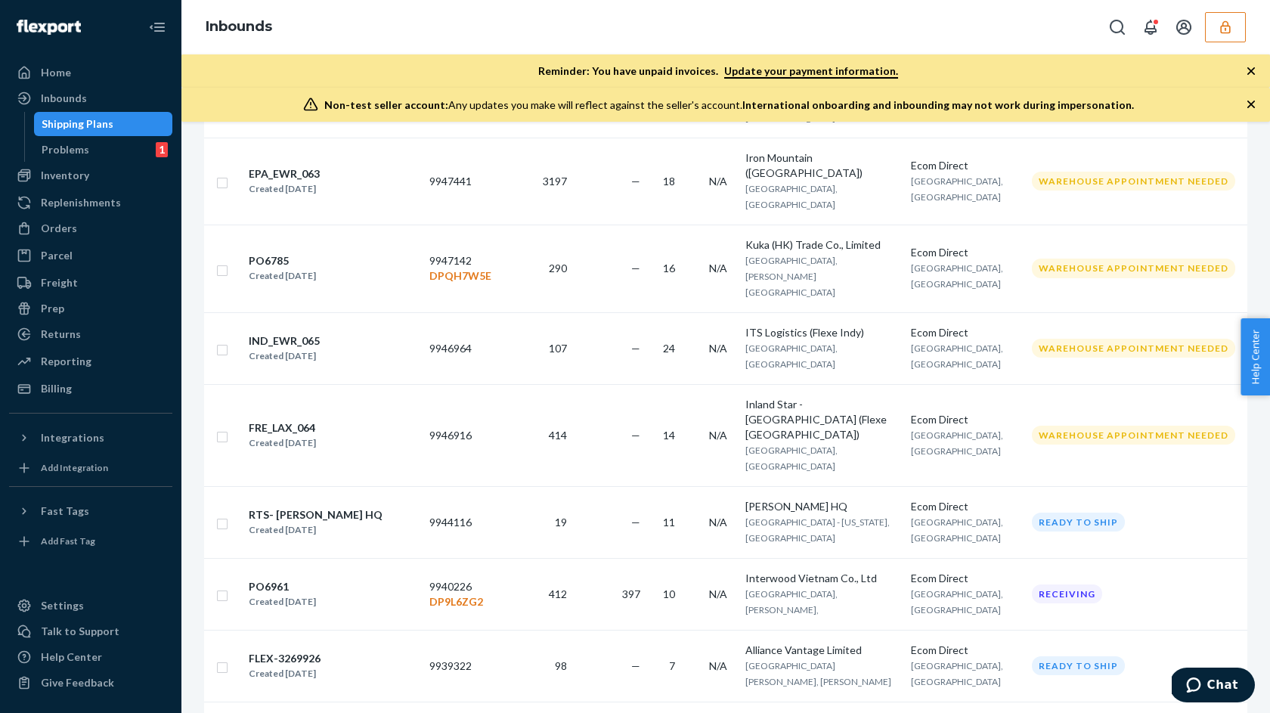
scroll to position [541, 0]
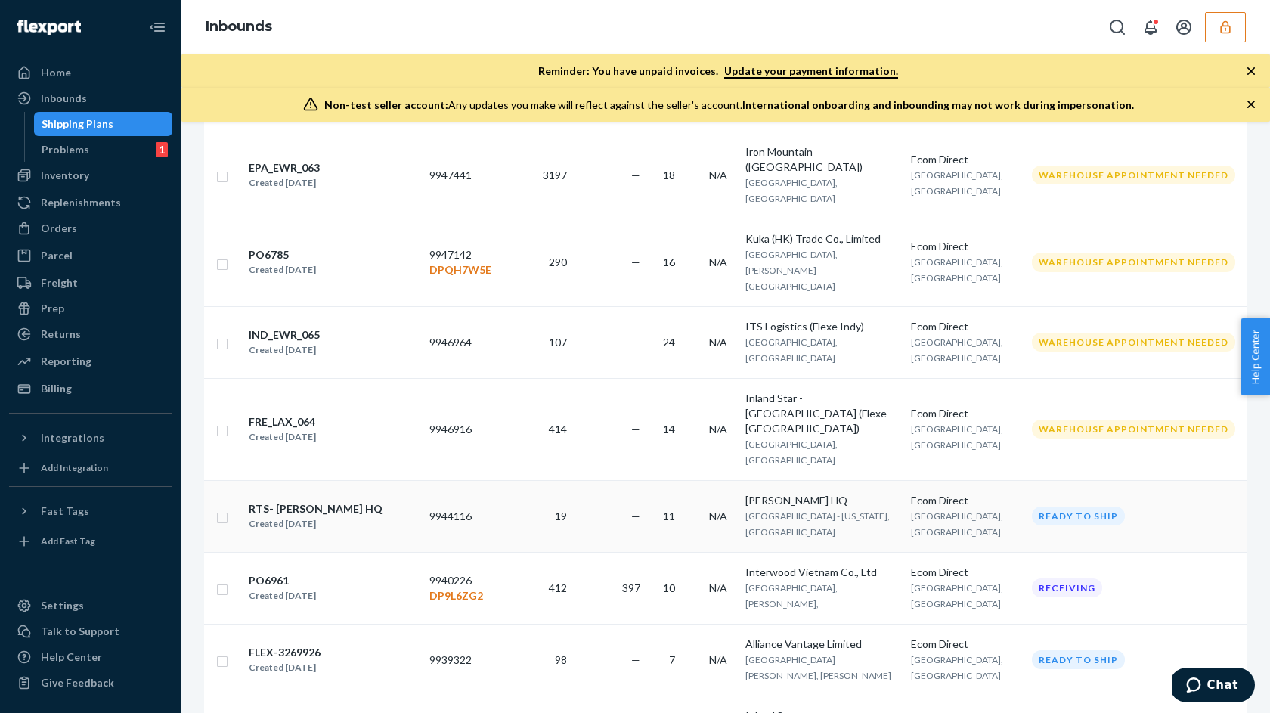
click at [328, 501] on div "RTS- [PERSON_NAME] HQ" at bounding box center [316, 508] width 134 height 15
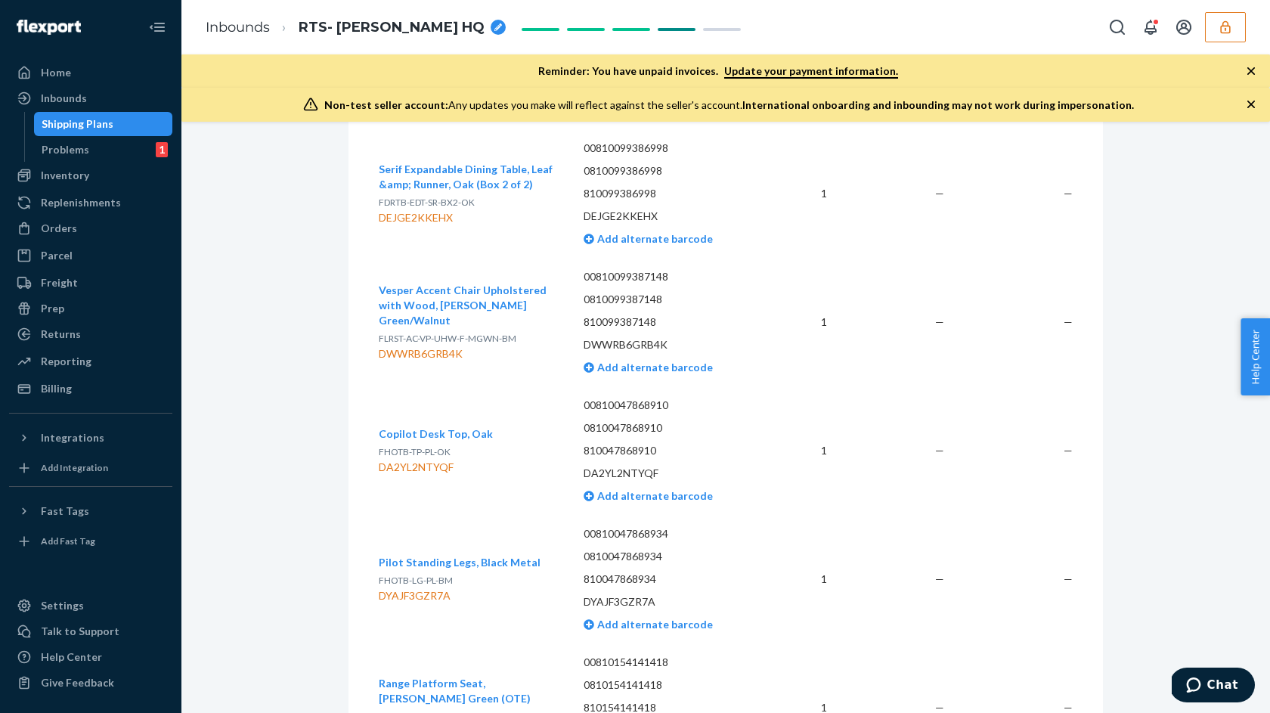
scroll to position [4949, 0]
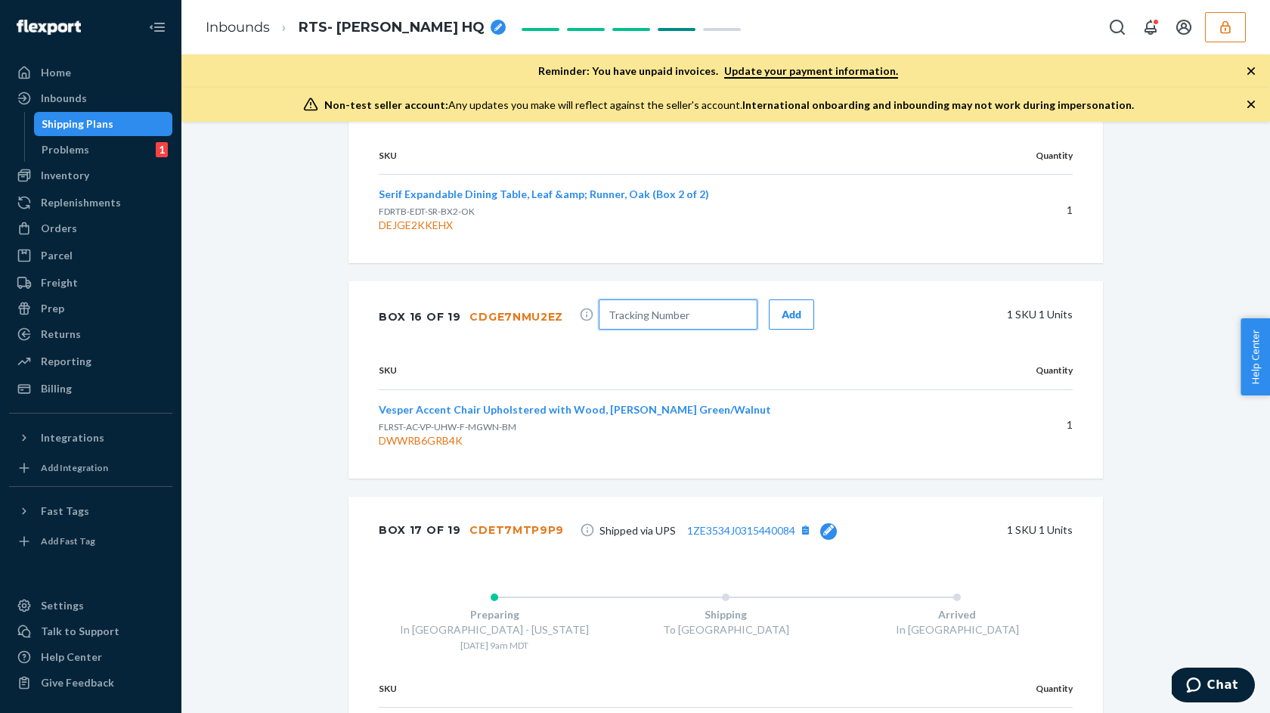
click at [680, 311] on input "text" at bounding box center [678, 314] width 159 height 30
paste input "1ZE3534J0318026295"
type input "1ZE3534J0318026295"
click at [782, 307] on div "Add" at bounding box center [792, 314] width 20 height 15
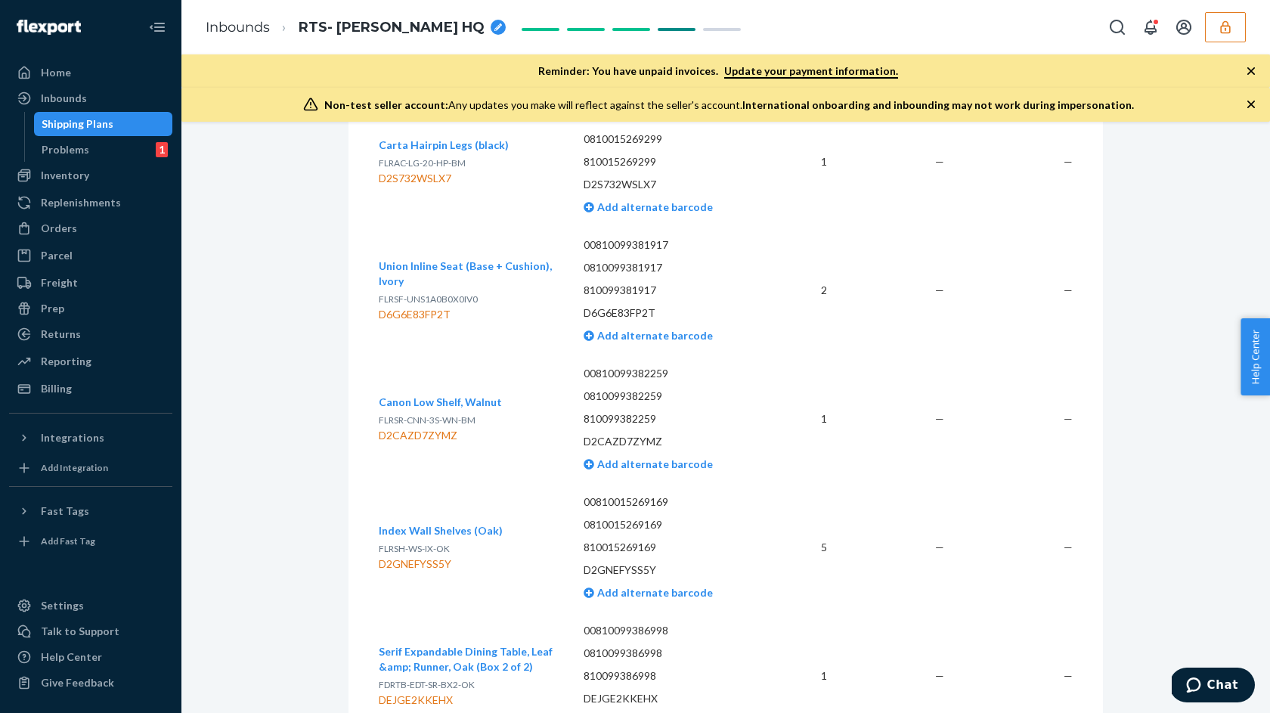
scroll to position [4734, 0]
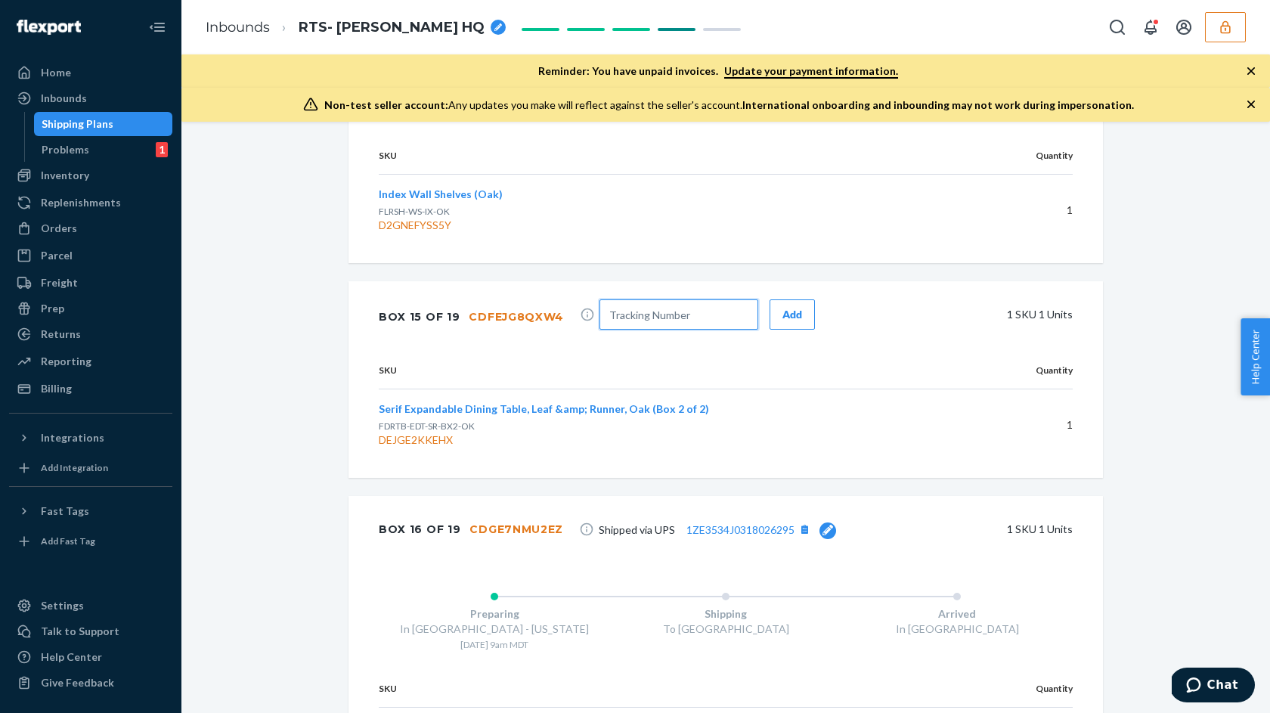
click at [656, 308] on input "text" at bounding box center [679, 314] width 159 height 30
paste input "1ZE3534J0309584100"
type input "1ZE3534J0309584100"
click at [783, 307] on div "Add" at bounding box center [793, 314] width 20 height 15
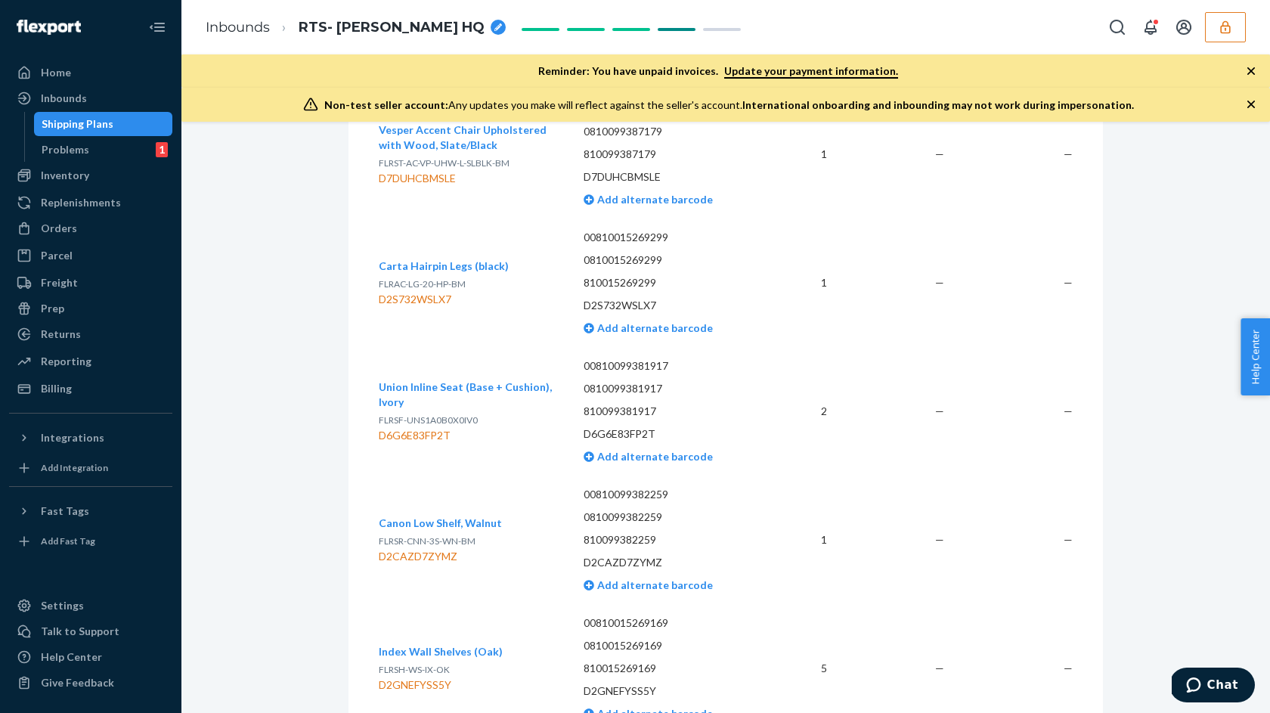
scroll to position [3018, 0]
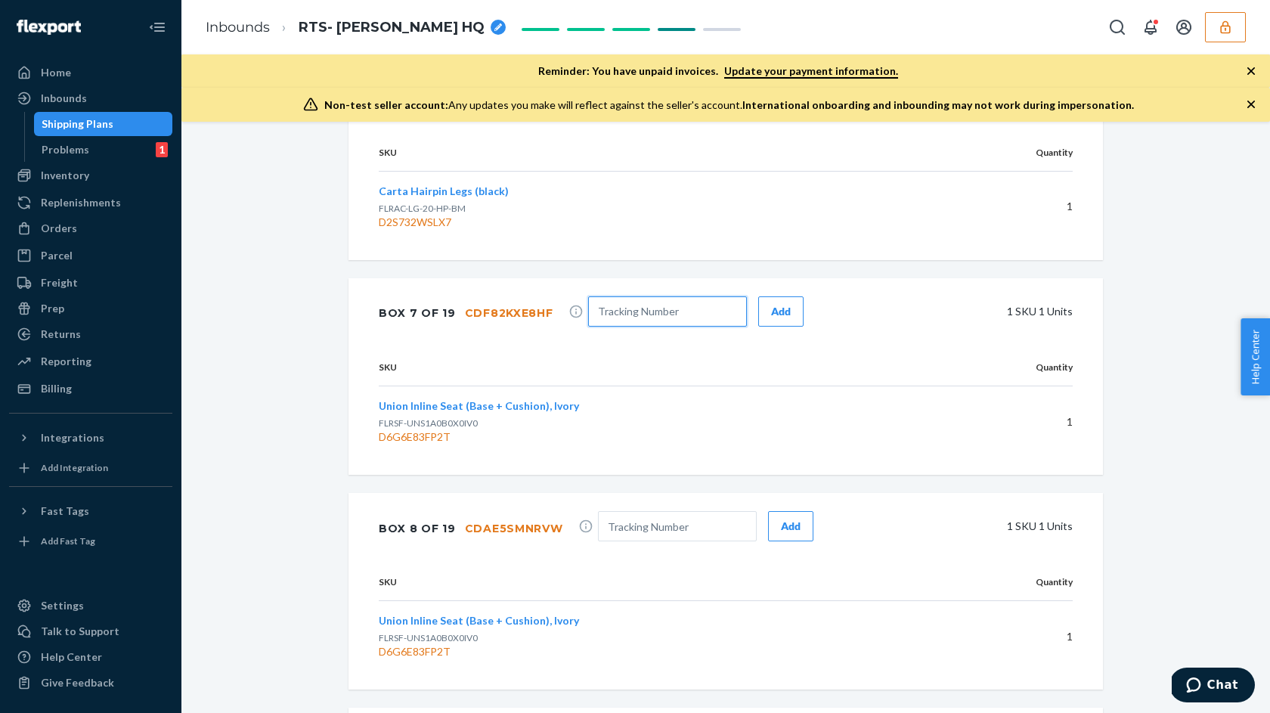
click at [646, 313] on input "text" at bounding box center [667, 311] width 159 height 30
paste input "1ZE3534J0314449514"
type input "1ZE3534J0314449514"
click at [771, 312] on div "Add" at bounding box center [781, 311] width 20 height 15
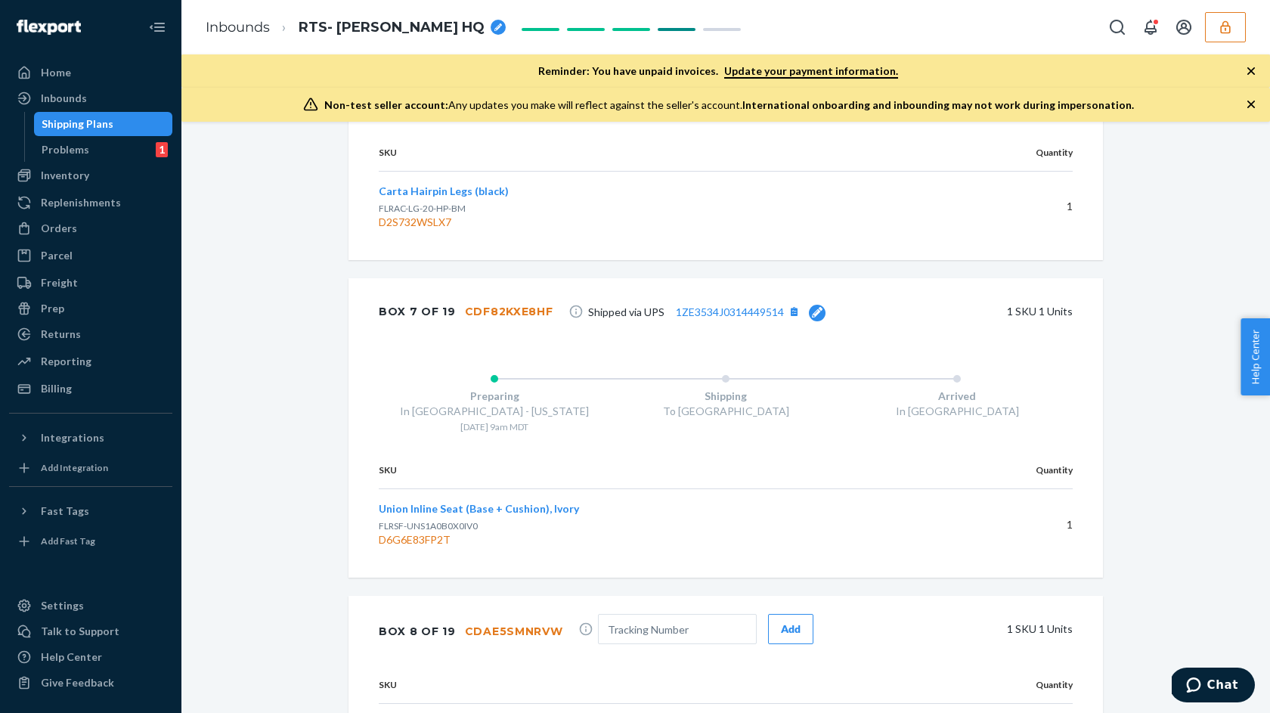
scroll to position [3120, 0]
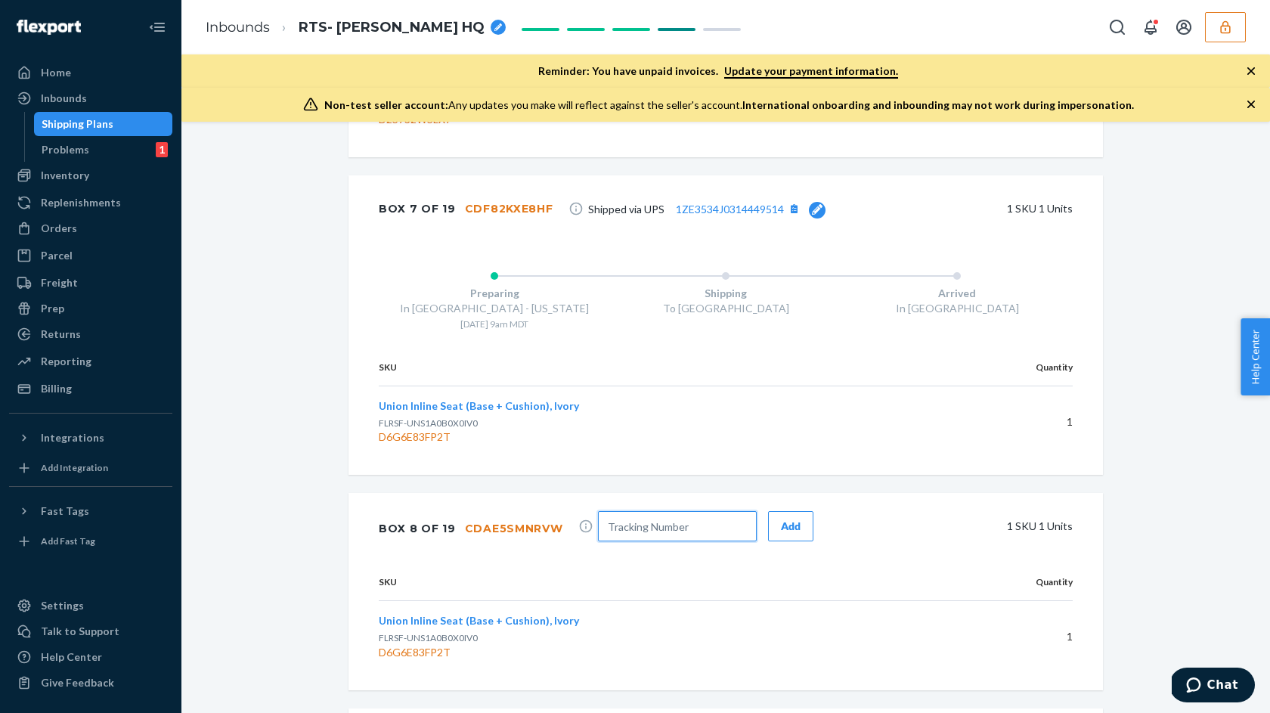
click at [635, 519] on input "text" at bounding box center [677, 526] width 159 height 30
paste input "1ZE3534J0338560849"
type input "1ZE3534J0338560849"
click at [789, 521] on div "Add" at bounding box center [791, 526] width 20 height 15
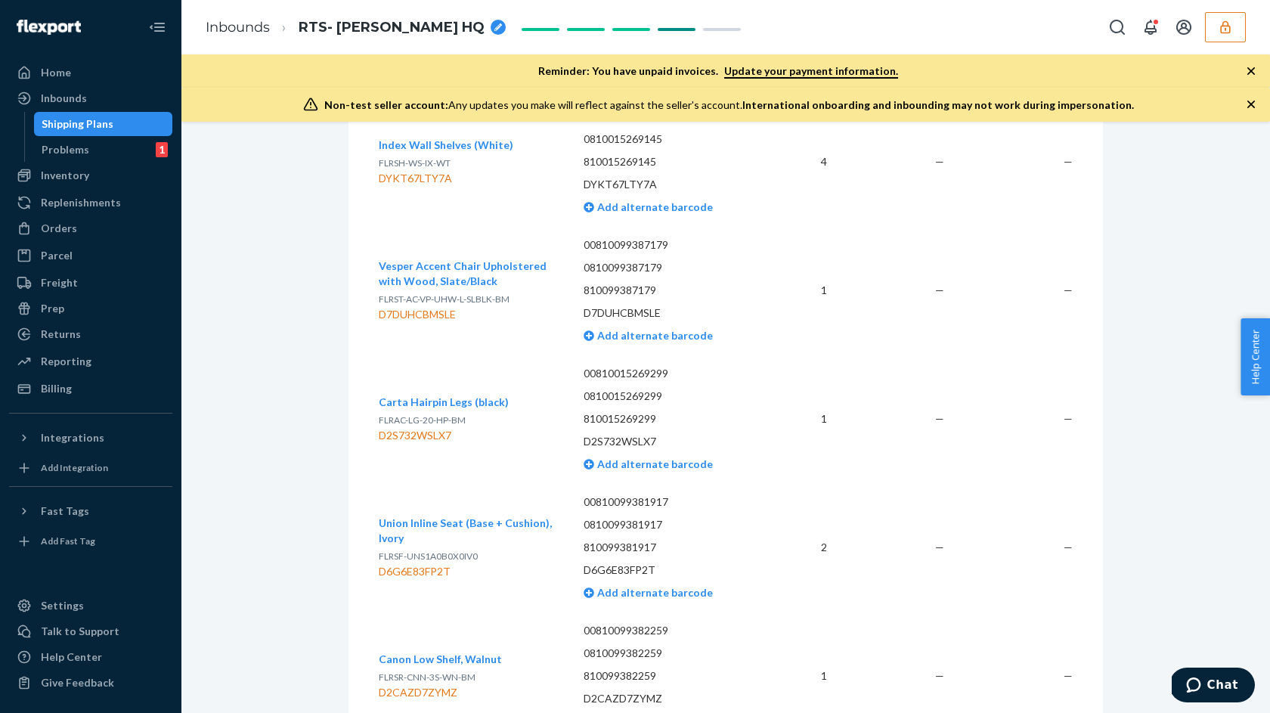
scroll to position [2803, 0]
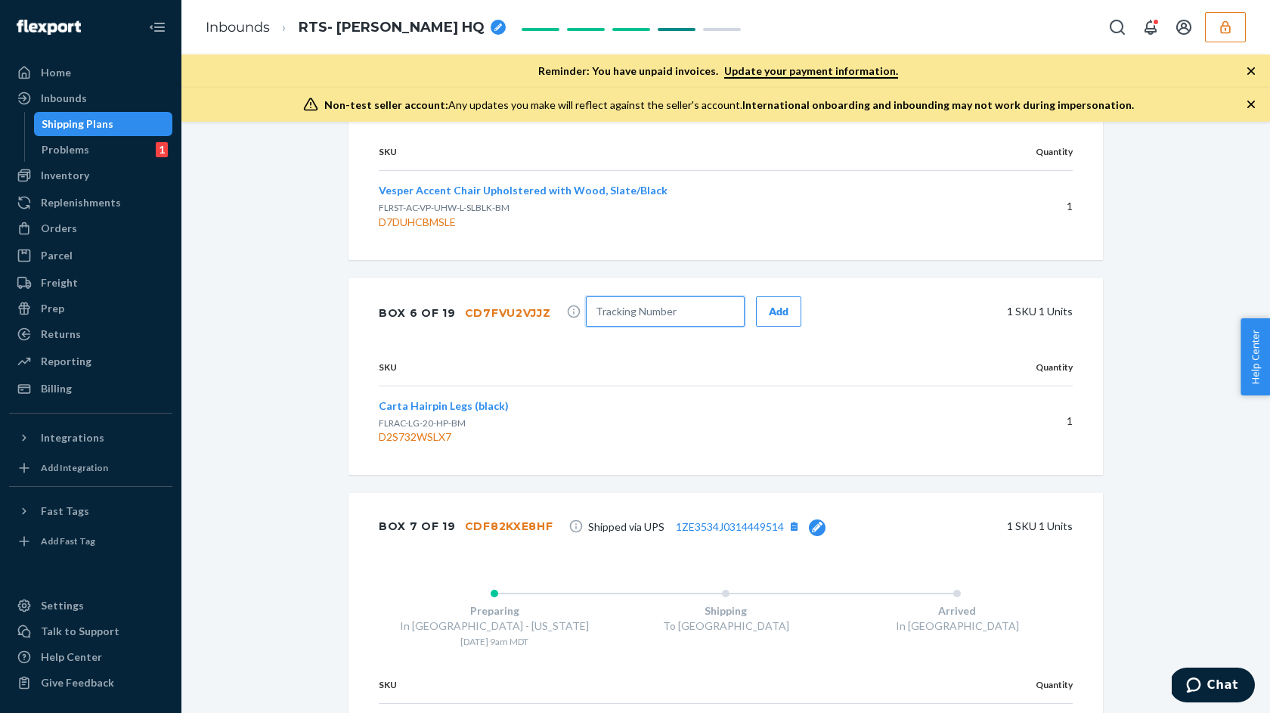
click at [668, 309] on input "text" at bounding box center [665, 311] width 159 height 30
paste input "1ZE3534J0330534052"
type input "1ZE3534J0330534052"
click at [769, 308] on div "Add" at bounding box center [779, 311] width 20 height 15
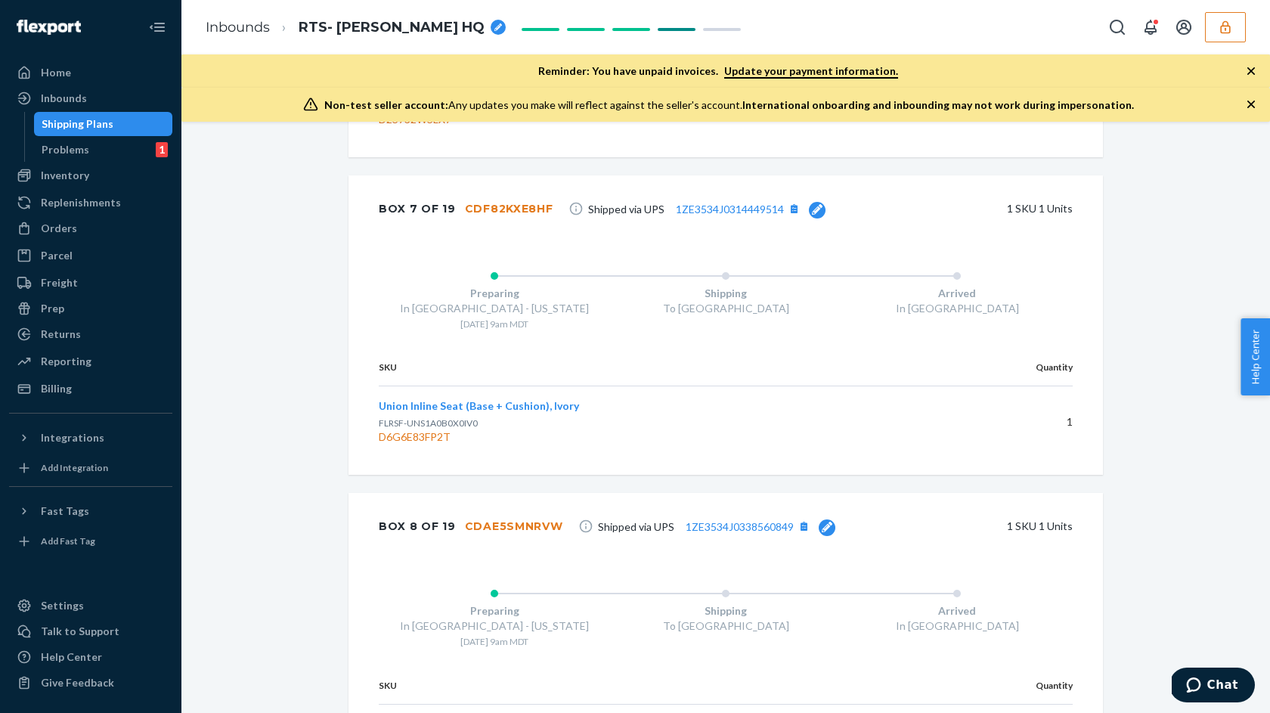
scroll to position [6014, 0]
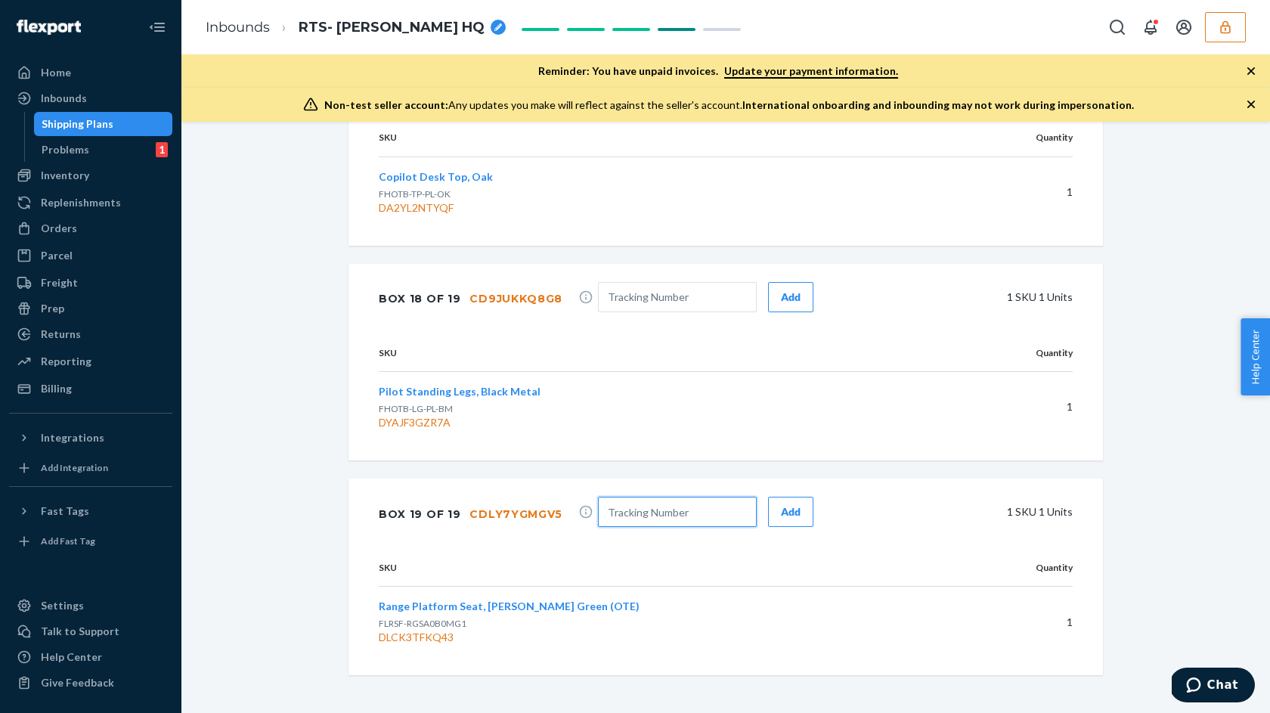
click at [677, 511] on input "text" at bounding box center [677, 512] width 159 height 30
paste input "1ZE3534J0333213661"
type input "1ZE3534J0333213661"
click at [781, 506] on div "Add" at bounding box center [791, 511] width 20 height 15
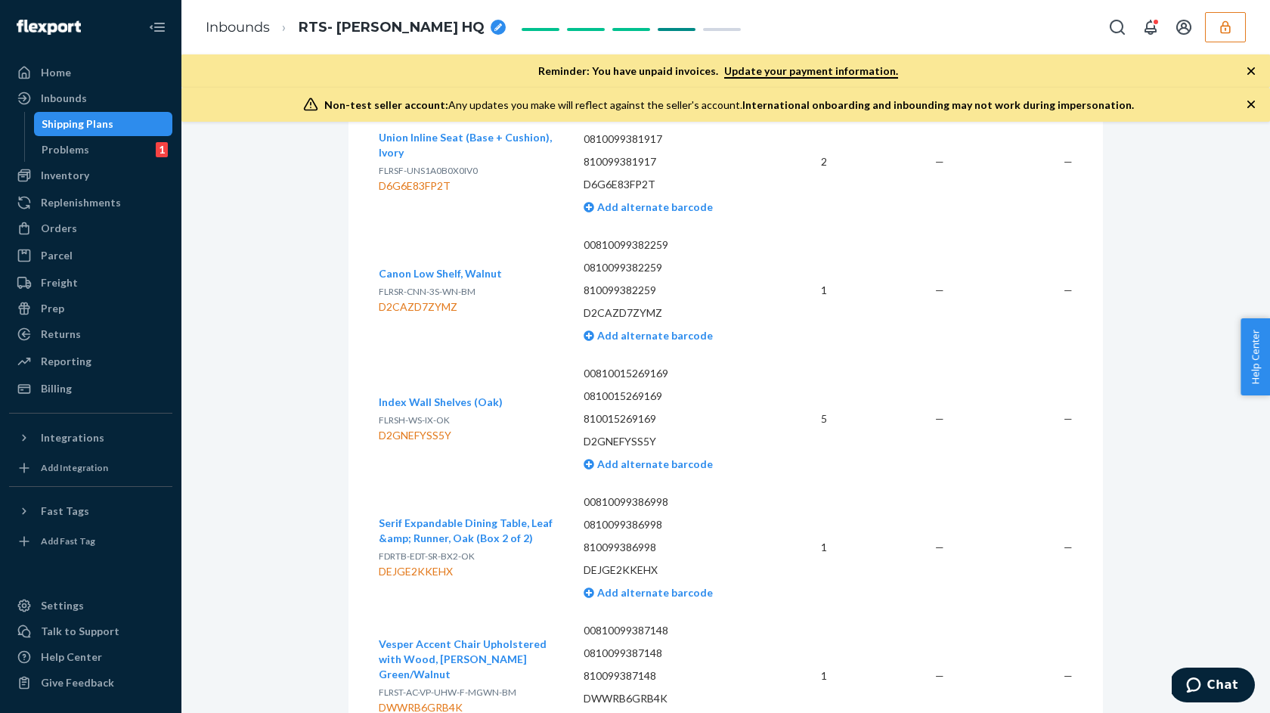
scroll to position [3969, 0]
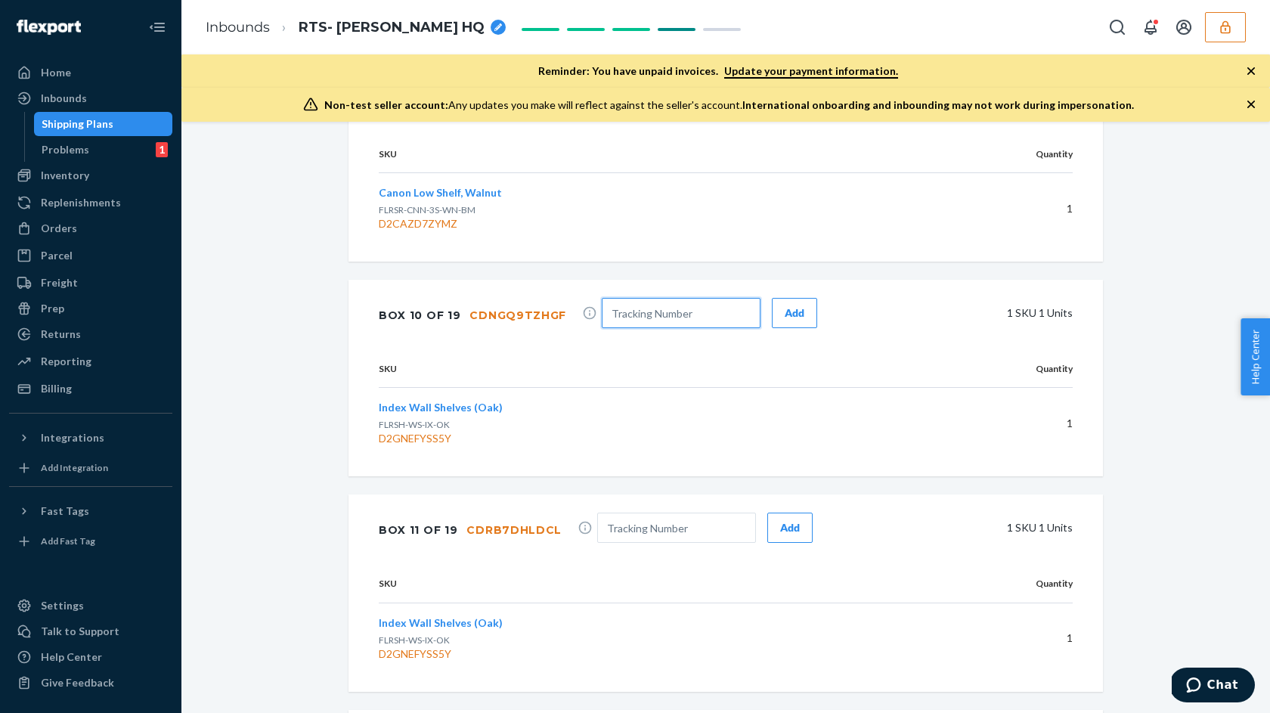
click at [639, 308] on input "text" at bounding box center [681, 313] width 159 height 30
paste input "1ZE3534J0326375670"
type input "1ZE3534J0326375670"
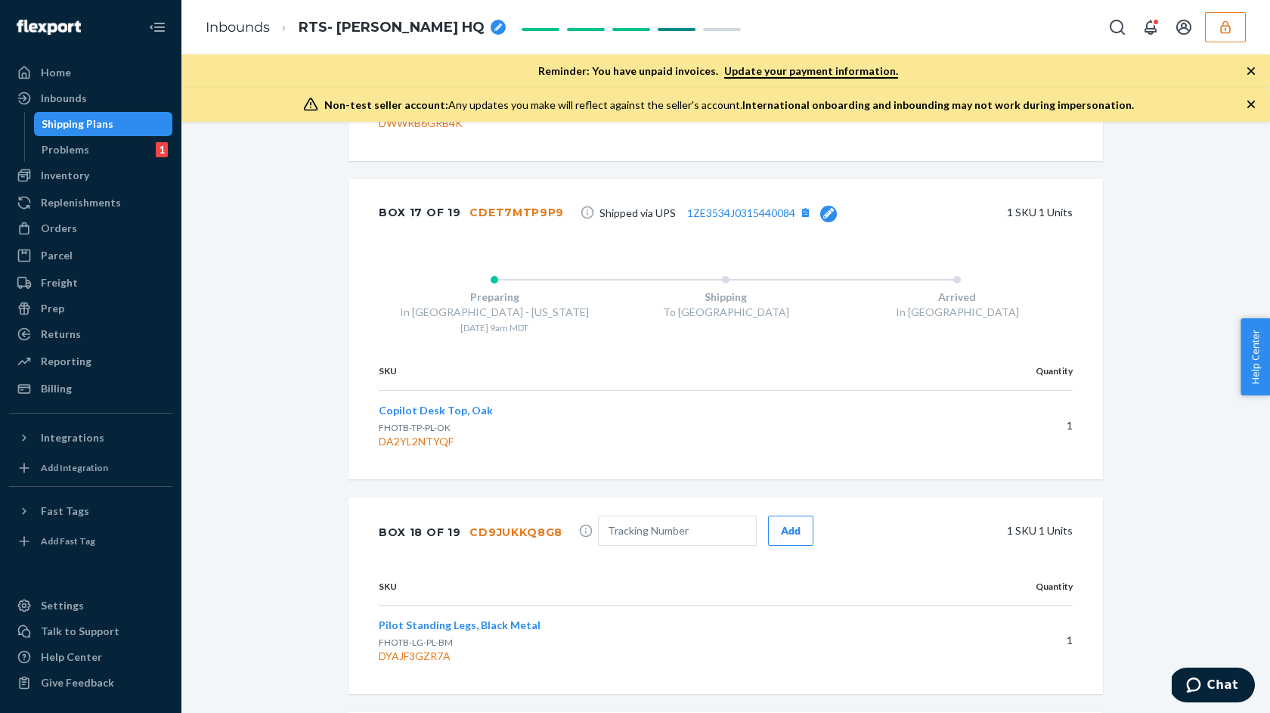
scroll to position [5781, 0]
click at [664, 515] on input "text" at bounding box center [677, 530] width 159 height 30
paste input "1ZE3534J0335981720"
type input "1ZE3534J0335981720"
click at [761, 552] on div "Box 18 of 19 CD9JUKKQ8G8 1ZE3534J0335981720 Add 1 SKU 1 Units" at bounding box center [726, 532] width 755 height 70
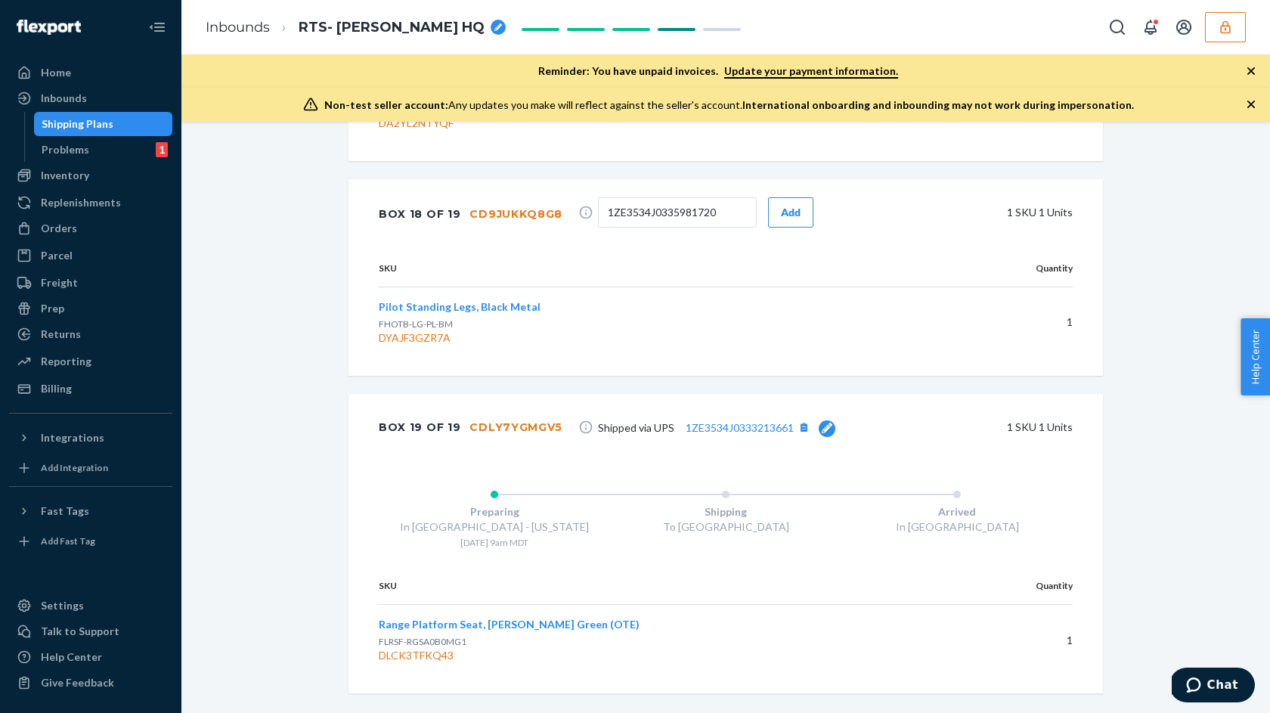
scroll to position [6117, 0]
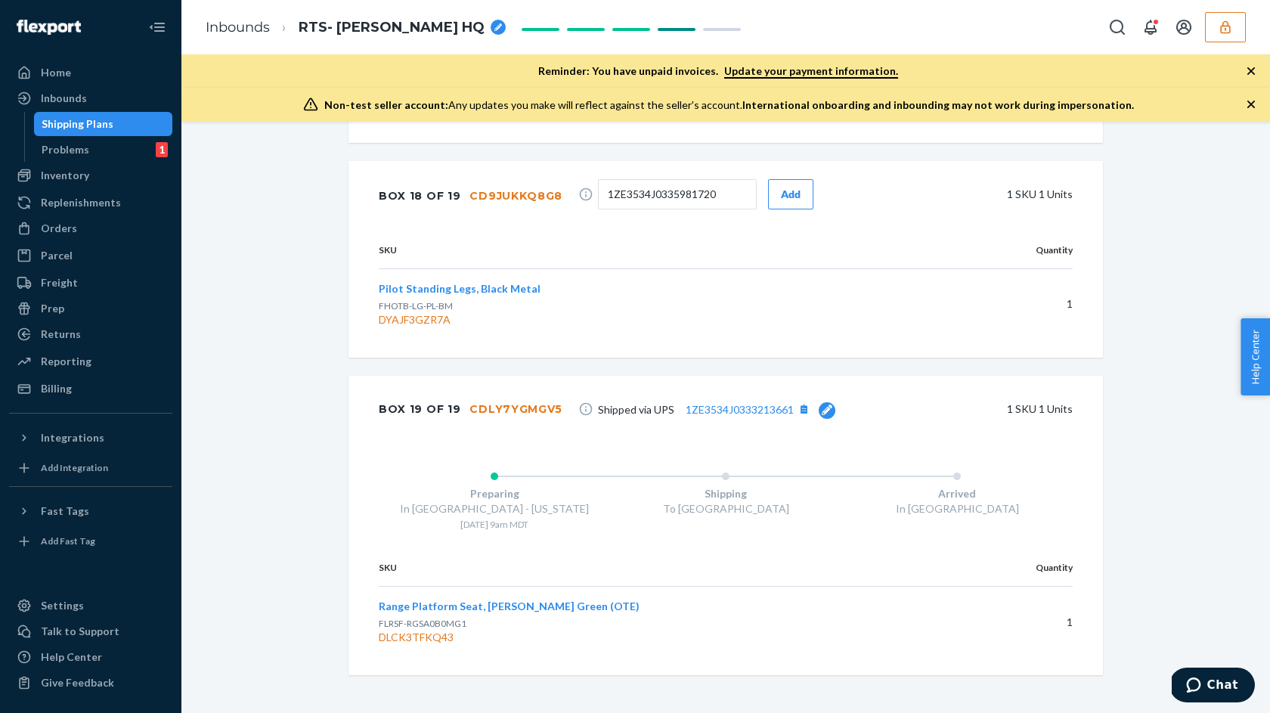
click at [786, 187] on div "Add" at bounding box center [791, 194] width 20 height 15
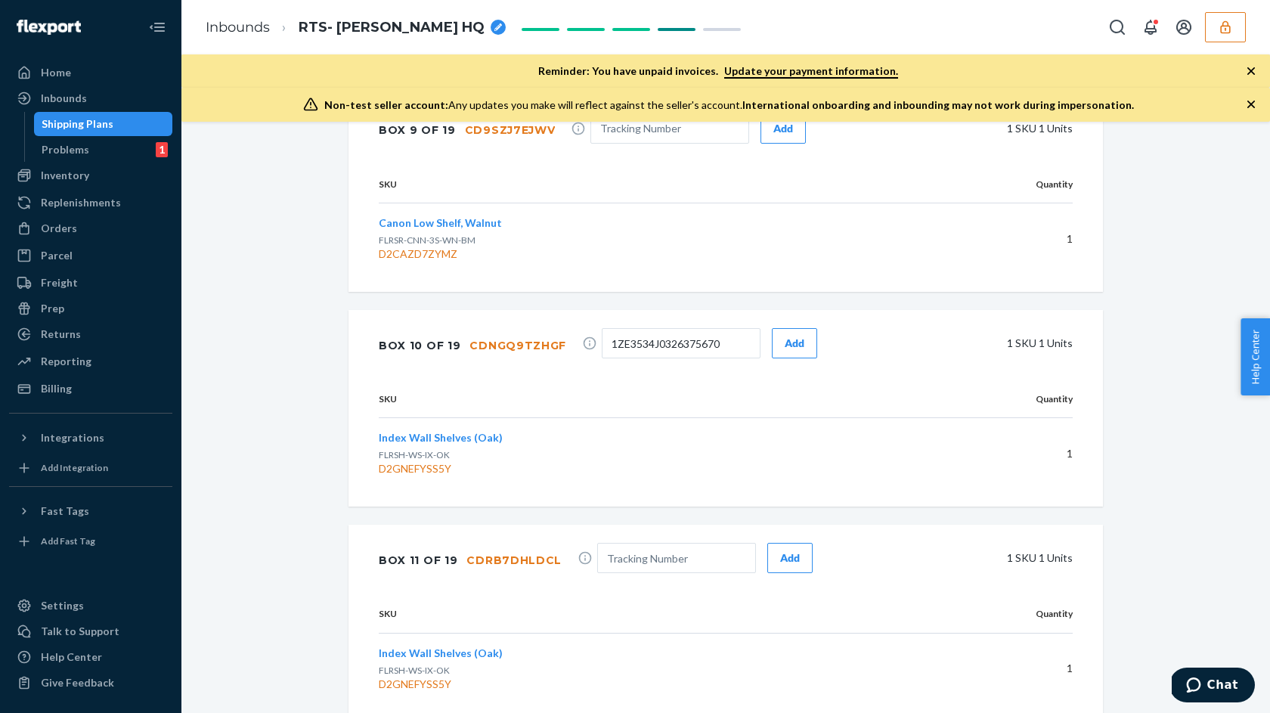
scroll to position [3938, 0]
click at [785, 340] on div "Add" at bounding box center [795, 343] width 20 height 15
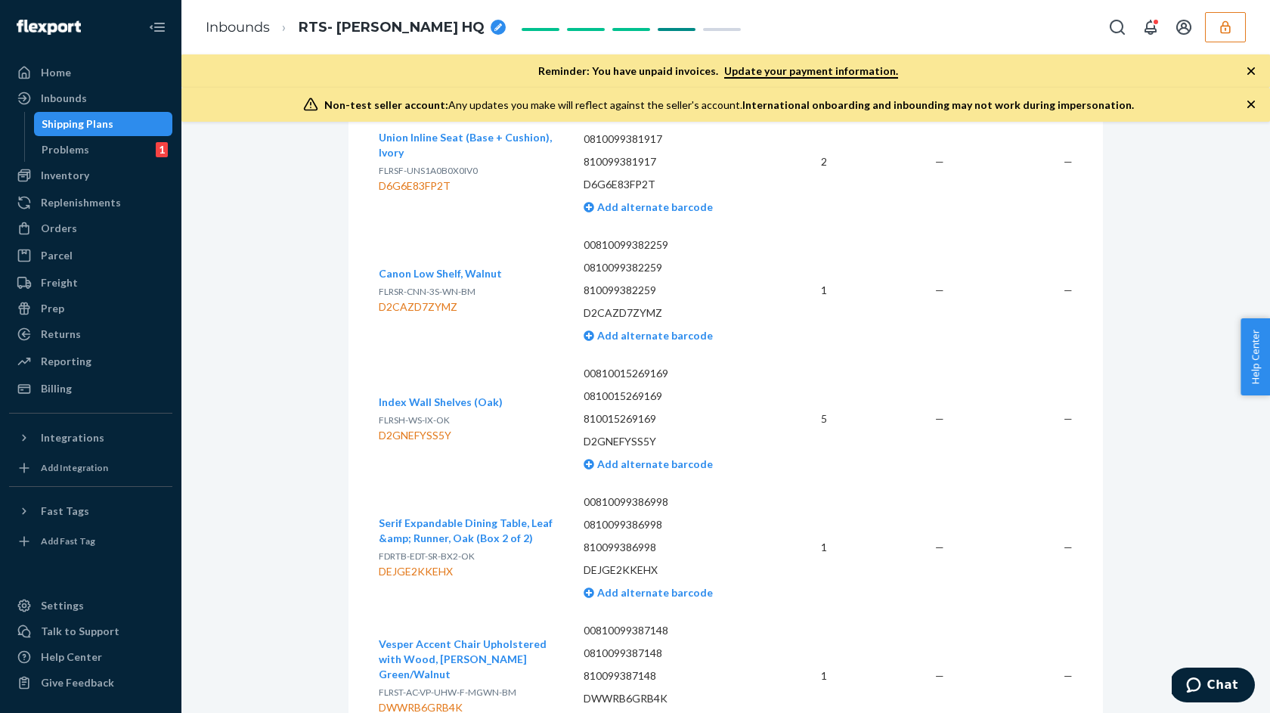
scroll to position [4072, 0]
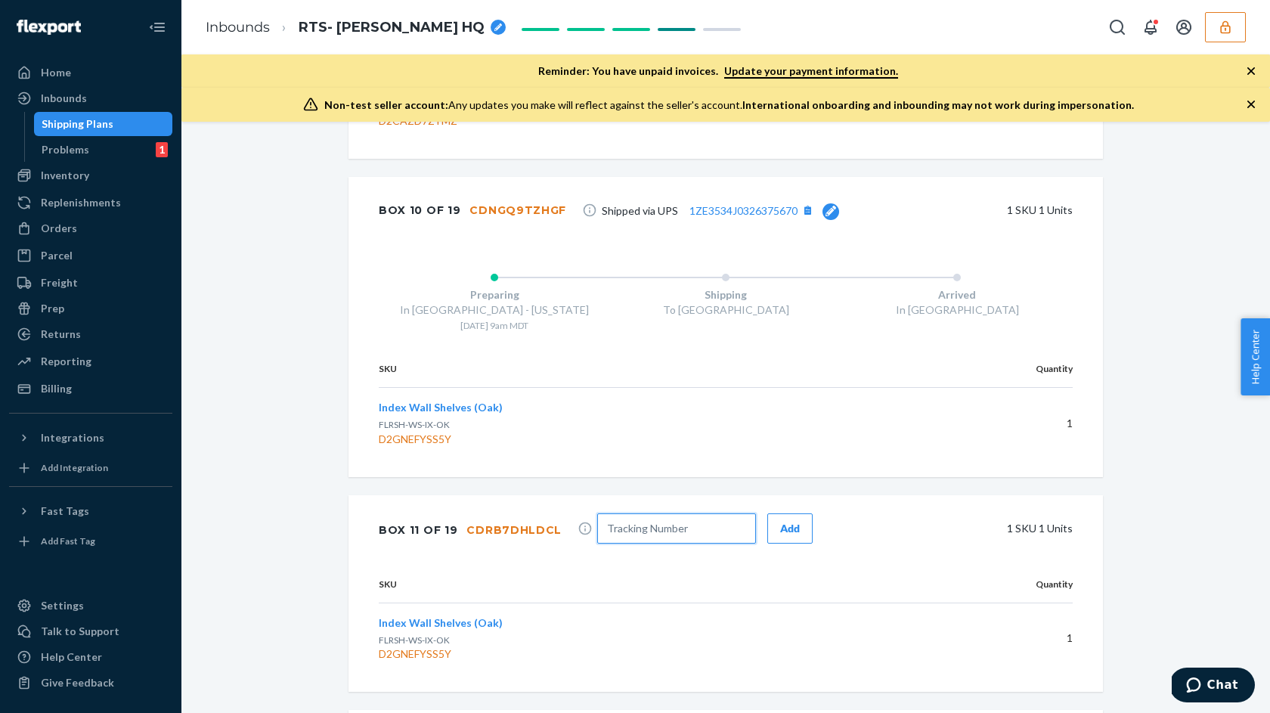
click at [646, 513] on input "text" at bounding box center [676, 528] width 159 height 30
paste input "1ZE3534J0337636082"
type input "1ZE3534J0337636082"
click at [780, 521] on div "Add" at bounding box center [790, 528] width 20 height 15
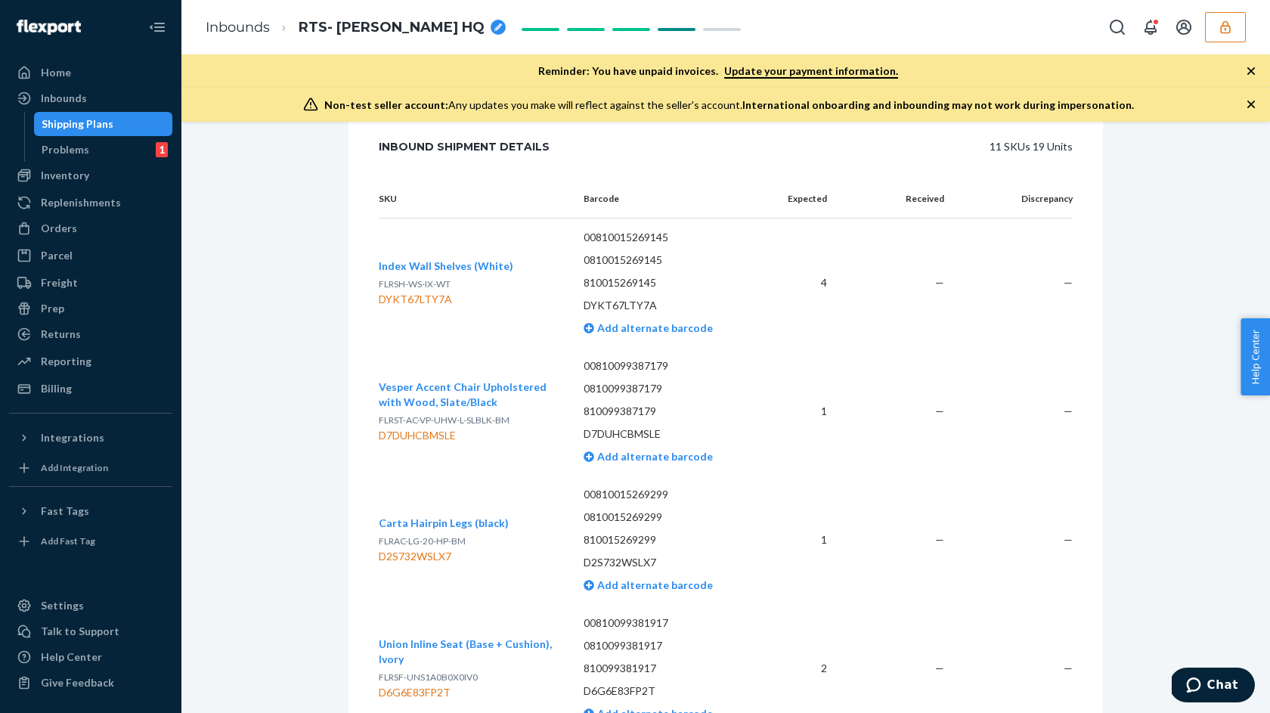
scroll to position [2588, 0]
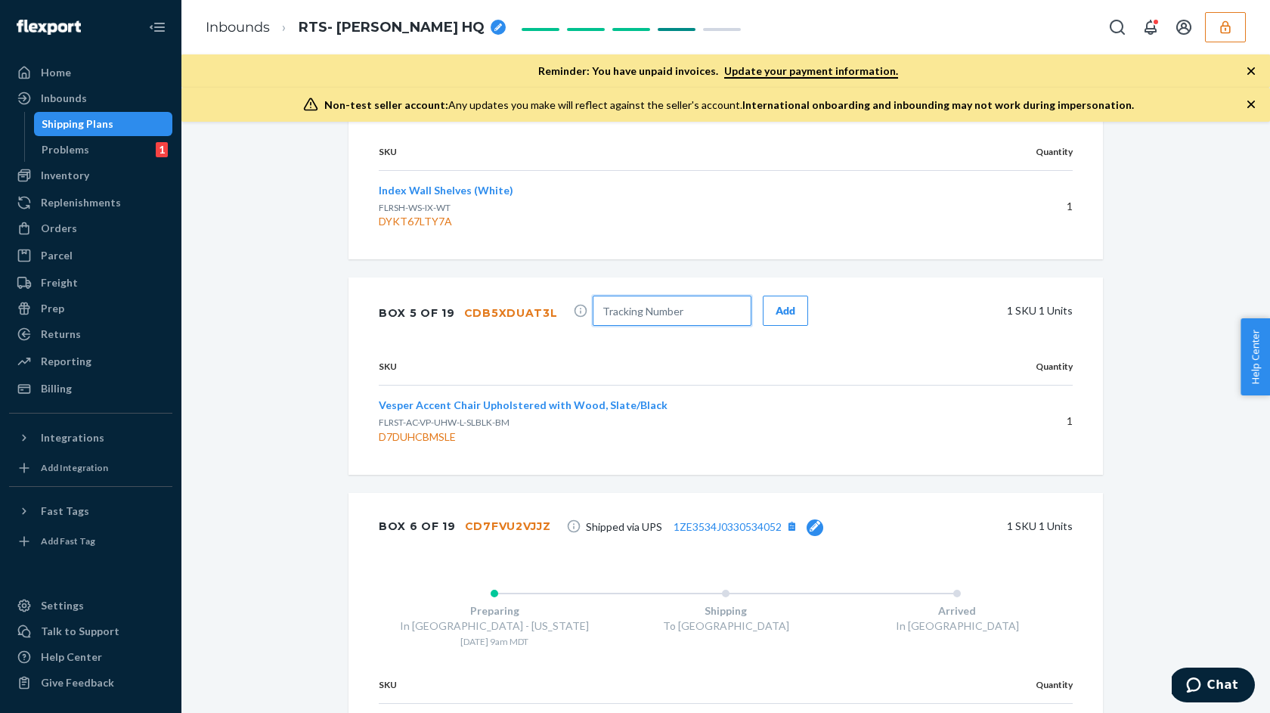
click at [649, 302] on input "text" at bounding box center [672, 311] width 159 height 30
paste input "1ZE3534J0315518527"
type input "1ZE3534J0315518527"
click at [776, 310] on div "Add" at bounding box center [786, 310] width 20 height 15
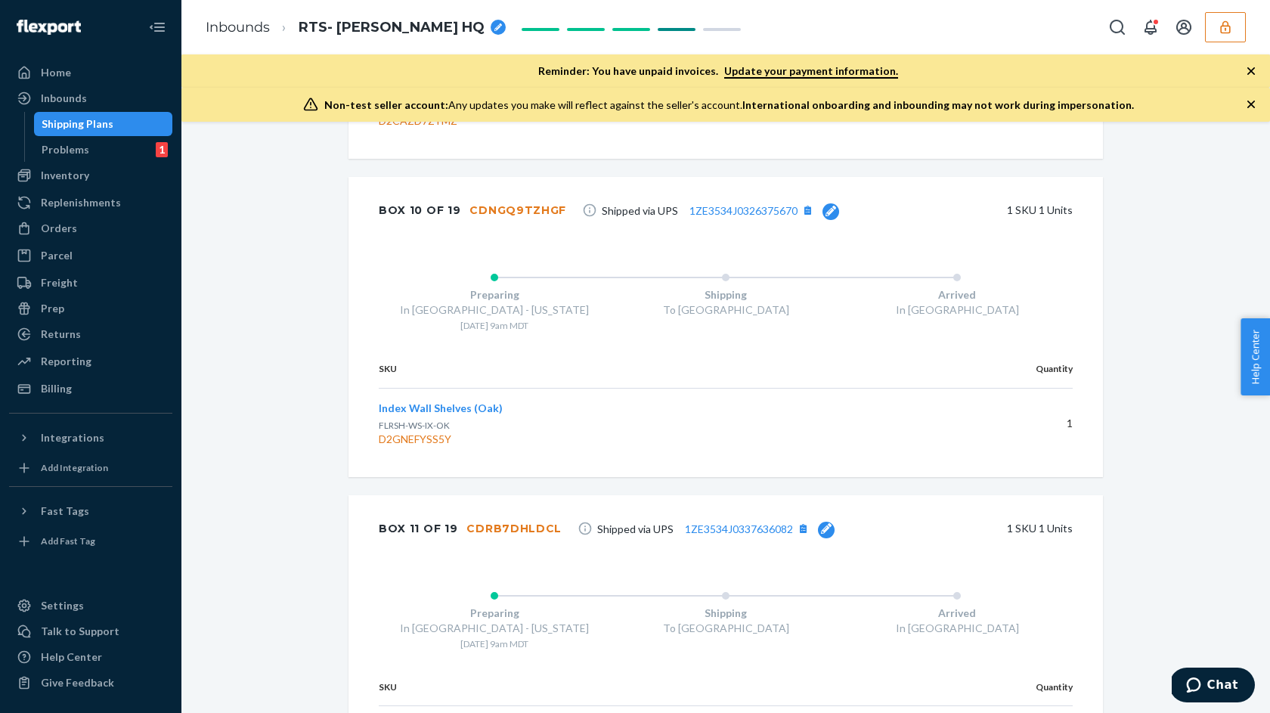
scroll to position [4493, 0]
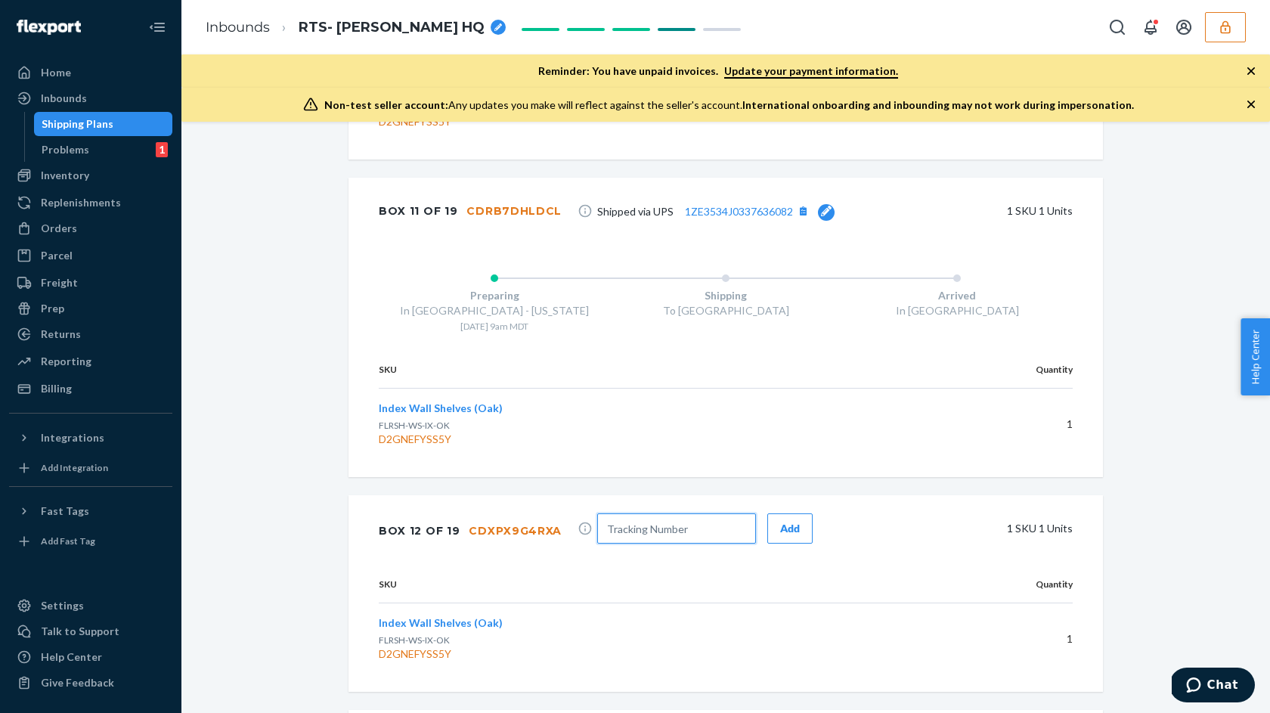
click at [666, 528] on input "text" at bounding box center [676, 528] width 159 height 30
paste input "1ZE3534J0328050892"
type input "1ZE3534J0328050892"
click at [767, 517] on button "Add" at bounding box center [789, 528] width 45 height 30
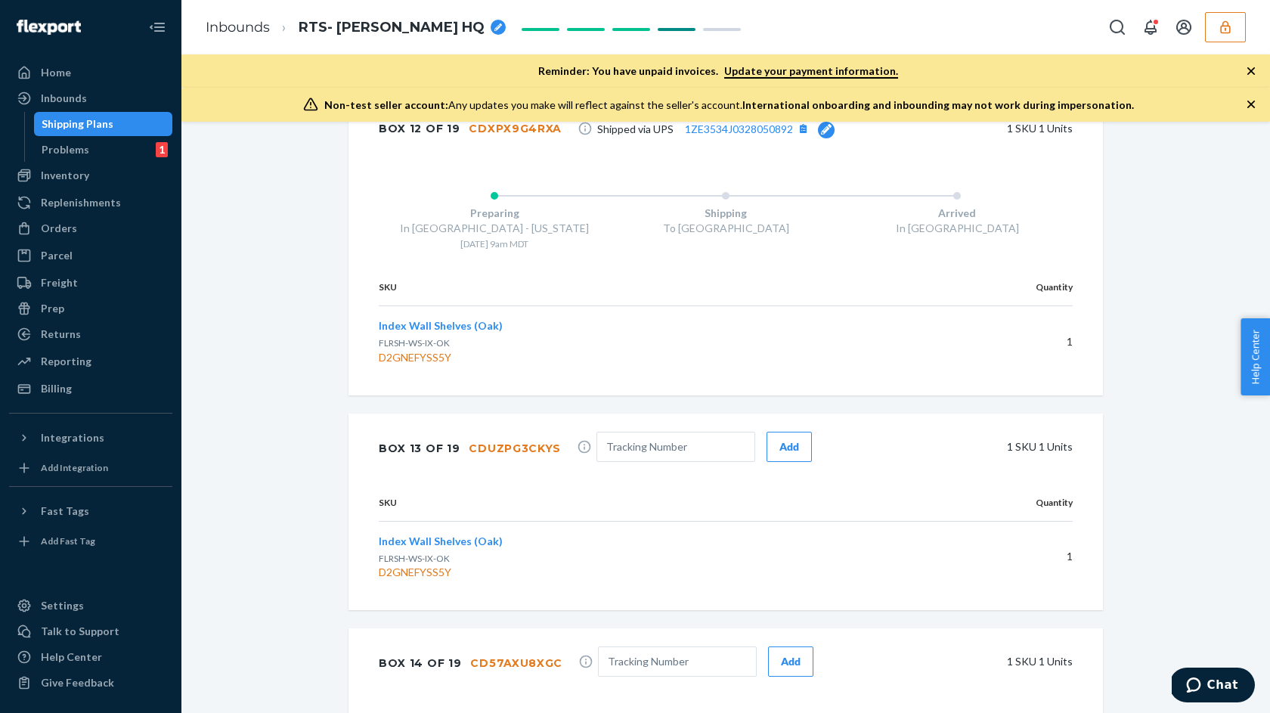
scroll to position [4897, 0]
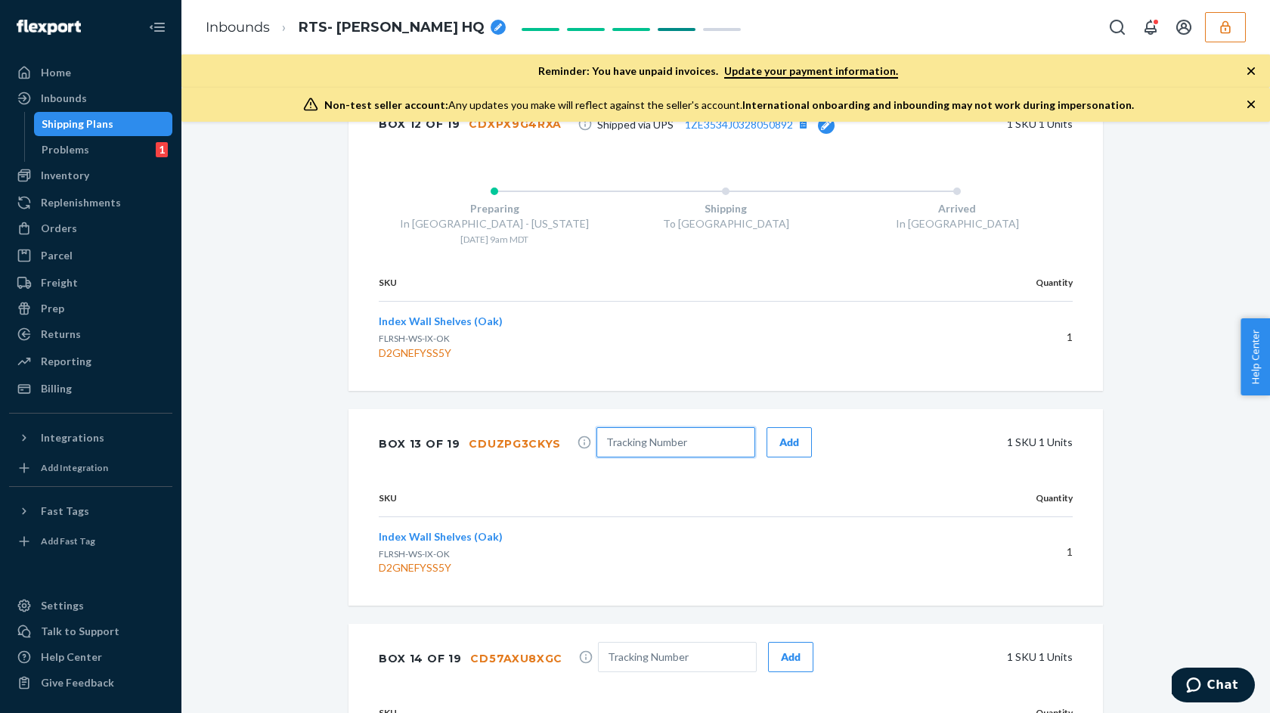
click at [642, 441] on input "text" at bounding box center [676, 442] width 159 height 30
paste input "1ZE3534J0321716104"
type input "1ZE3534J0321716104"
click at [780, 440] on div "Add" at bounding box center [790, 442] width 20 height 15
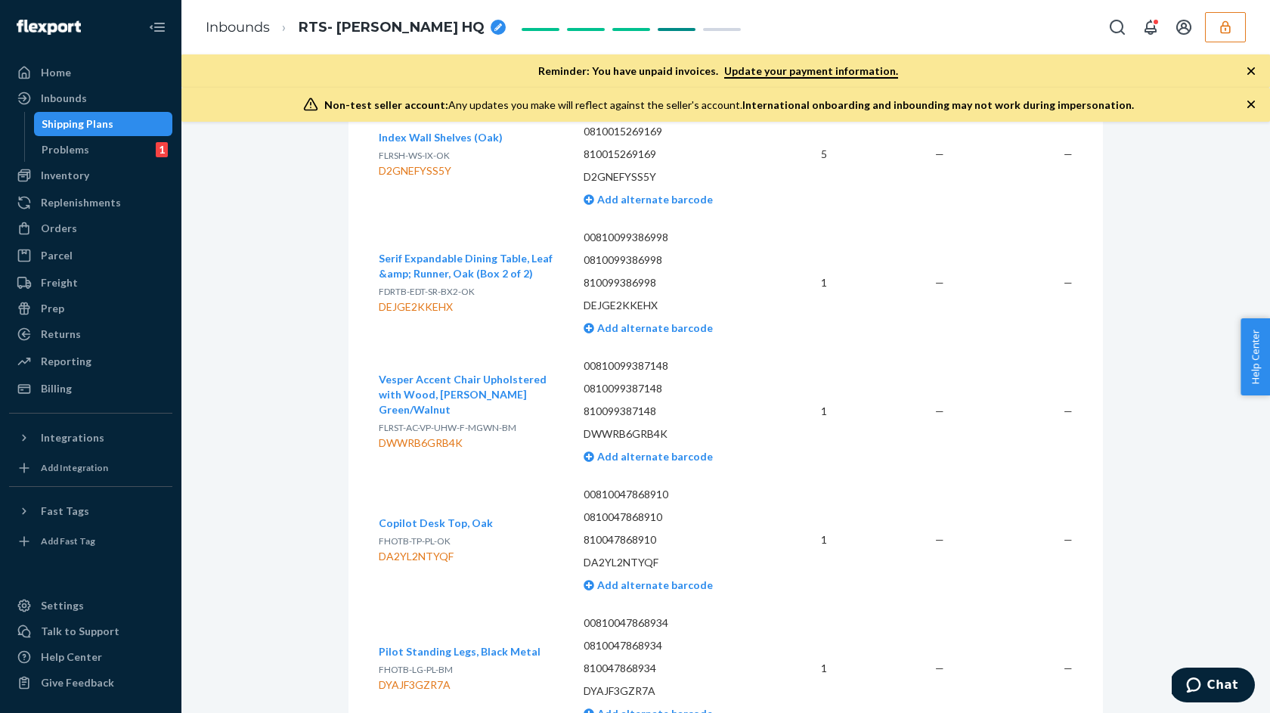
scroll to position [3858, 0]
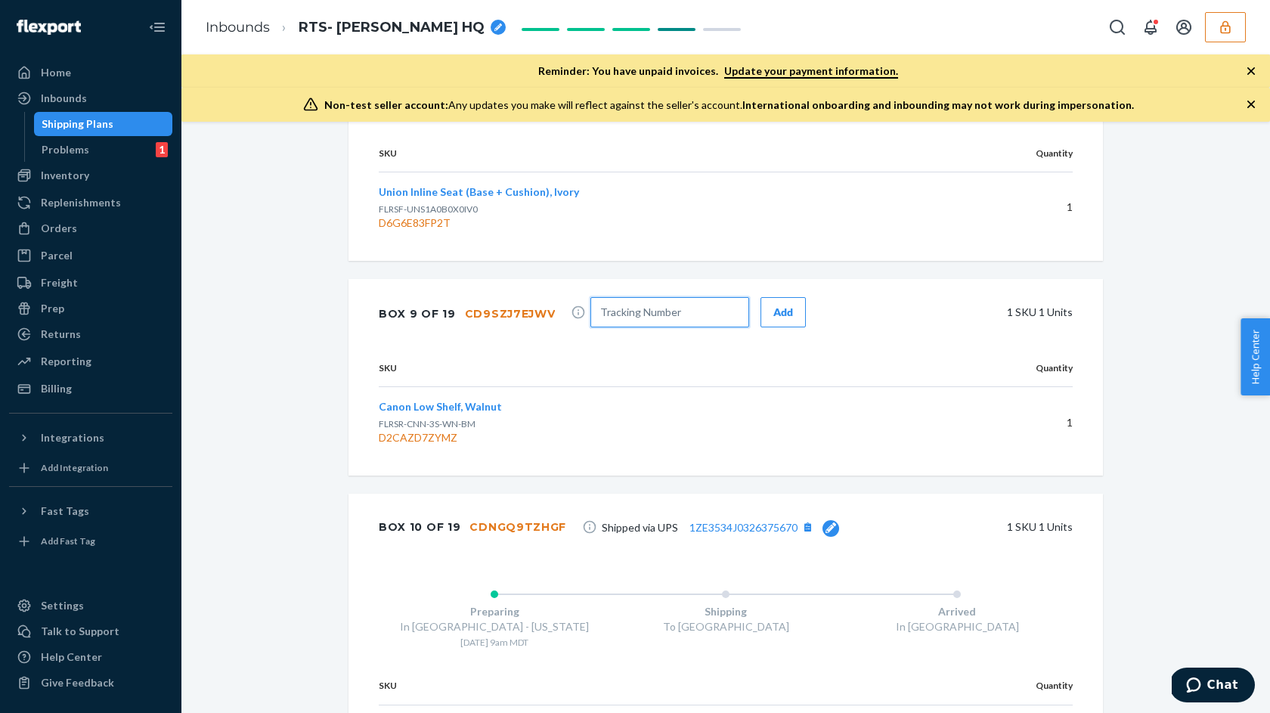
click at [648, 305] on input "text" at bounding box center [670, 312] width 159 height 30
paste input "1ZE3534J0311847134"
type input "1ZE3534J0311847134"
click at [749, 304] on span "1ZE3534J0311847134 Add" at bounding box center [698, 314] width 215 height 34
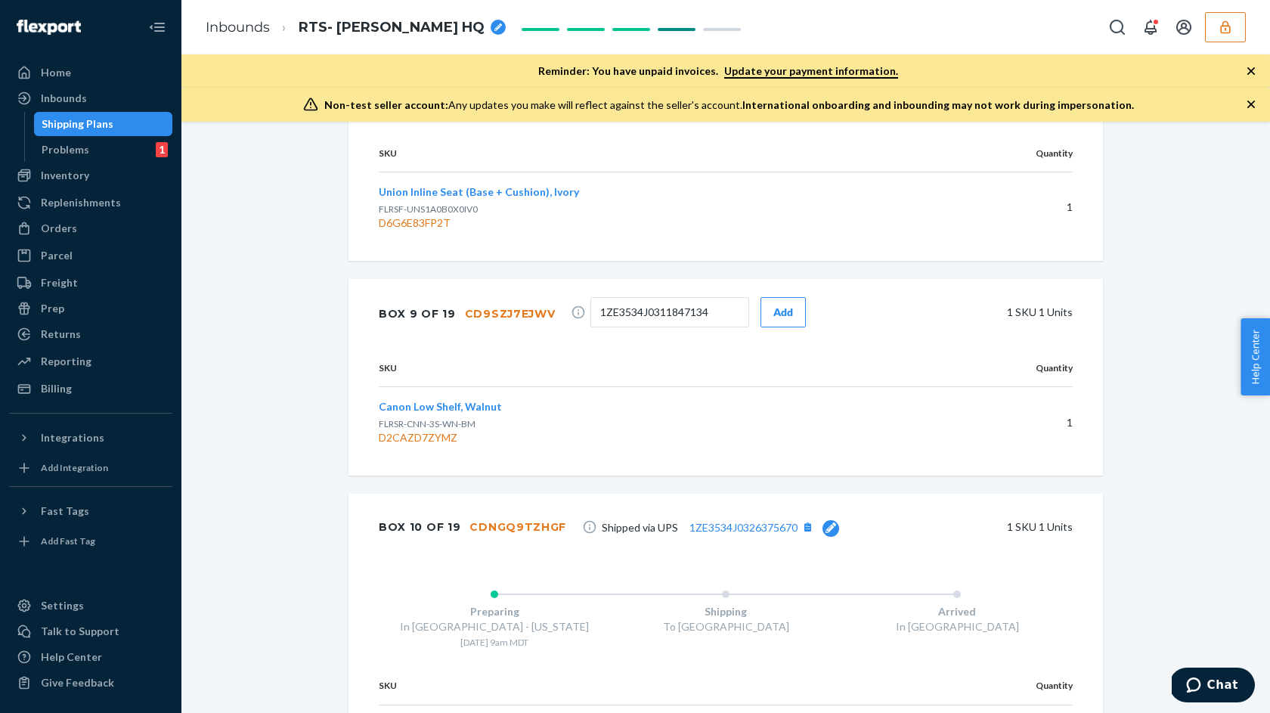
click at [761, 305] on button "Add" at bounding box center [783, 312] width 45 height 30
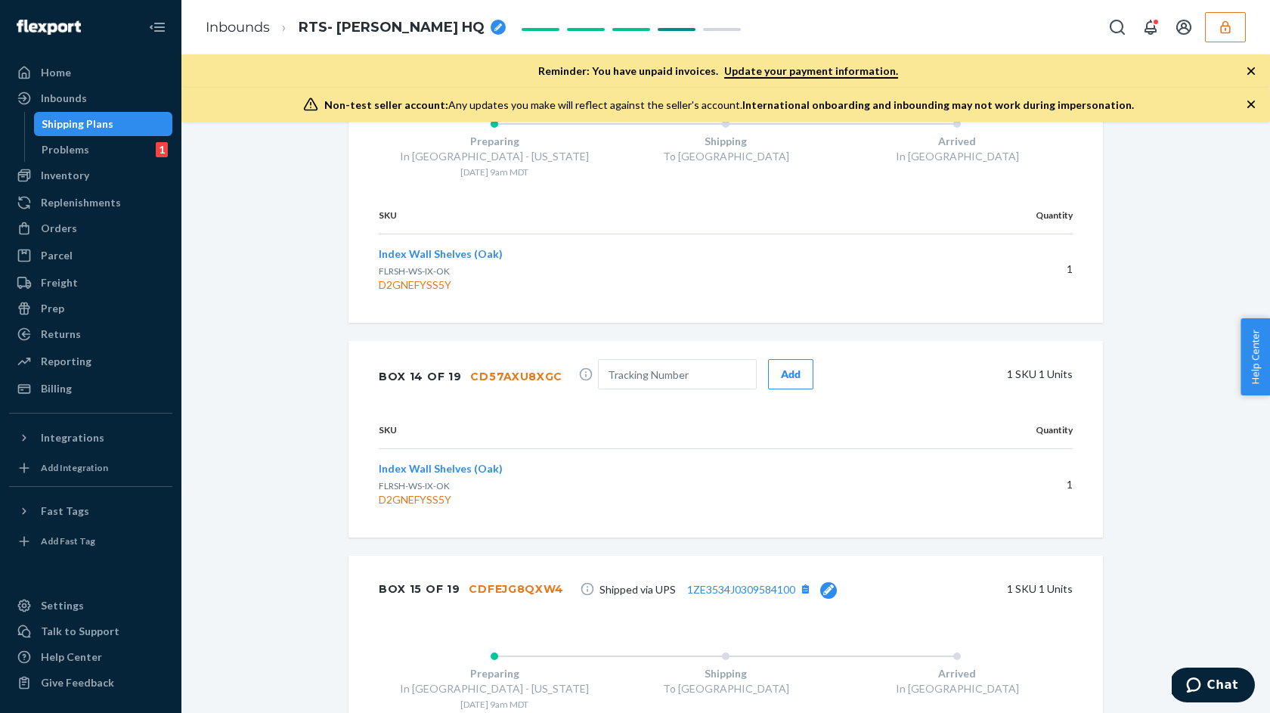
scroll to position [5394, 0]
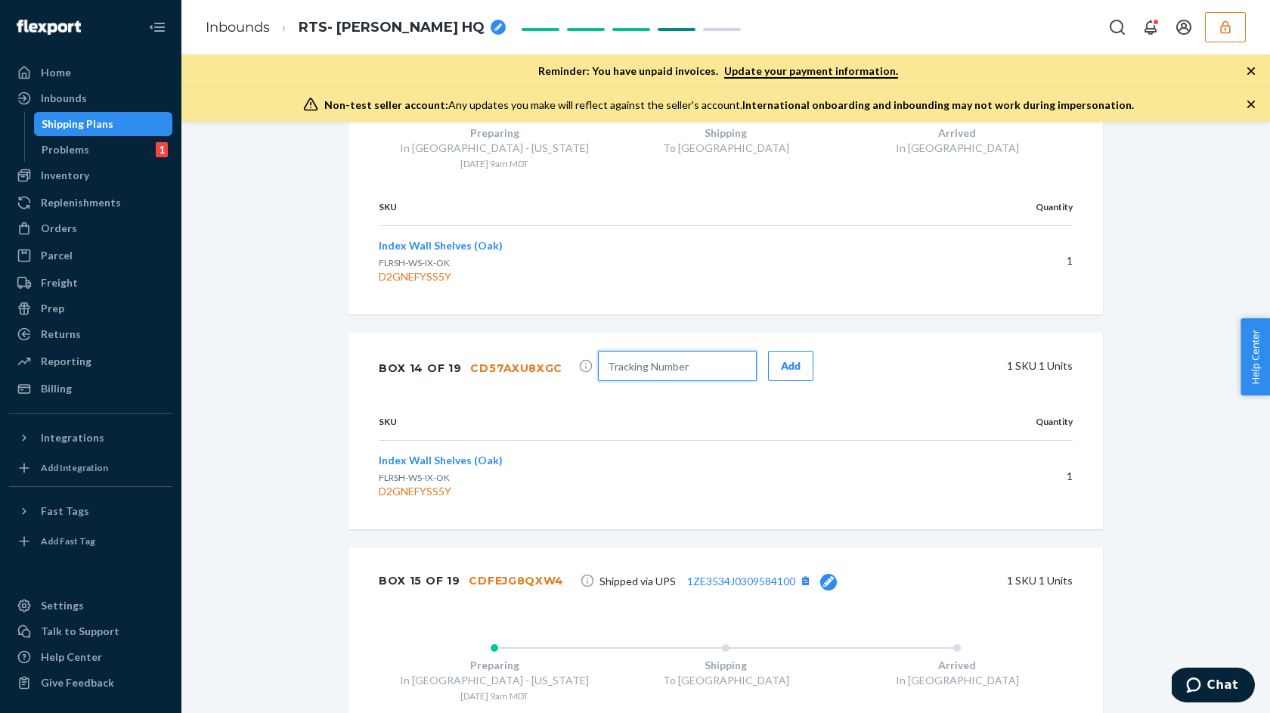
click at [634, 365] on input "text" at bounding box center [677, 366] width 159 height 30
paste input "1ZE3534J0339367717"
type input "1ZE3534J0339367717"
click at [768, 360] on button "Add" at bounding box center [790, 366] width 45 height 30
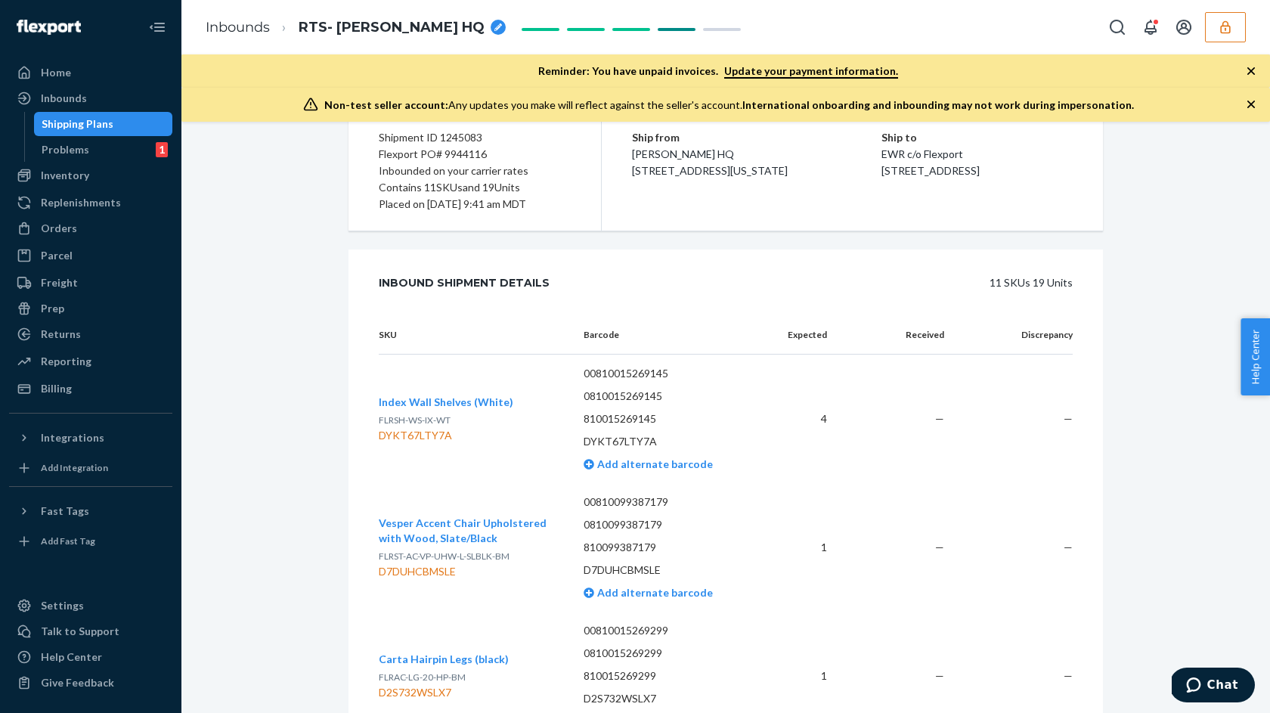
scroll to position [1730, 0]
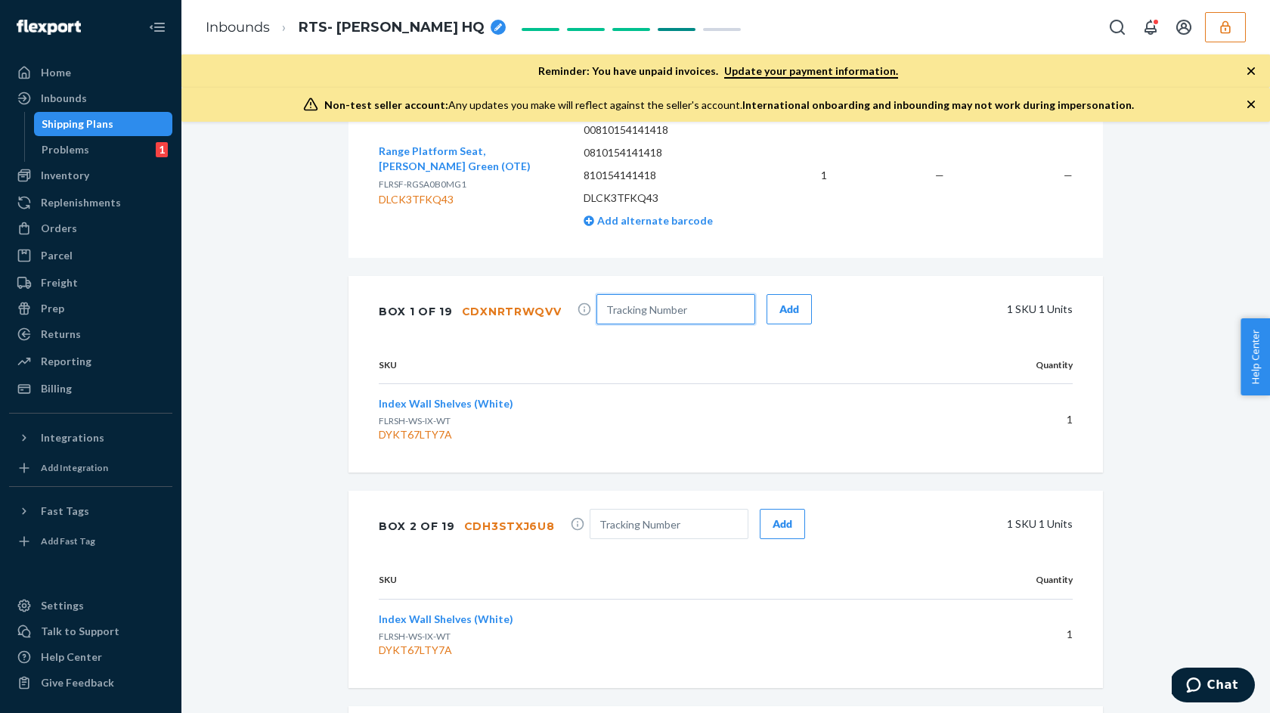
click at [633, 307] on input "text" at bounding box center [676, 309] width 159 height 30
paste input "1ZE3534J0312251347"
type input "1ZE3534J0312251347"
click at [783, 311] on div "Add" at bounding box center [790, 309] width 20 height 15
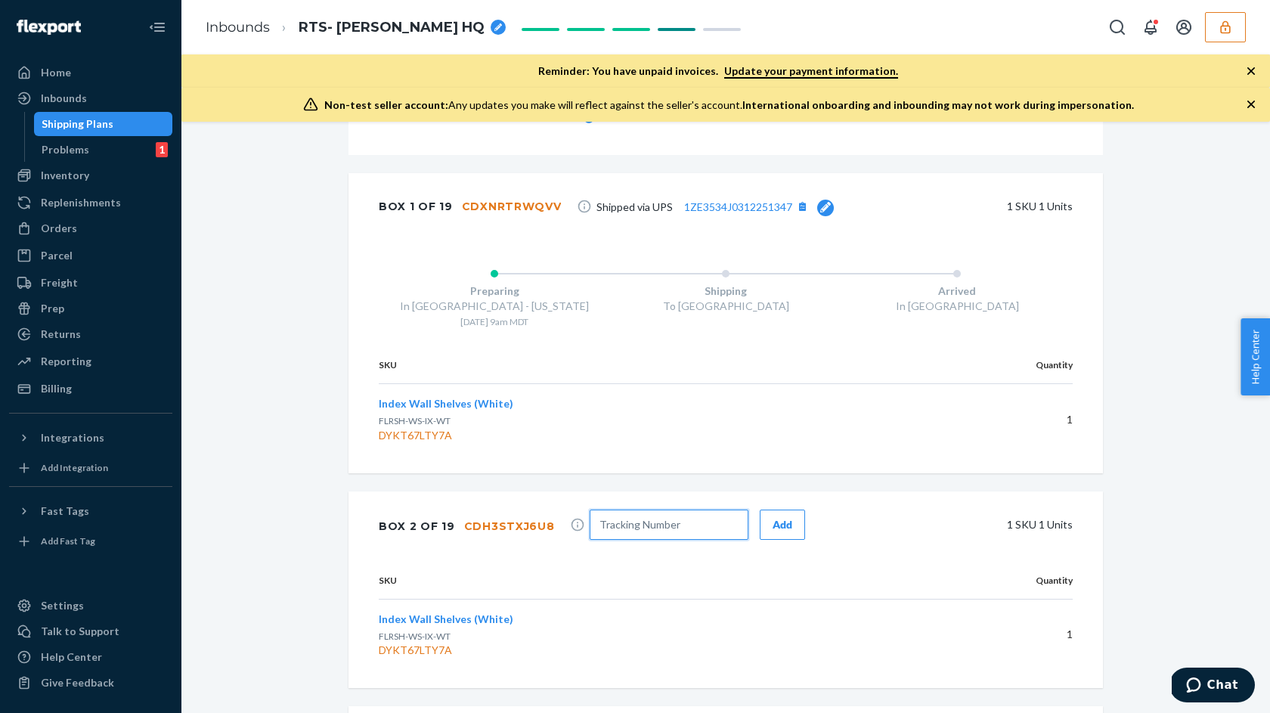
click at [653, 530] on input "text" at bounding box center [669, 525] width 159 height 30
paste input "1ZE3534J0304907154"
type input "1ZE3534J0304907154"
click at [770, 532] on button "Add" at bounding box center [782, 525] width 45 height 30
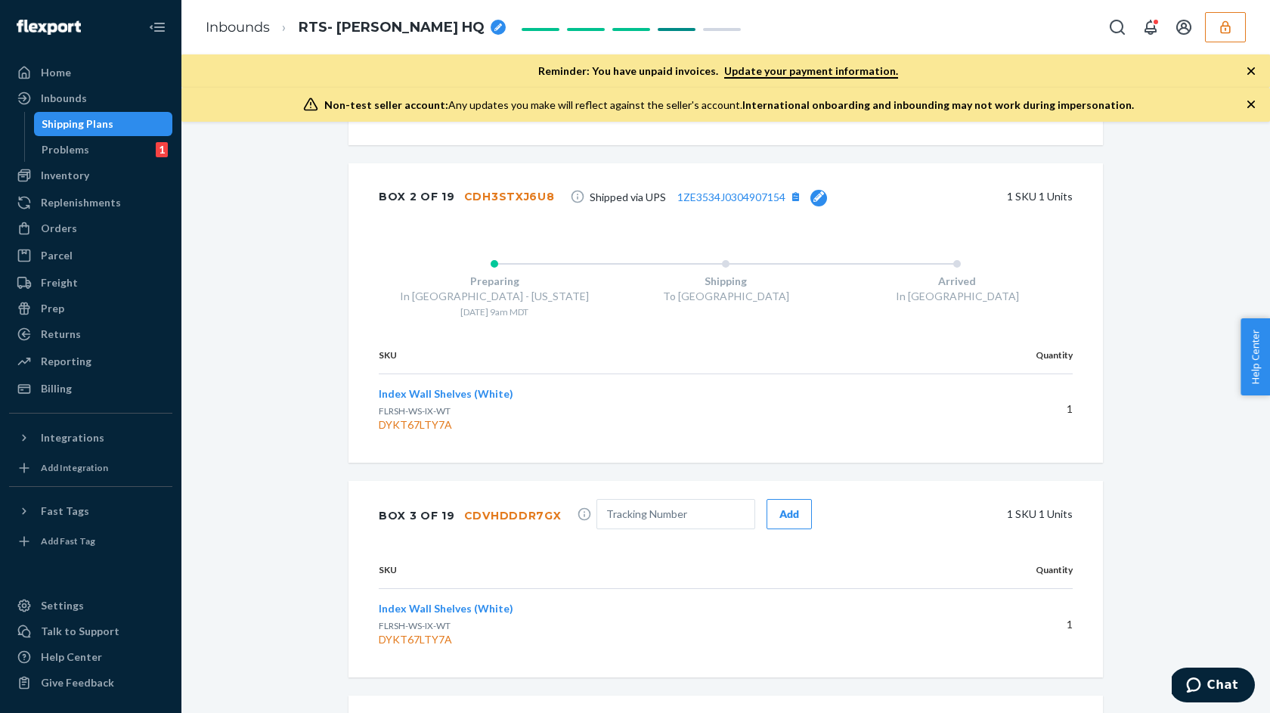
scroll to position [2197, 0]
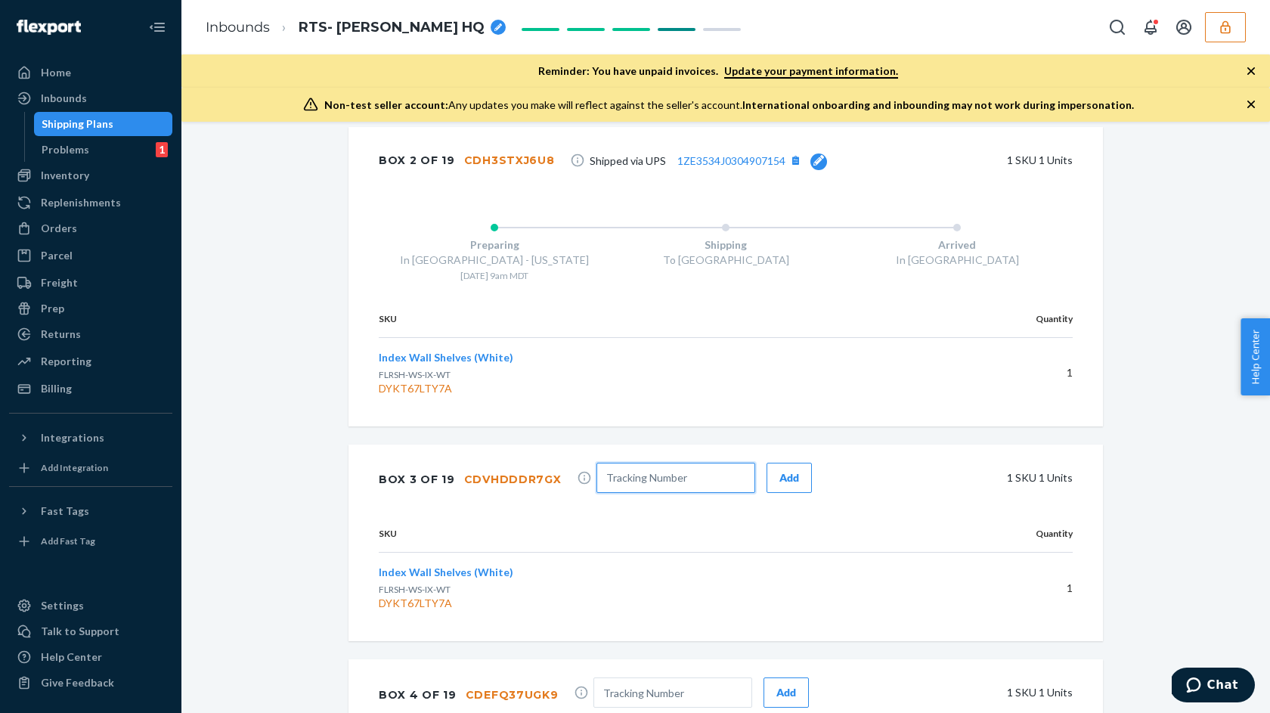
click at [636, 474] on input "text" at bounding box center [676, 478] width 159 height 30
paste input "1ZE3534J0302950566"
type input "1ZE3534J0302950566"
click at [783, 484] on button "Add" at bounding box center [789, 478] width 45 height 30
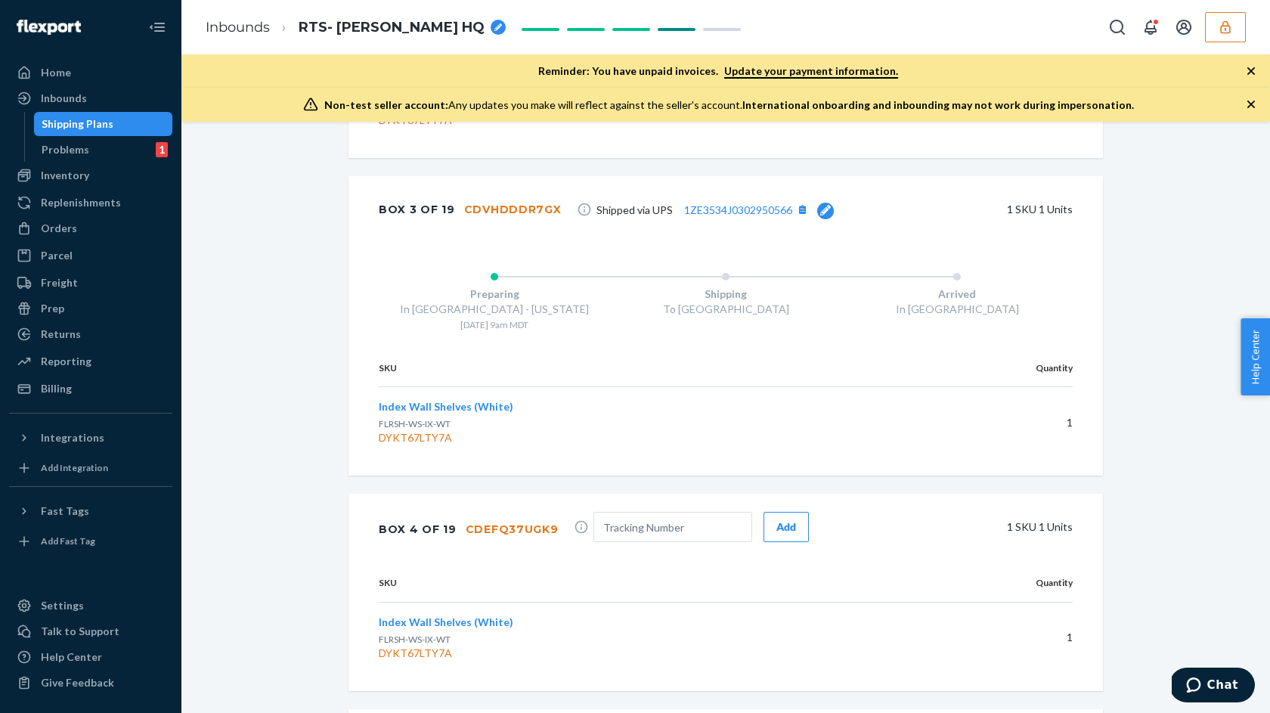
scroll to position [2626, 0]
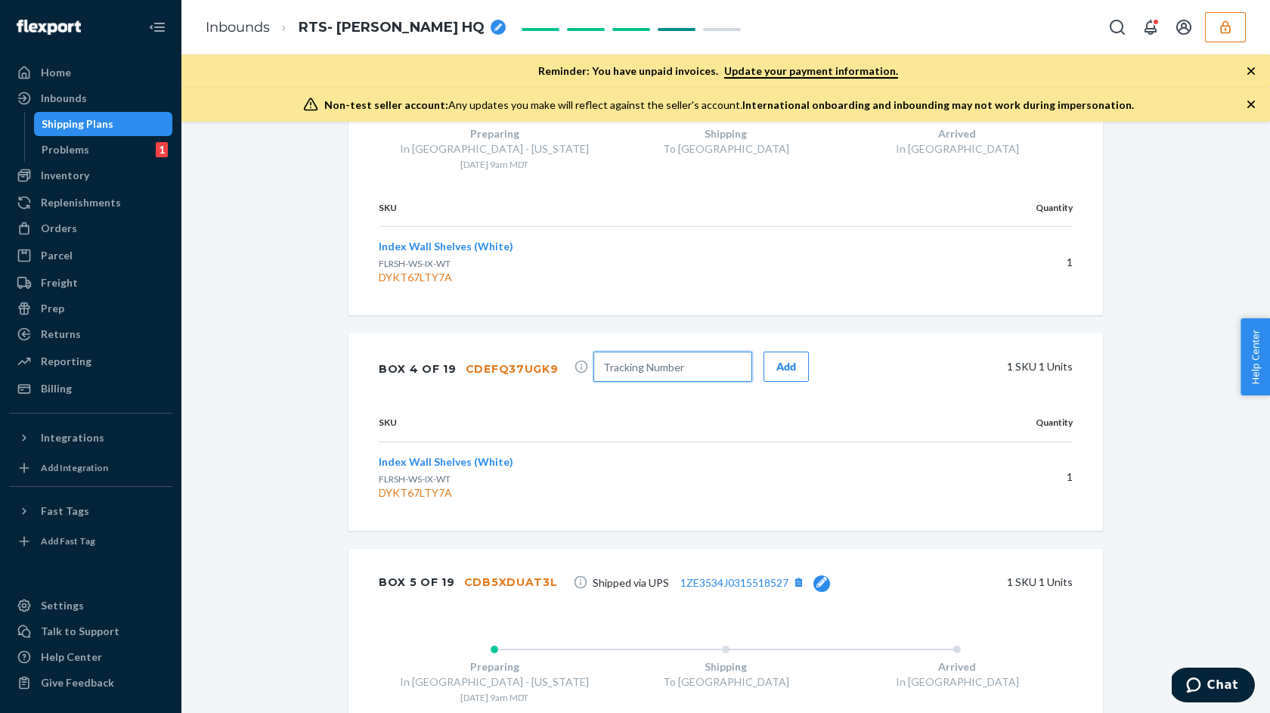
click at [646, 369] on input "text" at bounding box center [673, 367] width 159 height 30
paste input "1ZE3534J0322374133"
type input "1ZE3534J0322374133"
click at [777, 362] on div "Add" at bounding box center [787, 366] width 20 height 15
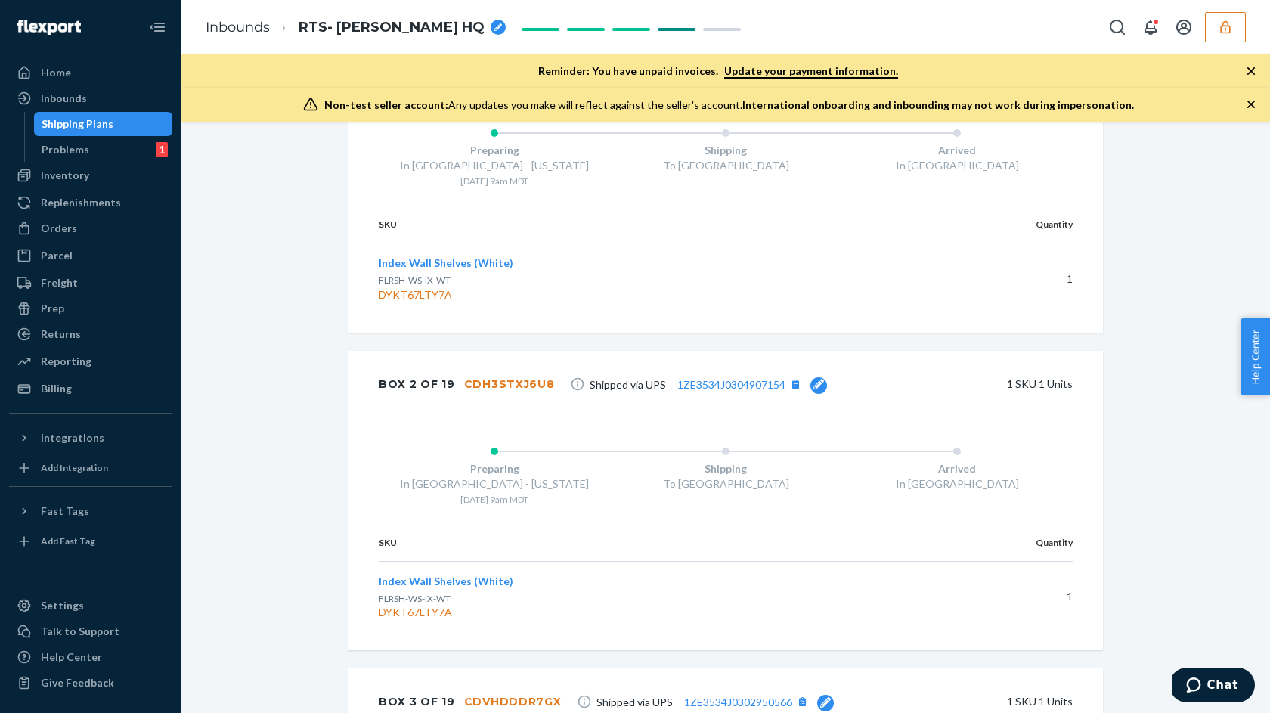
scroll to position [1941, 0]
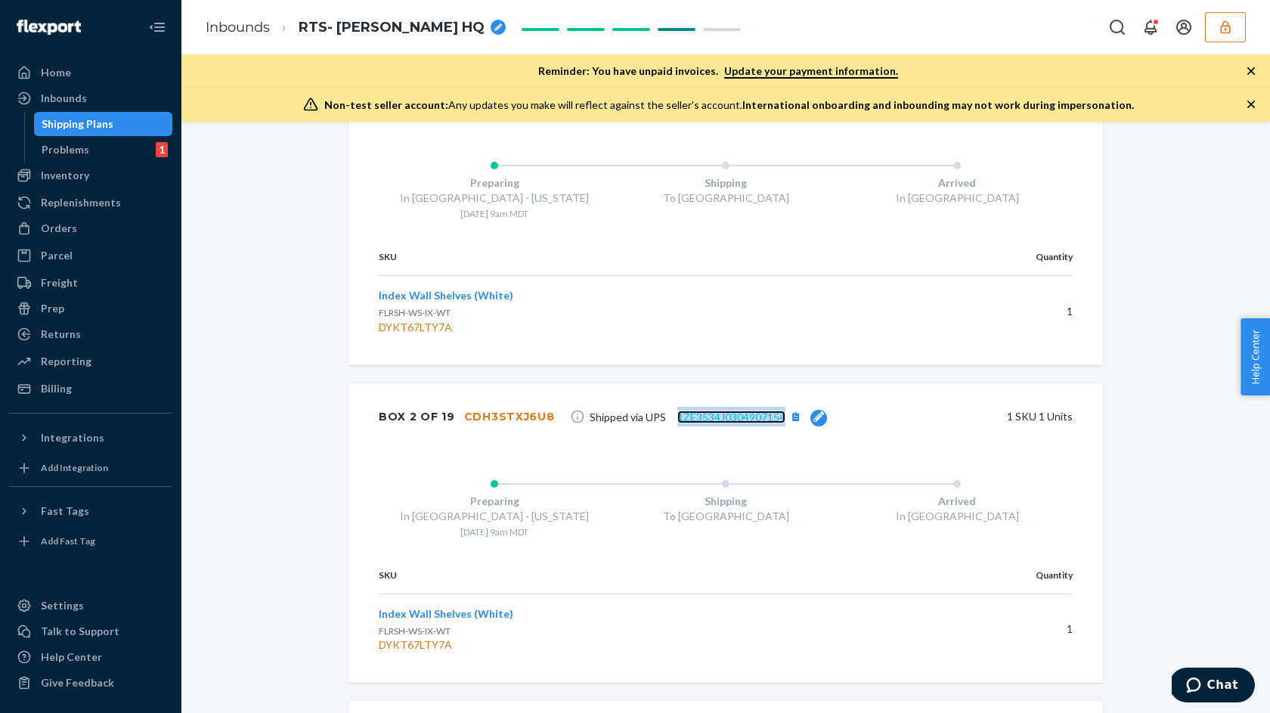
copy link "1ZE3534J0304907154"
click at [90, 105] on div "Inbounds" at bounding box center [91, 98] width 160 height 21
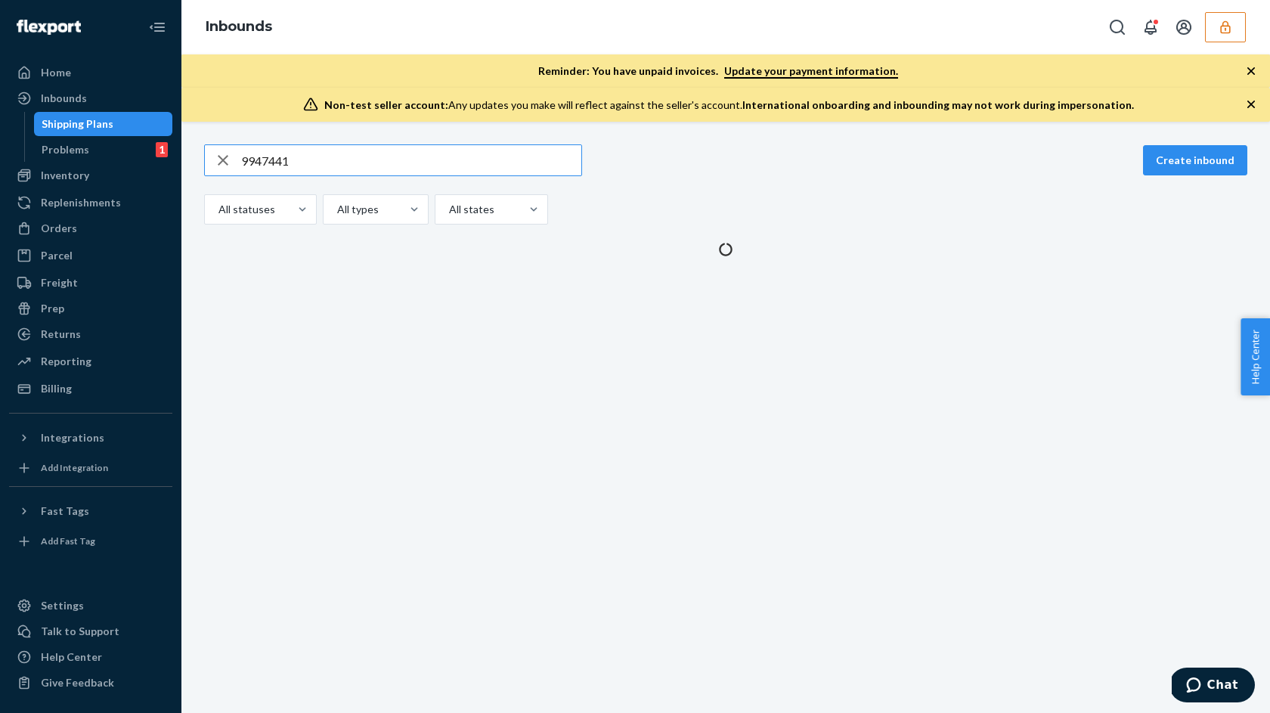
type input "9947441"
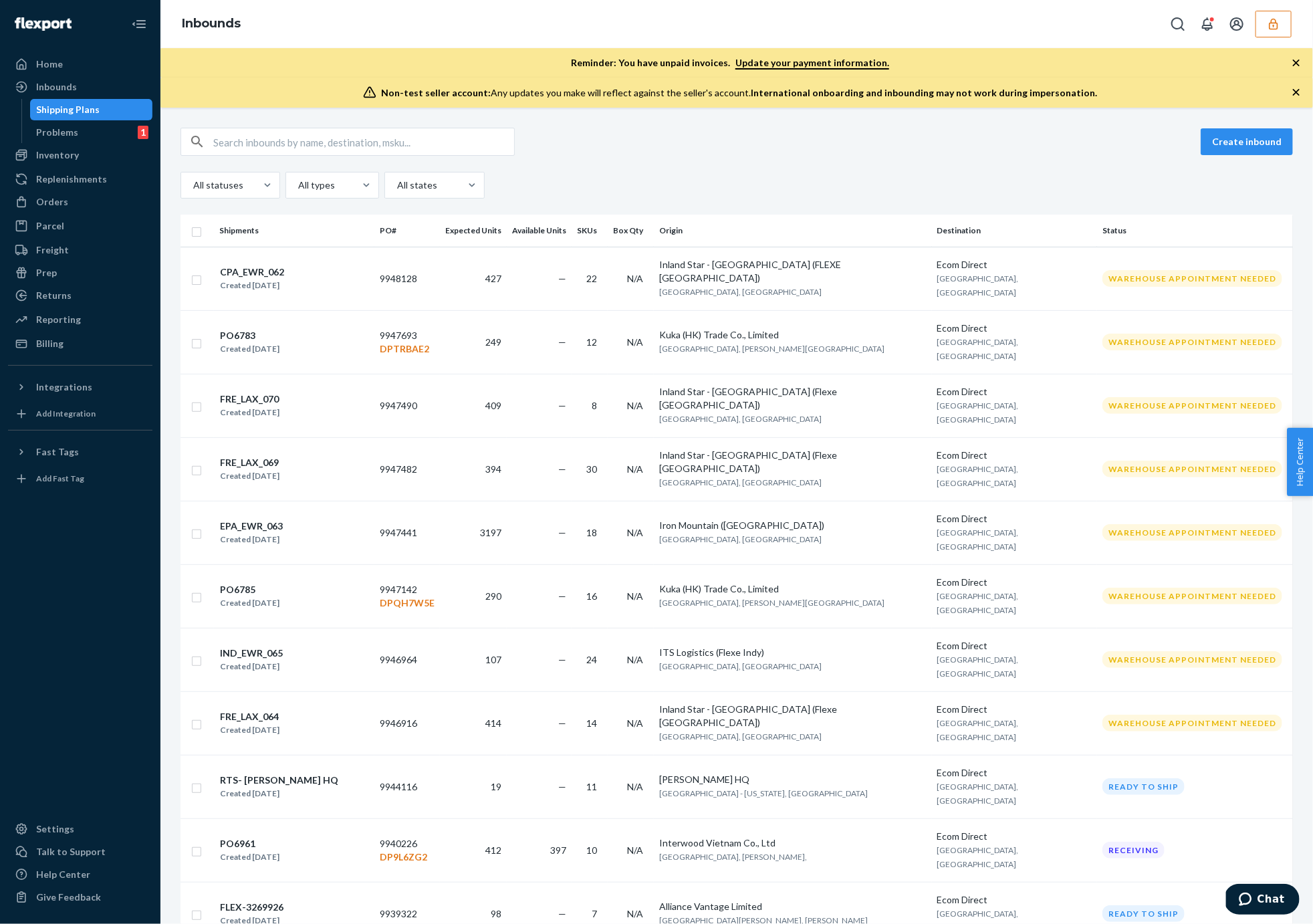
click at [831, 182] on div "All statuses All types All states" at bounding box center [737, 185] width 1112 height 27
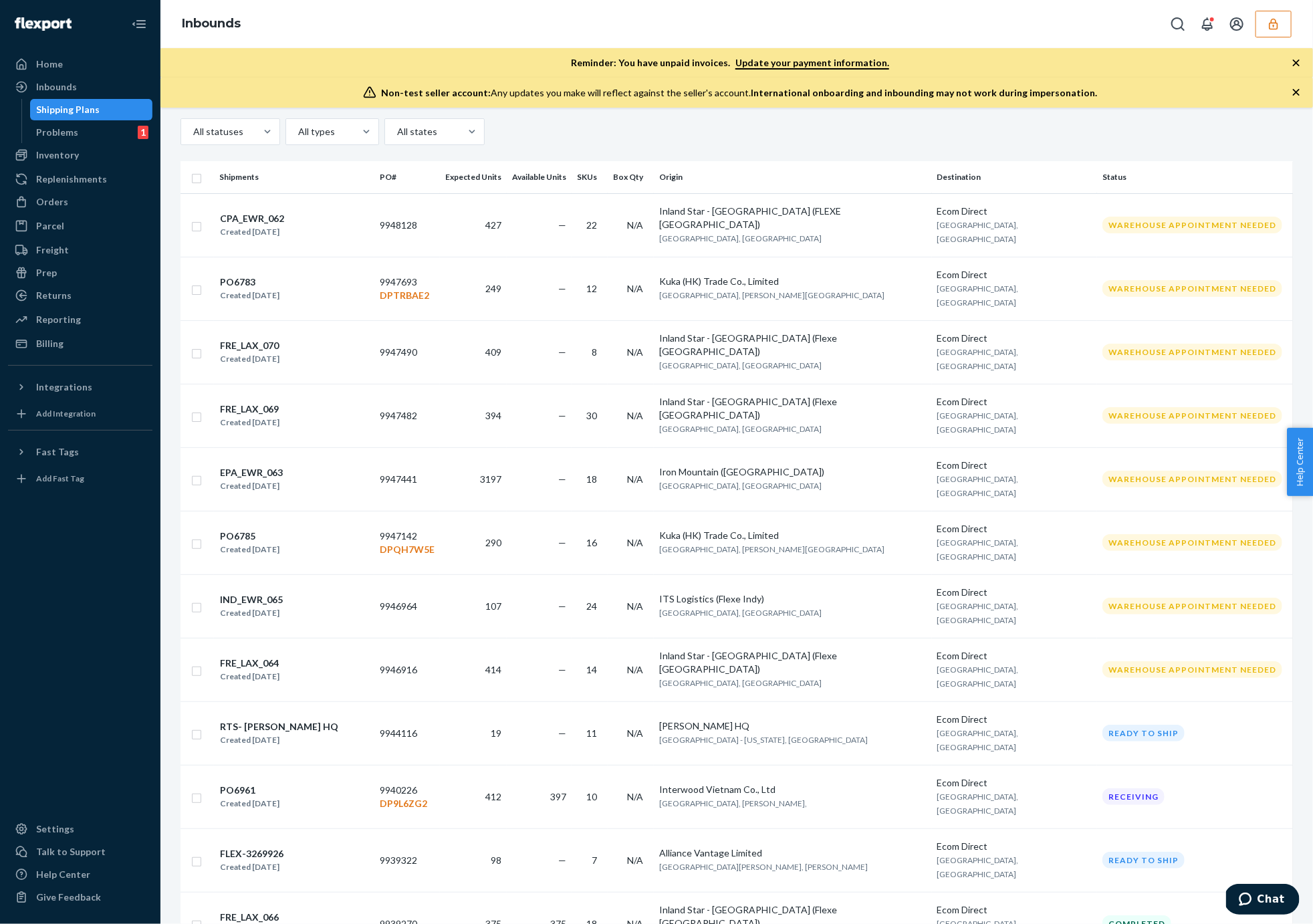
scroll to position [57, 0]
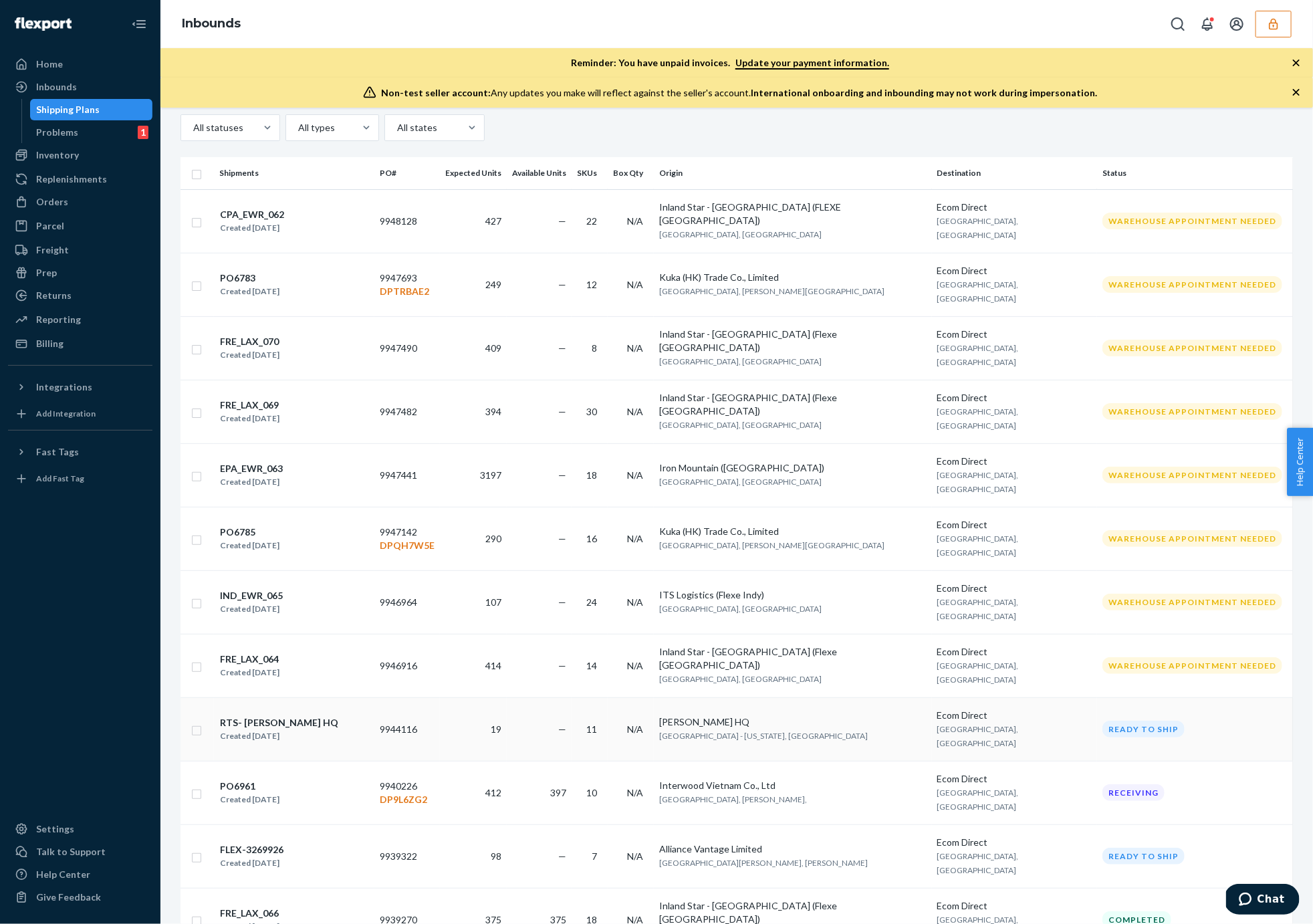
click at [324, 715] on div "RTS- [PERSON_NAME] HQ Created [DATE]" at bounding box center [294, 729] width 149 height 28
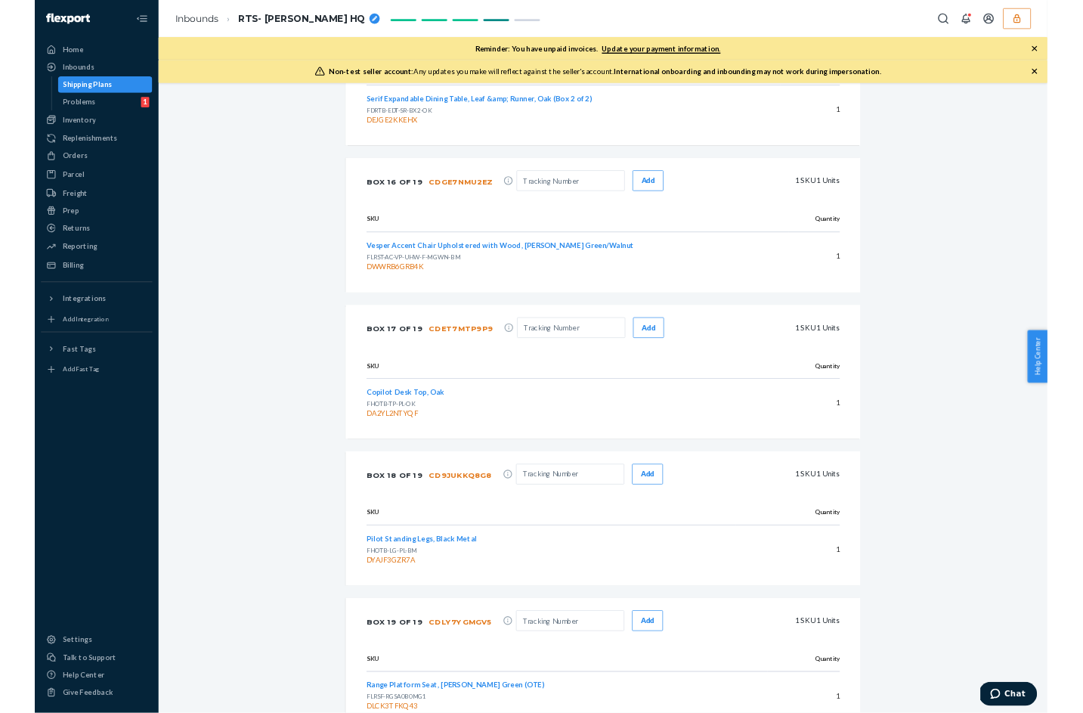
scroll to position [5007, 0]
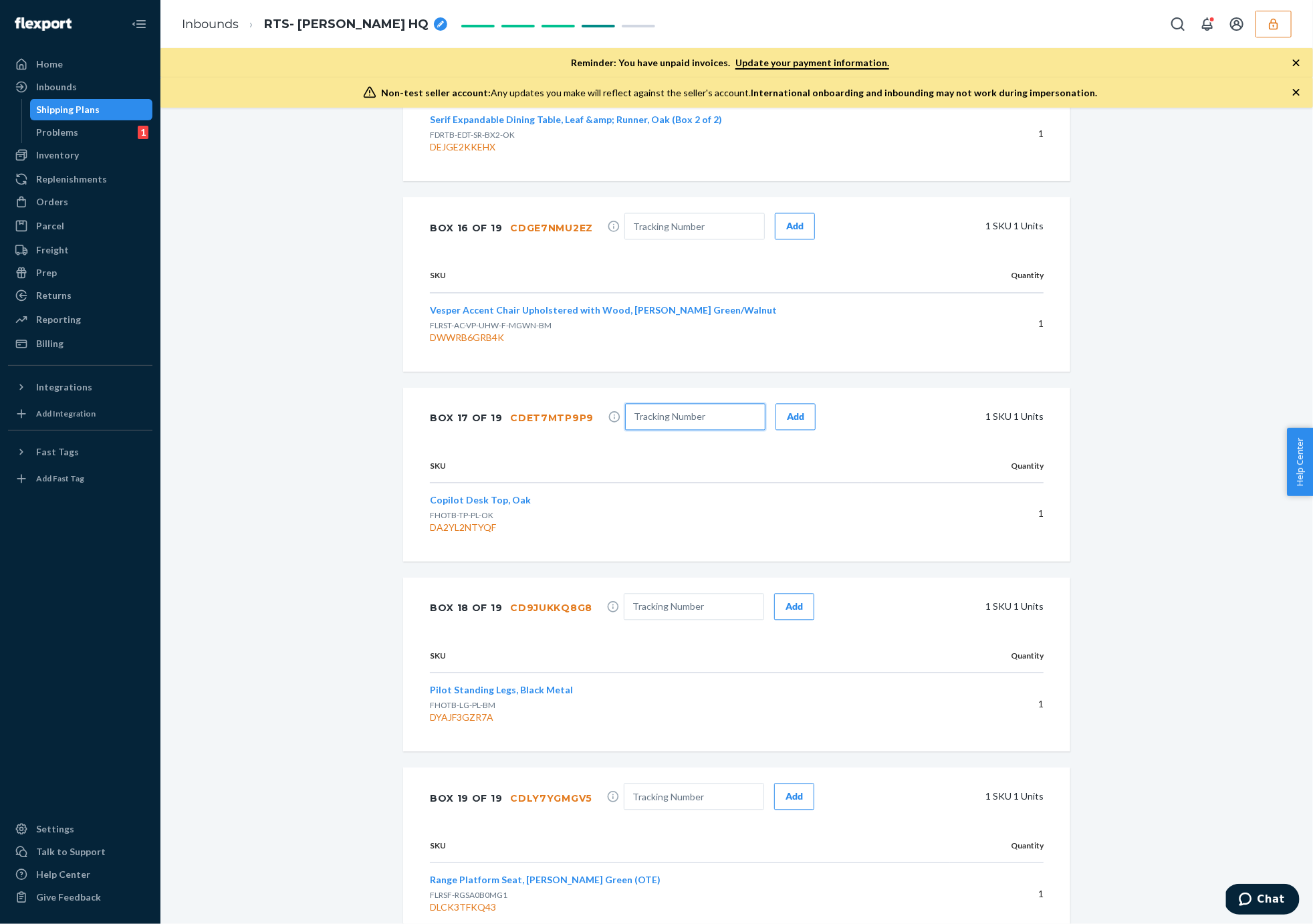
click at [713, 404] on input "text" at bounding box center [695, 417] width 141 height 27
click at [676, 415] on input "1Ze" at bounding box center [695, 417] width 141 height 27
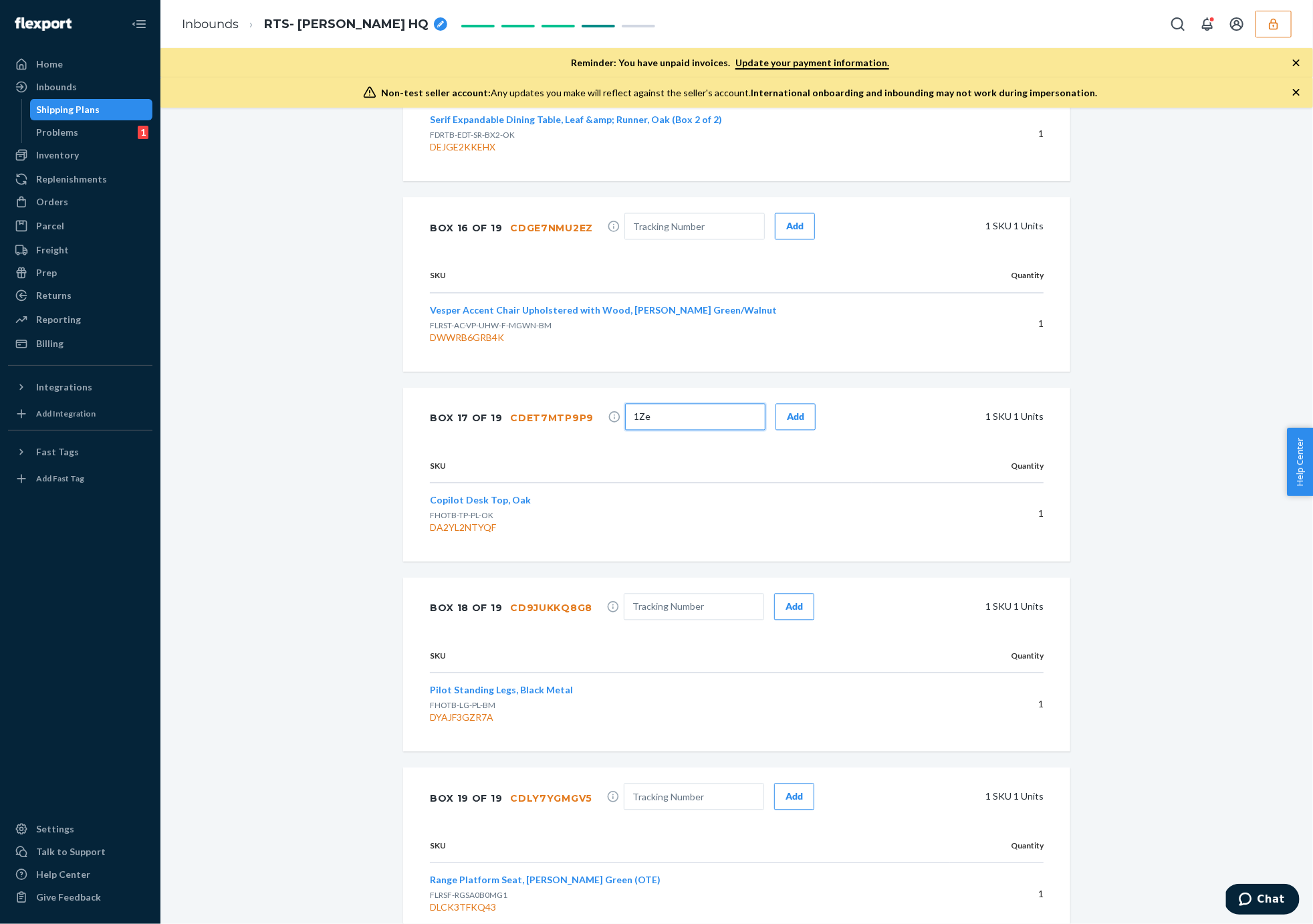
paste input "E3534J0315440084"
type input "1ZE3534J0315440084"
click at [787, 410] on div "Add" at bounding box center [796, 416] width 18 height 13
